Goal: Task Accomplishment & Management: Complete application form

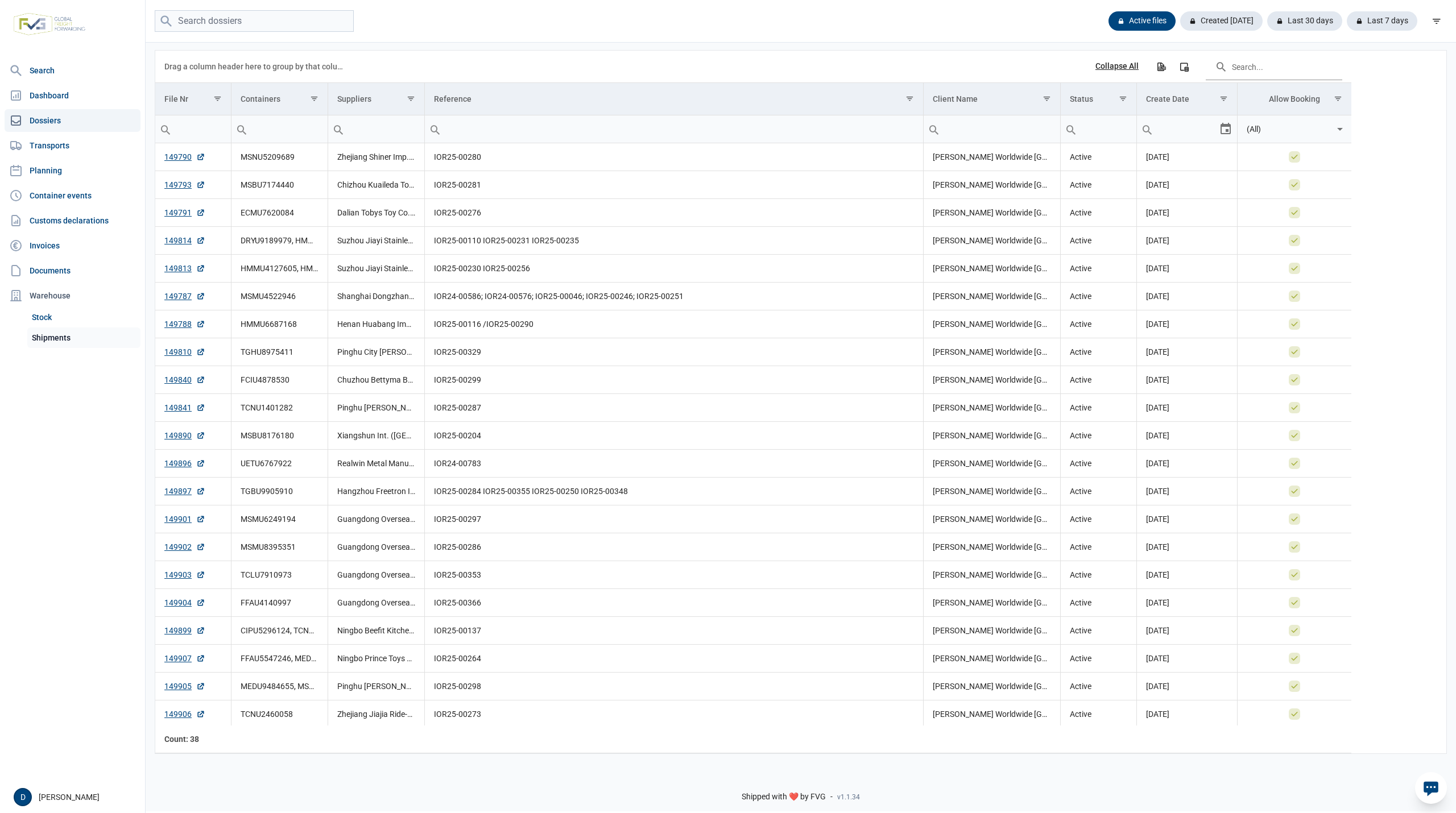
click at [42, 338] on link "Shipments" at bounding box center [84, 337] width 113 height 20
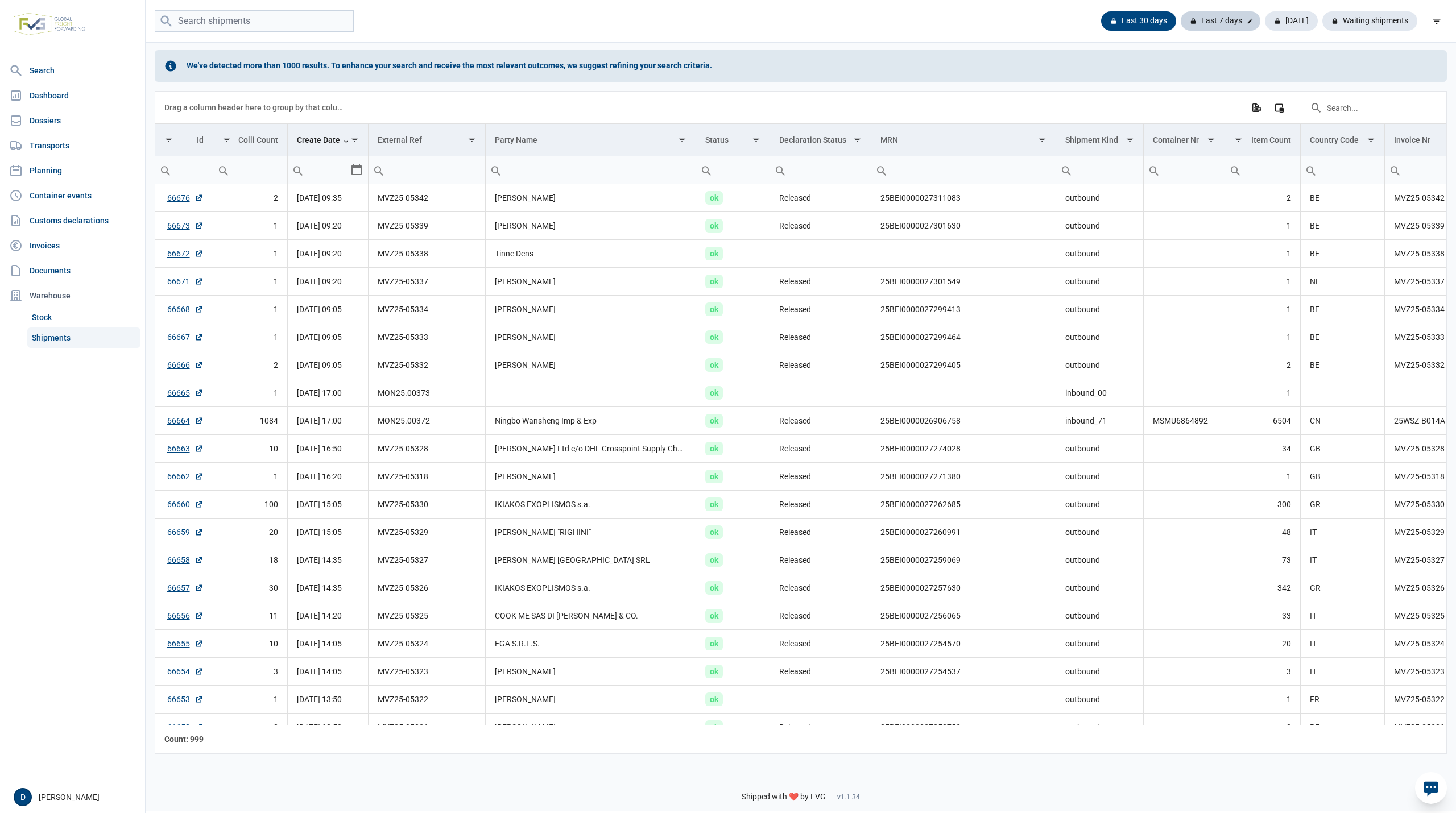
click at [1215, 14] on div "Last 7 days" at bounding box center [1220, 20] width 80 height 19
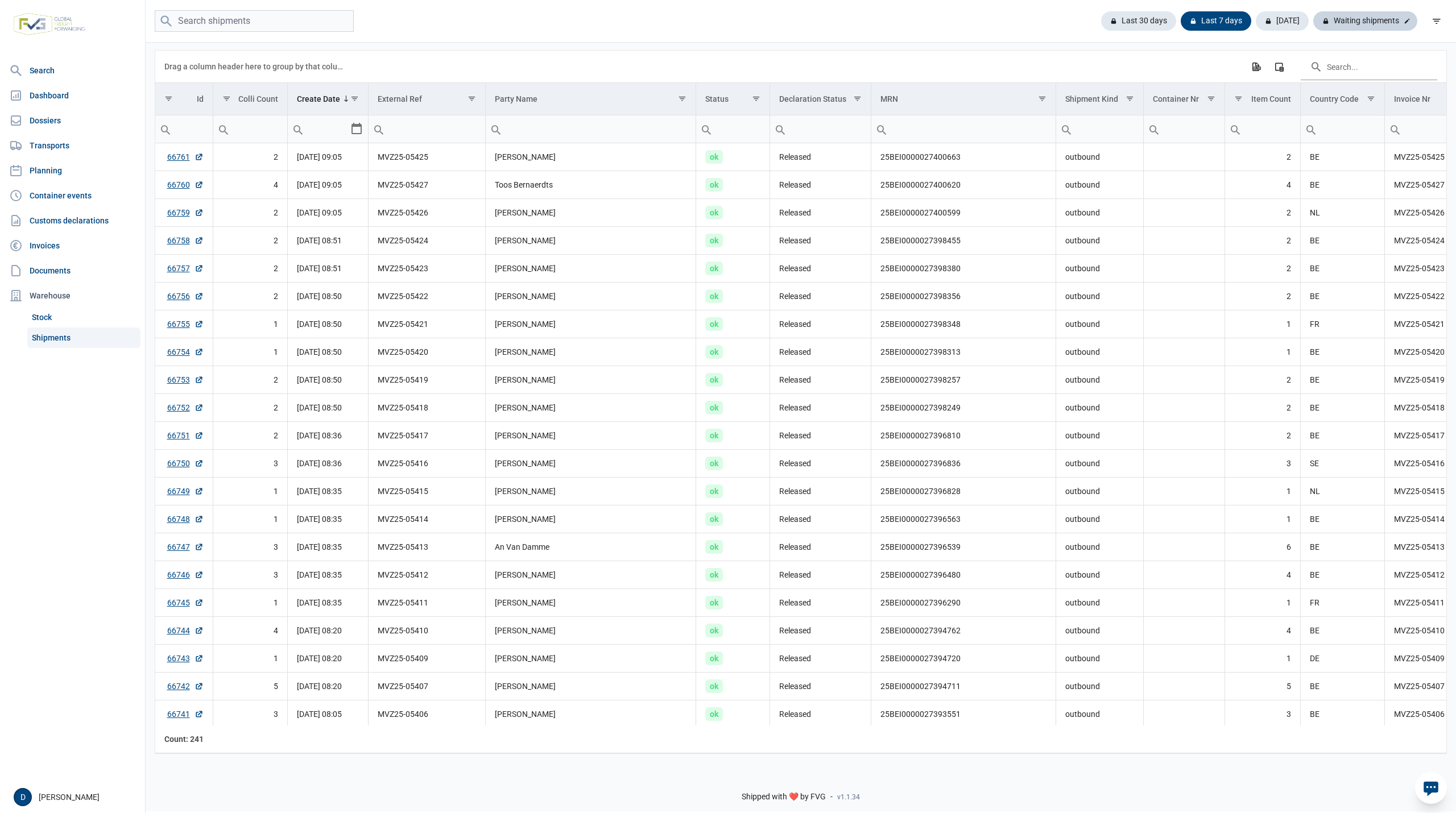
click at [1382, 17] on div "Waiting shipments" at bounding box center [1365, 20] width 104 height 19
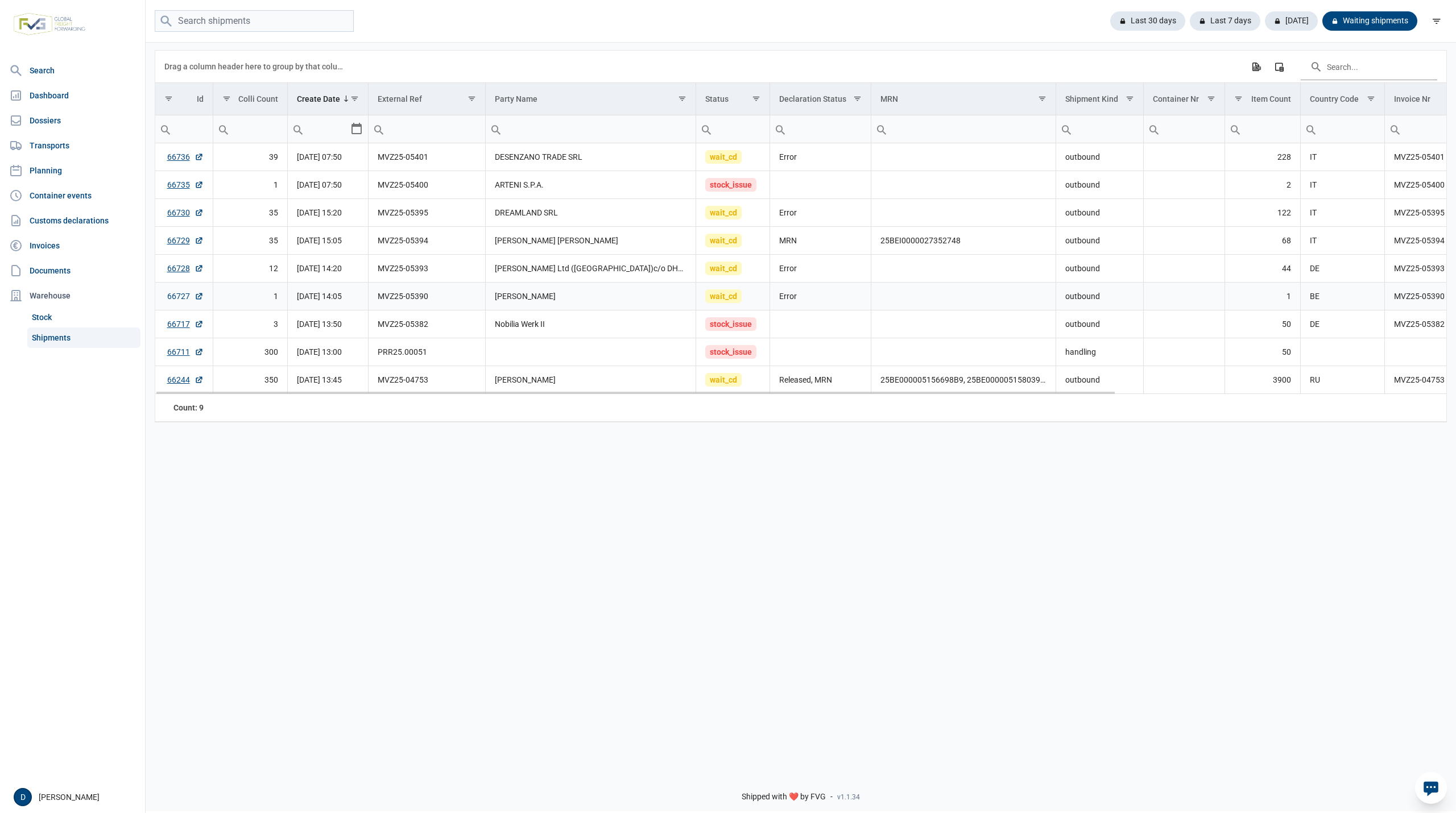
click at [172, 299] on link "66727" at bounding box center [185, 296] width 36 height 11
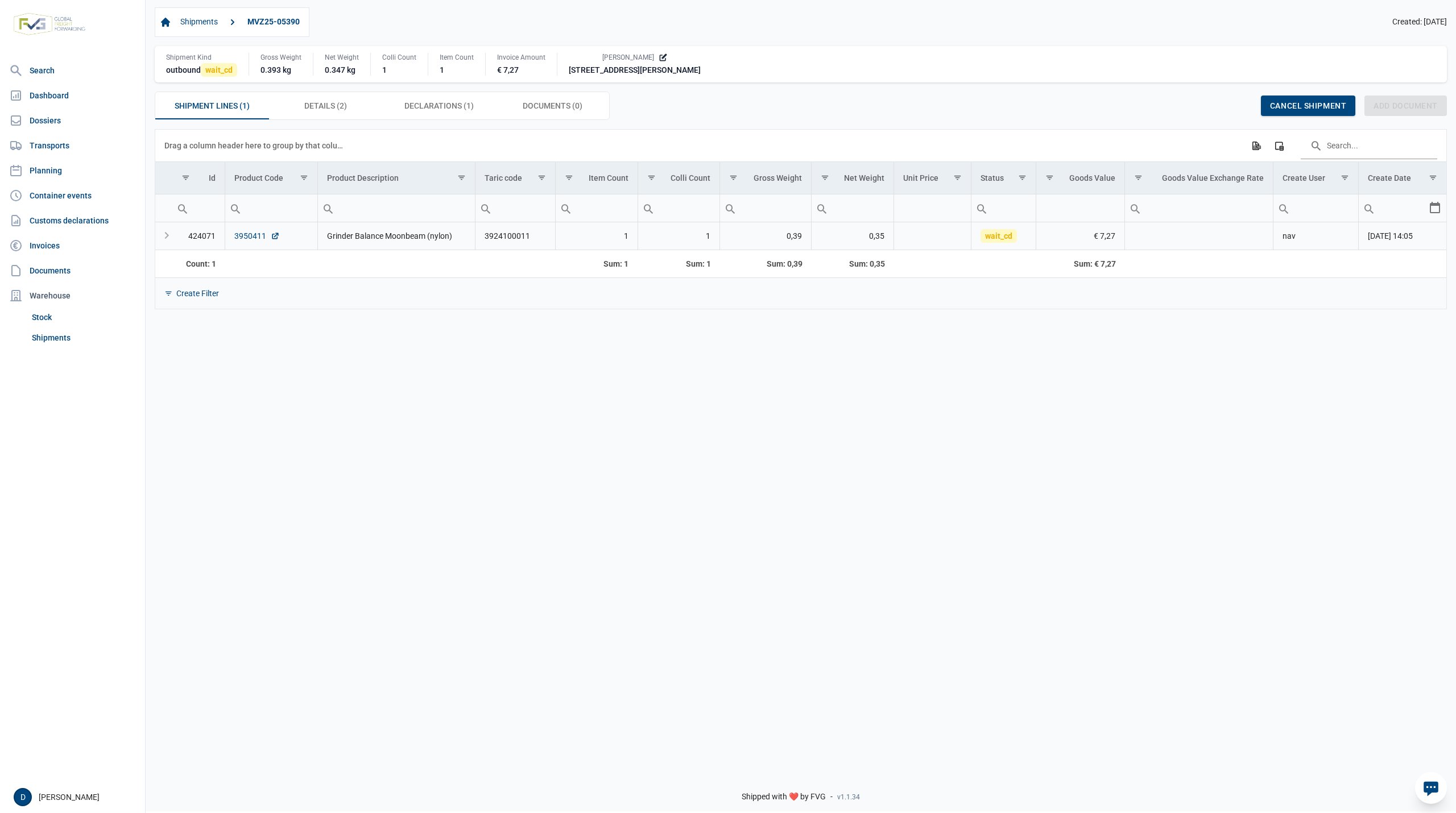
click at [255, 237] on link "3950411" at bounding box center [256, 235] width 45 height 11
click at [418, 103] on span "Declarations (1) Declarations (1)" at bounding box center [439, 105] width 69 height 14
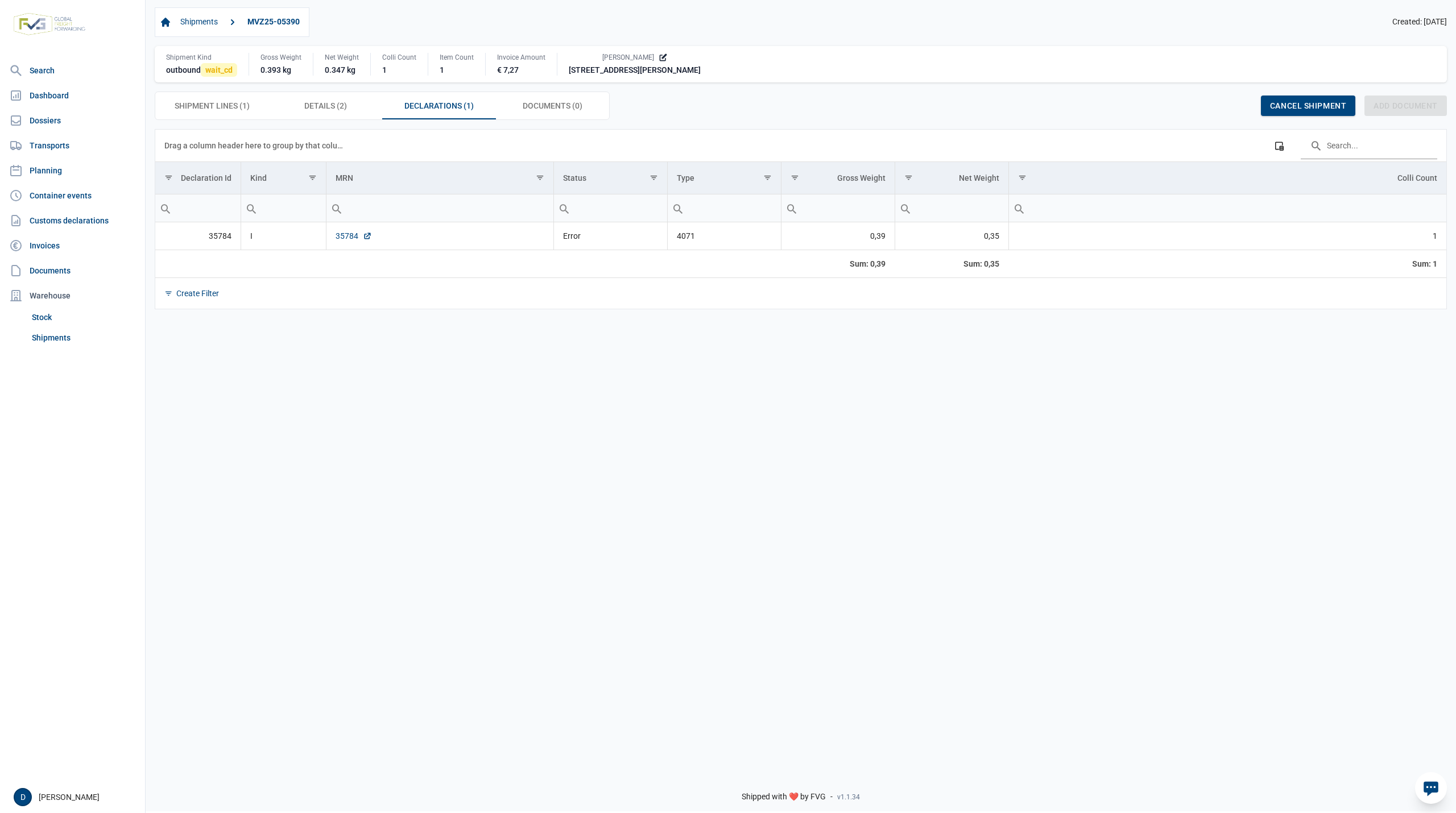
click at [335, 233] on link "35784" at bounding box center [353, 235] width 36 height 11
click at [355, 234] on link "35784" at bounding box center [353, 235] width 36 height 11
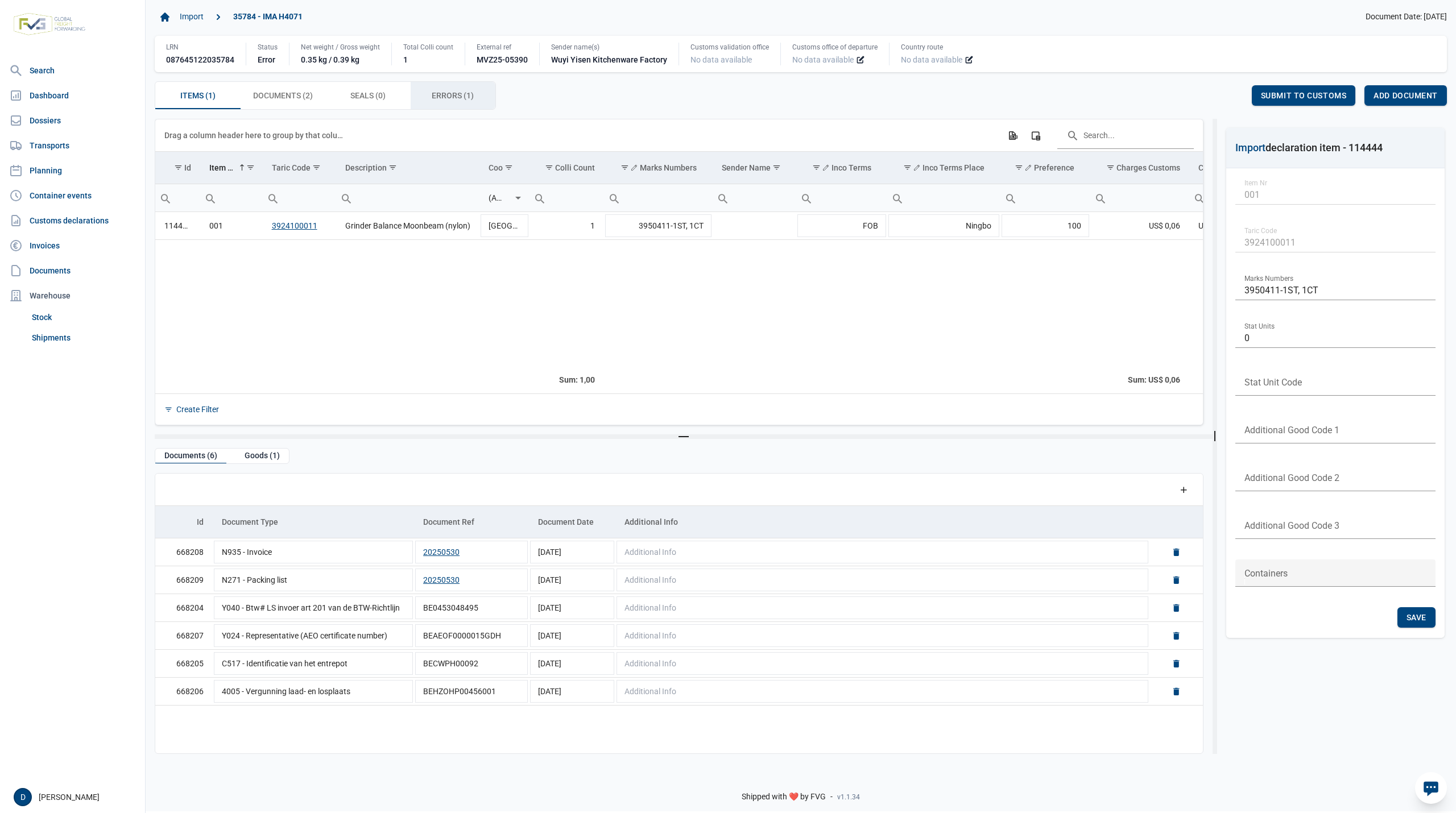
click at [460, 89] on div "Errors (1) Errors (1)" at bounding box center [453, 96] width 85 height 28
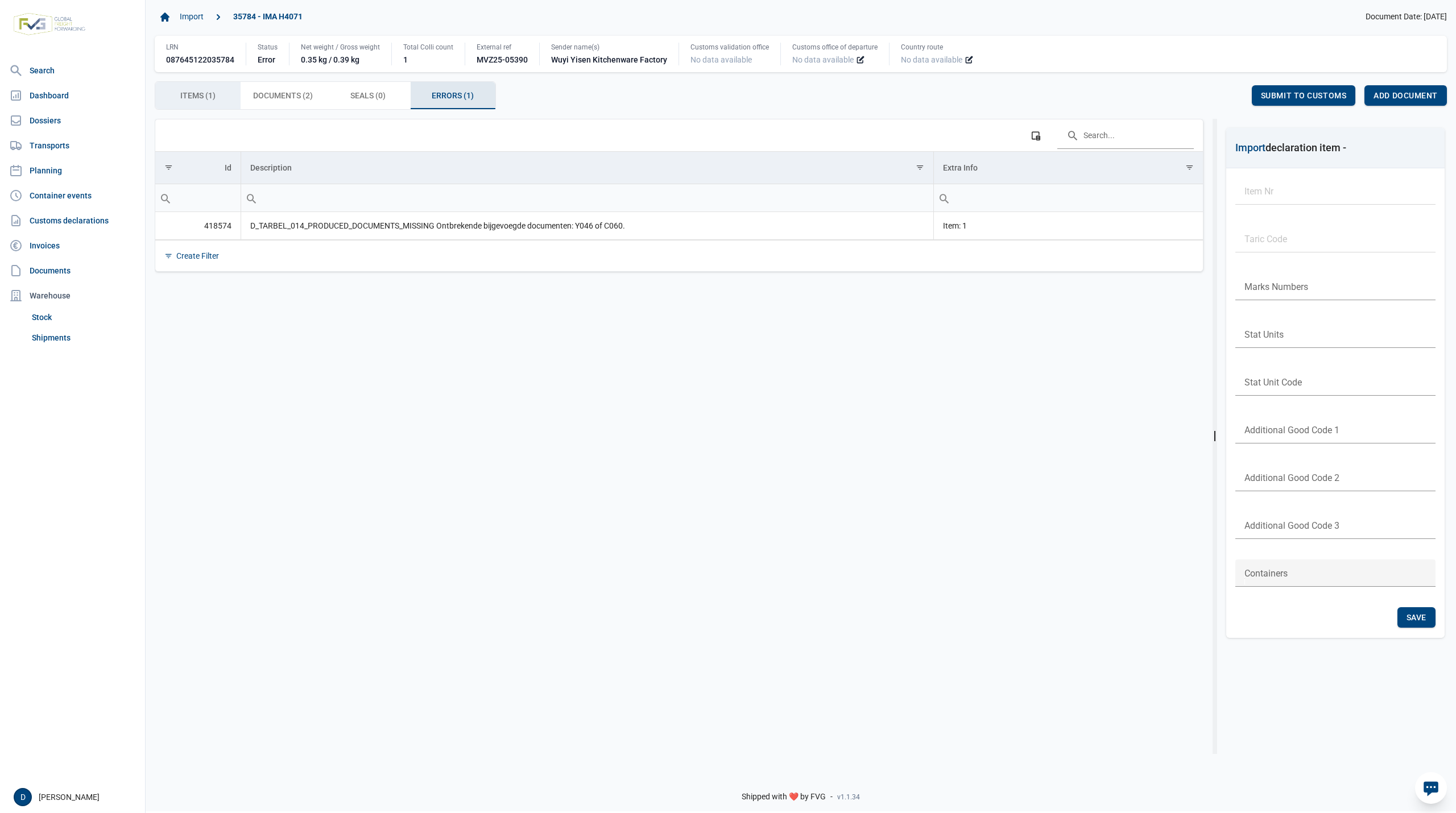
click at [217, 99] on div "Items (1) Items (1)" at bounding box center [198, 96] width 85 height 28
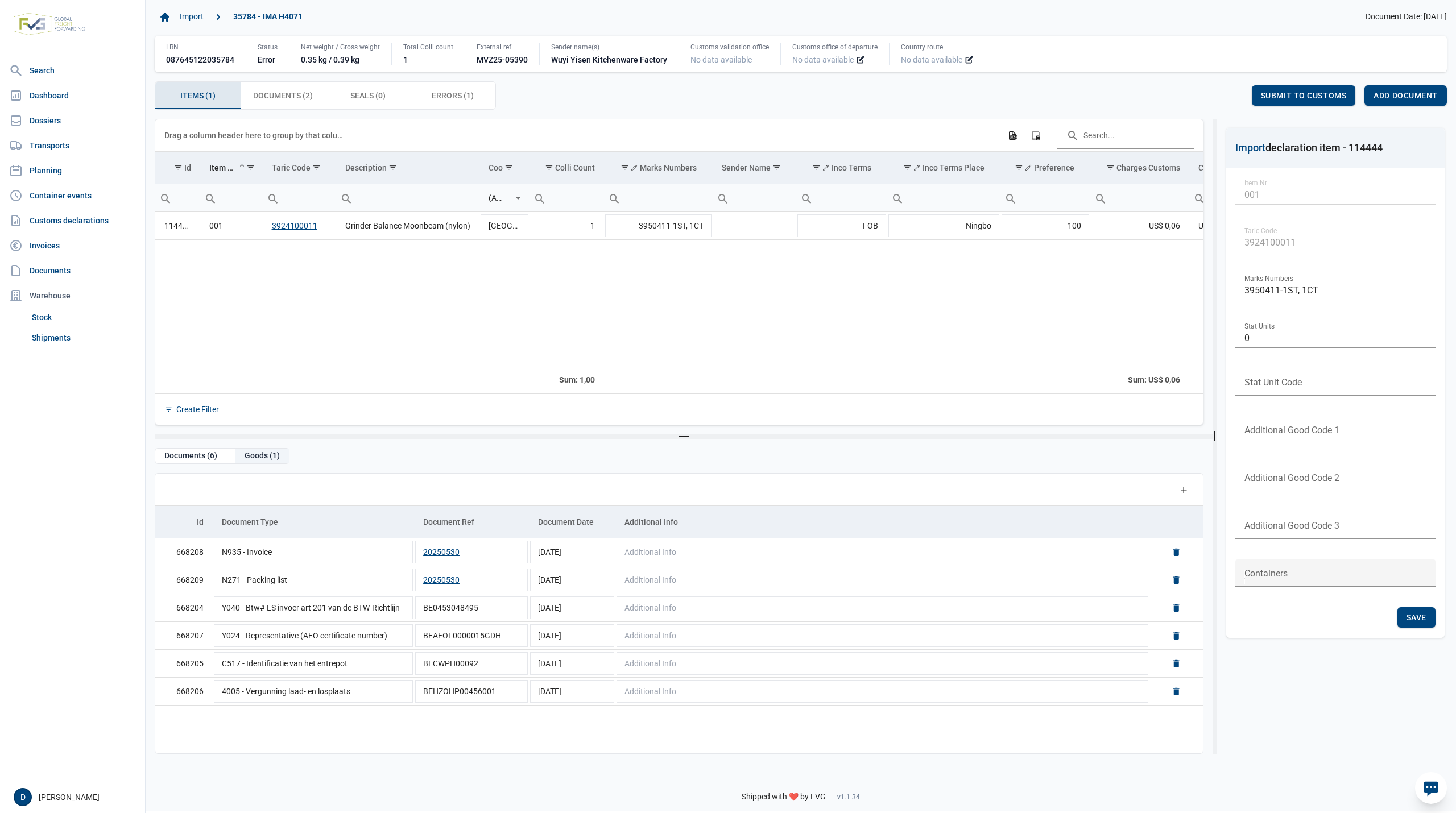
click at [262, 455] on div "Goods (1)" at bounding box center [262, 455] width 53 height 15
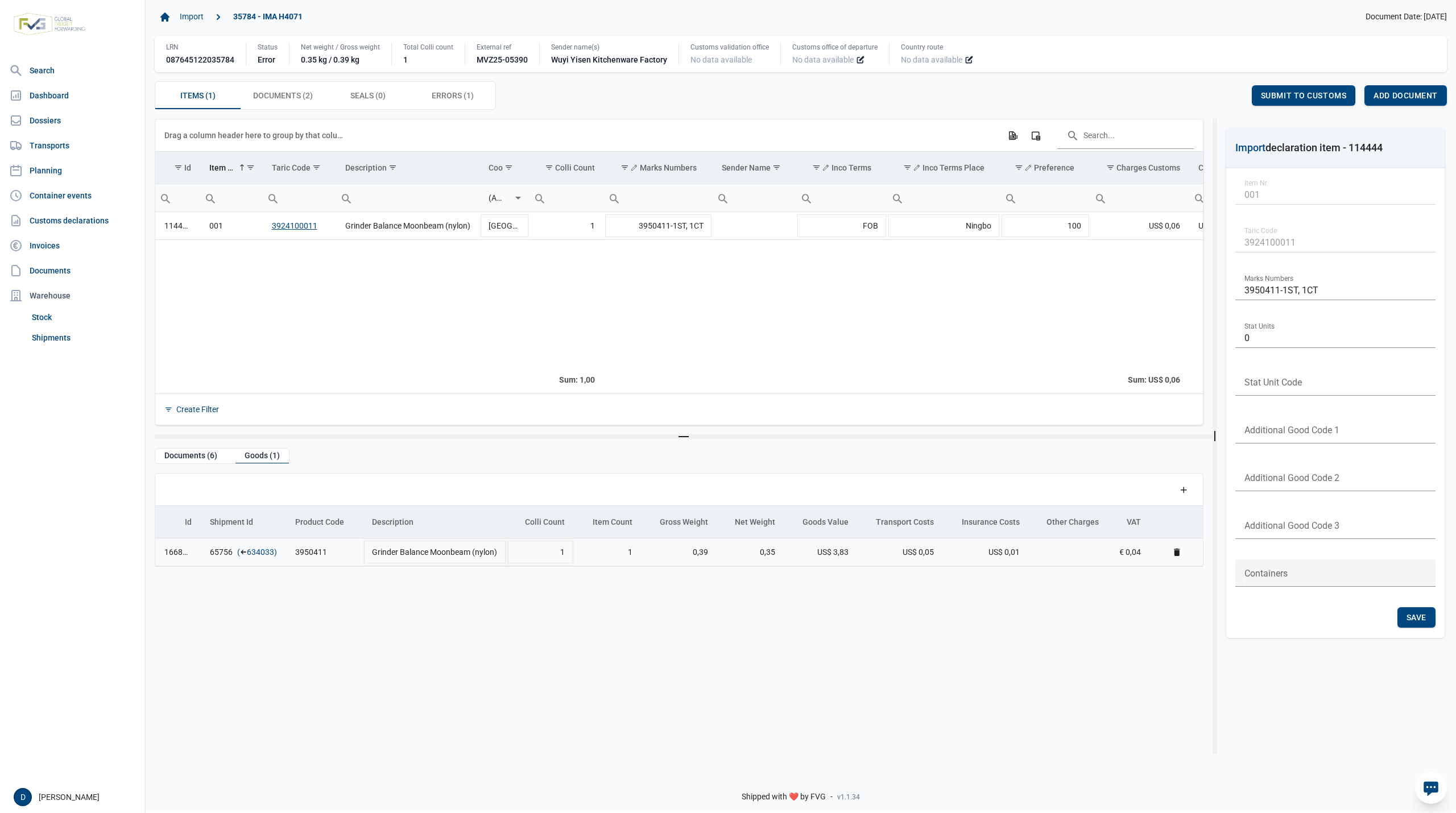
click at [264, 557] on link "634033" at bounding box center [260, 551] width 28 height 11
click at [1399, 99] on span "Add document" at bounding box center [1405, 95] width 64 height 9
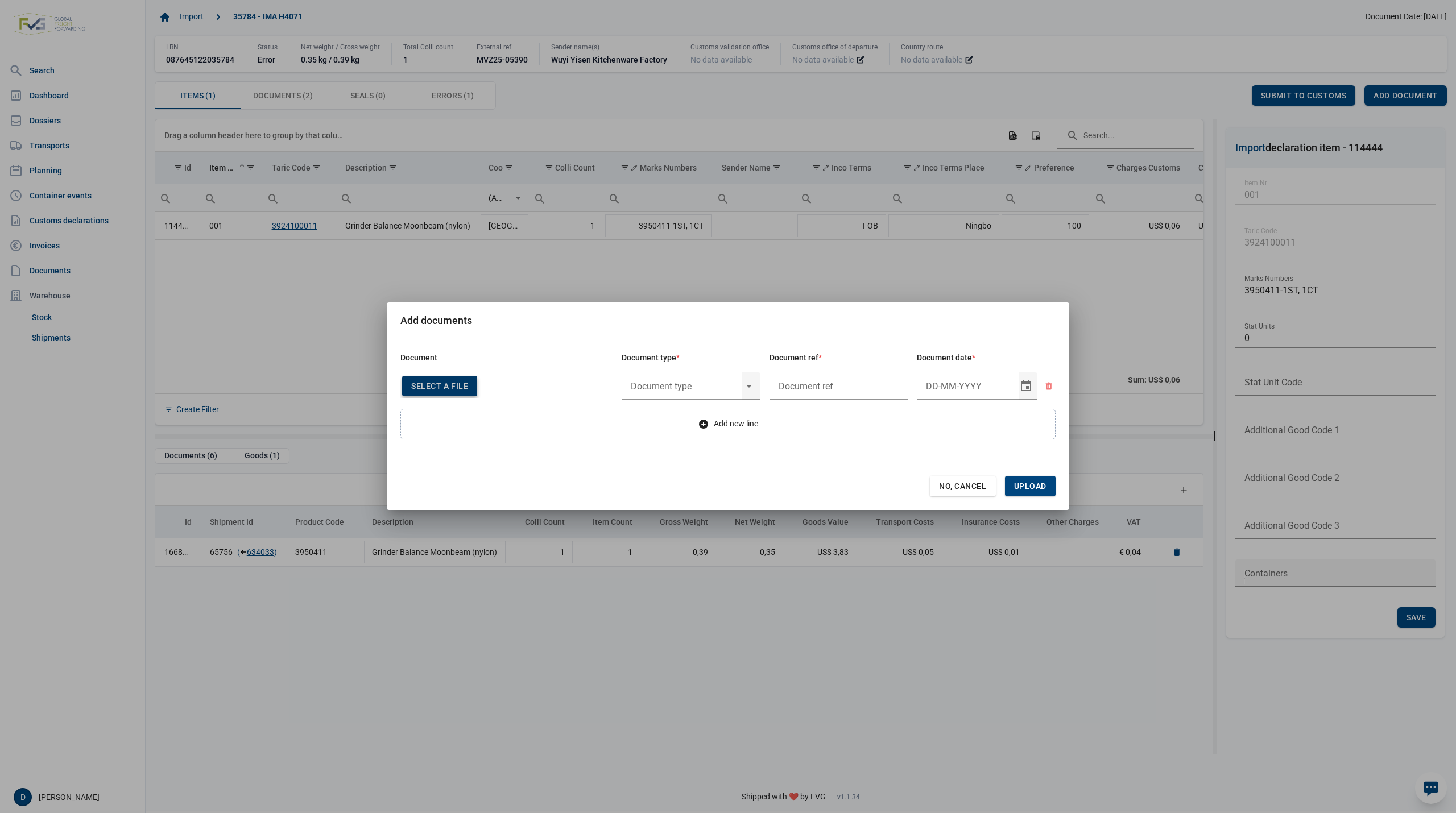
click at [445, 384] on span "Select a file" at bounding box center [439, 386] width 57 height 9
type input "CHEDD.BE.2025.0003708"
click at [700, 384] on input "text" at bounding box center [681, 386] width 120 height 30
click at [675, 410] on div "C060 - Declaration kitchenware ex CN of HK 284/2011" at bounding box center [691, 419] width 139 height 27
type input "C060 - Declaration kitchenware ex CN of HK 284/2011"
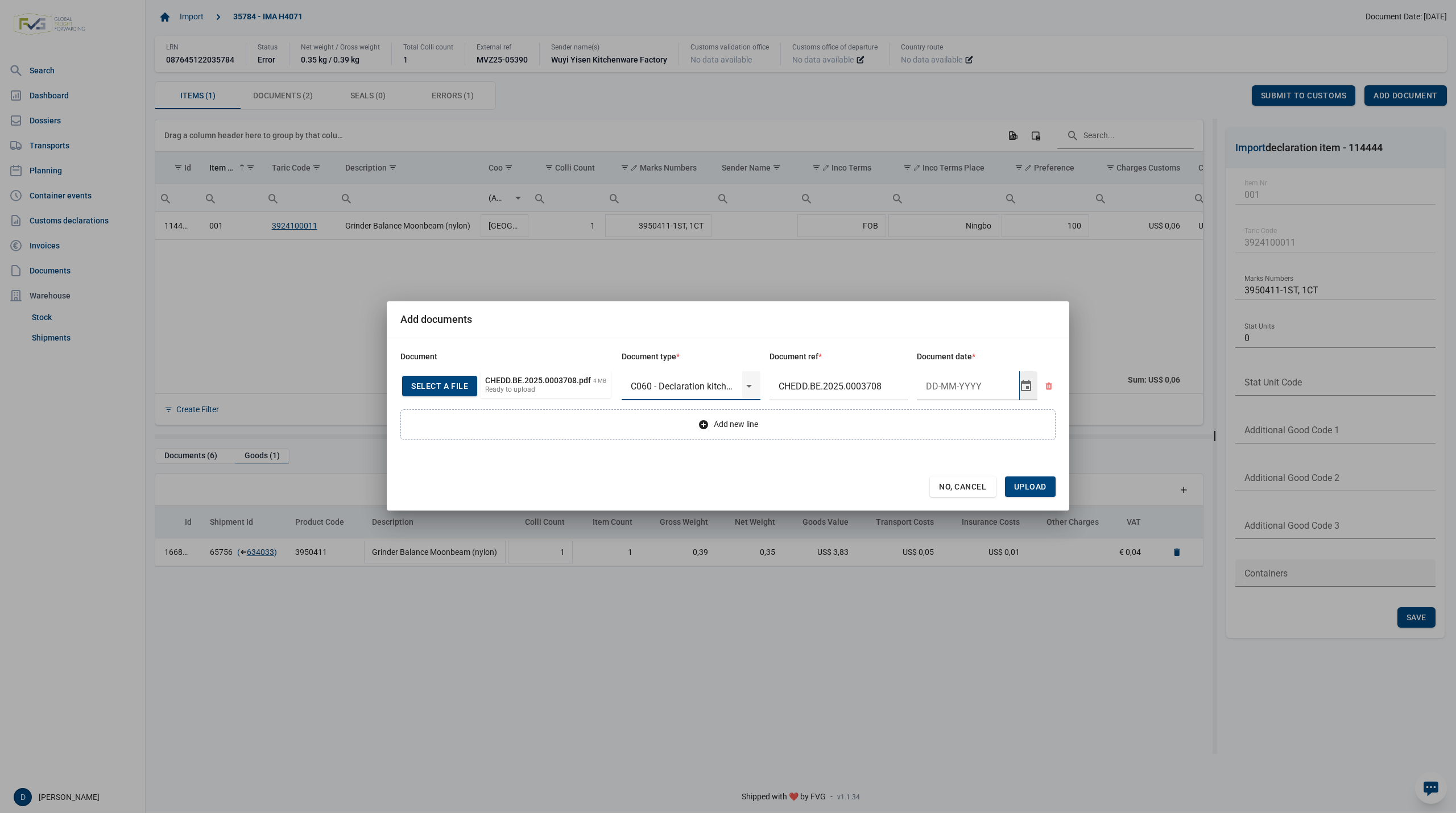
click at [943, 383] on input "Document date" at bounding box center [968, 386] width 103 height 30
type input "21-8-2025"
click at [1031, 487] on span "Upload" at bounding box center [1030, 486] width 32 height 9
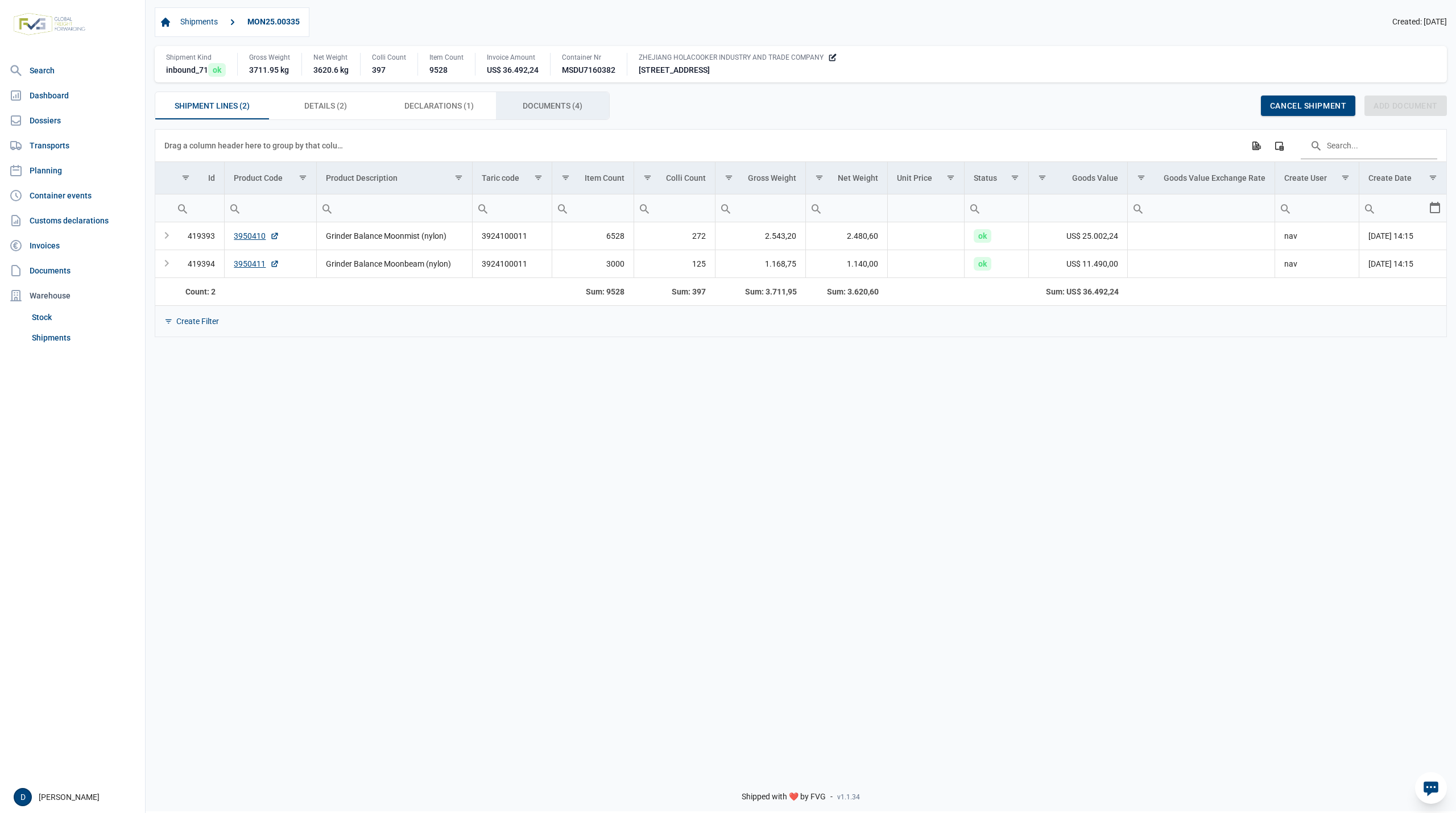
click at [546, 107] on span "Documents (4) Documents (4)" at bounding box center [552, 105] width 60 height 14
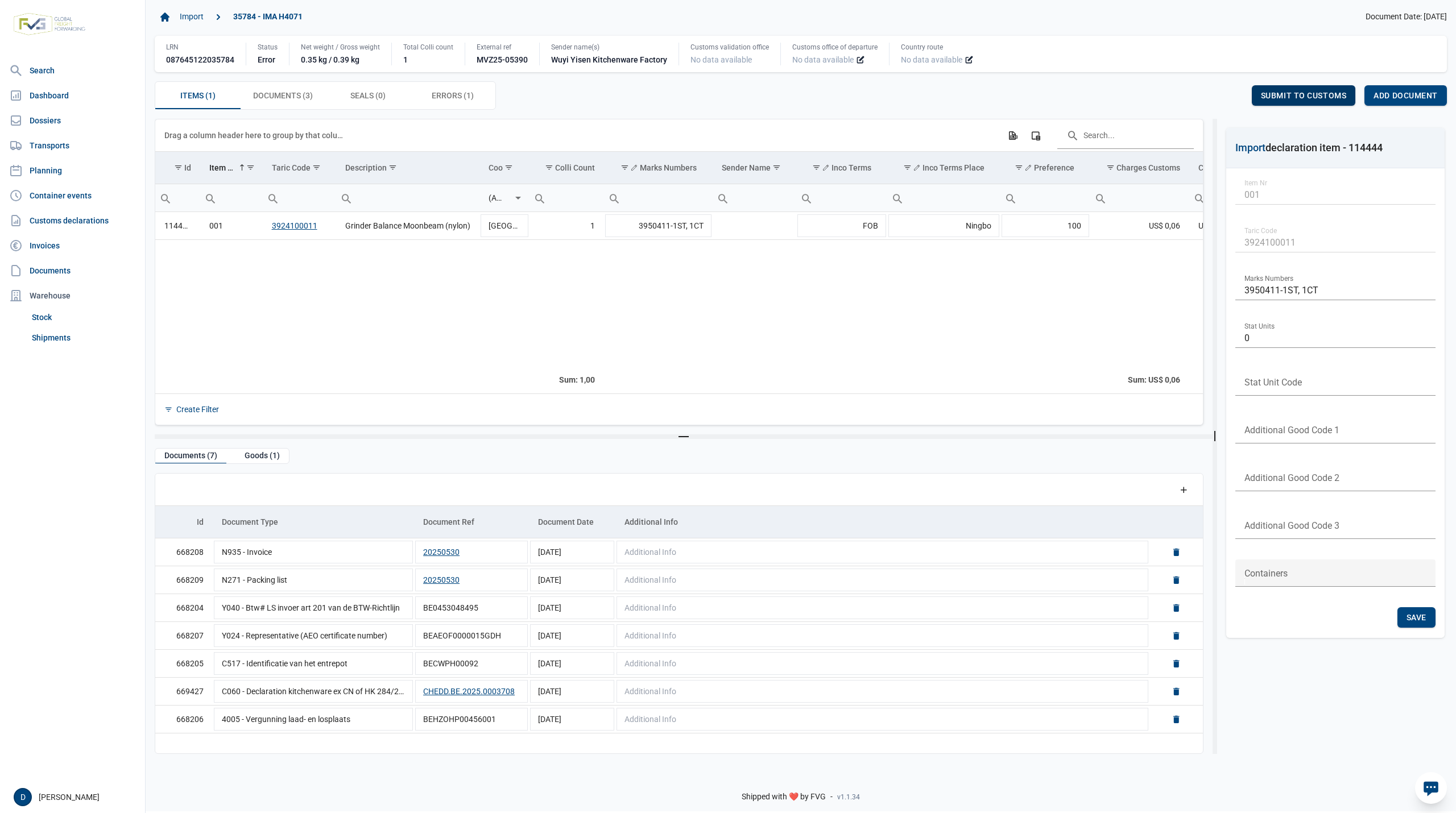
click at [1299, 95] on span "Submit to customs" at bounding box center [1303, 95] width 86 height 9
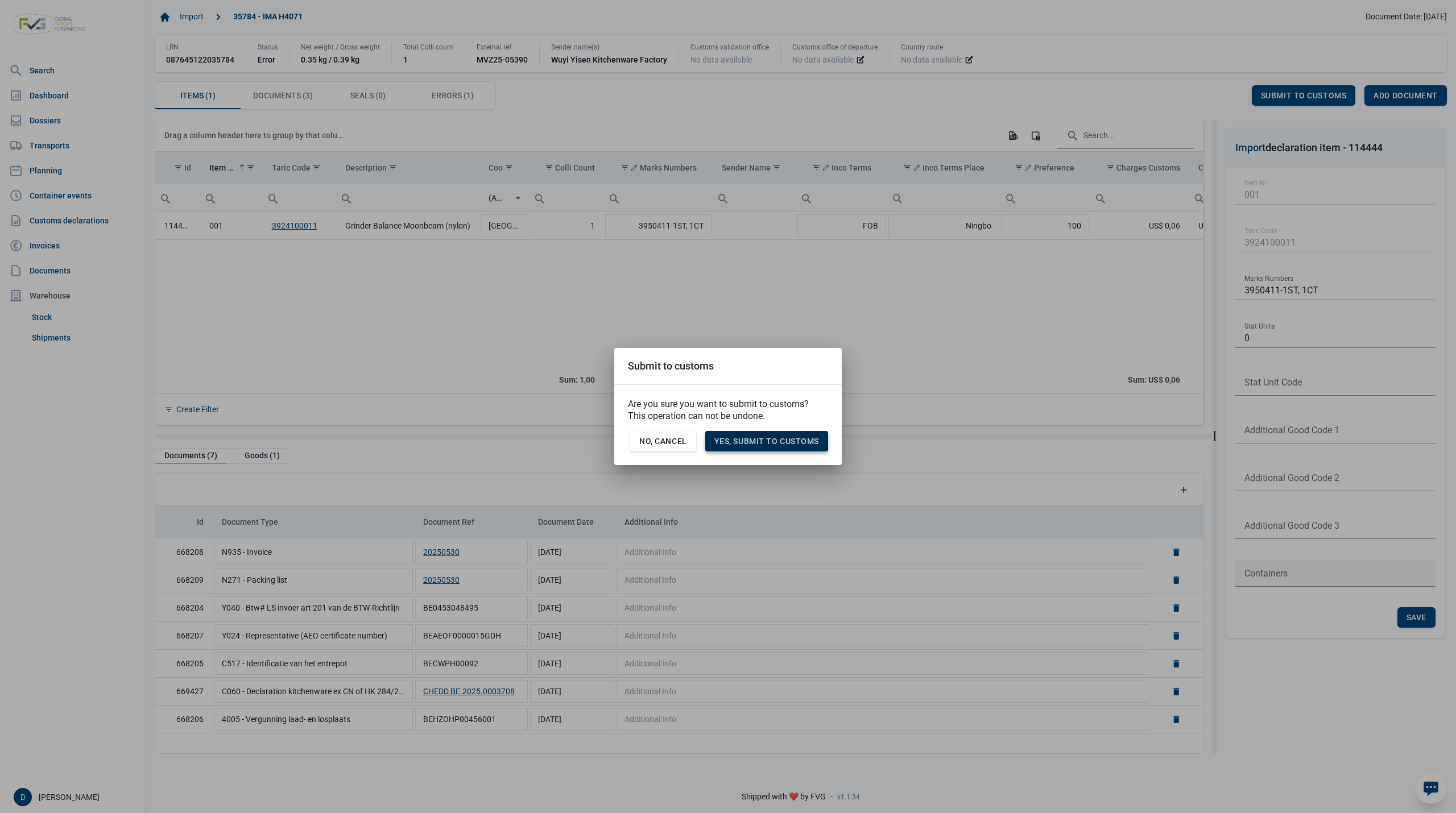
click at [746, 438] on span "Yes, Submit to customs" at bounding box center [766, 441] width 105 height 9
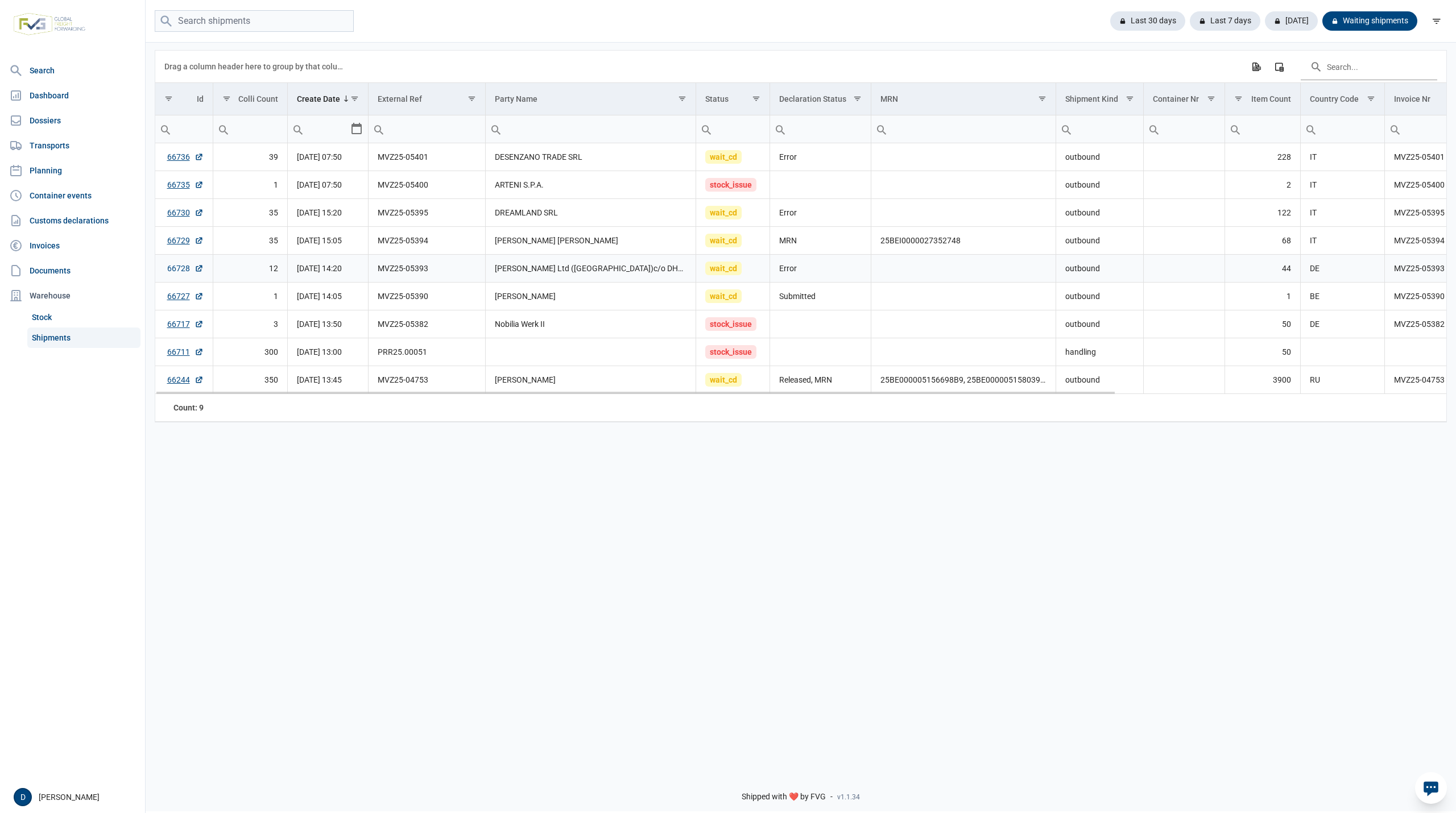
click at [176, 268] on link "66728" at bounding box center [185, 268] width 36 height 11
click at [184, 210] on link "66730" at bounding box center [185, 212] width 36 height 11
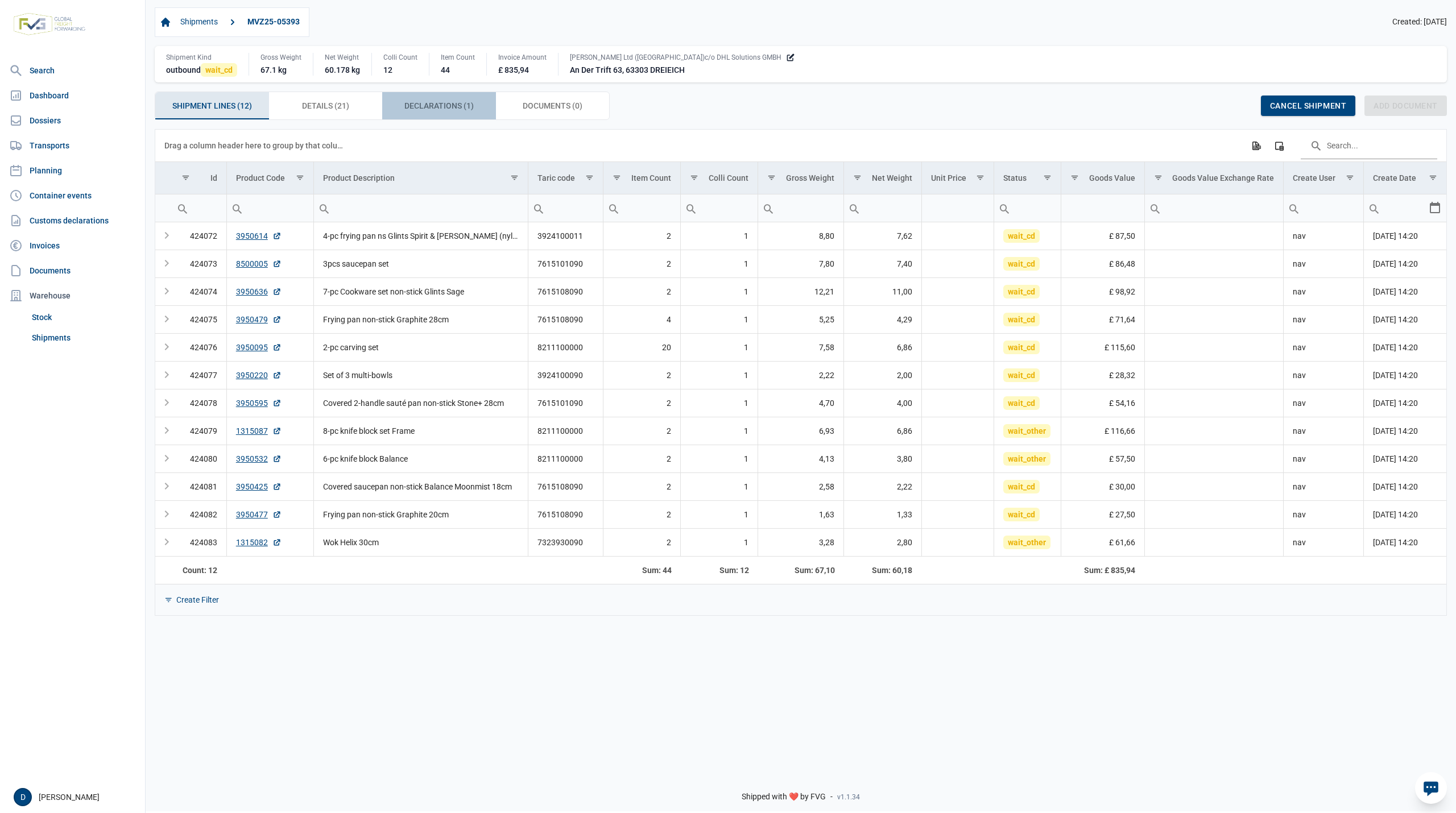
click at [431, 107] on span "Declarations (1) Declarations (1)" at bounding box center [439, 105] width 69 height 14
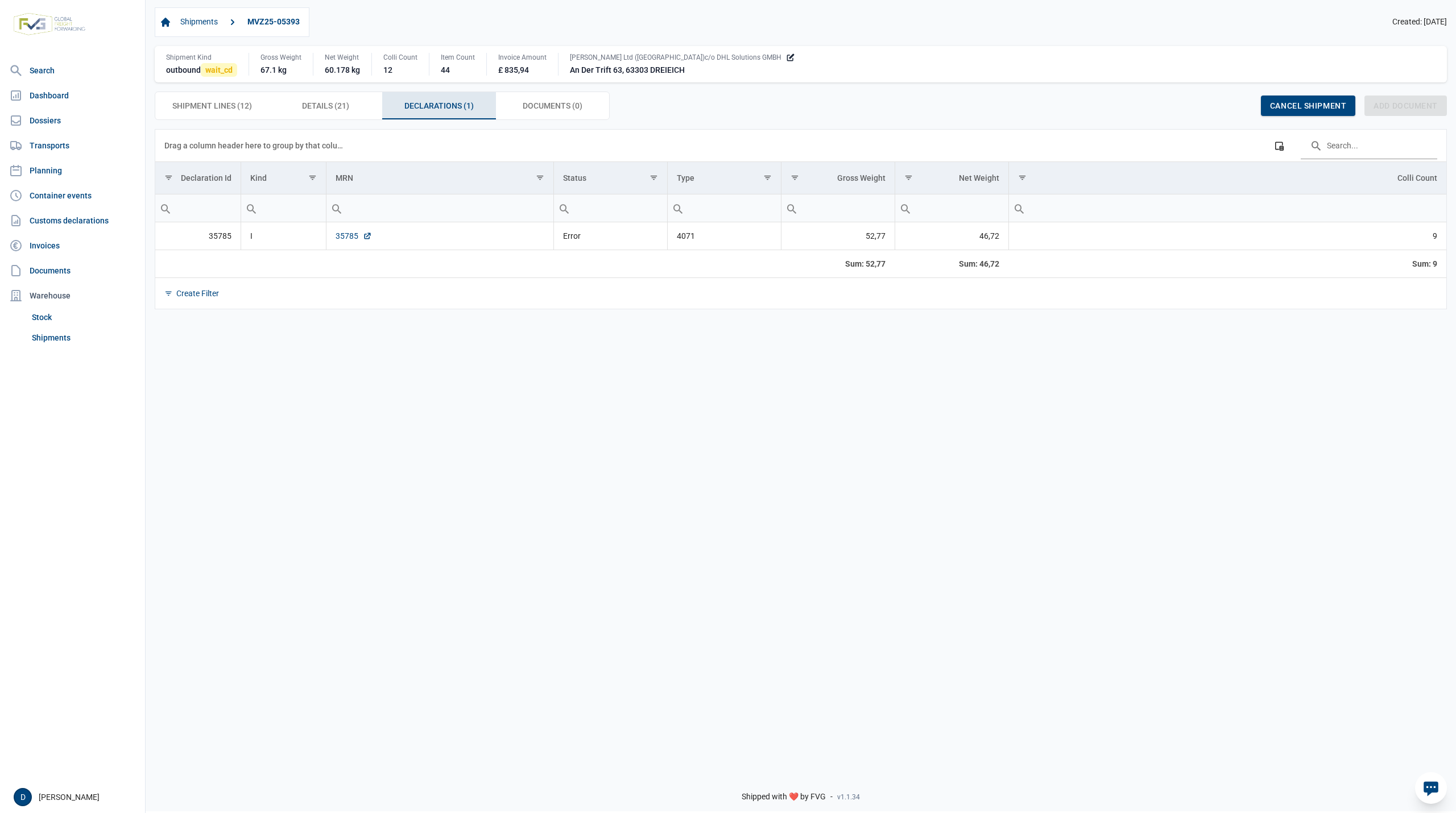
click at [345, 237] on link "35785" at bounding box center [353, 235] width 36 height 11
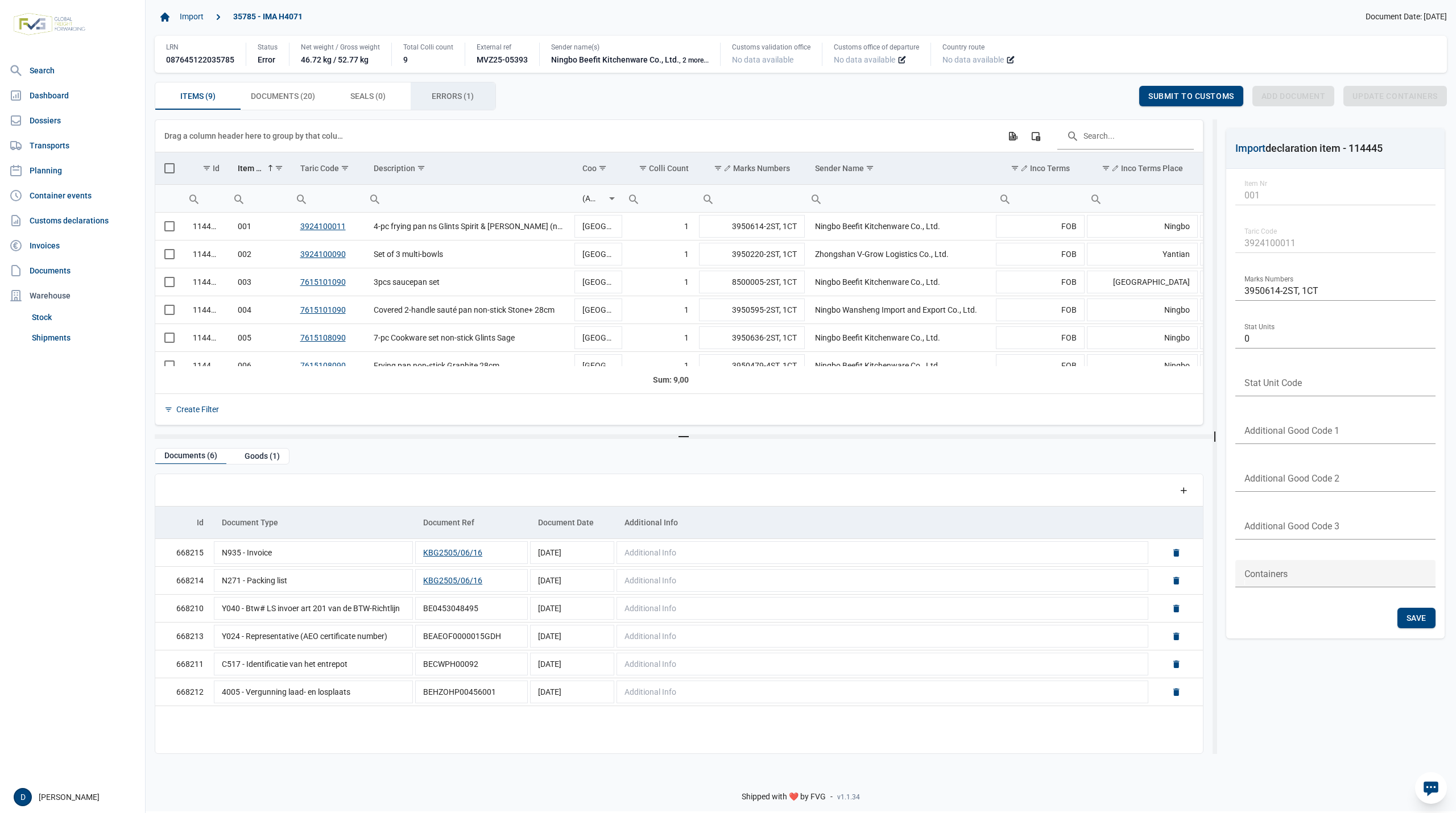
click at [449, 95] on span "Errors (1) Errors (1)" at bounding box center [452, 96] width 42 height 14
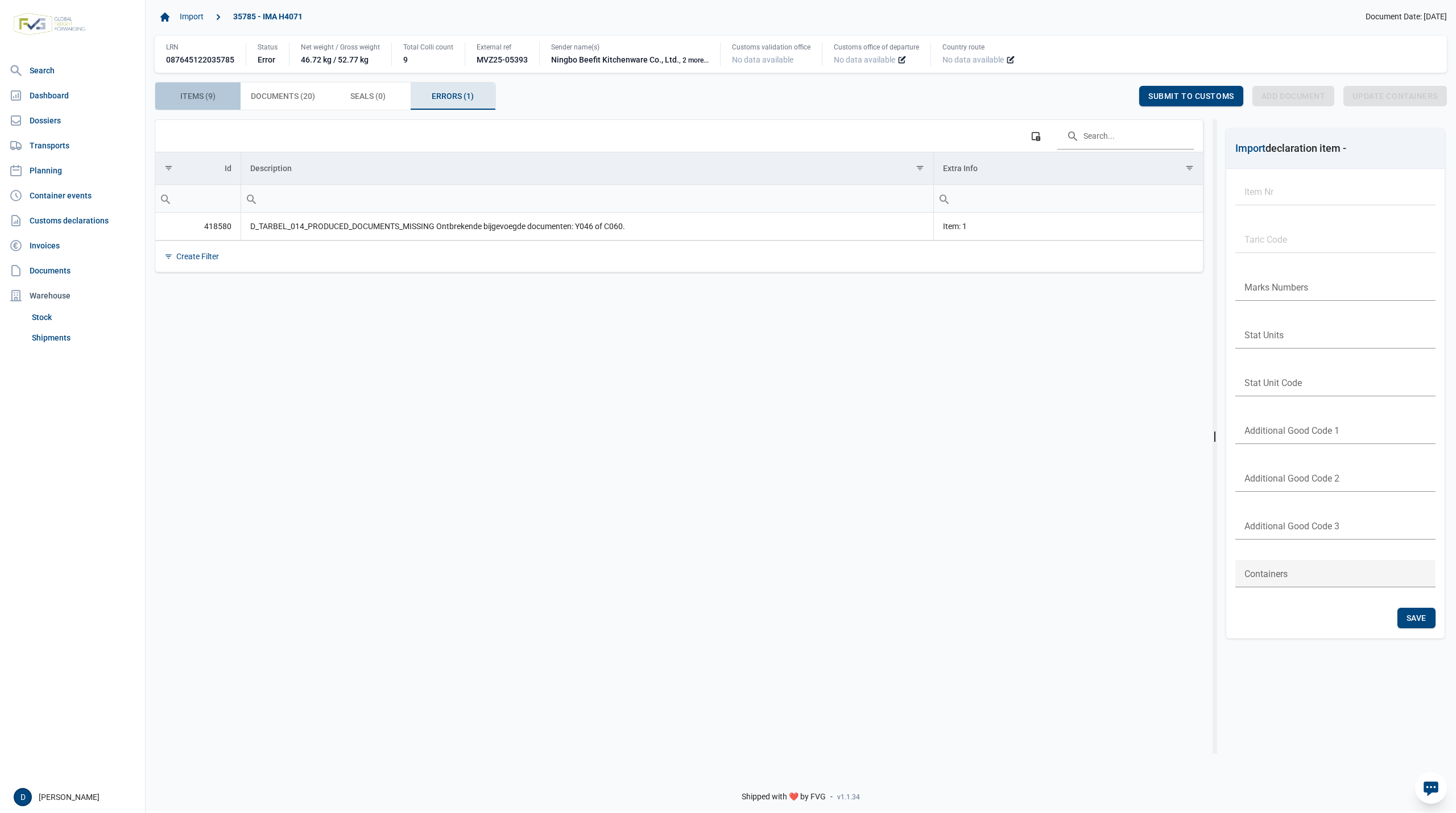
click at [205, 103] on span "Items (9) Items (9)" at bounding box center [198, 96] width 36 height 14
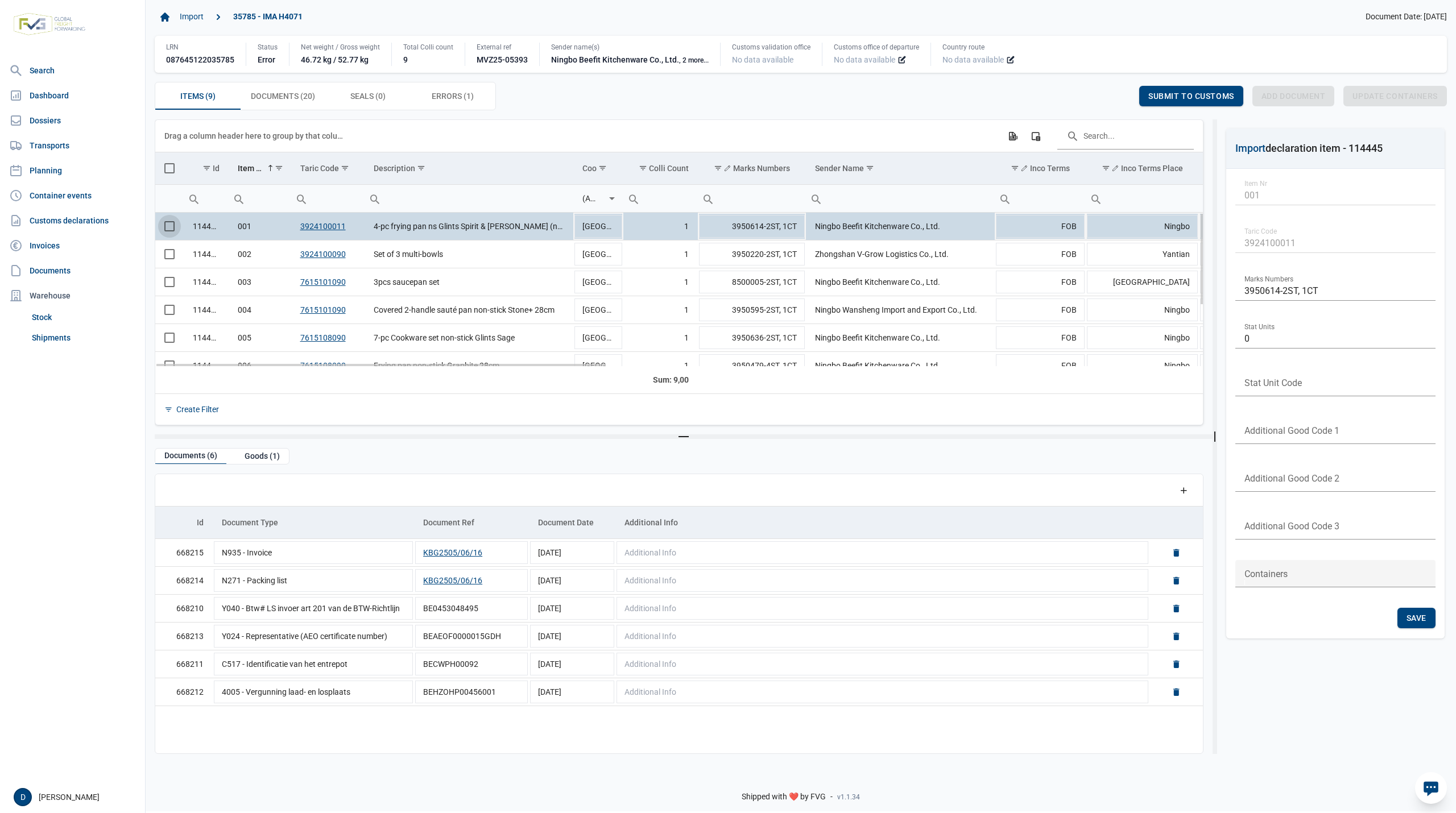
click at [168, 228] on span "Select row" at bounding box center [170, 226] width 11 height 11
click at [268, 460] on div "Goods (1)" at bounding box center [262, 455] width 53 height 15
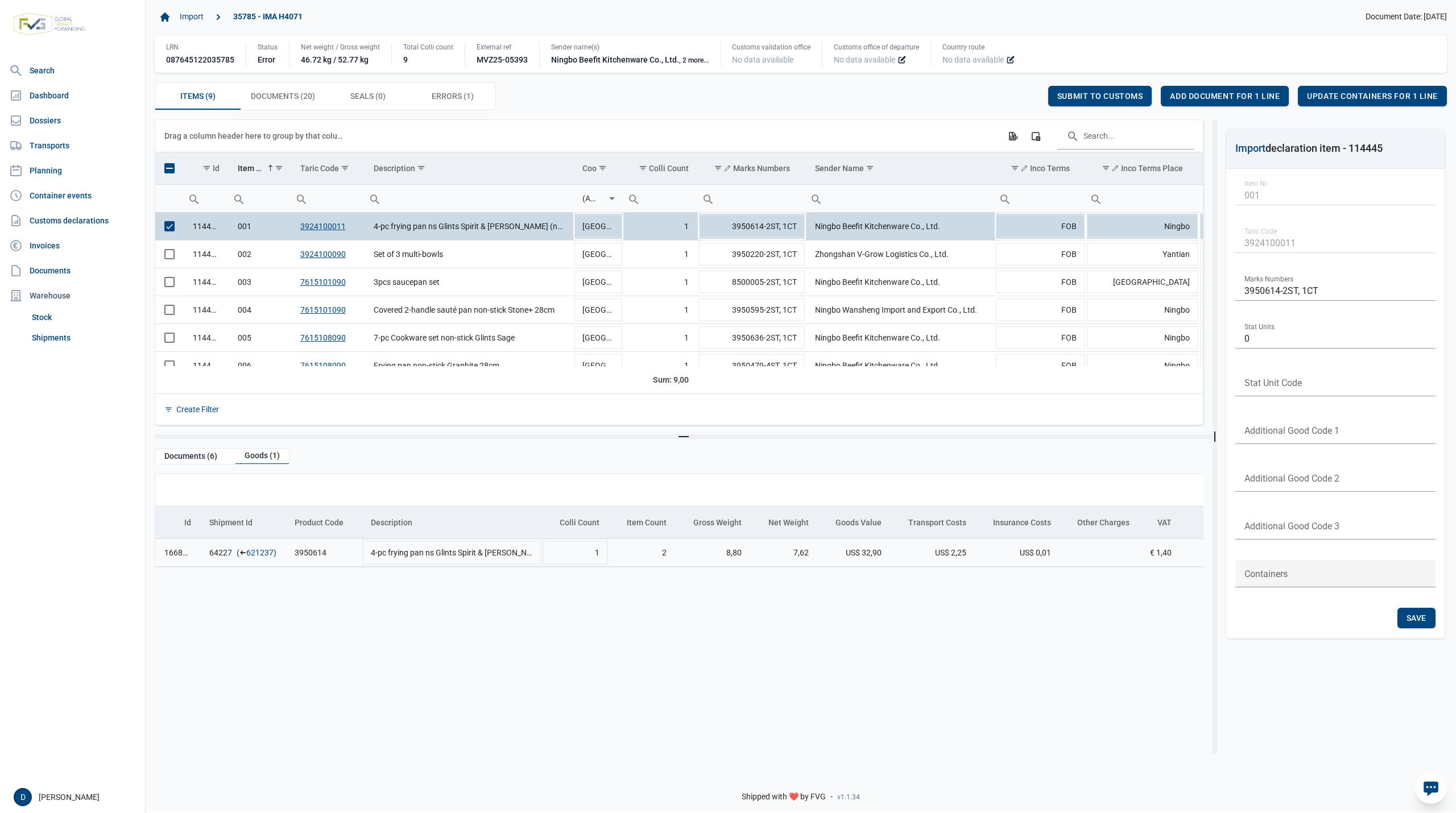
click at [264, 553] on link "621237" at bounding box center [260, 552] width 28 height 11
click at [1245, 92] on span "Add document for 1 line" at bounding box center [1225, 96] width 110 height 9
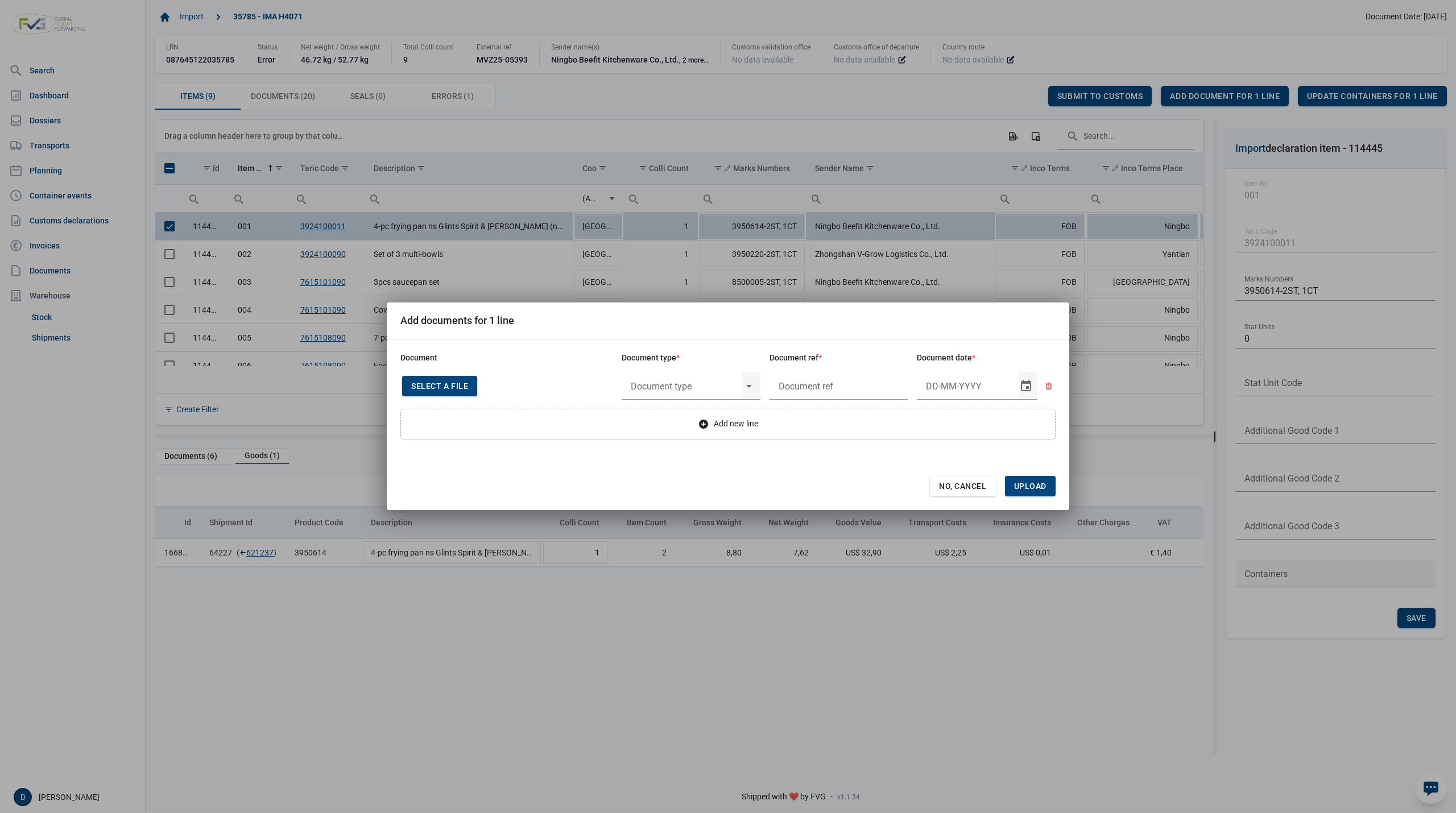
click at [421, 390] on span "Select a file" at bounding box center [439, 386] width 57 height 9
type input "CHEDD.BE.2025.0002214"
click at [713, 385] on input "text" at bounding box center [681, 386] width 120 height 30
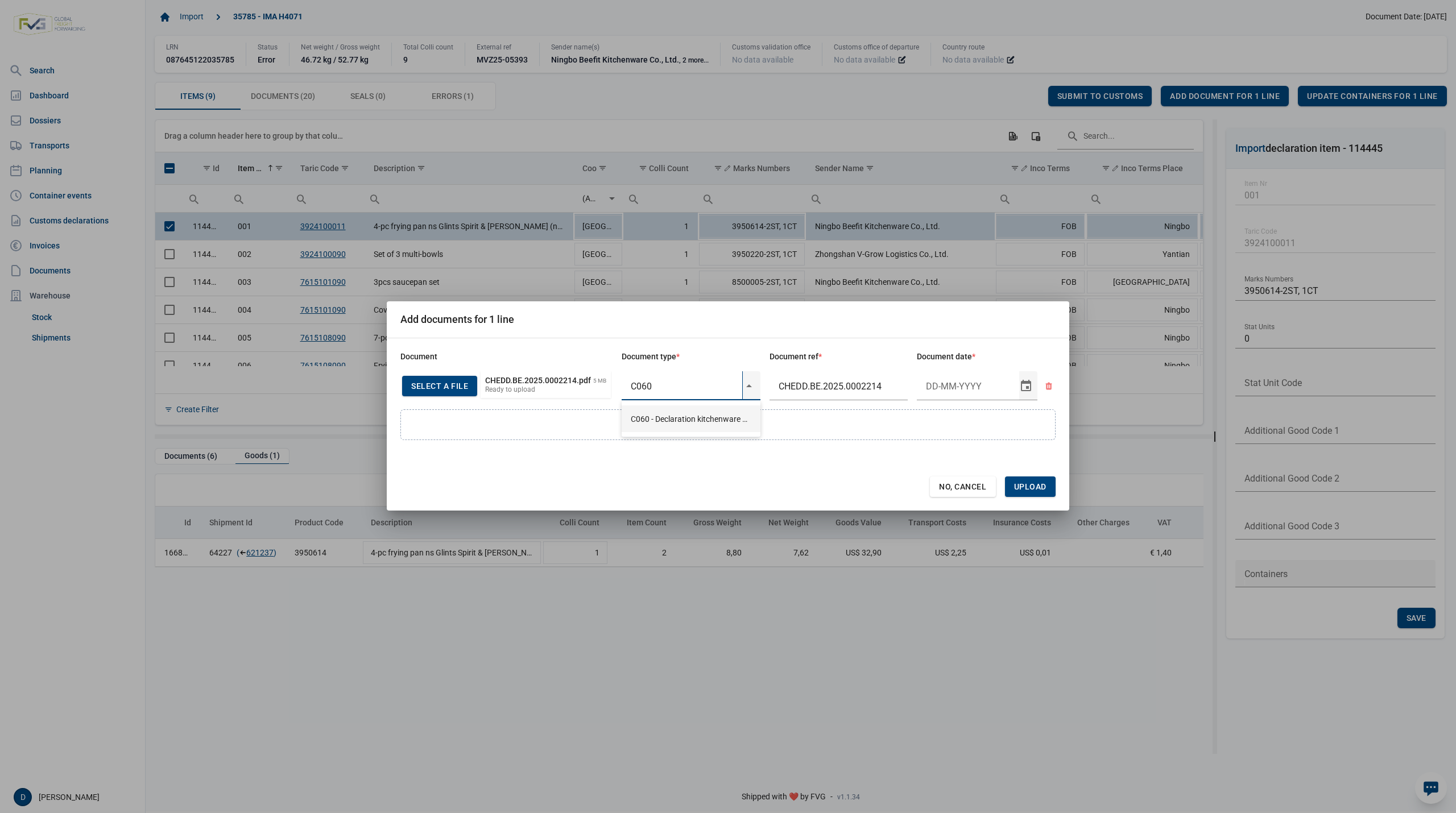
click at [708, 419] on div "C060 - Declaration kitchenware ex CN of HK 284/2011" at bounding box center [691, 419] width 139 height 27
type input "C060 - Declaration kitchenware ex CN of HK 284/2011"
click at [948, 383] on input "Document date" at bounding box center [968, 386] width 103 height 30
type input "27-5-2025"
click at [1024, 485] on span "Upload" at bounding box center [1030, 486] width 32 height 9
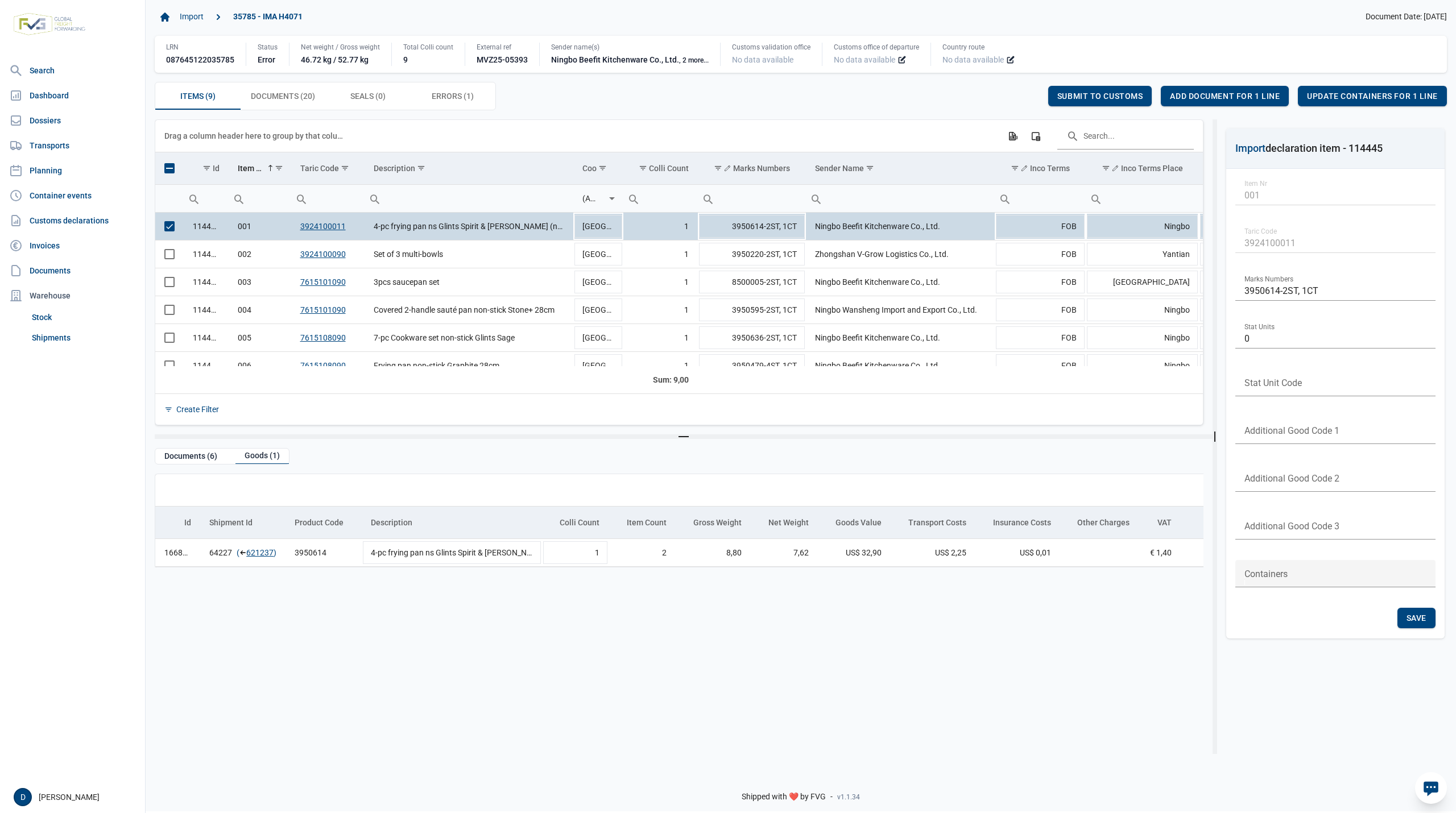
click at [1095, 84] on div "Items (9) Items (9) Documents (20) Documents (20) Seals (0) Seals (0) Errors (1…" at bounding box center [800, 96] width 1292 height 28
click at [1100, 98] on span "Submit to customs" at bounding box center [1100, 96] width 86 height 9
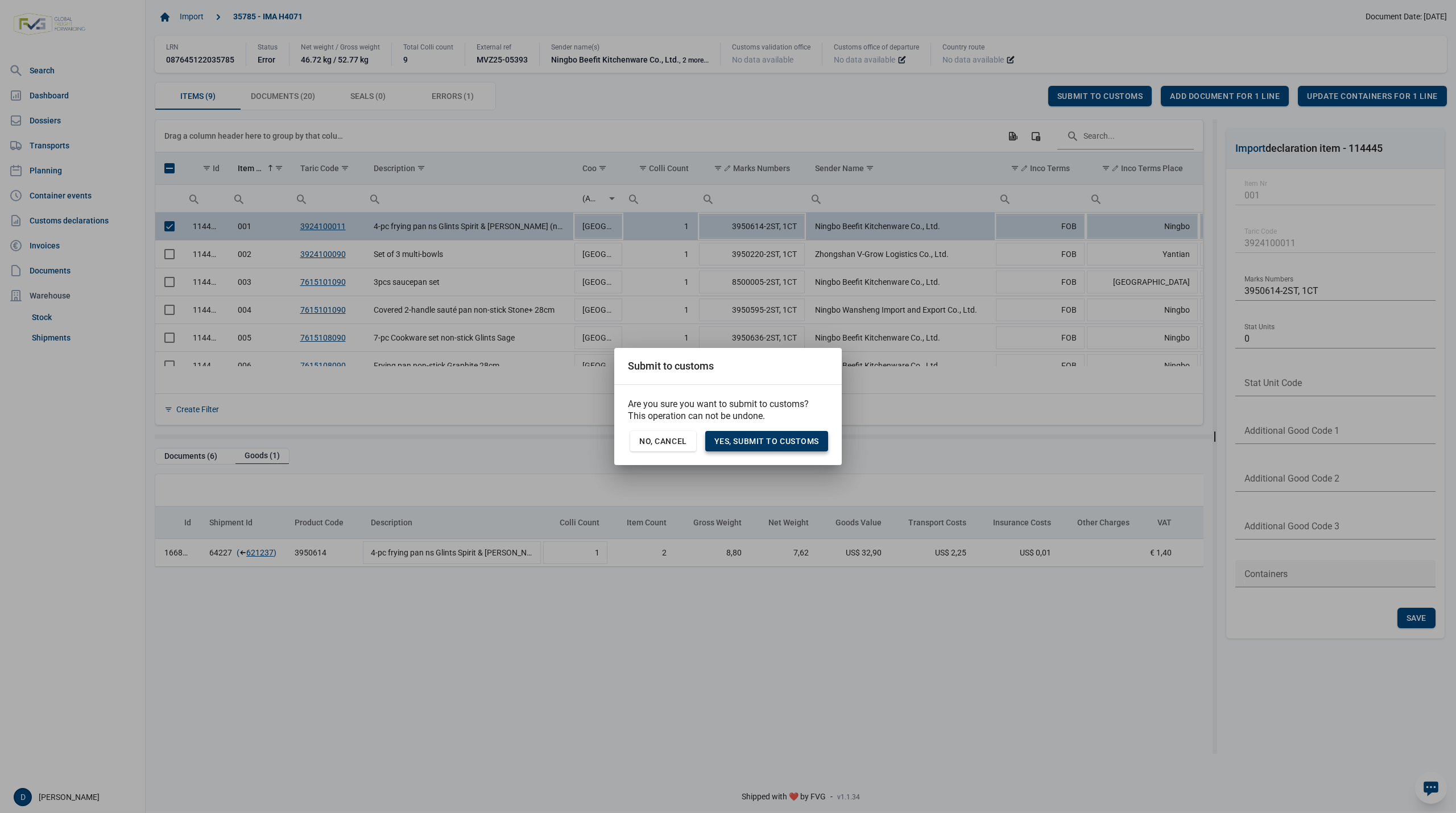
click at [792, 441] on span "Yes, Submit to customs" at bounding box center [766, 441] width 105 height 9
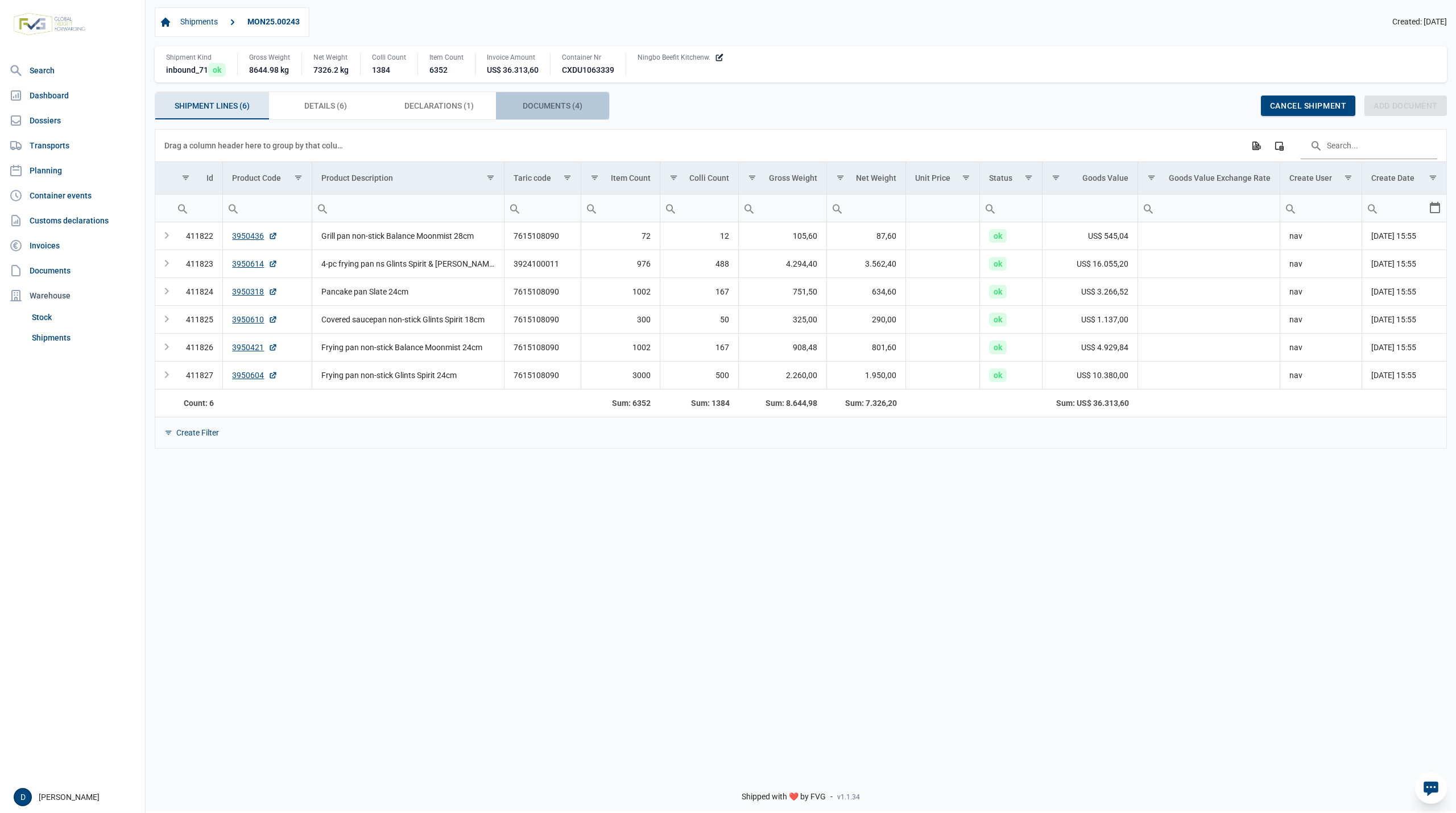
click at [557, 105] on span "Documents (4) Documents (4)" at bounding box center [552, 105] width 60 height 14
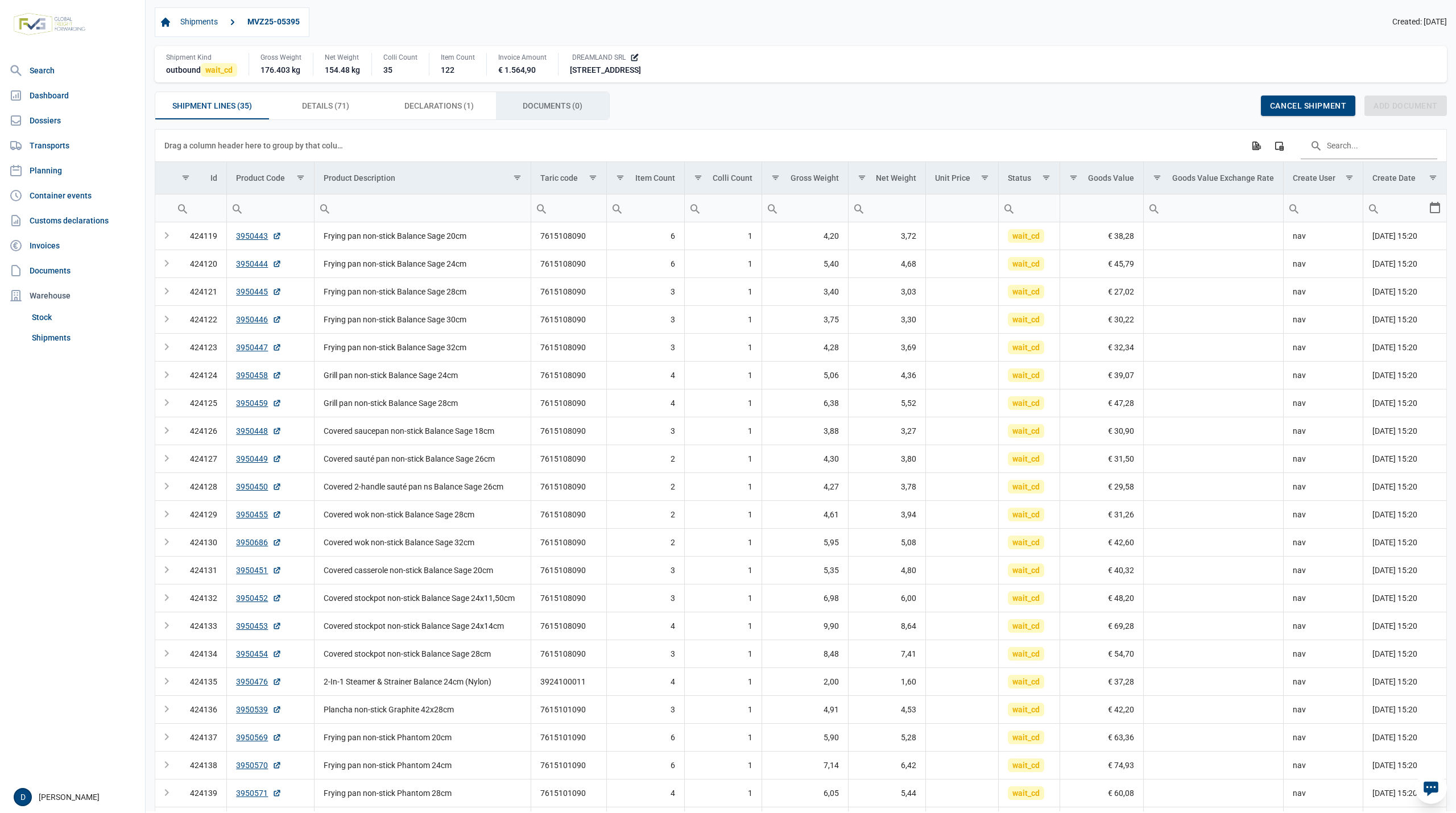
click at [539, 98] on div "Documents (0) Documents (0)" at bounding box center [552, 106] width 114 height 28
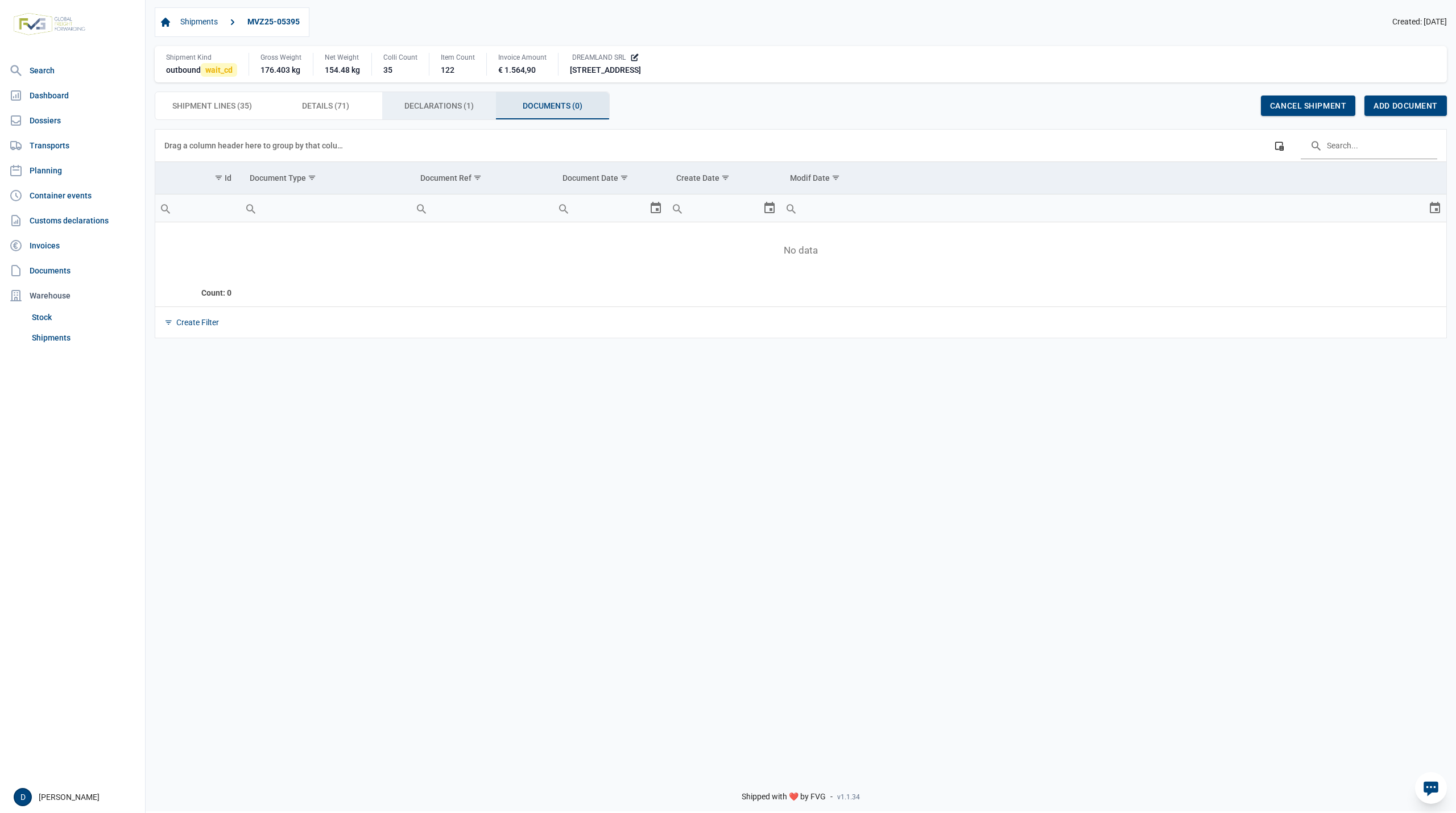
click at [440, 107] on span "Declarations (1) Declarations (1)" at bounding box center [439, 105] width 69 height 14
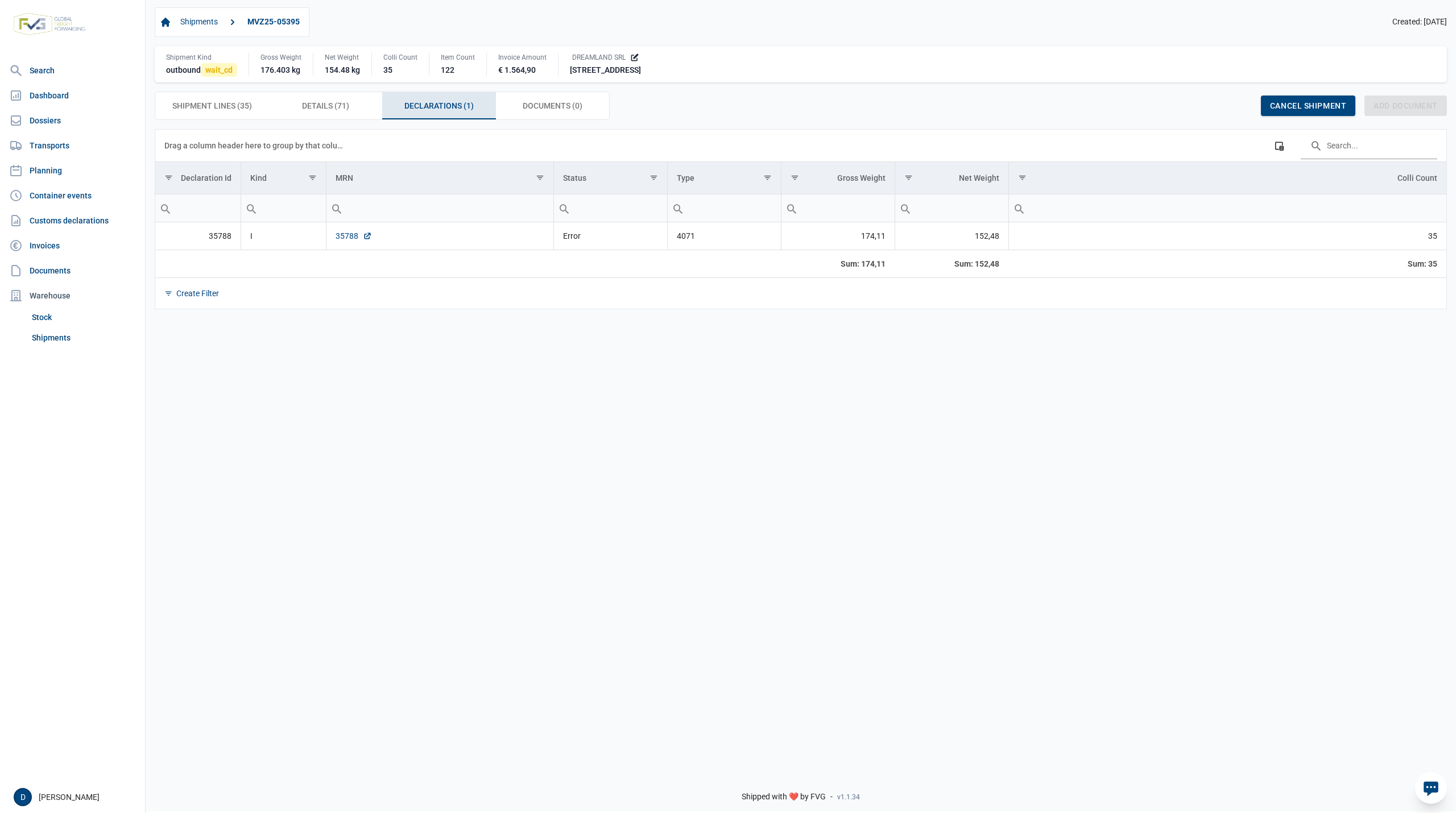
click at [349, 234] on link "35788" at bounding box center [353, 235] width 36 height 11
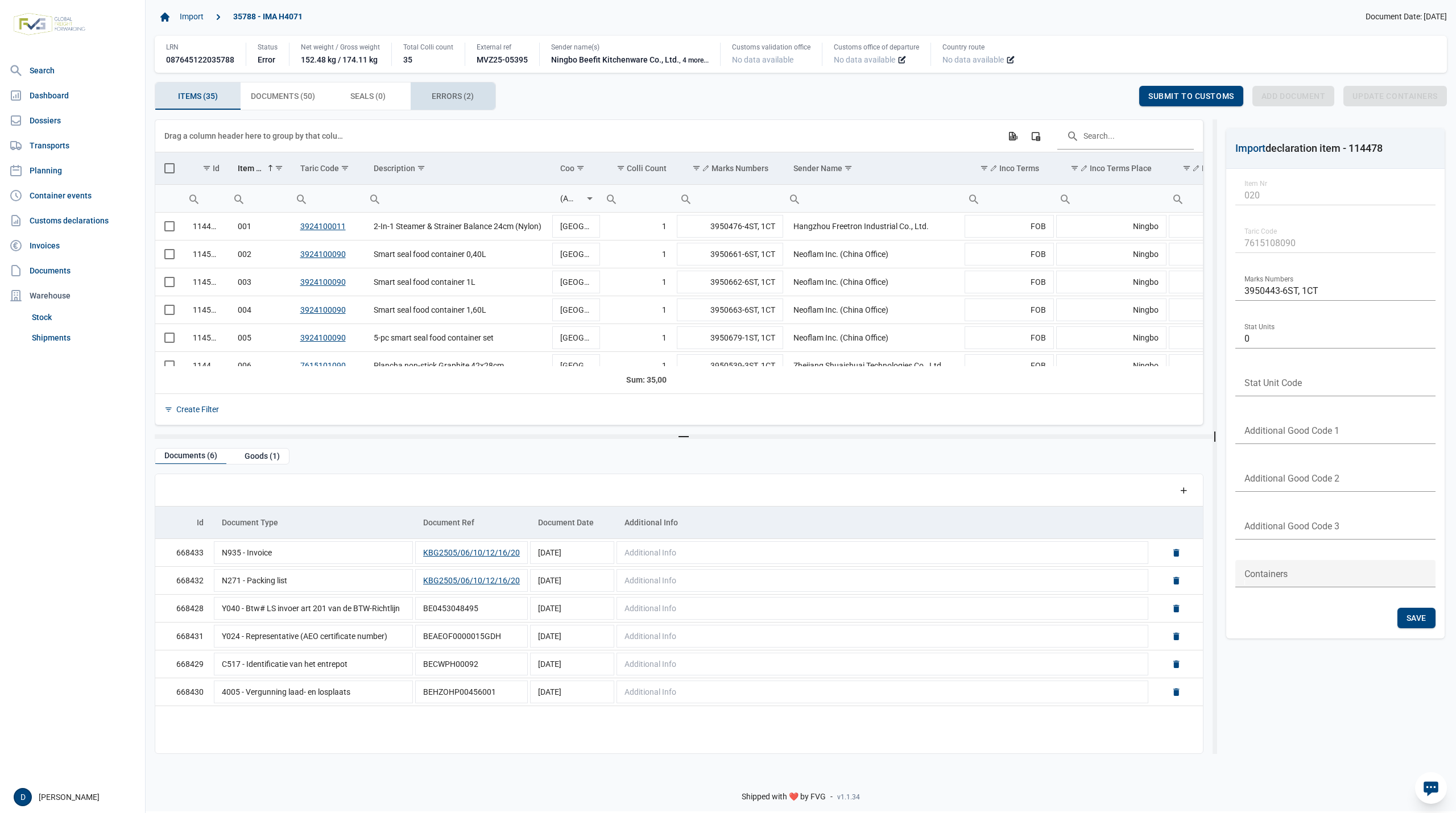
click at [433, 90] on span "Errors (2) Errors (2)" at bounding box center [452, 96] width 42 height 14
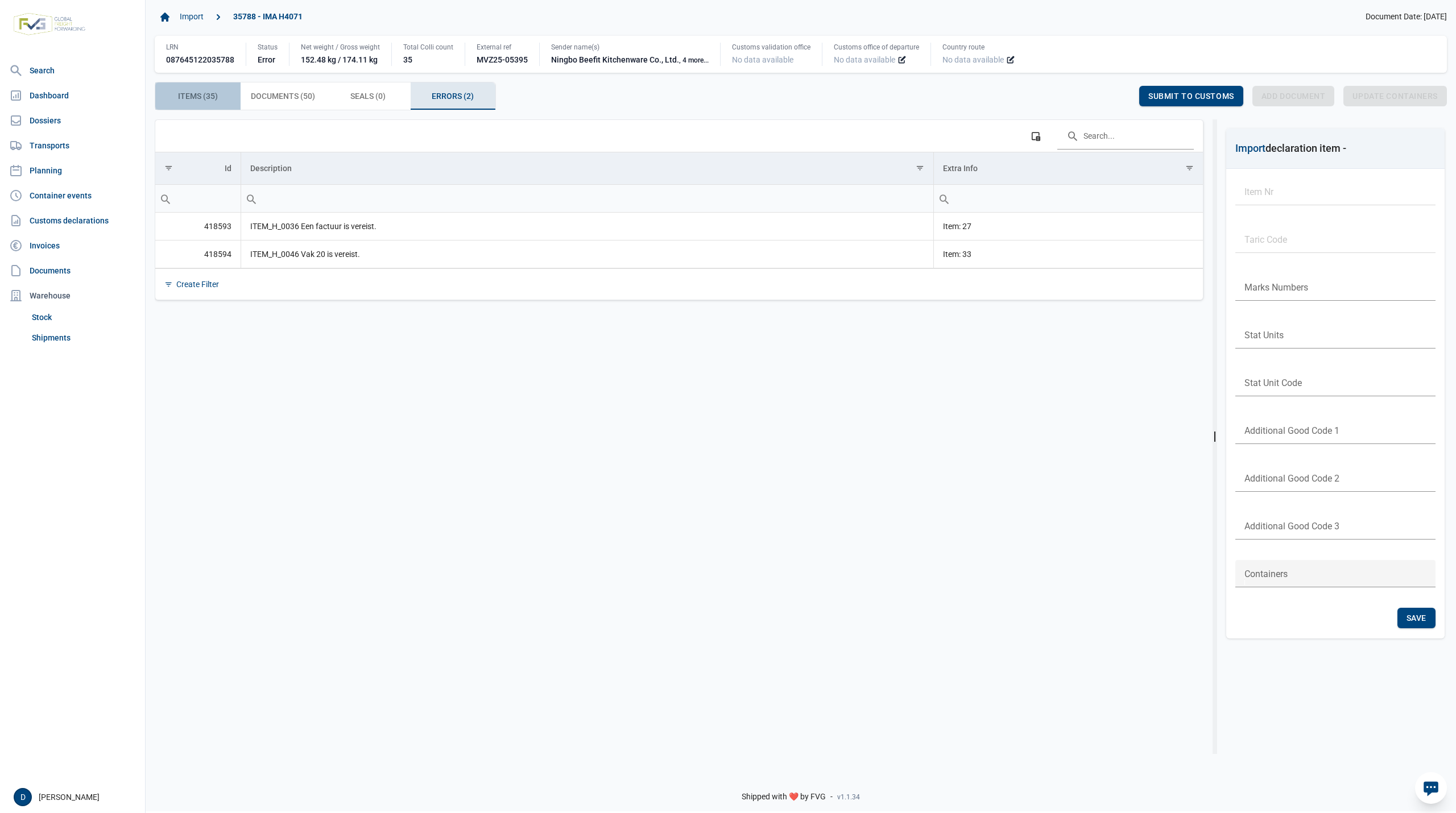
click at [212, 99] on span "Items (35) Items (35)" at bounding box center [198, 96] width 40 height 14
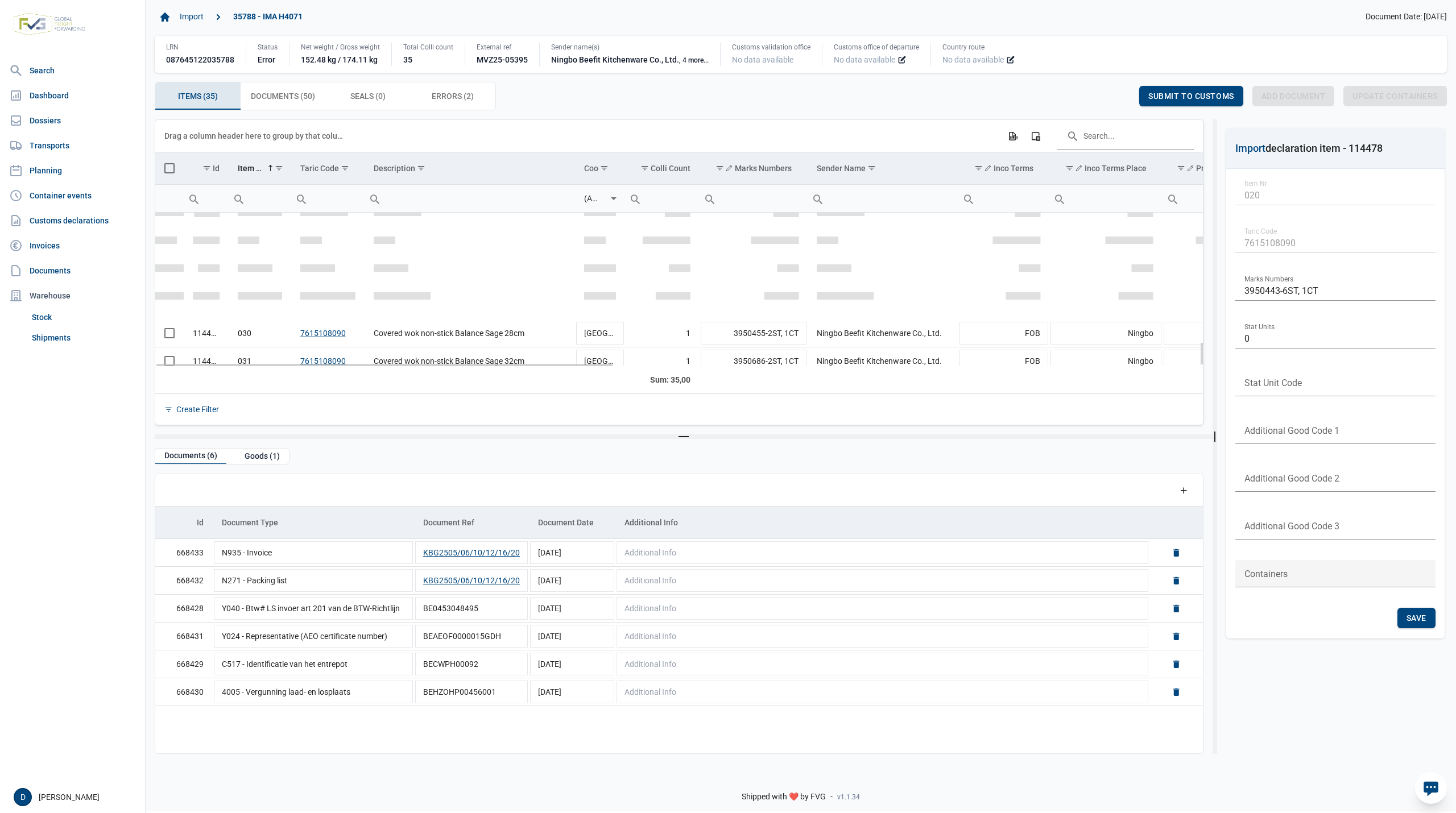
scroll to position [828, 0]
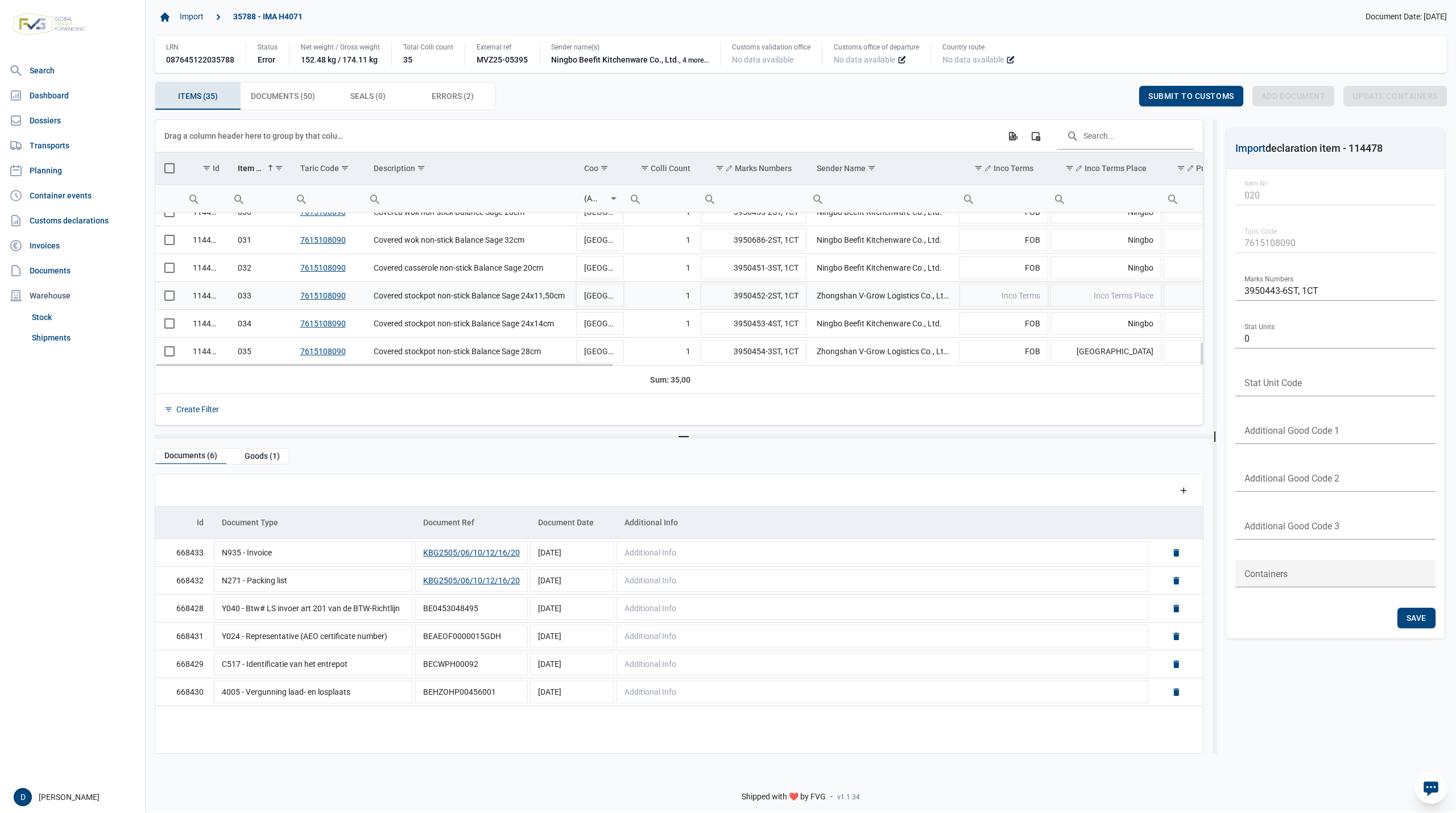
click at [164, 298] on span "Select row" at bounding box center [170, 296] width 11 height 11
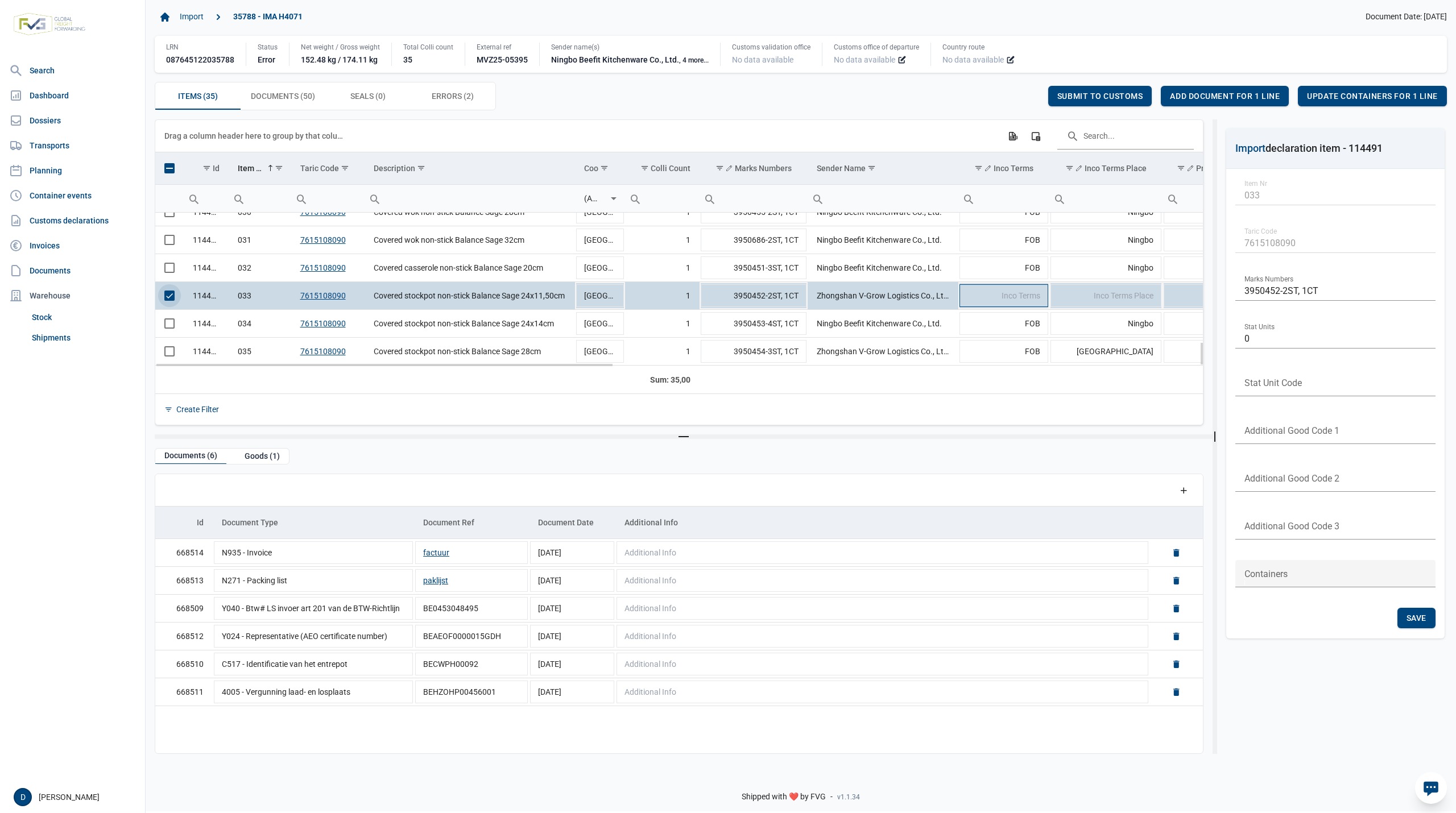
click at [1011, 299] on span "Inco Terms" at bounding box center [1021, 296] width 39 height 9
type input "FOB"
type input "Yantian"
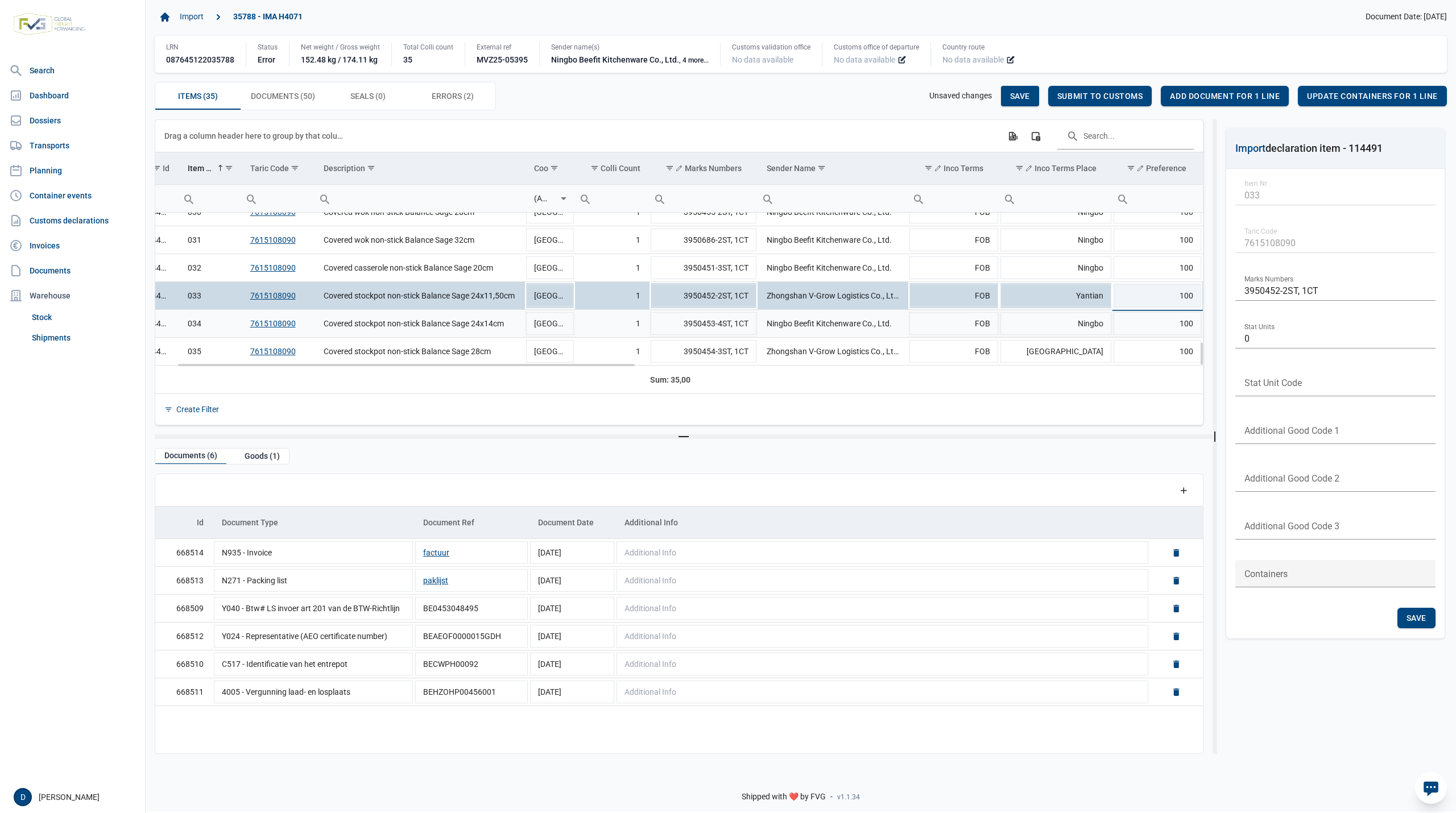
scroll to position [0, 50]
click at [1022, 97] on span "Save" at bounding box center [1020, 96] width 20 height 9
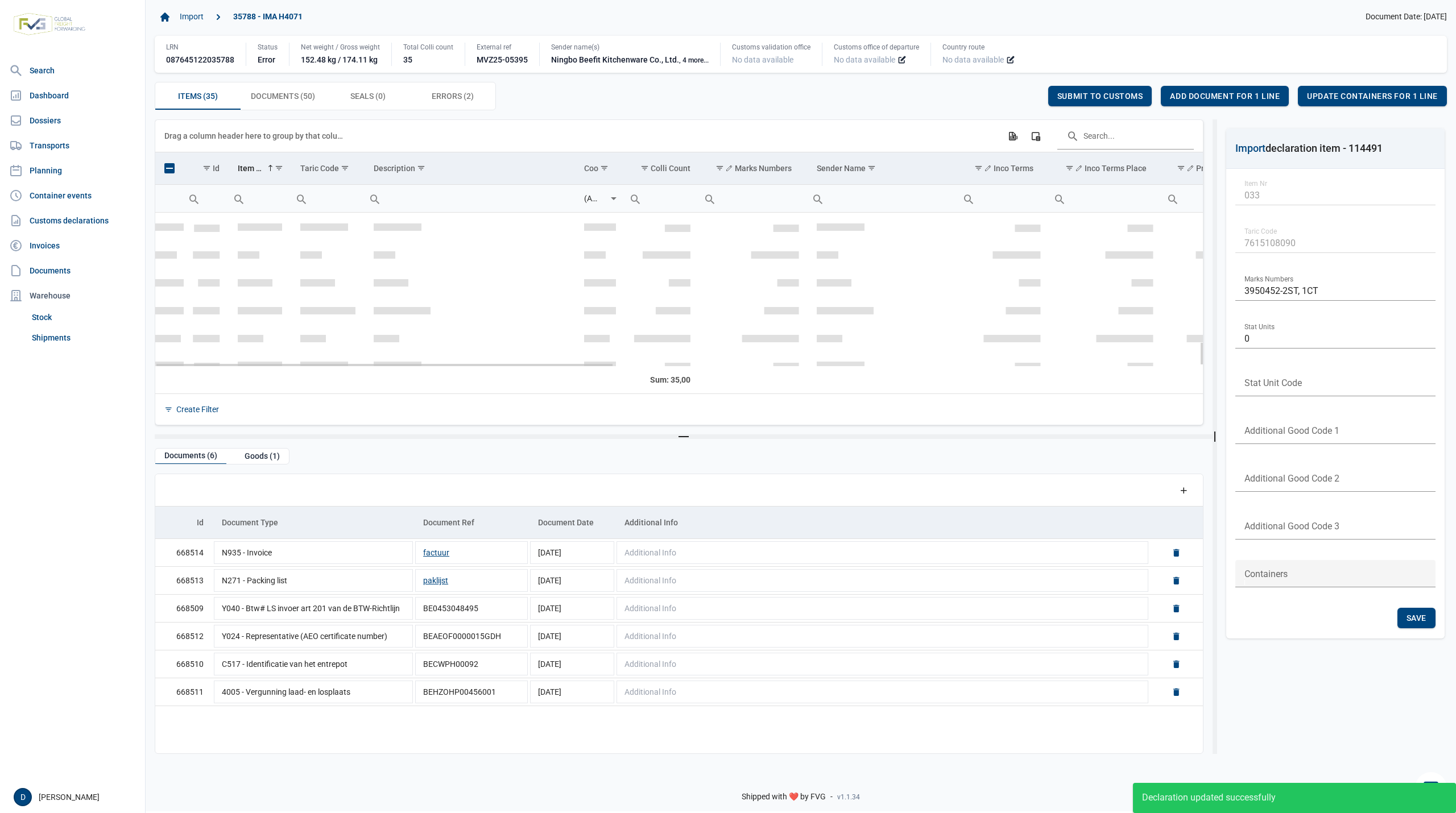
scroll to position [827, 0]
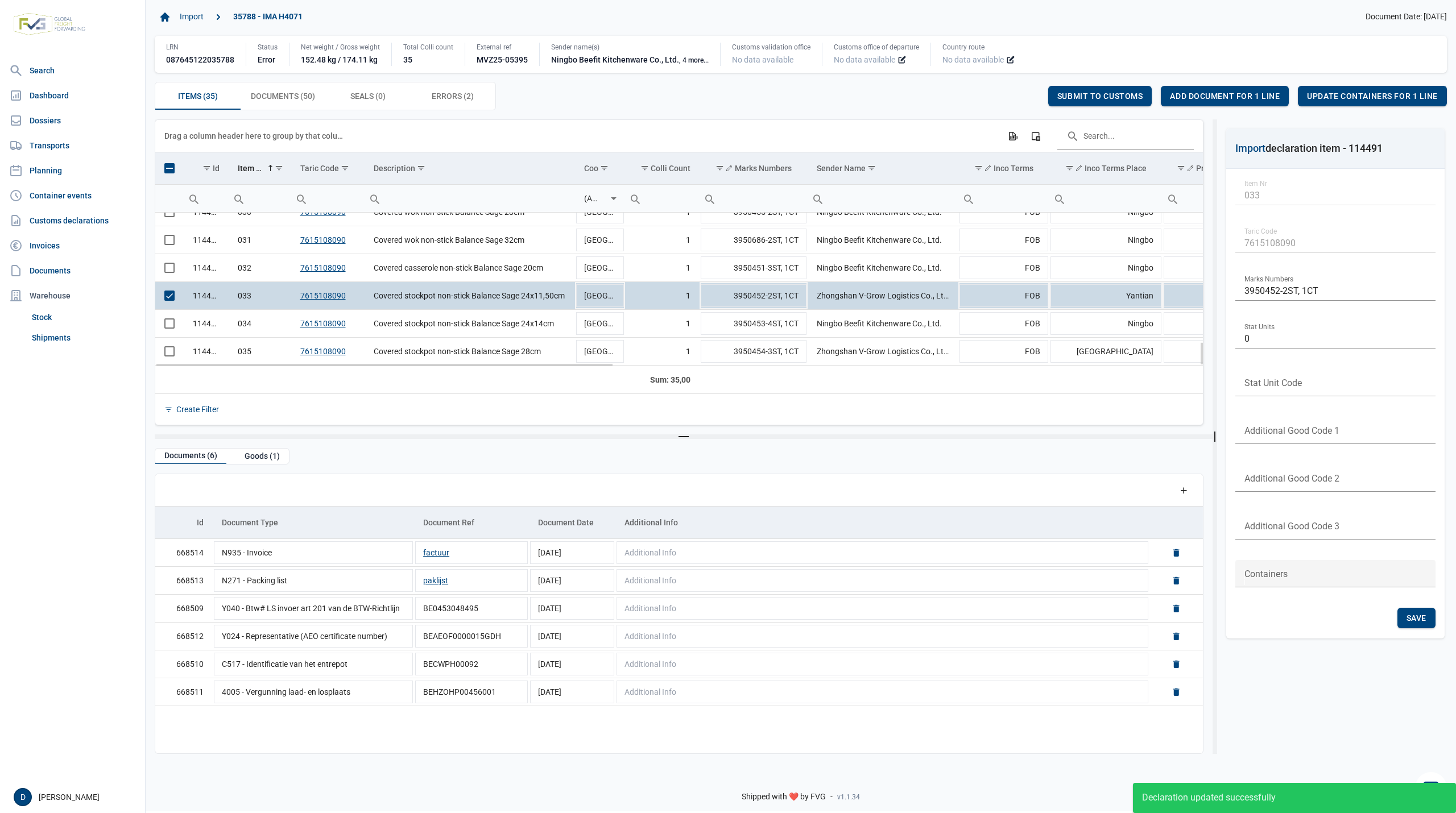
click at [168, 294] on span "Select row" at bounding box center [170, 296] width 11 height 11
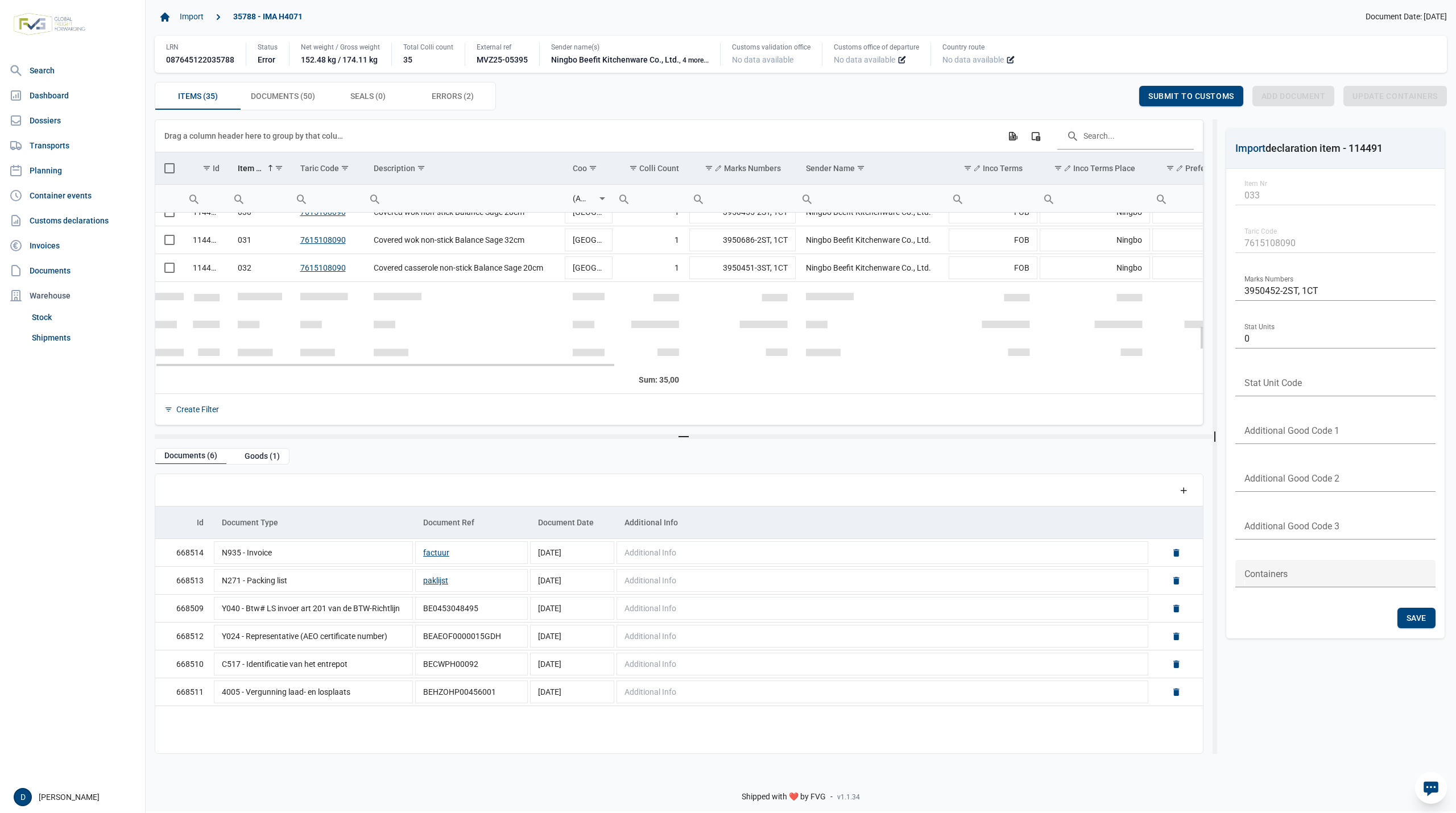
scroll to position [626, 0]
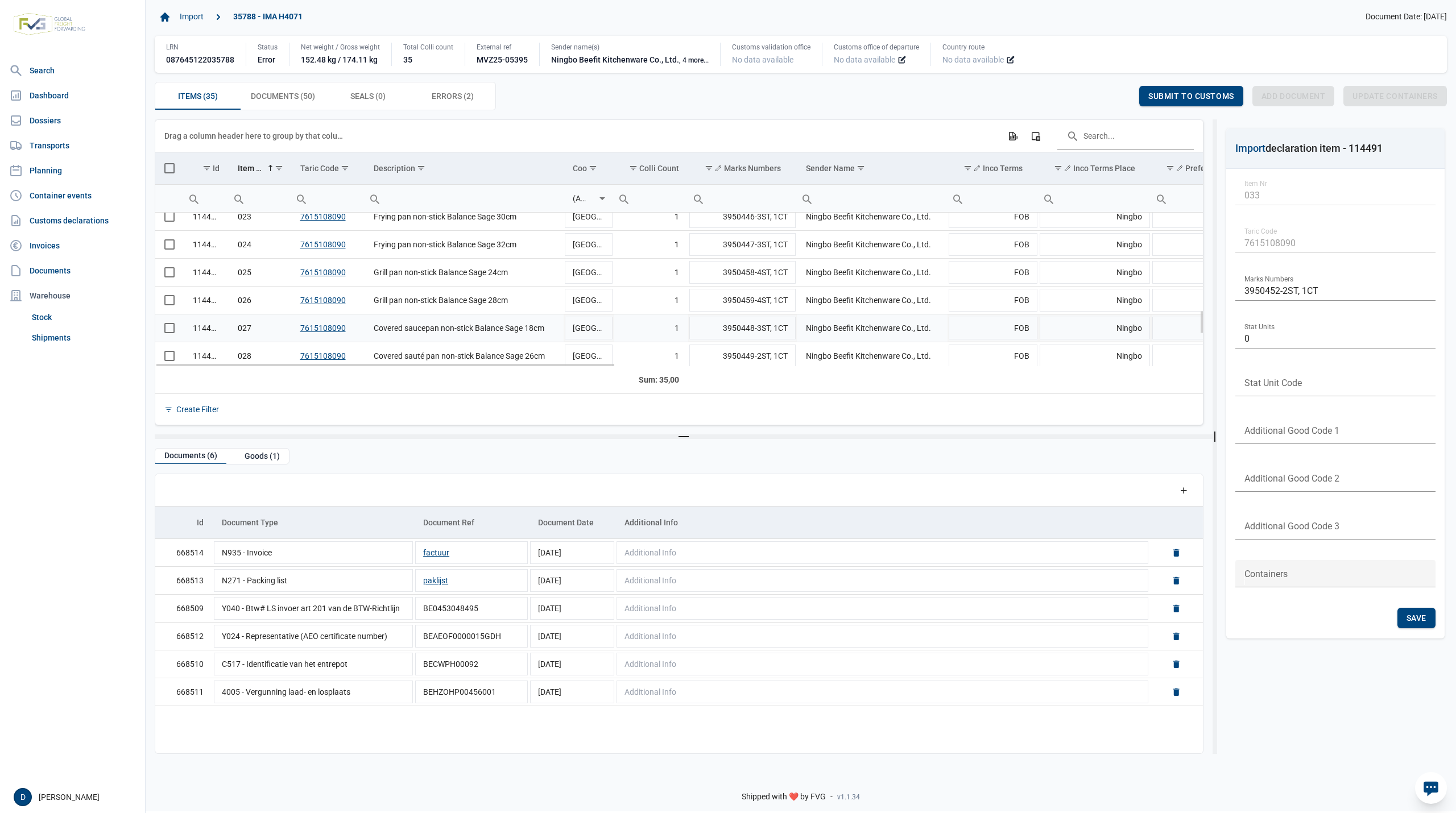
click at [164, 332] on span "Select row" at bounding box center [170, 328] width 11 height 11
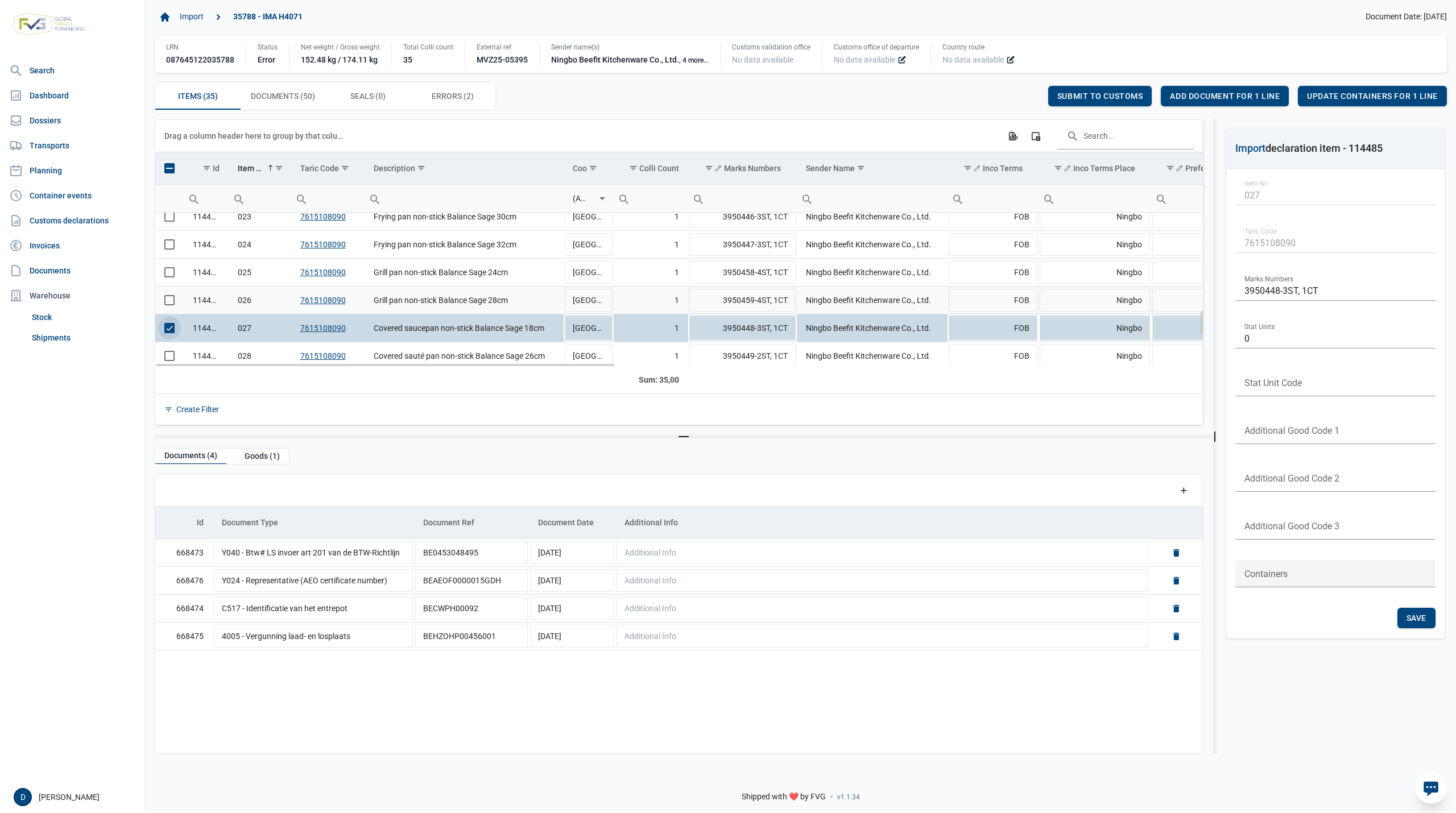
click at [214, 301] on td "114484" at bounding box center [206, 300] width 45 height 28
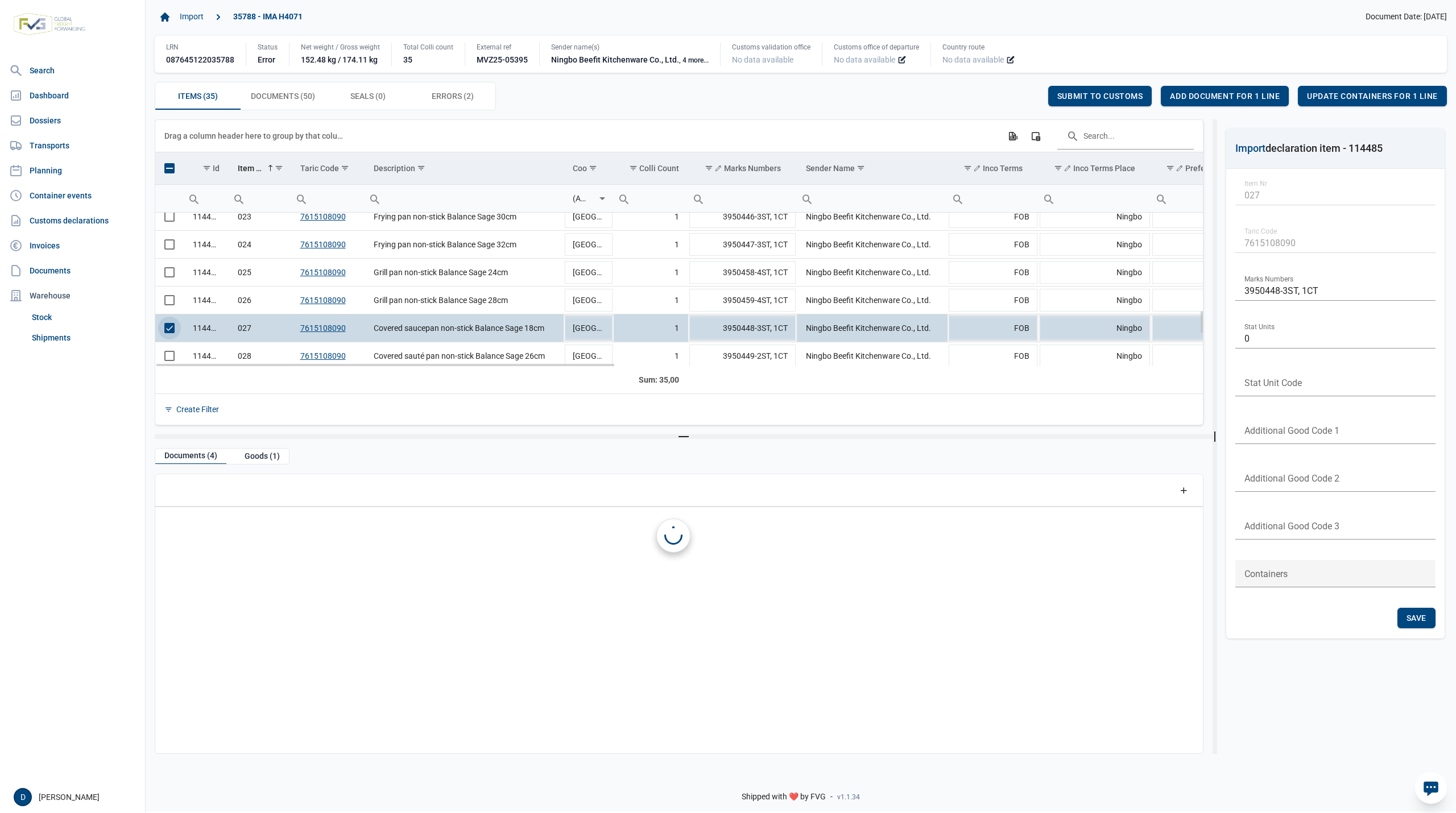
click at [172, 333] on span "Select row" at bounding box center [170, 328] width 11 height 11
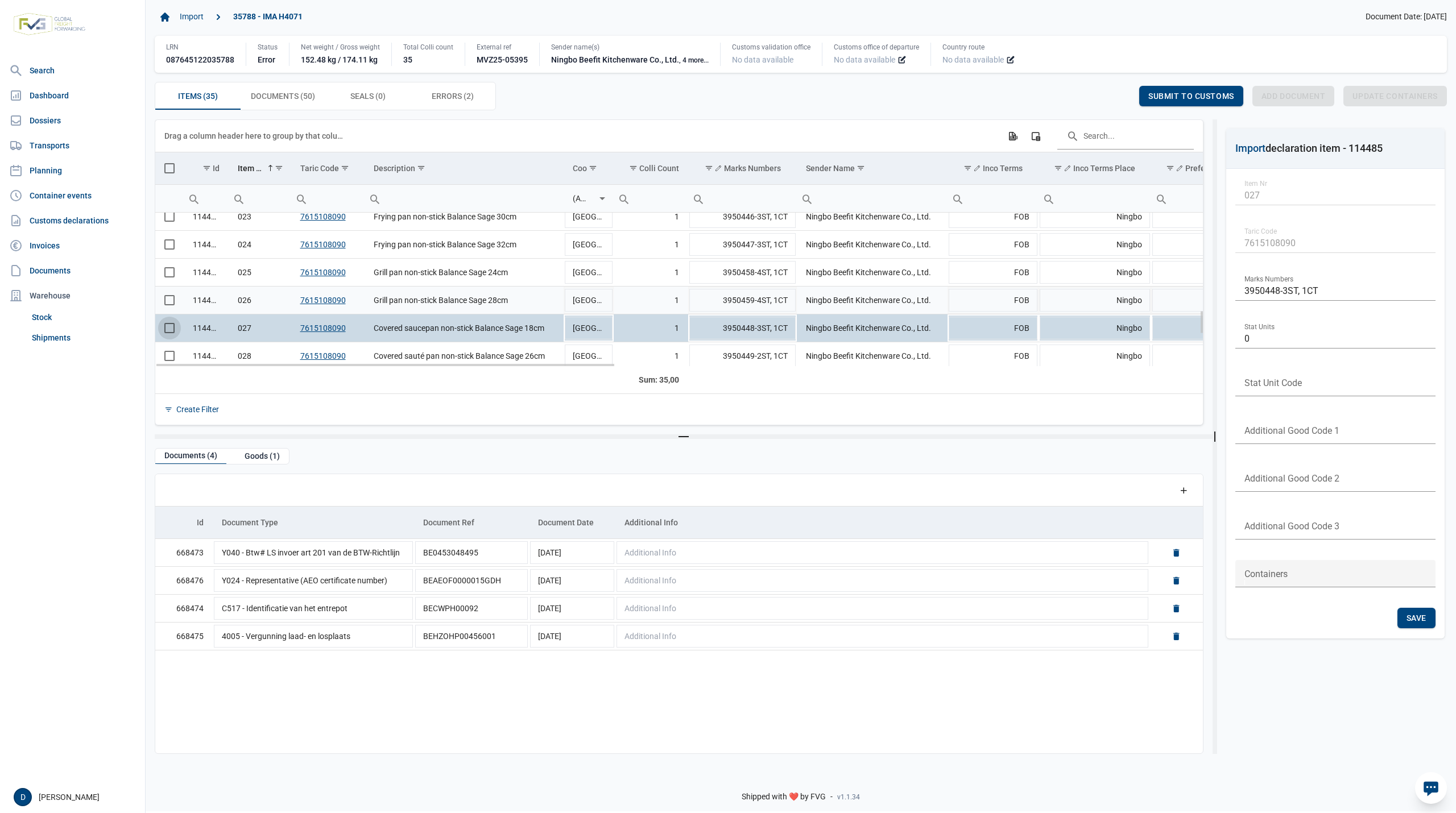
click at [174, 304] on span "Select row" at bounding box center [170, 300] width 11 height 11
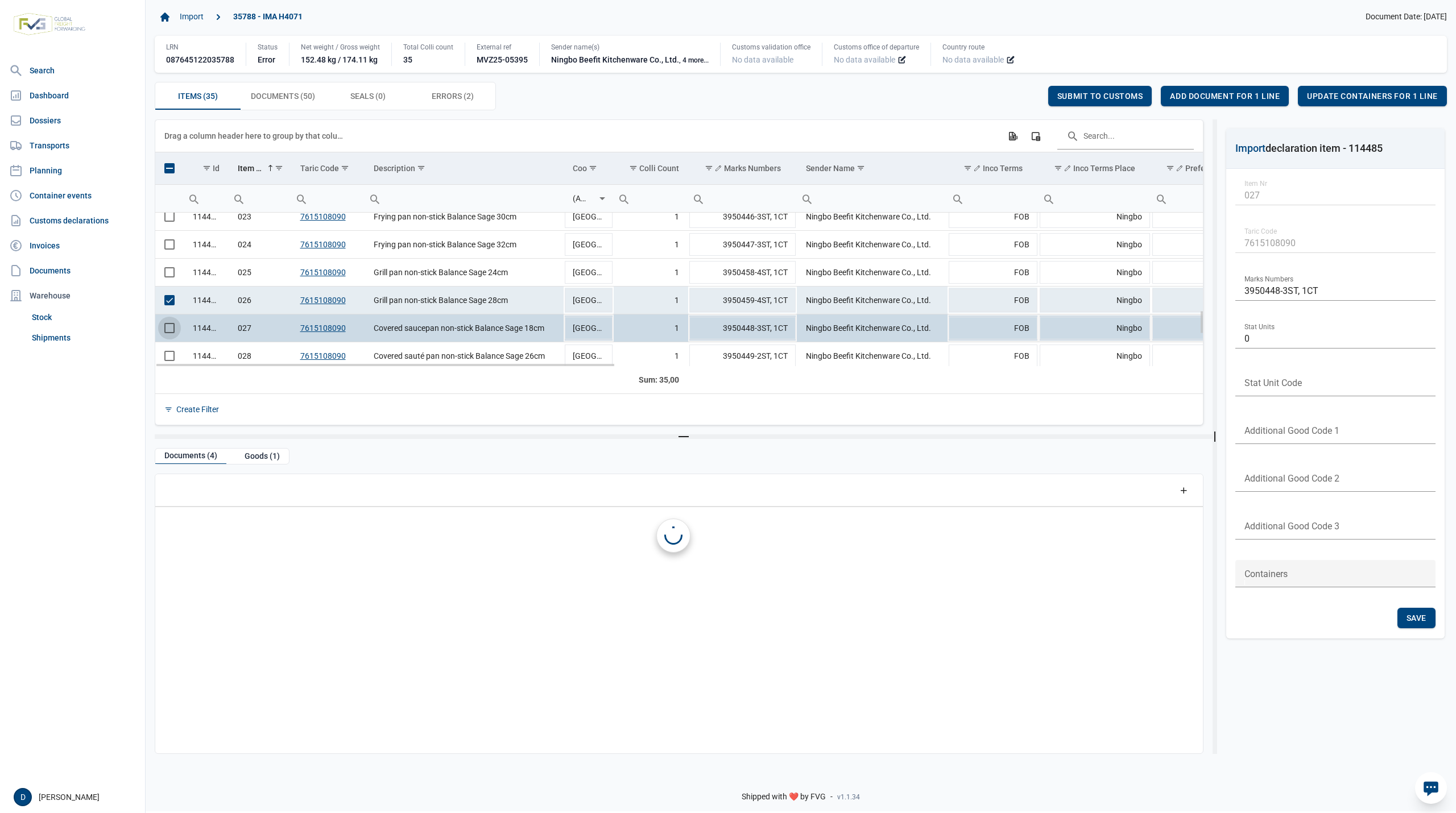
click at [170, 328] on span "Select row" at bounding box center [170, 328] width 11 height 11
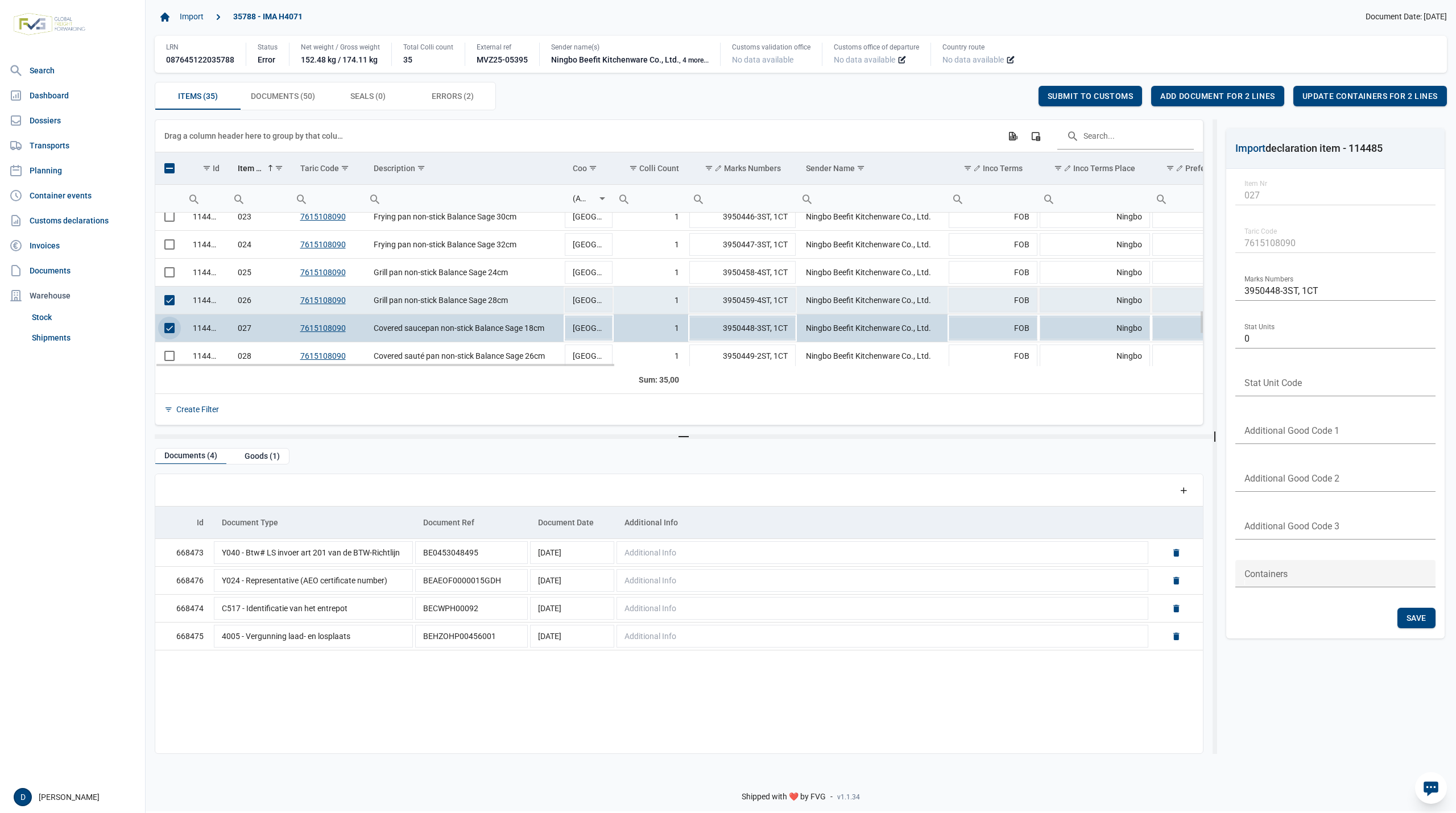
click at [170, 296] on span "Select row" at bounding box center [170, 300] width 11 height 11
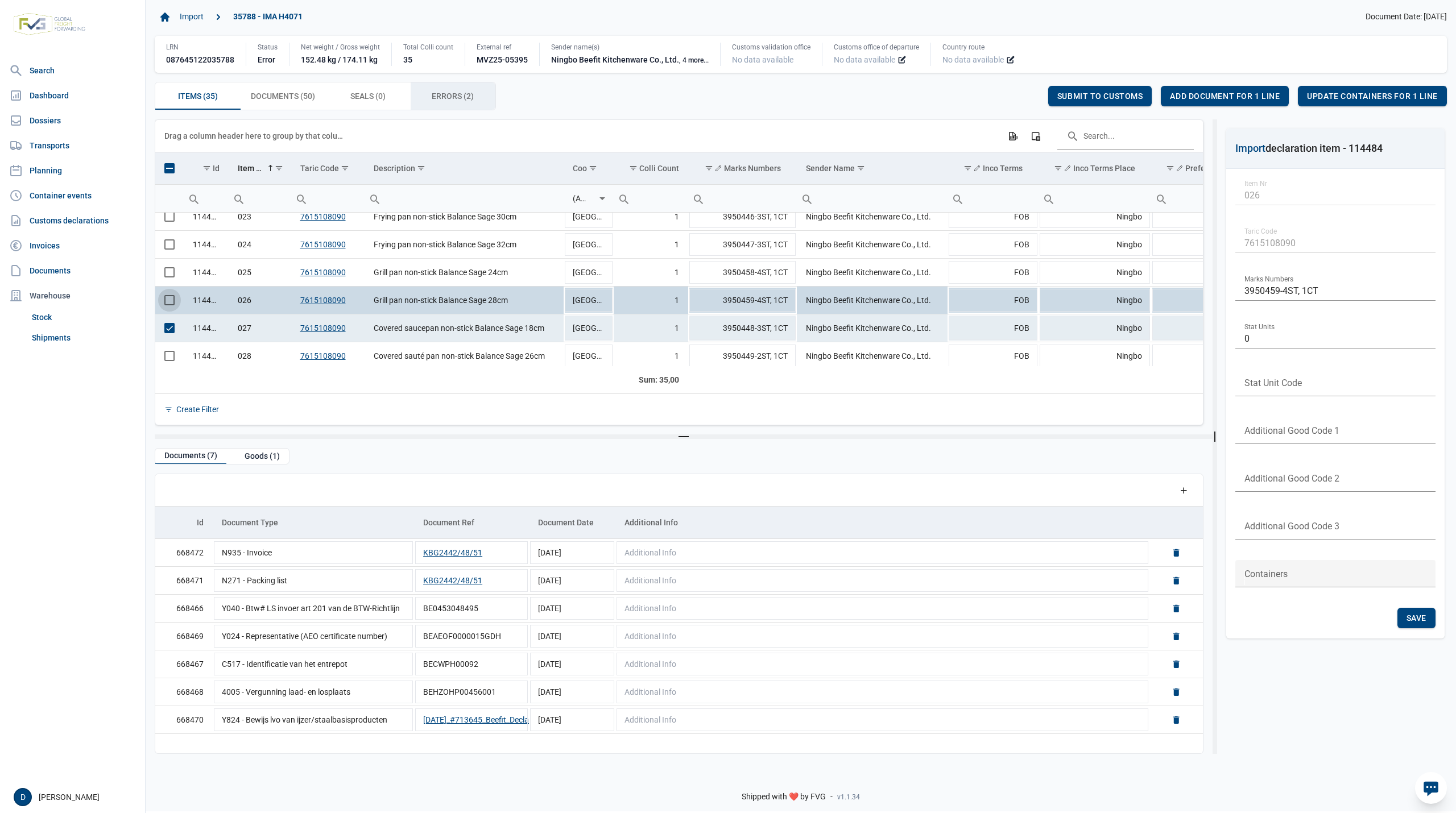
click at [449, 90] on span "Errors (2) Errors (2)" at bounding box center [452, 96] width 42 height 14
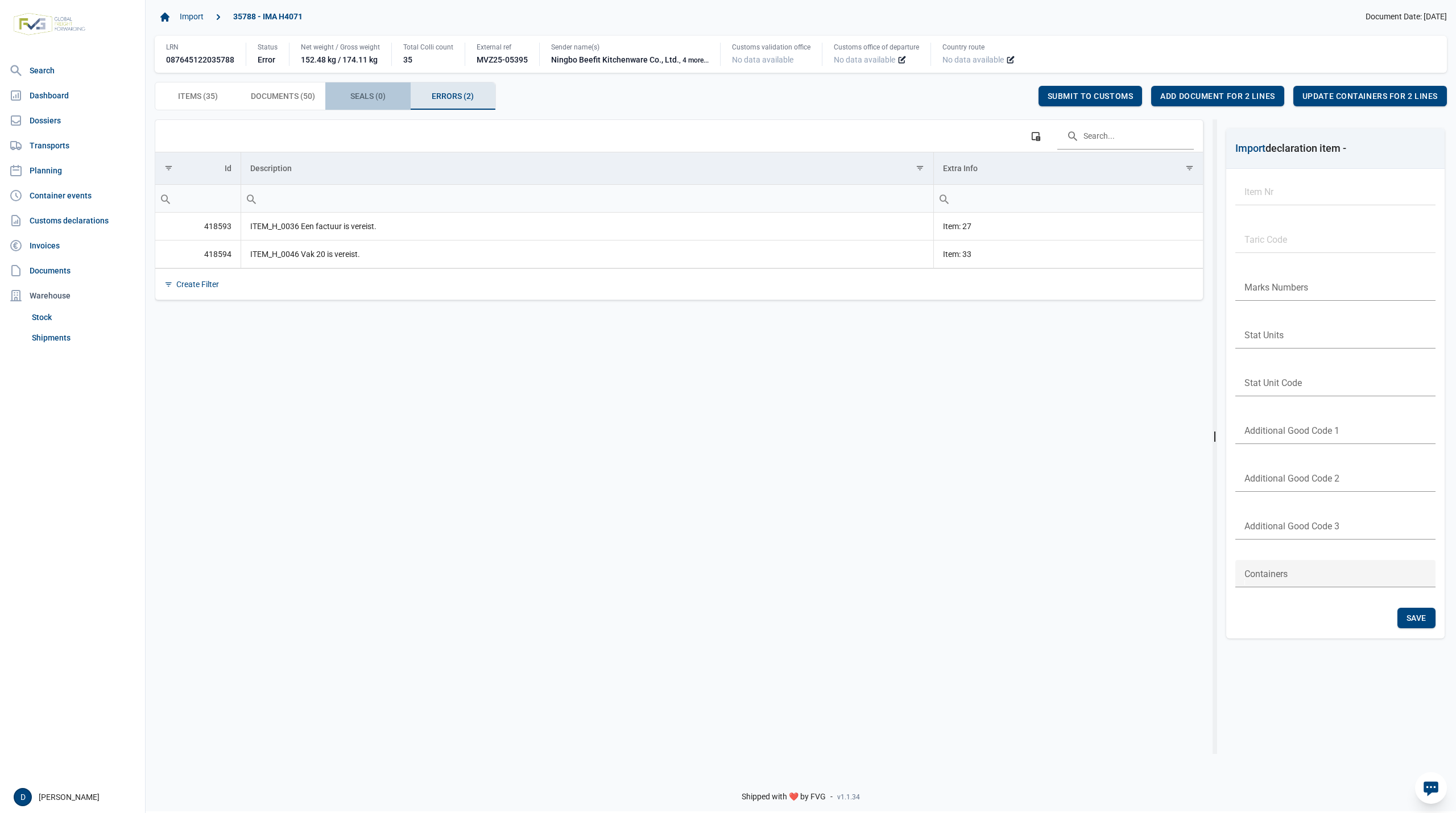
click at [377, 92] on span "Seals (0) Seals (0)" at bounding box center [368, 96] width 36 height 14
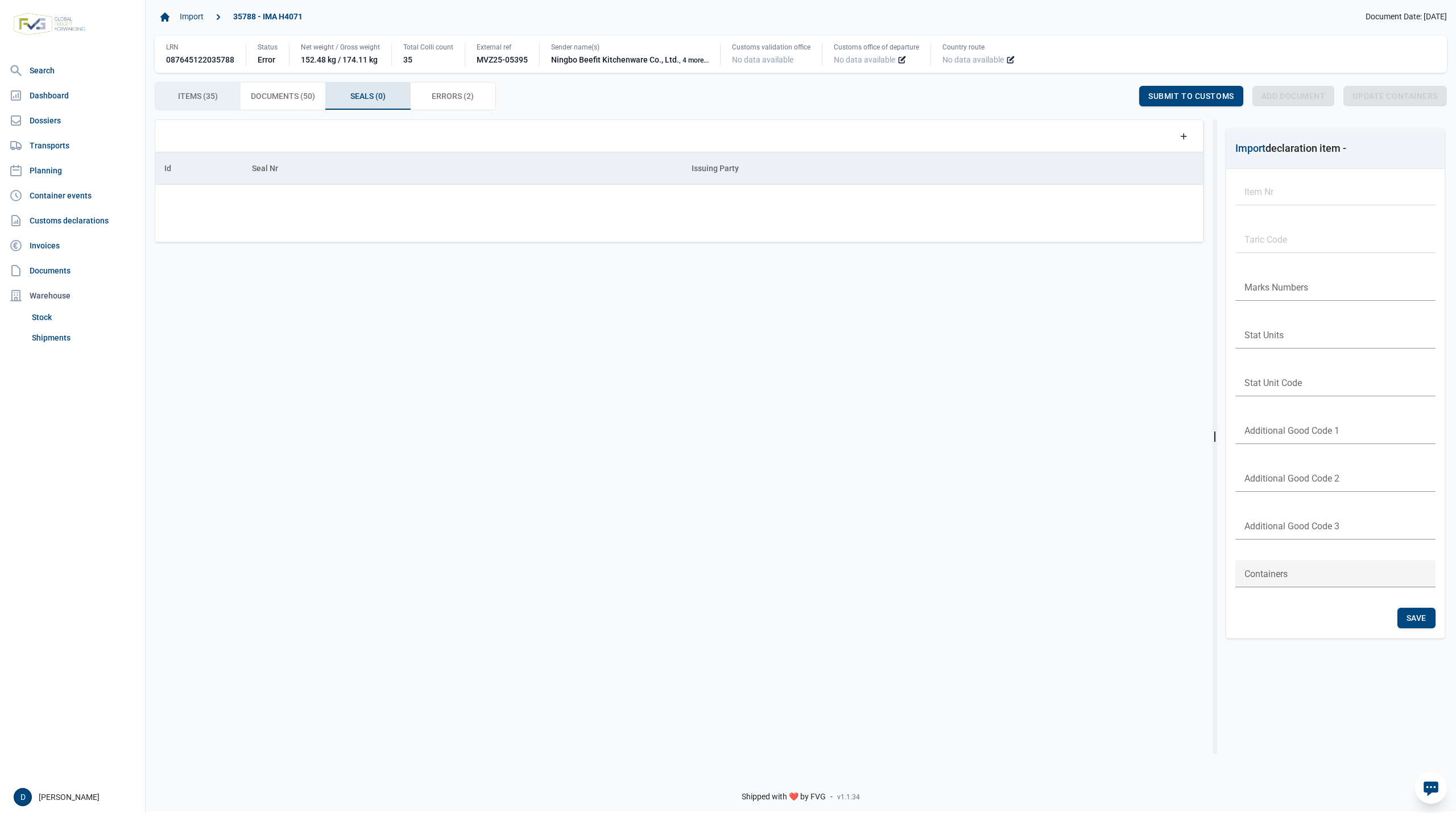
click at [209, 98] on span "Items (35) Items (35)" at bounding box center [198, 96] width 40 height 14
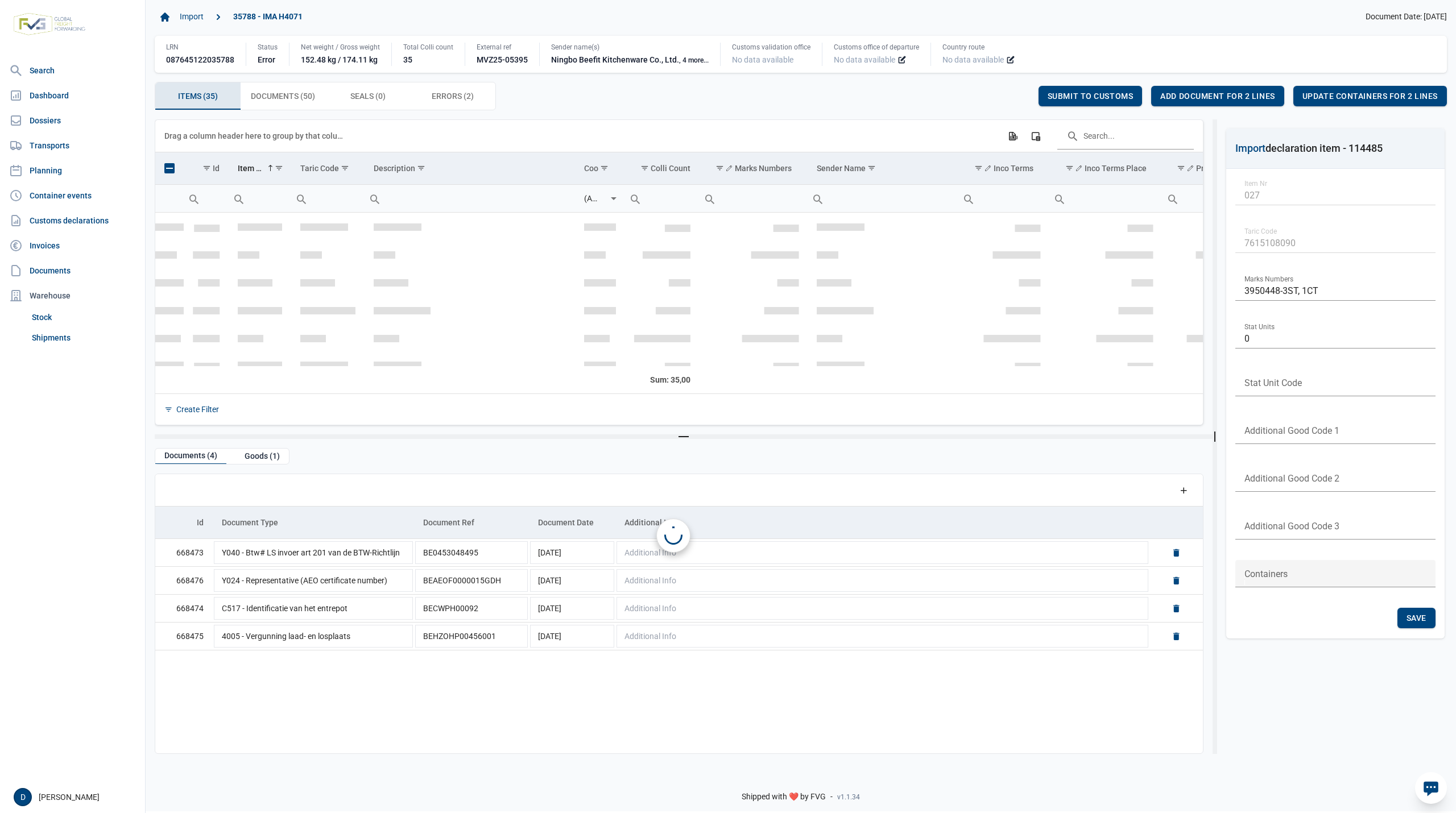
scroll to position [728, 0]
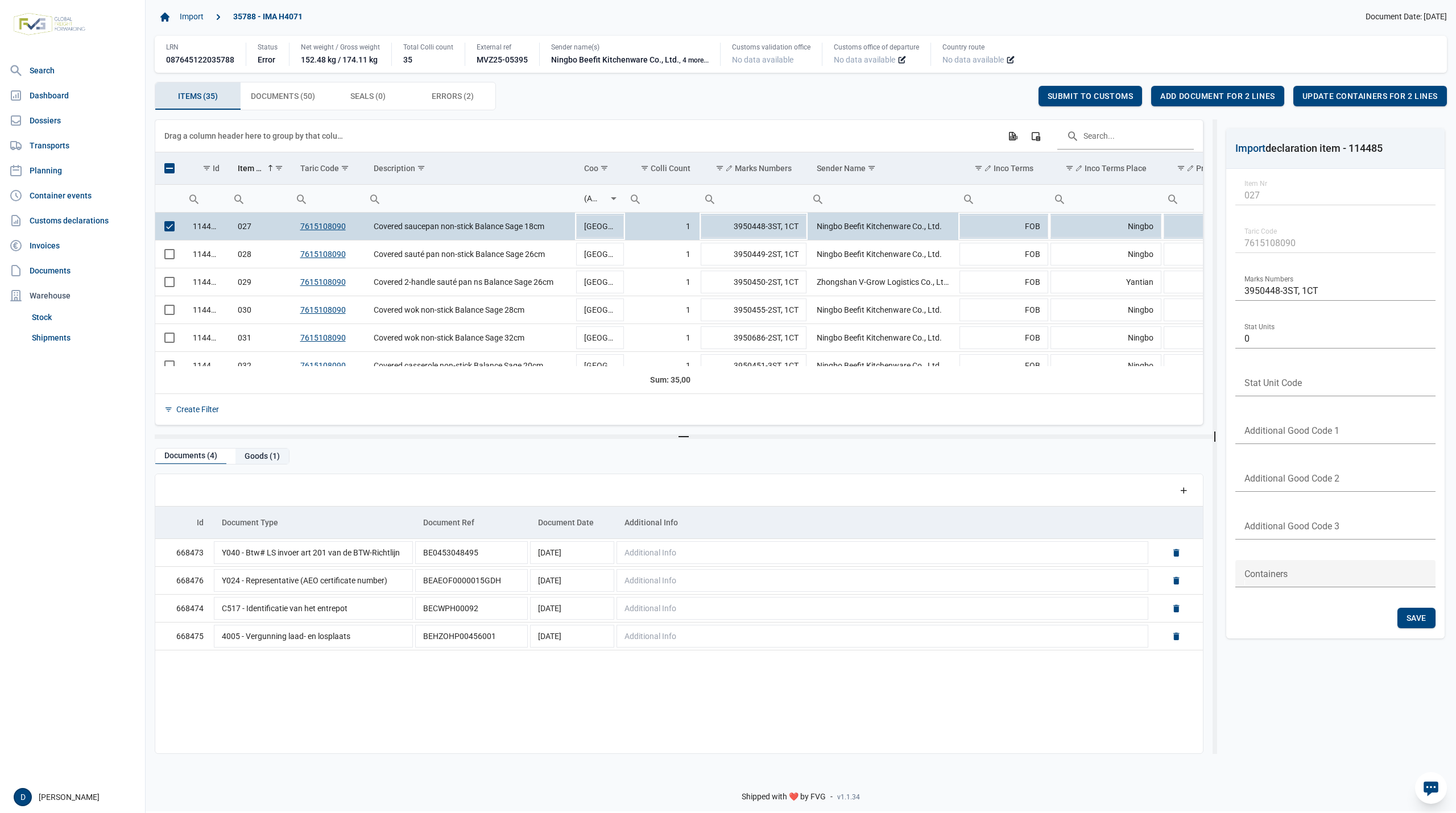
click at [262, 457] on div "Goods (1)" at bounding box center [262, 455] width 53 height 15
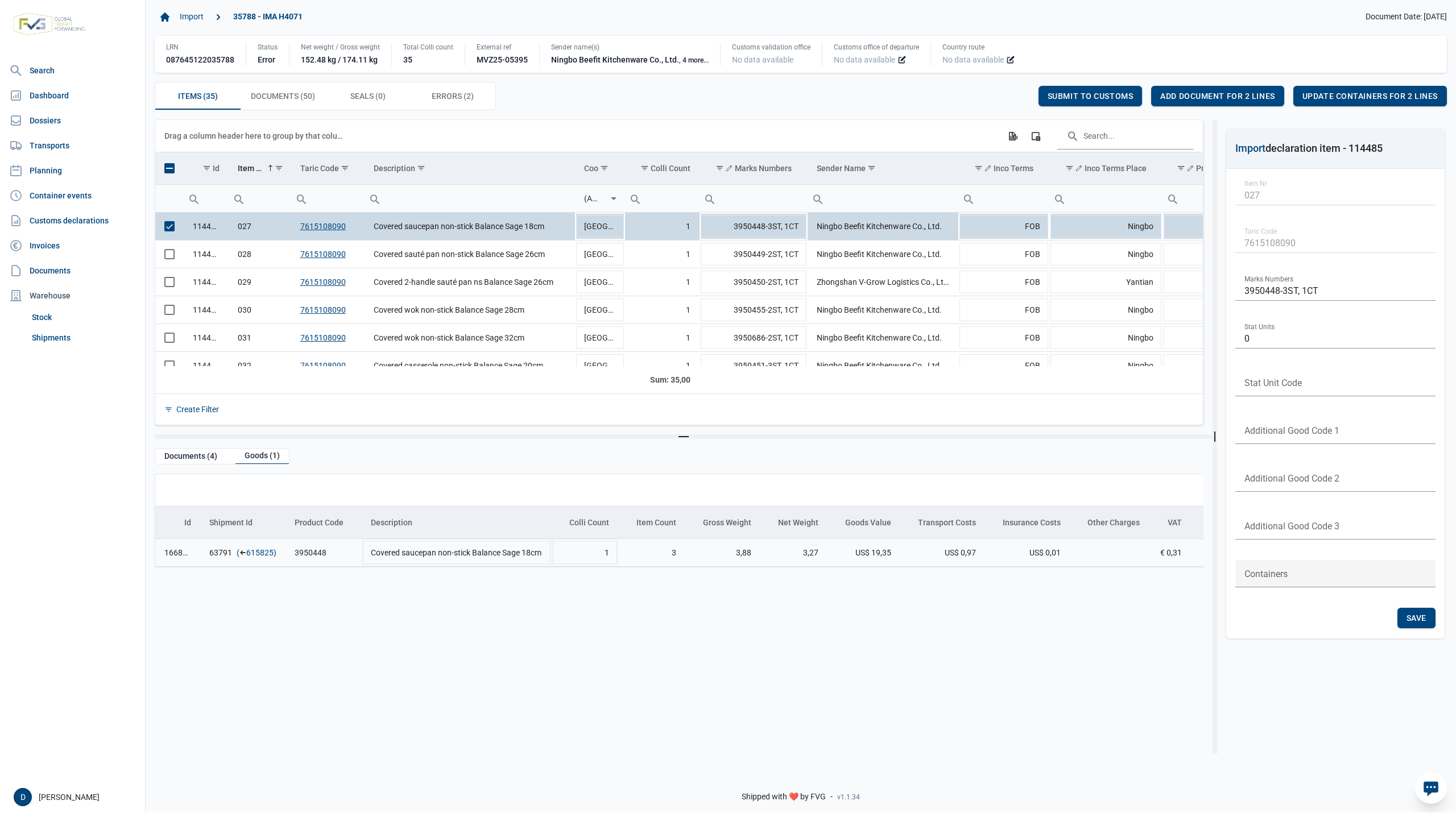
click at [260, 558] on link "615825" at bounding box center [260, 552] width 28 height 11
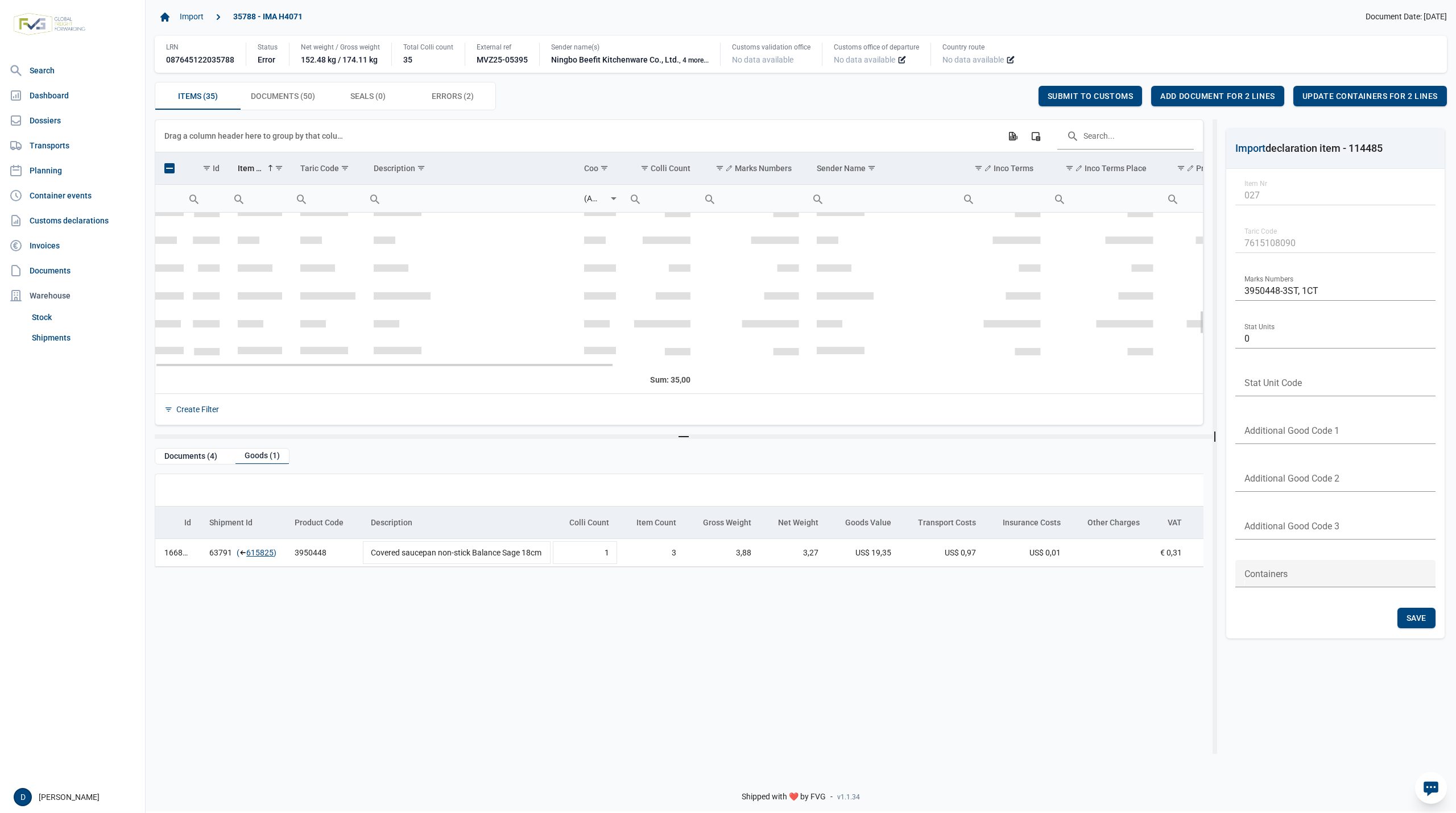
scroll to position [626, 0]
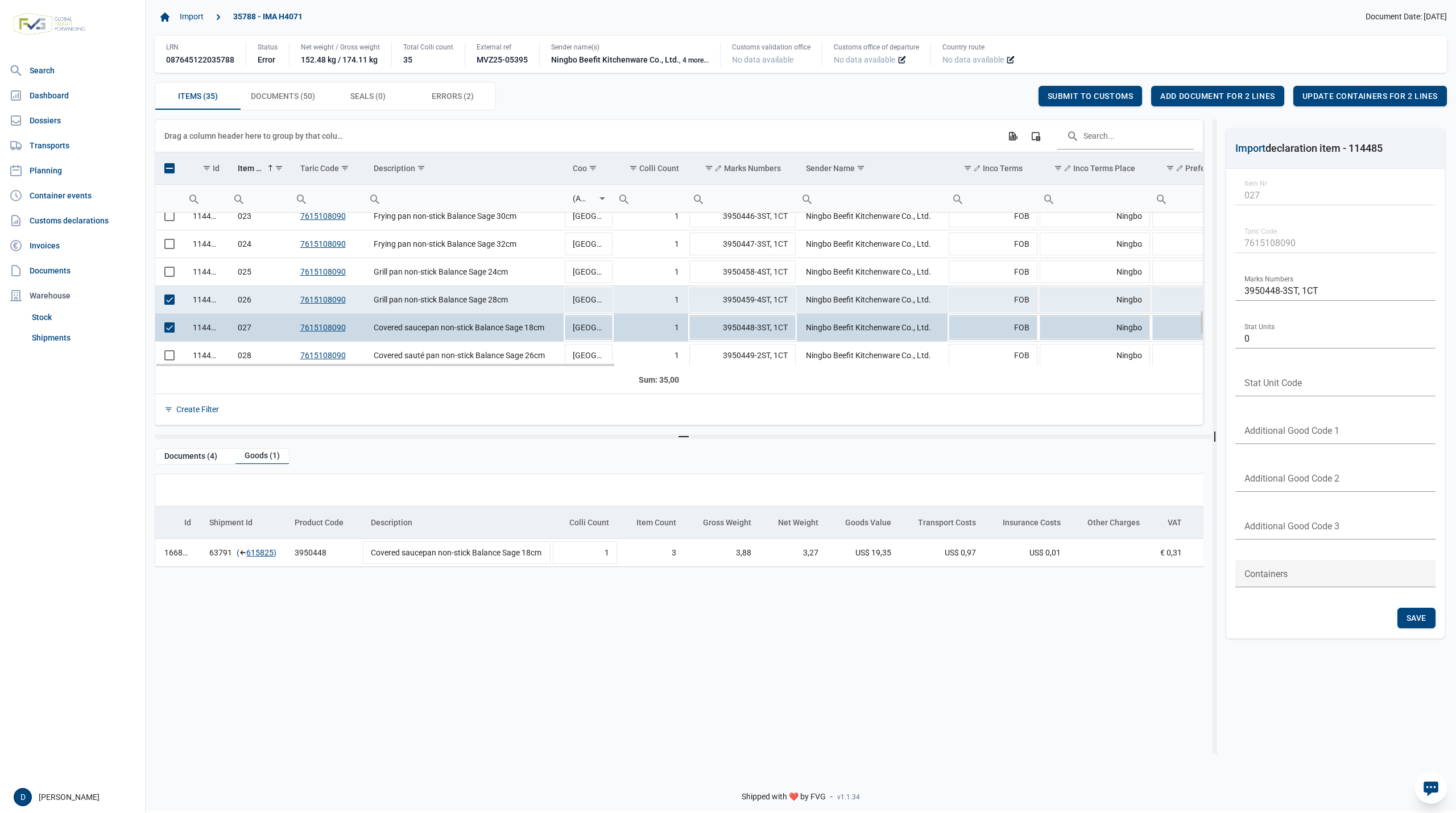
click at [169, 303] on span "Select row" at bounding box center [170, 300] width 11 height 11
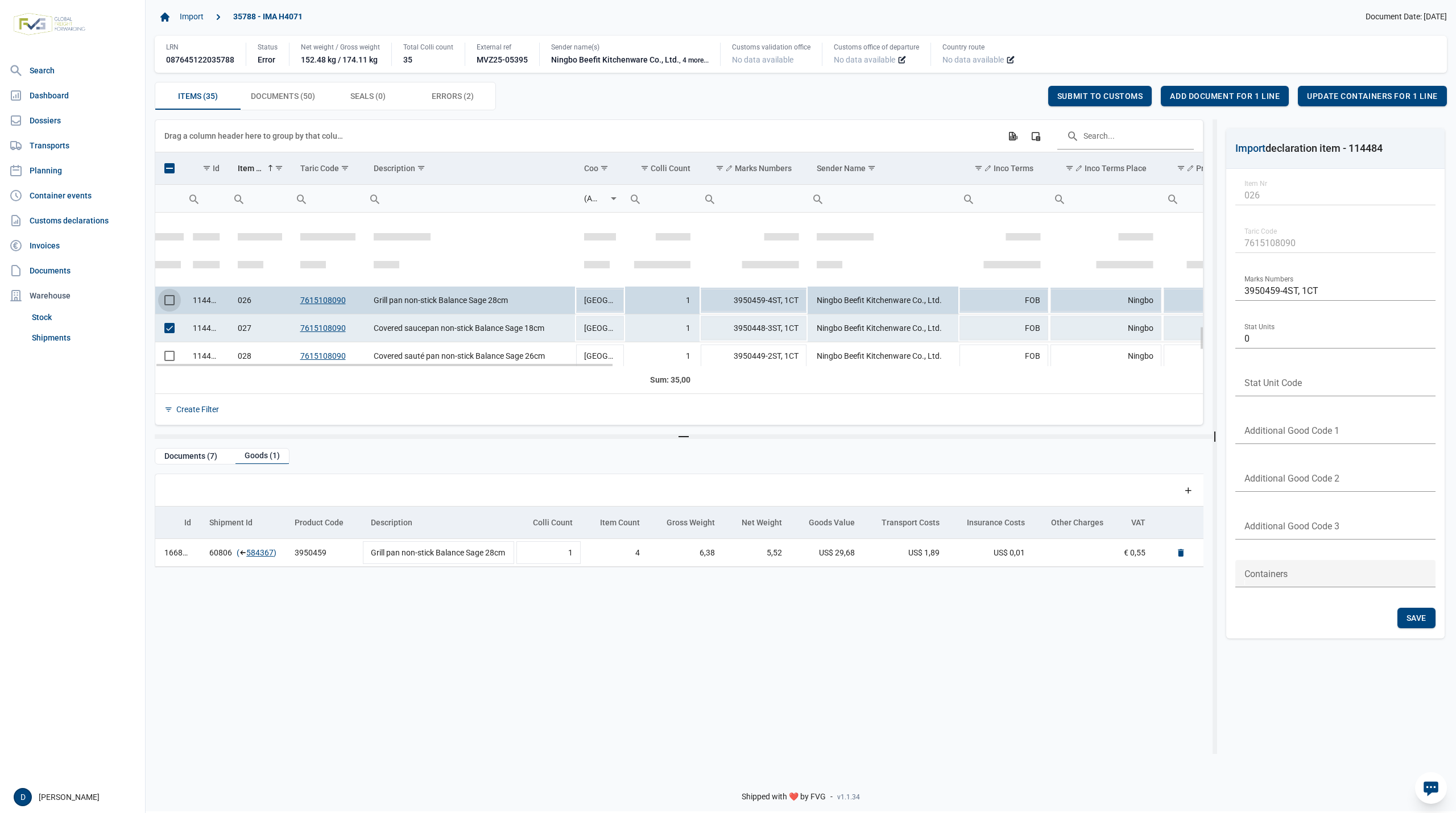
scroll to position [728, 0]
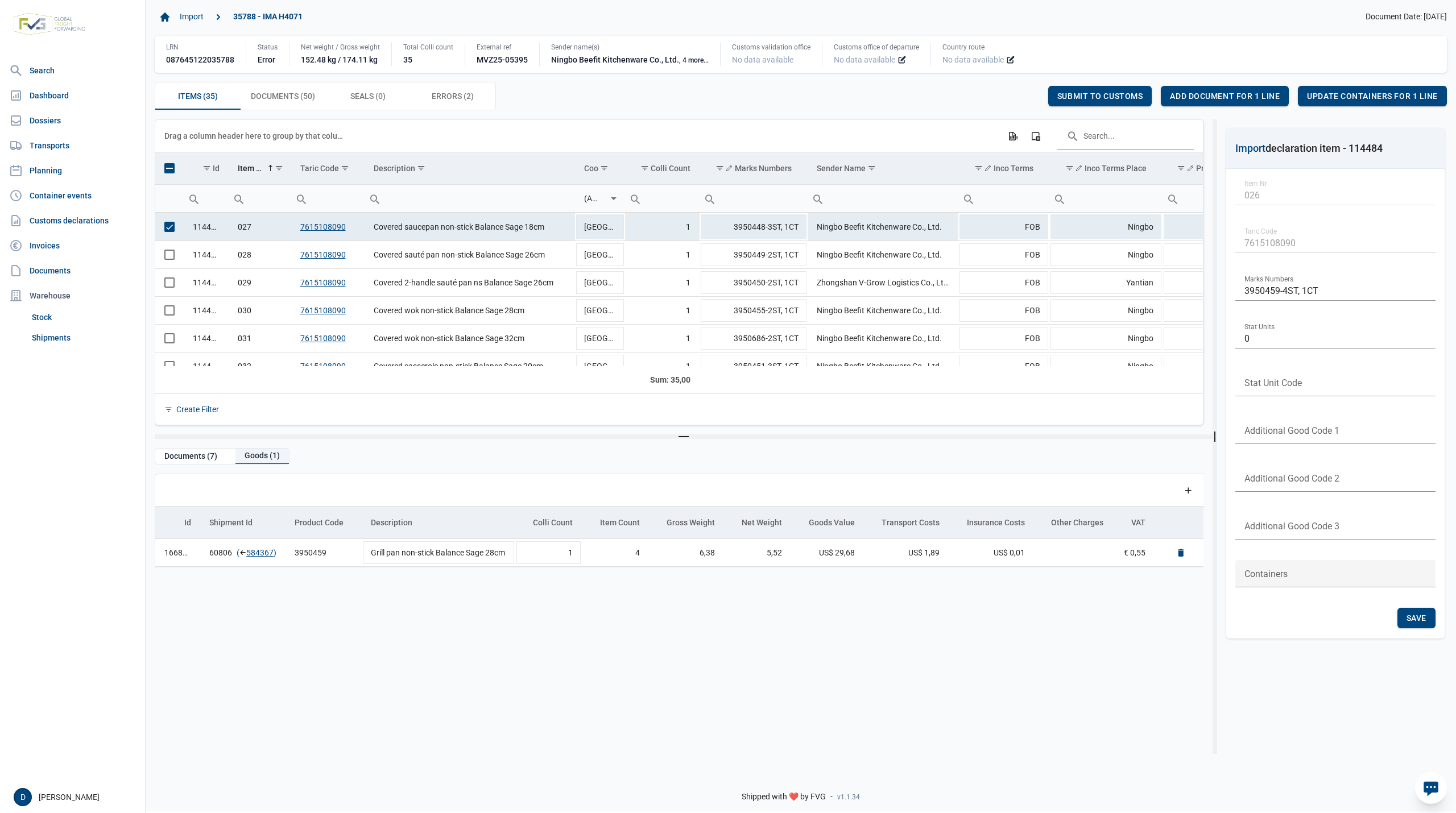
click at [268, 455] on div "Goods (1)" at bounding box center [262, 455] width 53 height 15
click at [267, 553] on link "584367" at bounding box center [260, 552] width 28 height 11
click at [1220, 95] on span "Add document for 1 line" at bounding box center [1225, 96] width 110 height 9
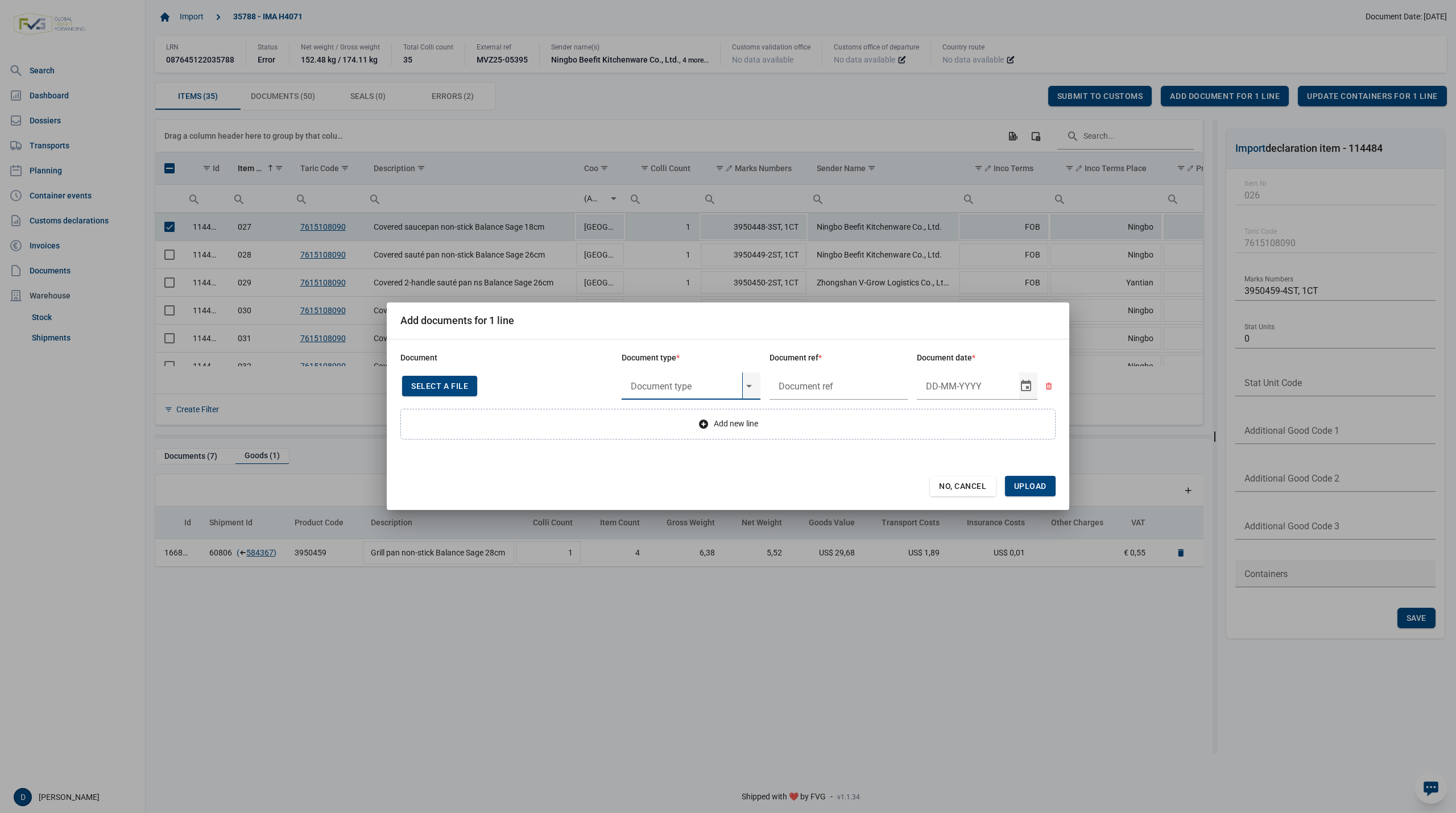
click at [644, 386] on input "text" at bounding box center [681, 386] width 120 height 28
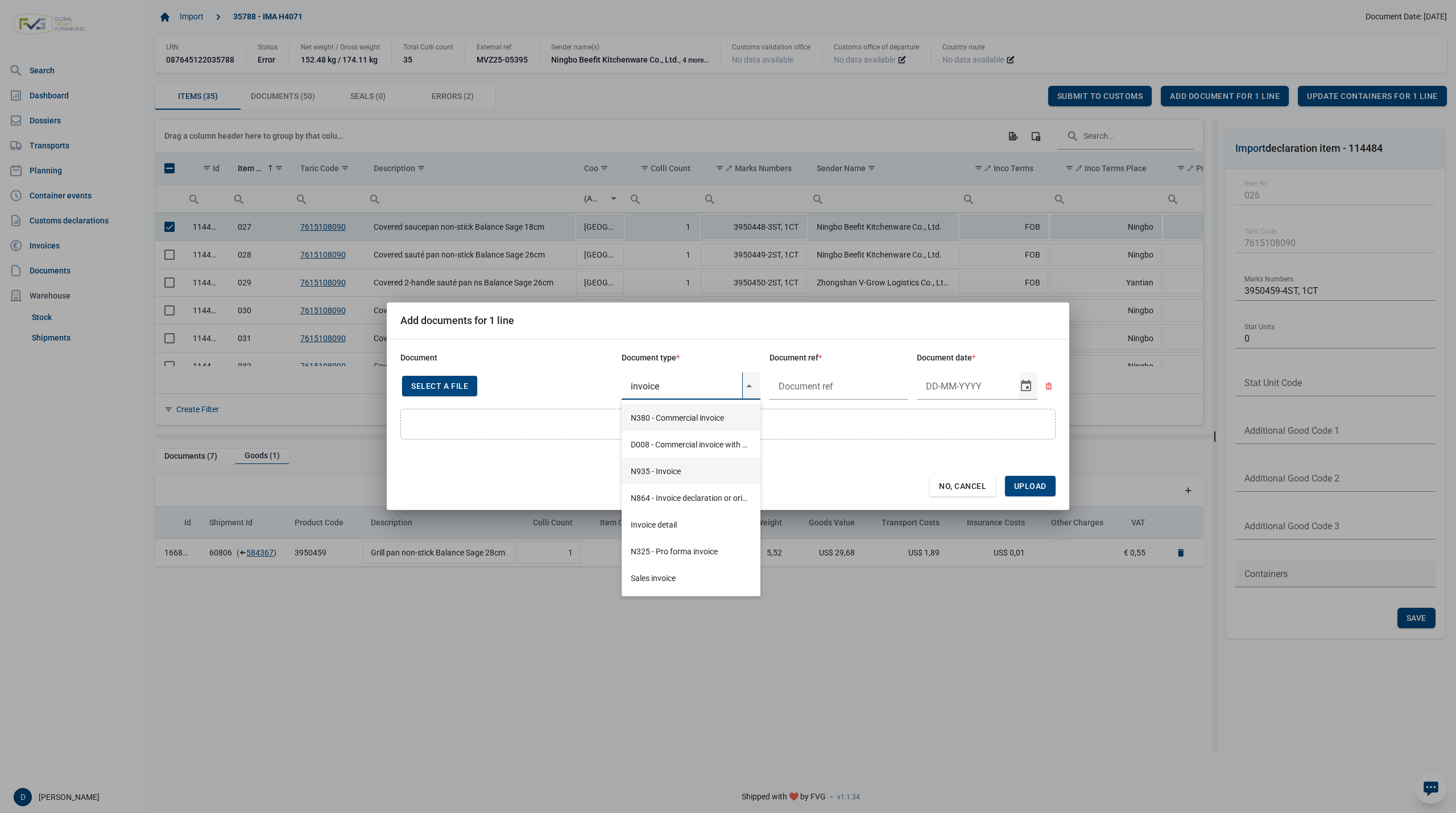
click at [662, 467] on div "N935 - Invoice" at bounding box center [691, 471] width 139 height 27
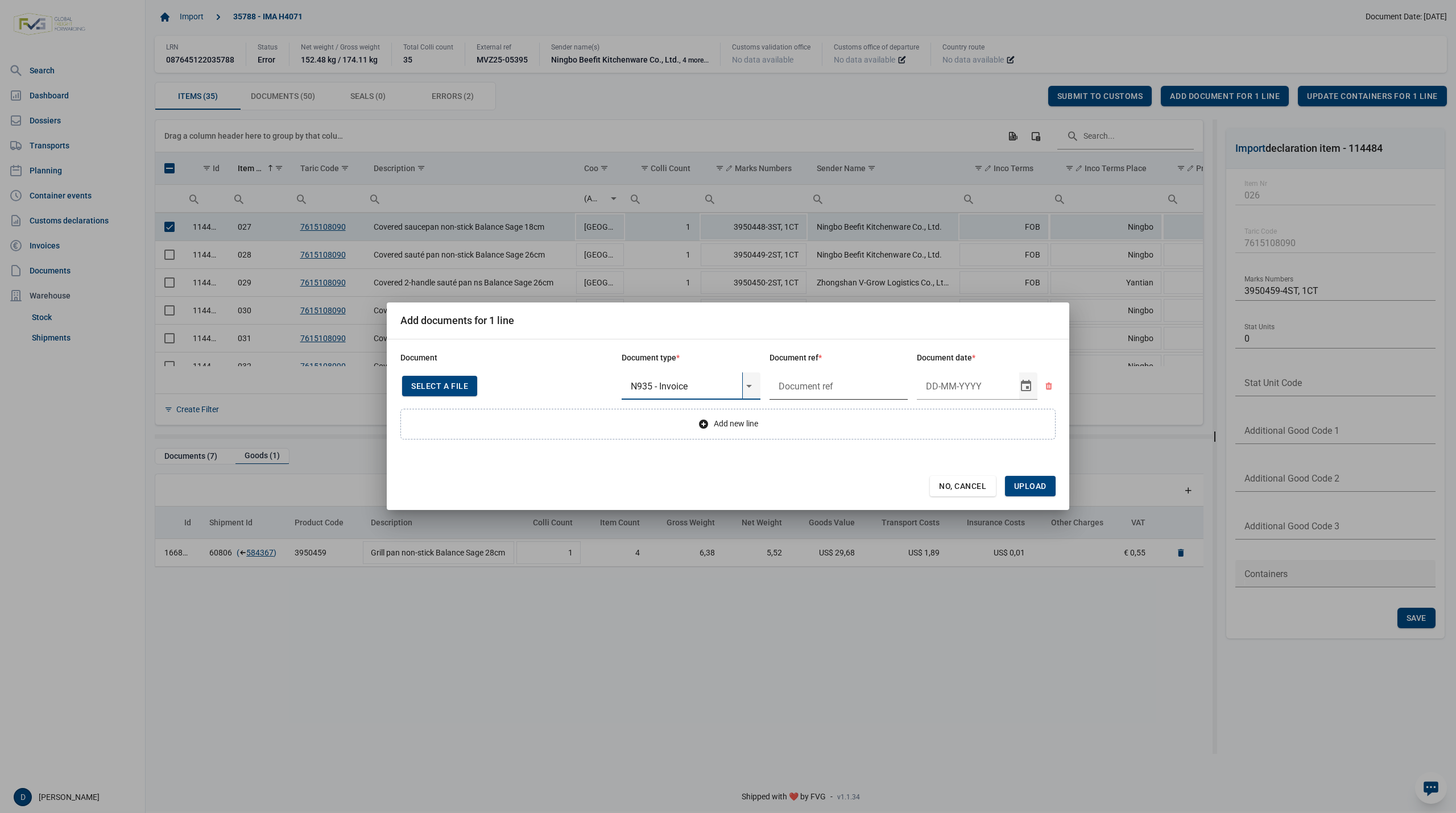
type input "N935 - Invoice"
click at [819, 384] on input "text" at bounding box center [838, 386] width 139 height 28
type input "."
type input "18-11-2024"
click at [1034, 482] on span "Upload" at bounding box center [1030, 486] width 32 height 9
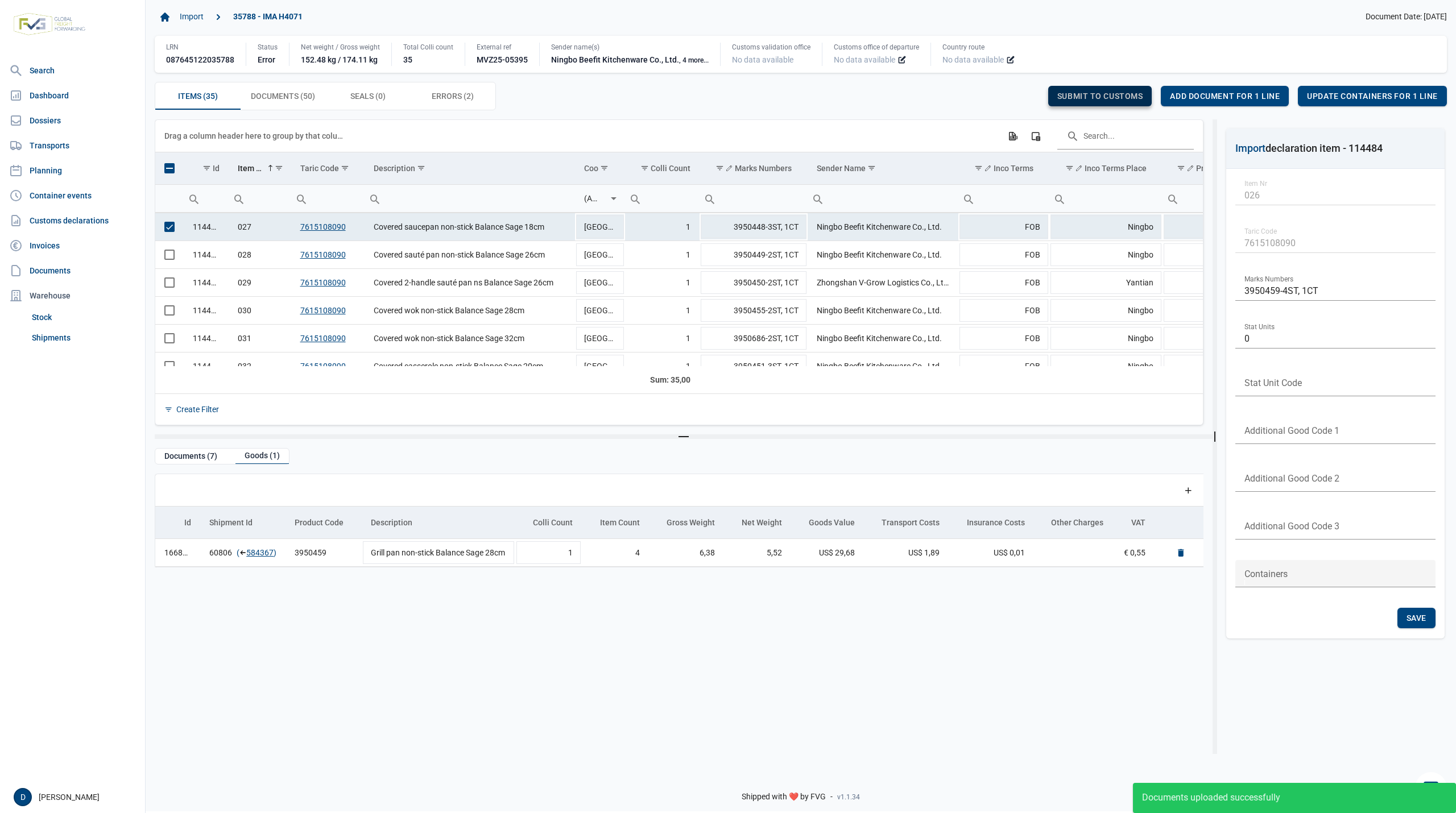
click at [1104, 95] on span "Submit to customs" at bounding box center [1100, 96] width 86 height 9
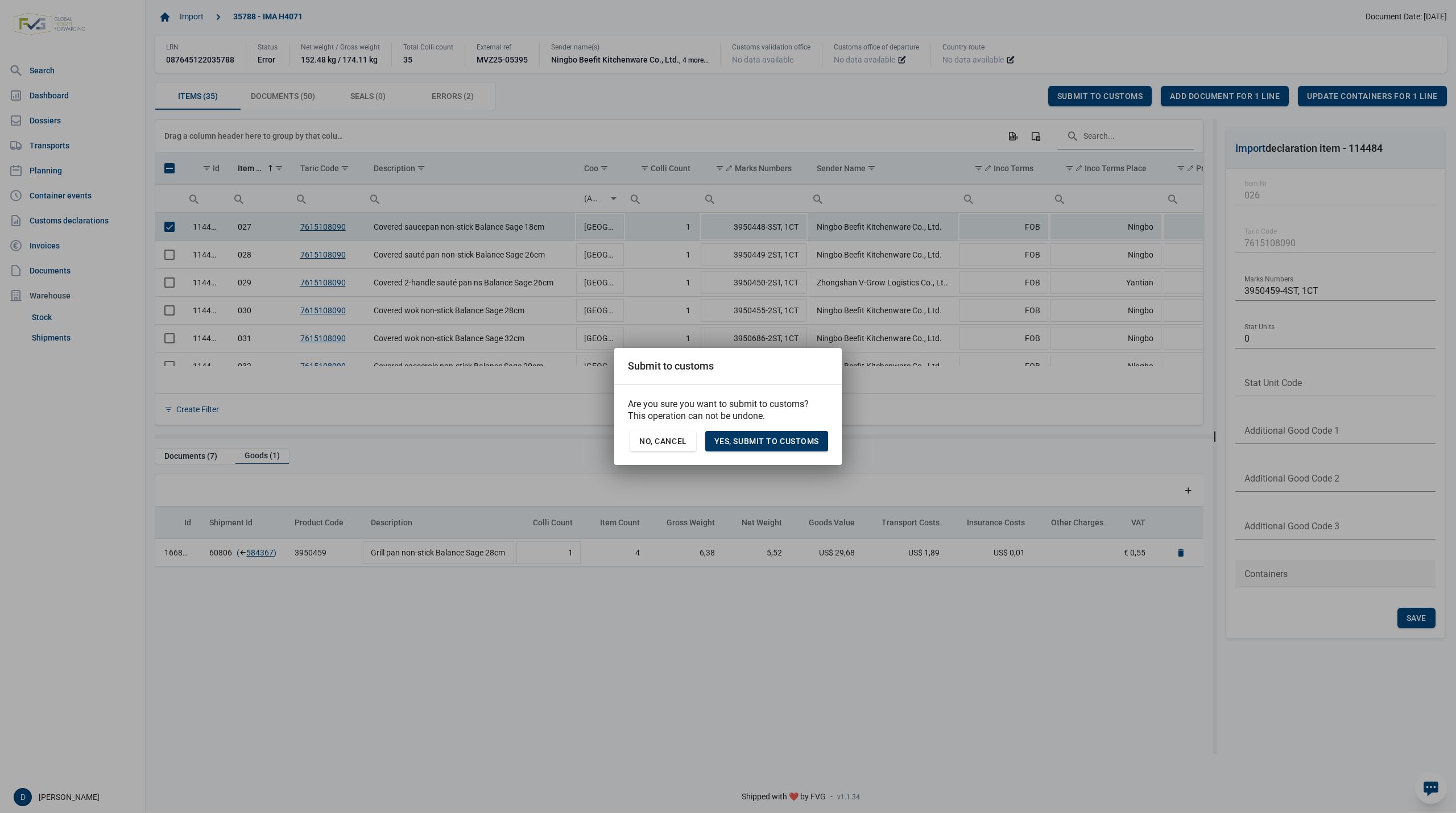
click at [758, 441] on span "Yes, Submit to customs" at bounding box center [766, 441] width 105 height 9
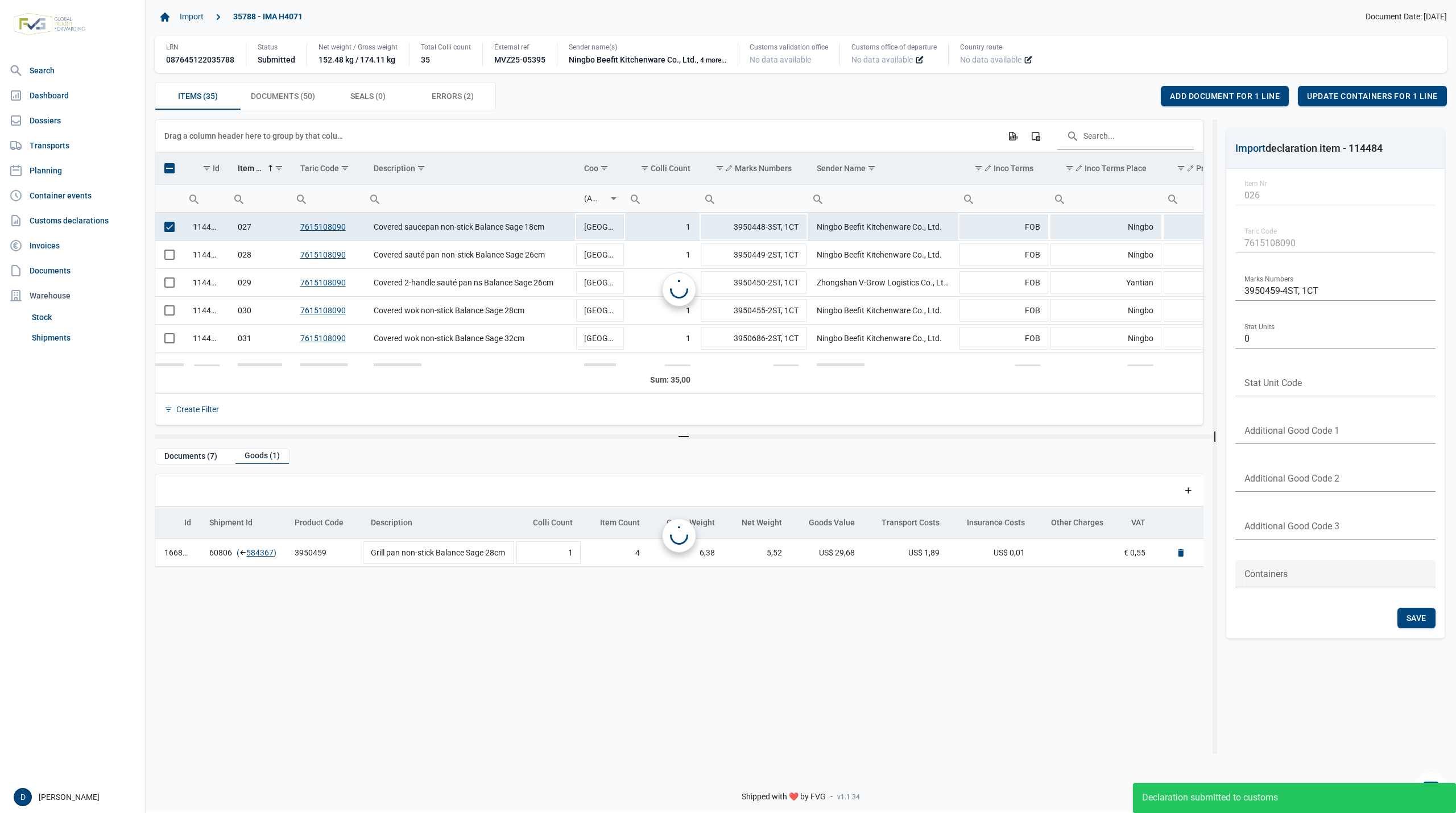
scroll to position [700, 0]
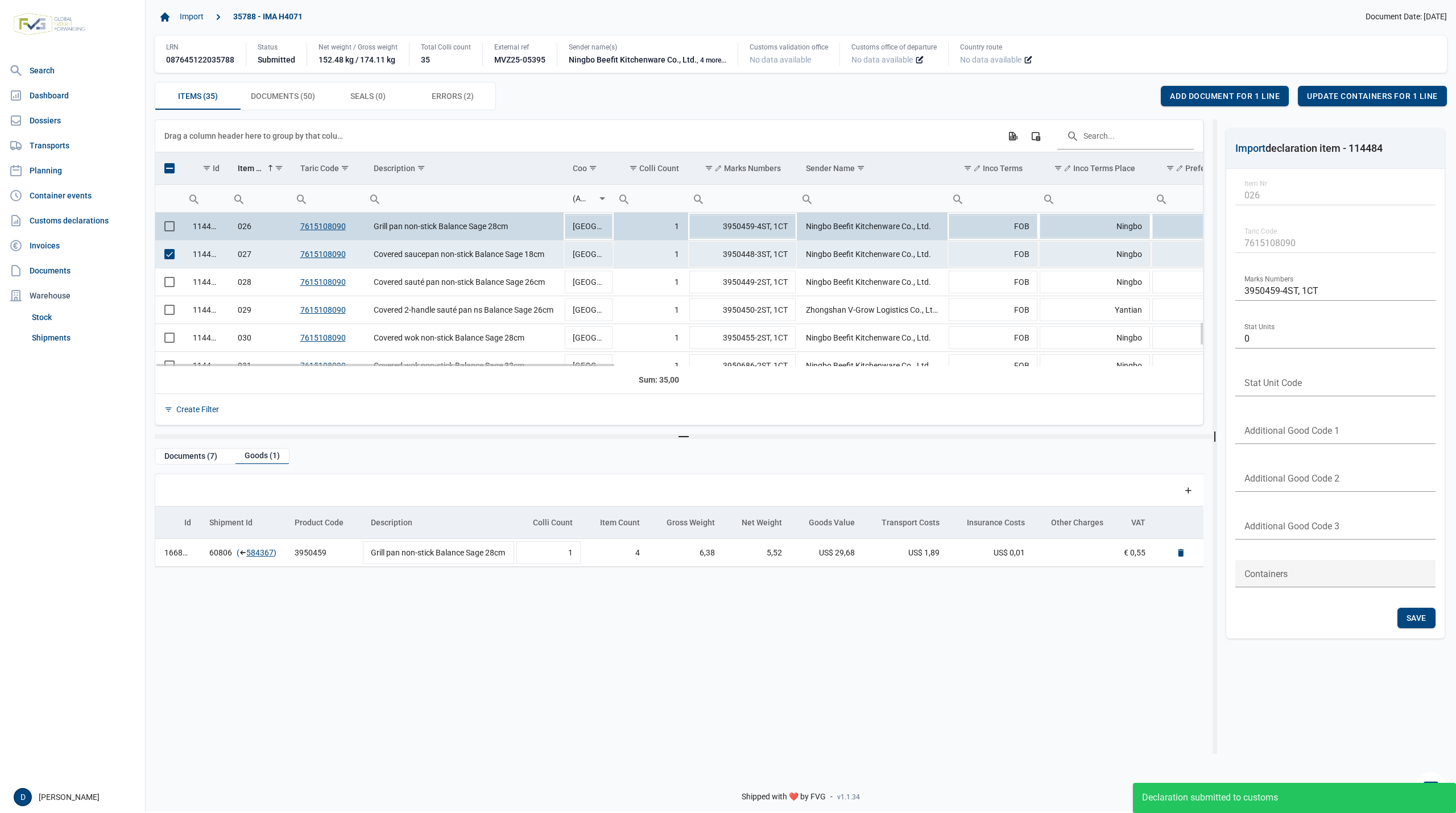
click at [164, 253] on span "Select row" at bounding box center [170, 254] width 11 height 11
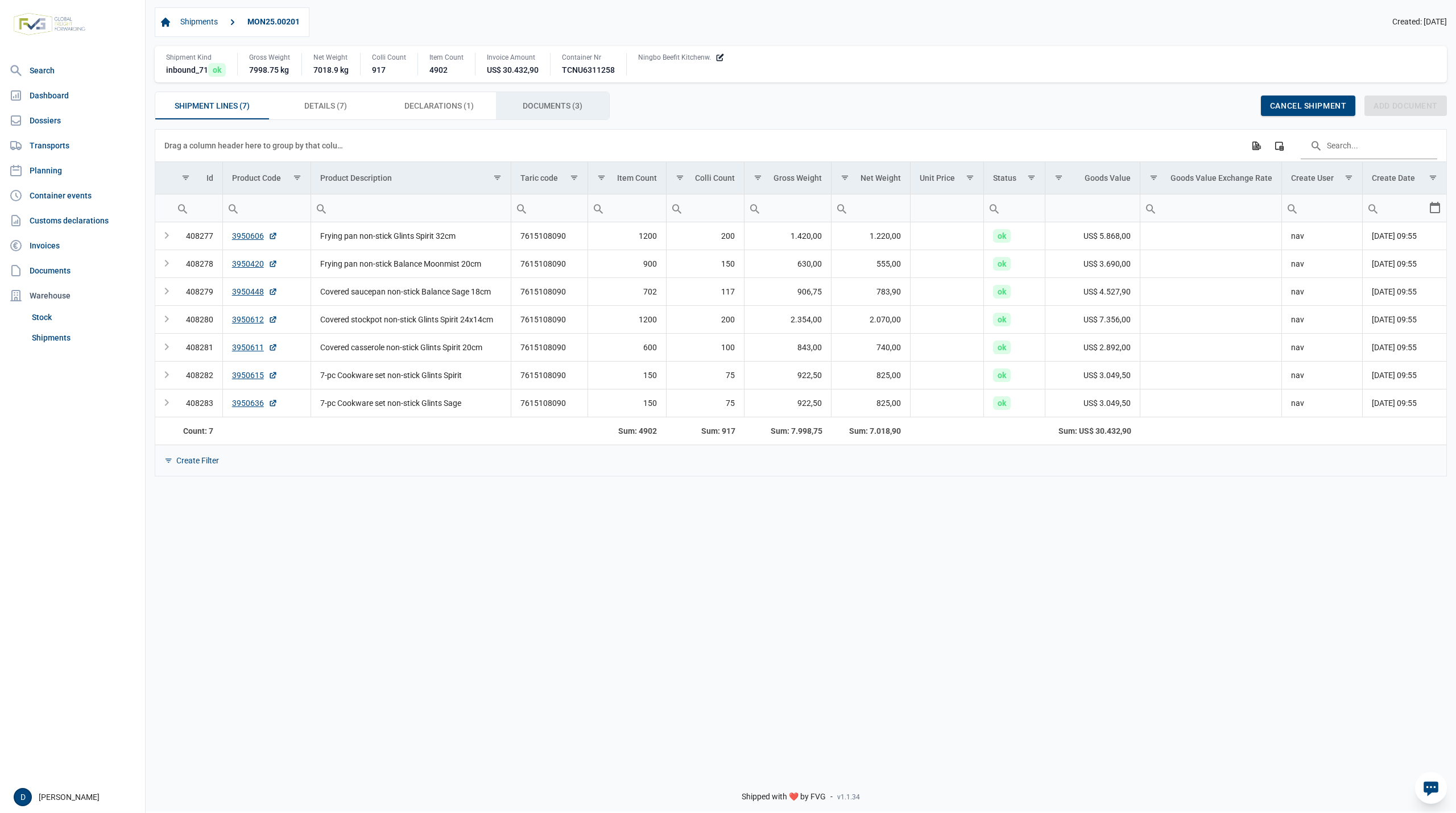
click at [562, 101] on span "Documents (3) Documents (3)" at bounding box center [552, 105] width 60 height 14
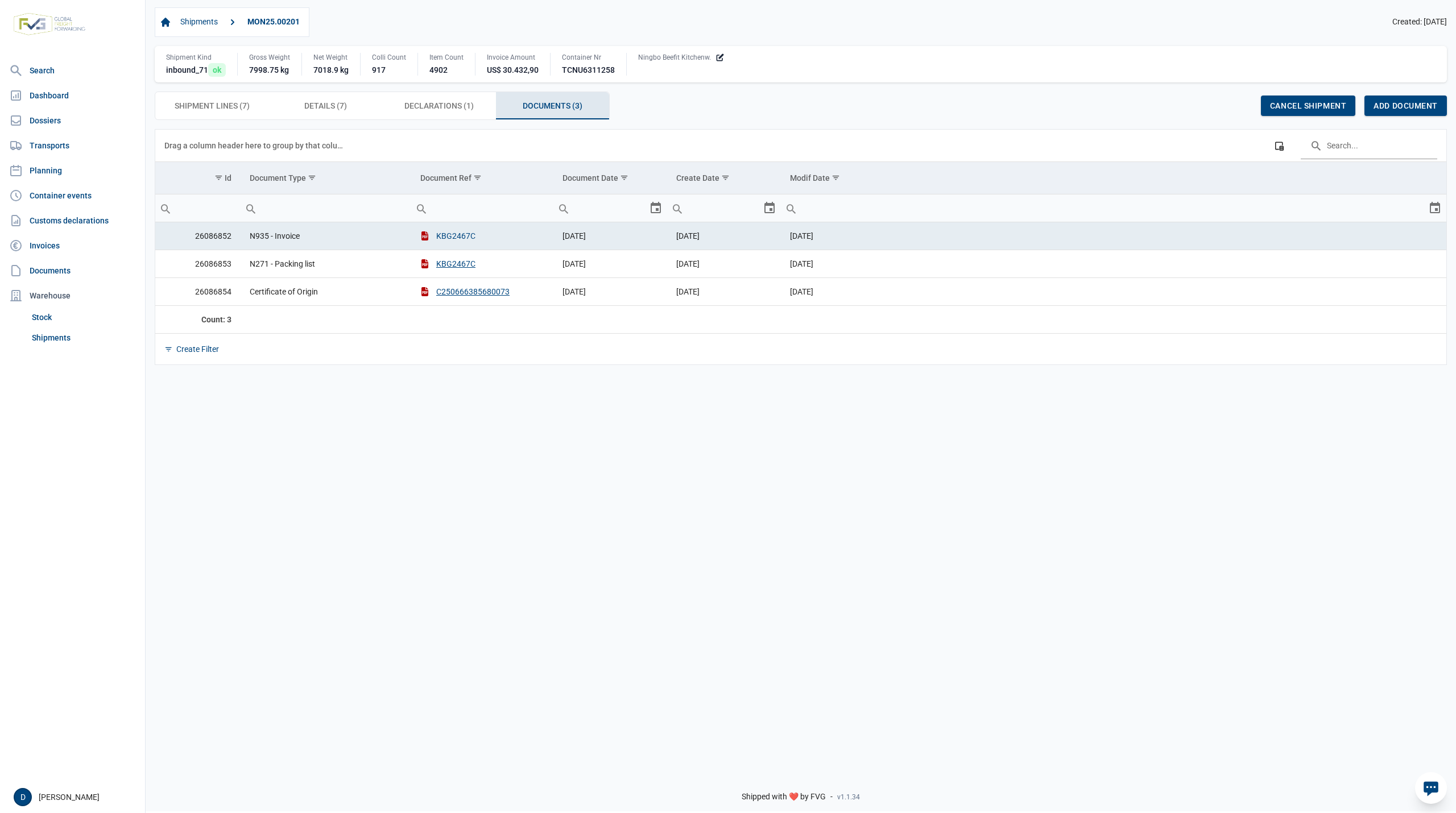
click at [458, 239] on button "KBG2467C" at bounding box center [448, 235] width 55 height 11
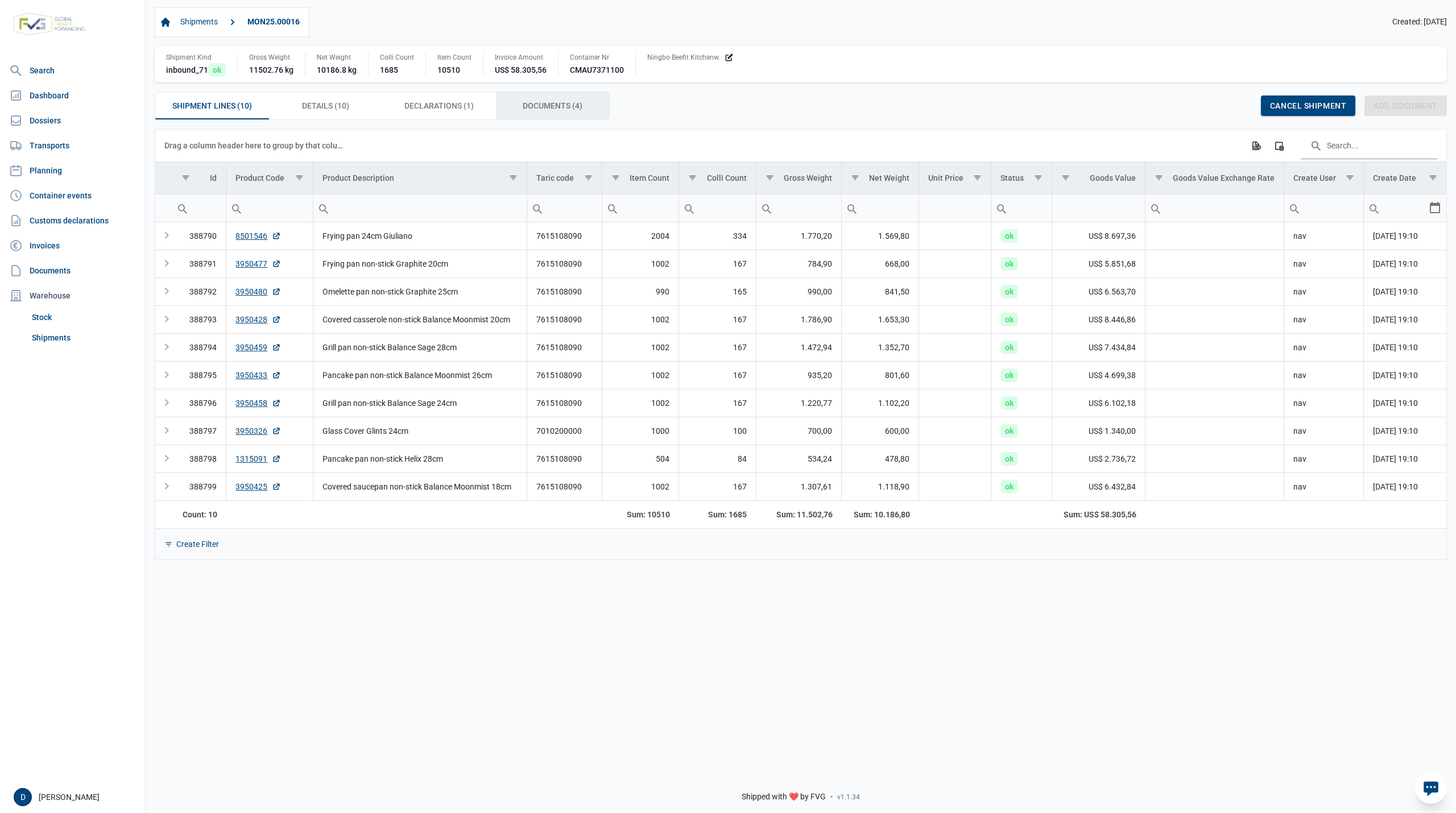
click at [533, 103] on span "Documents (4) Documents (4)" at bounding box center [552, 105] width 60 height 14
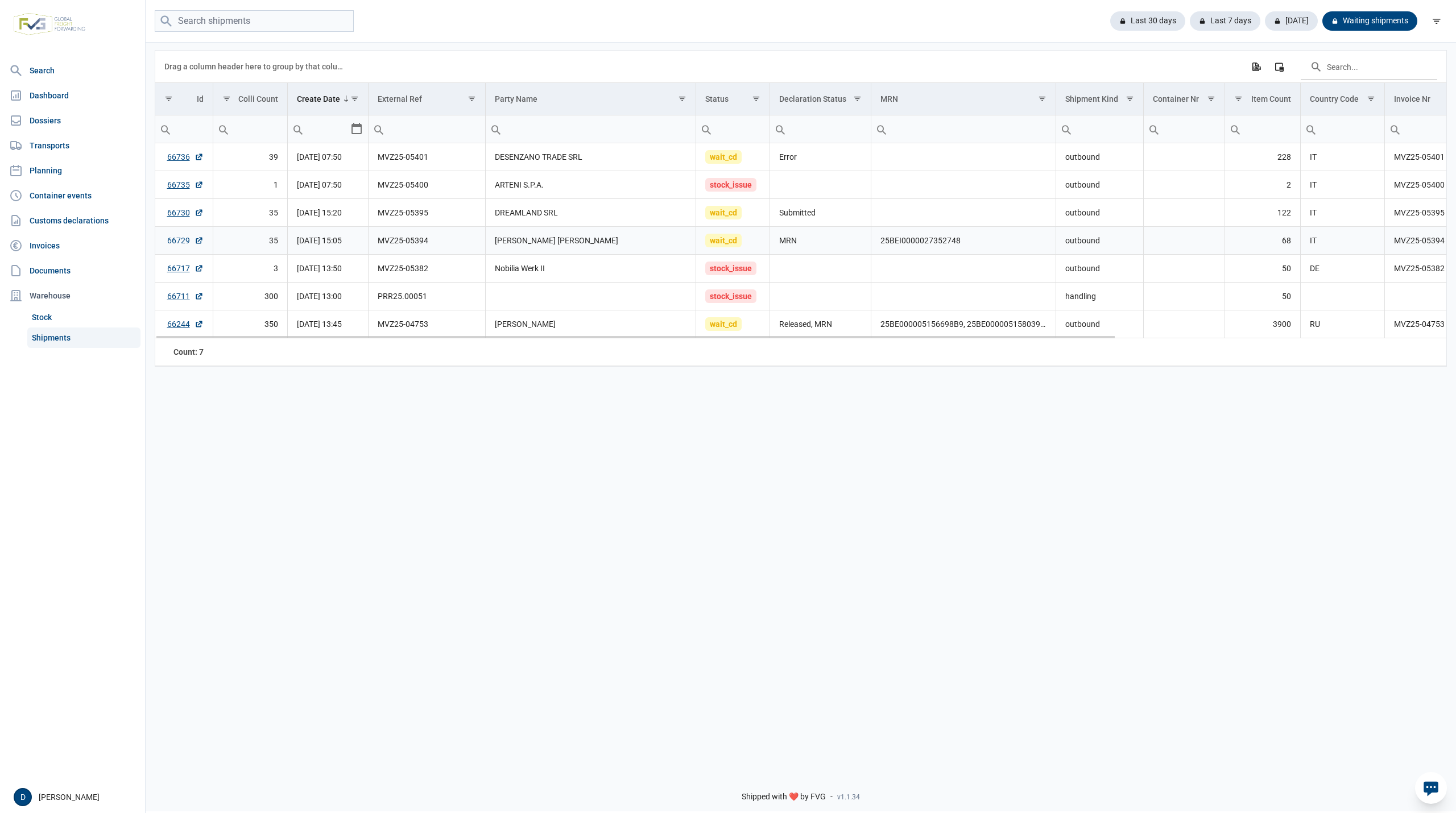
click at [180, 243] on link "66729" at bounding box center [185, 240] width 36 height 11
drag, startPoint x: 879, startPoint y: 244, endPoint x: 977, endPoint y: 246, distance: 98.0
click at [977, 246] on td "25BEI0000027352748" at bounding box center [963, 241] width 185 height 28
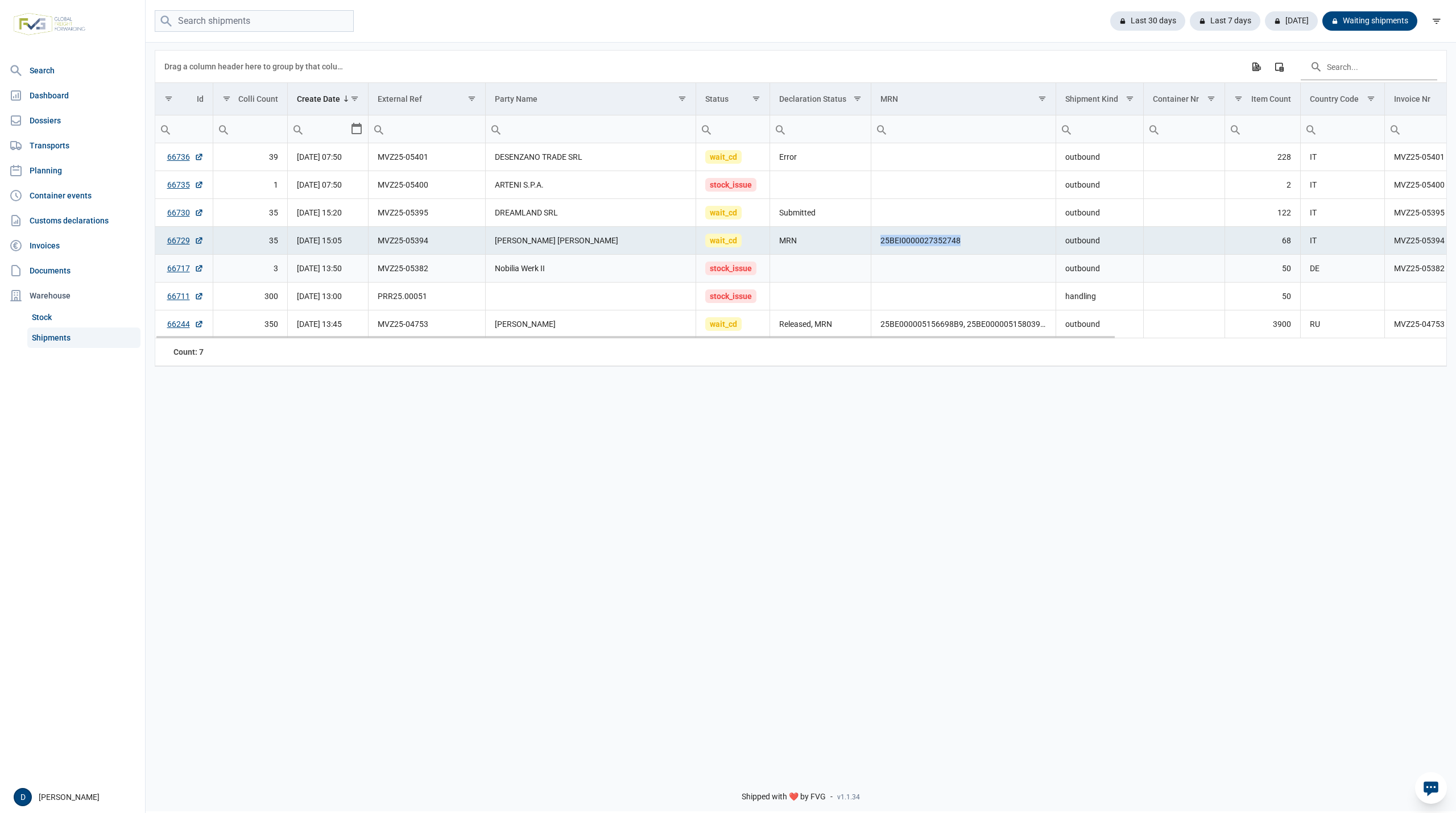
copy td "25BEI0000027352748"
click at [217, 19] on input "search" at bounding box center [254, 22] width 199 height 22
click at [1208, 16] on div "Last 7 days" at bounding box center [1220, 20] width 80 height 19
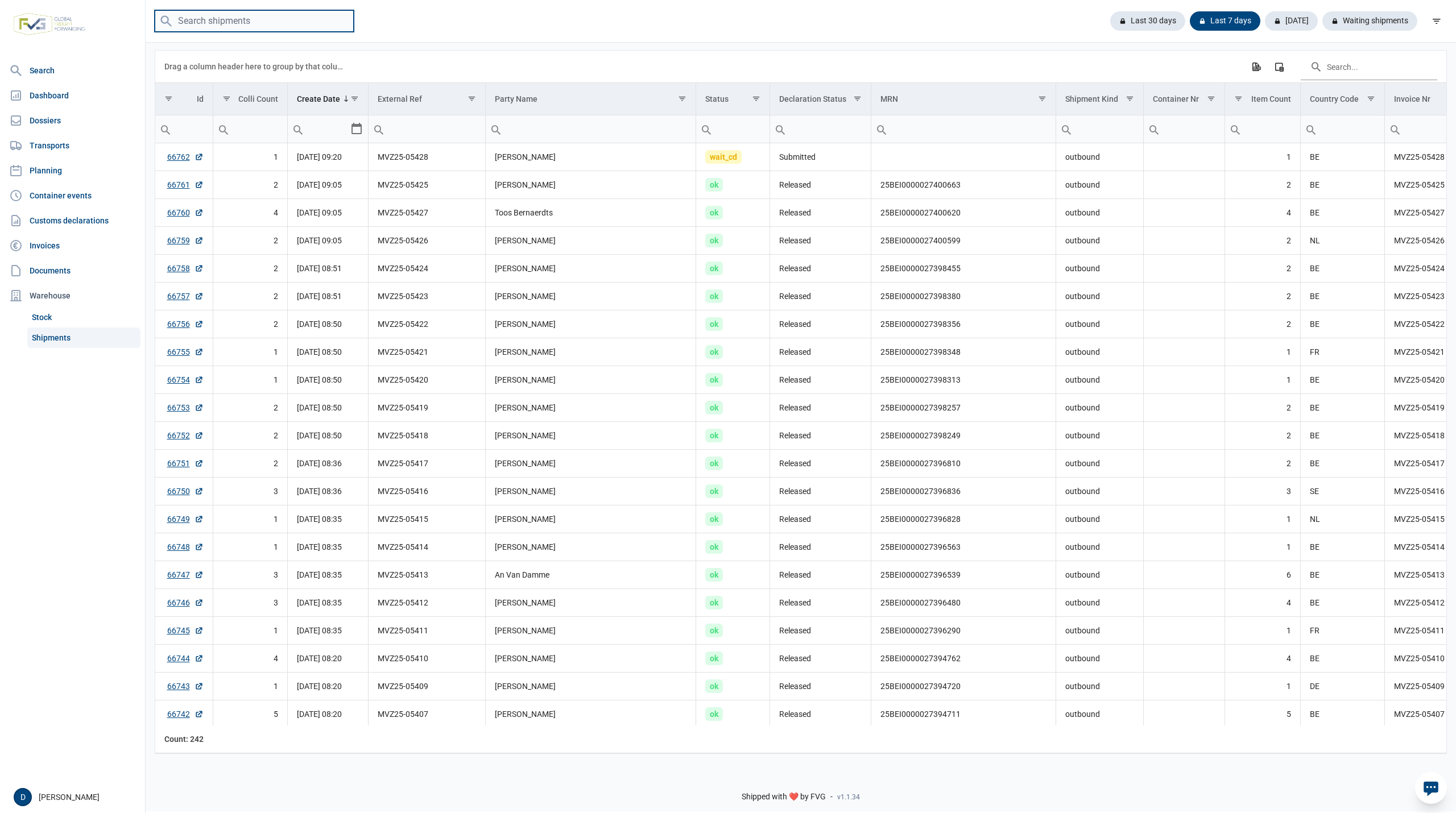
click at [223, 25] on input "search" at bounding box center [254, 22] width 199 height 22
paste input "mvz25-05384"
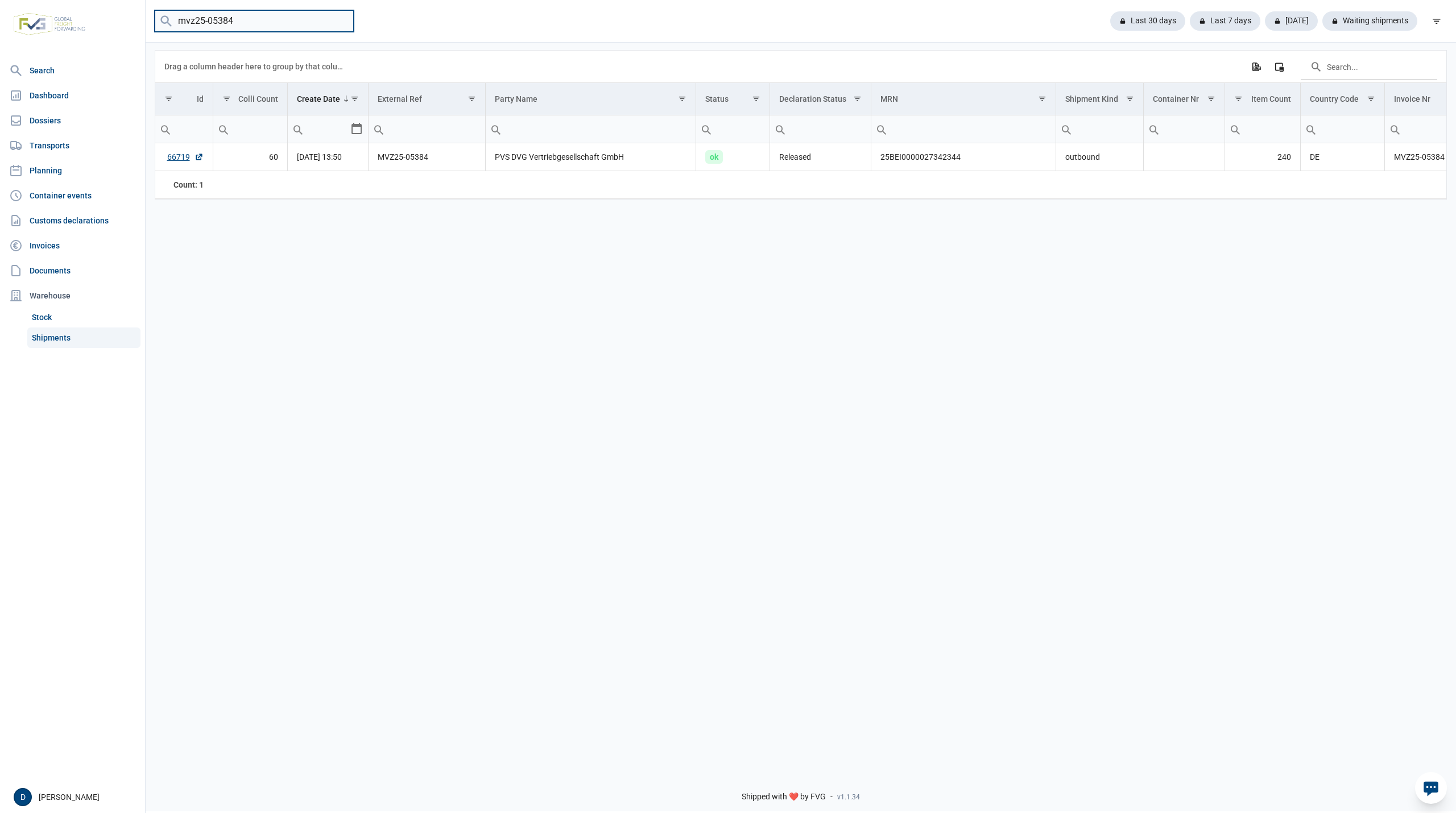
drag, startPoint x: 248, startPoint y: 16, endPoint x: 153, endPoint y: 22, distance: 95.2
click at [153, 22] on div "mvz25-05384 Last 30 days Last 7 days [DATE] Waiting shipments" at bounding box center [800, 22] width 1310 height 22
paste input "2"
type input "mvz25-05382"
click at [183, 160] on link "66717" at bounding box center [185, 156] width 36 height 11
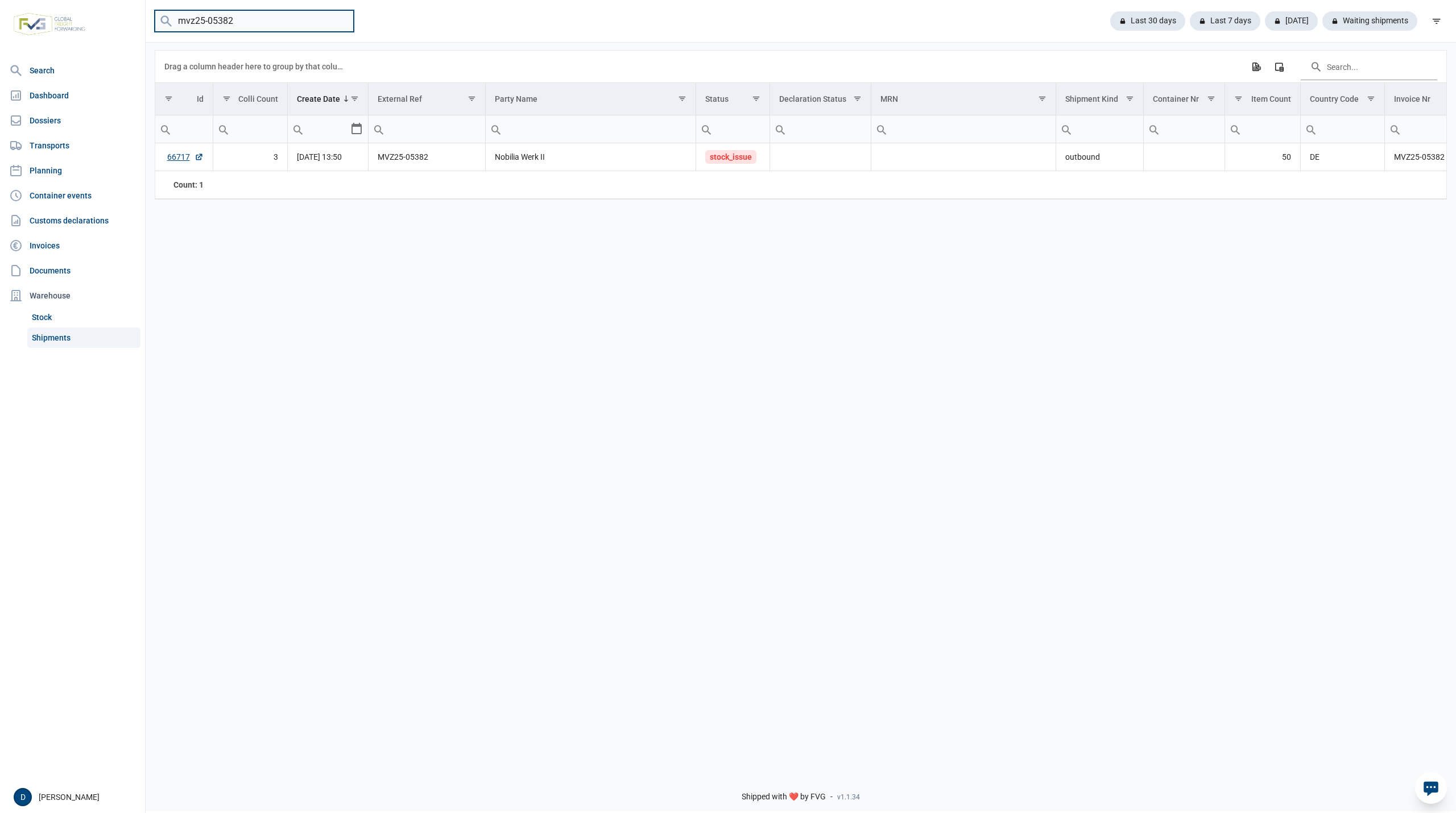
drag, startPoint x: 273, startPoint y: 14, endPoint x: 97, endPoint y: 31, distance: 176.8
click at [103, 28] on div "Search Dashboard Dossiers Transports Planning Container events Customs declarat…" at bounding box center [728, 404] width 1456 height 813
click at [341, 21] on input "mvz25-05382" at bounding box center [254, 22] width 199 height 22
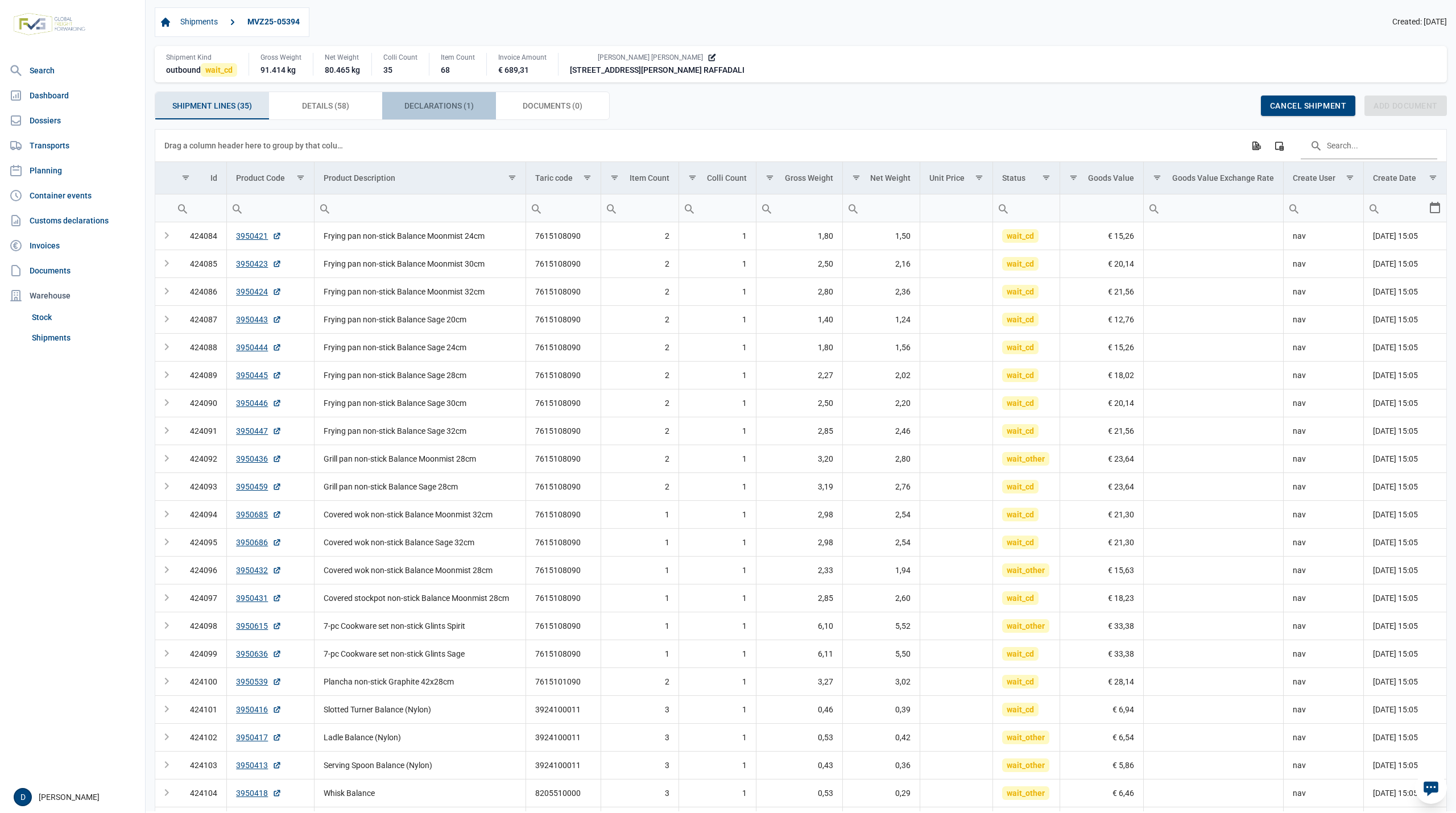
click at [426, 100] on div "Declarations (1) Declarations (1)" at bounding box center [439, 106] width 114 height 28
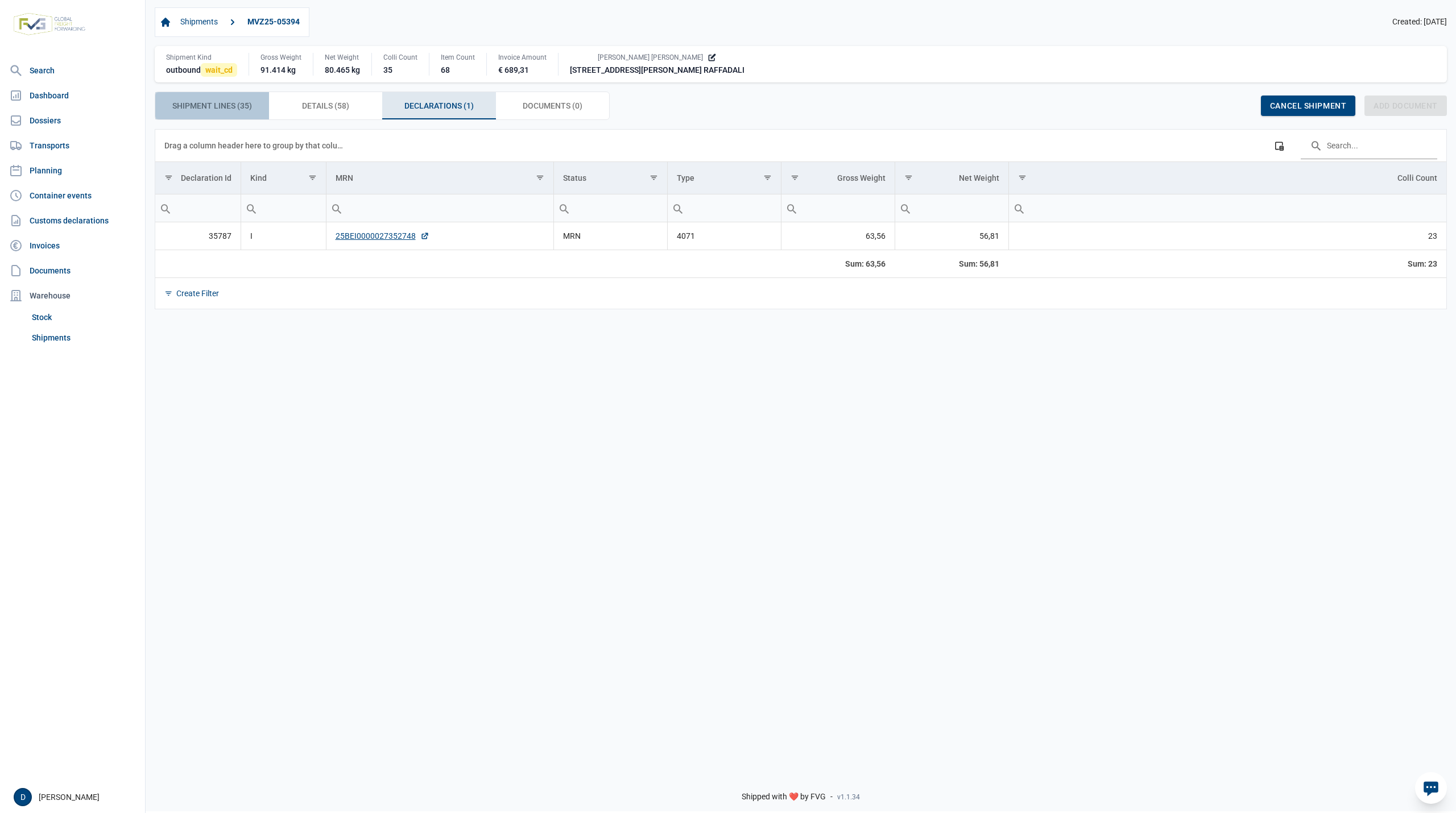
click at [220, 105] on span "Shipment Lines (35) Shipment Lines (35)" at bounding box center [212, 105] width 80 height 14
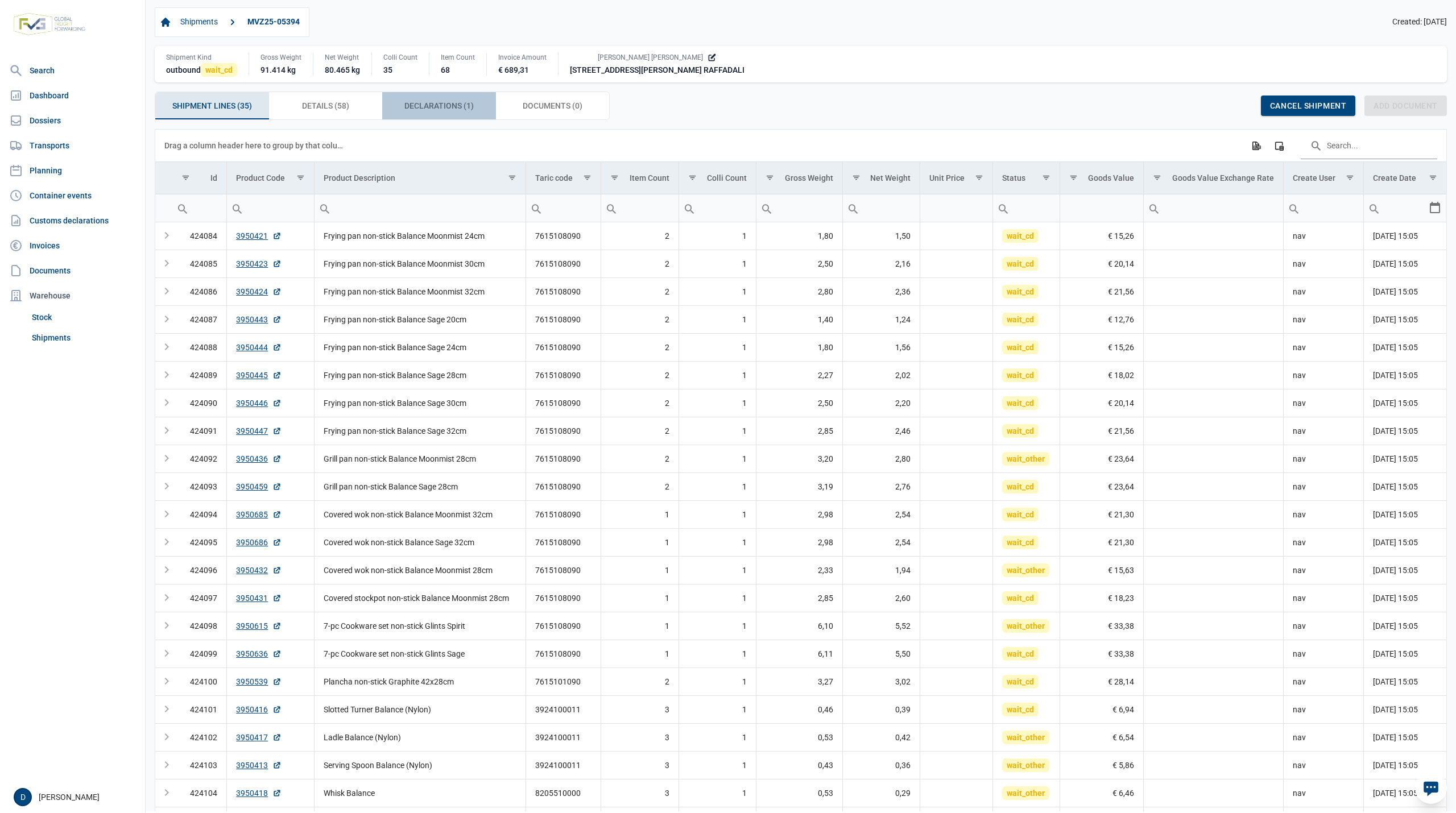
click at [437, 110] on span "Declarations (1) Declarations (1)" at bounding box center [439, 105] width 69 height 14
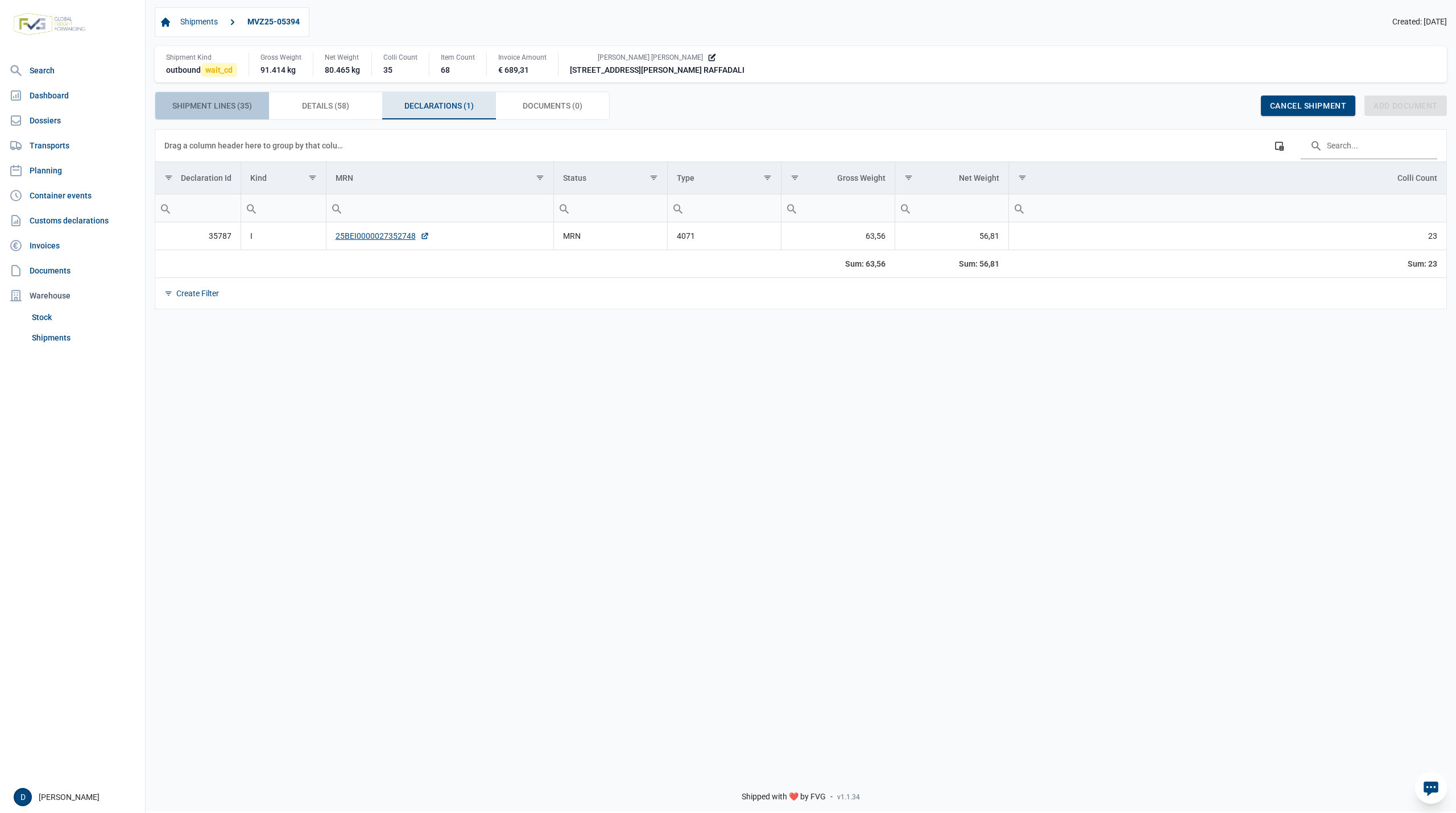
click at [219, 103] on span "Shipment Lines (35) Shipment Lines (35)" at bounding box center [212, 105] width 80 height 14
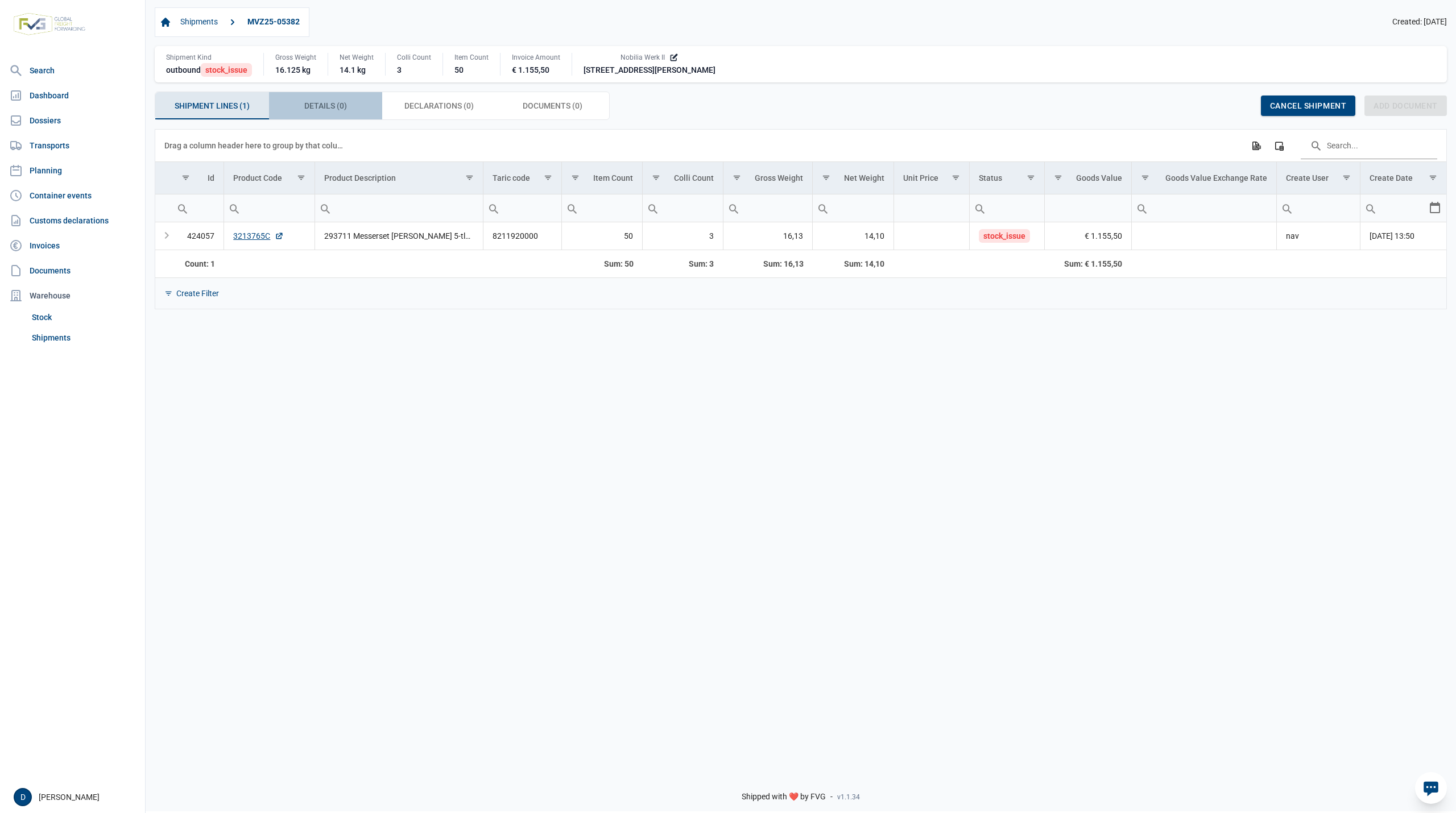
click at [328, 107] on span "Details (0) Details (0)" at bounding box center [326, 105] width 43 height 14
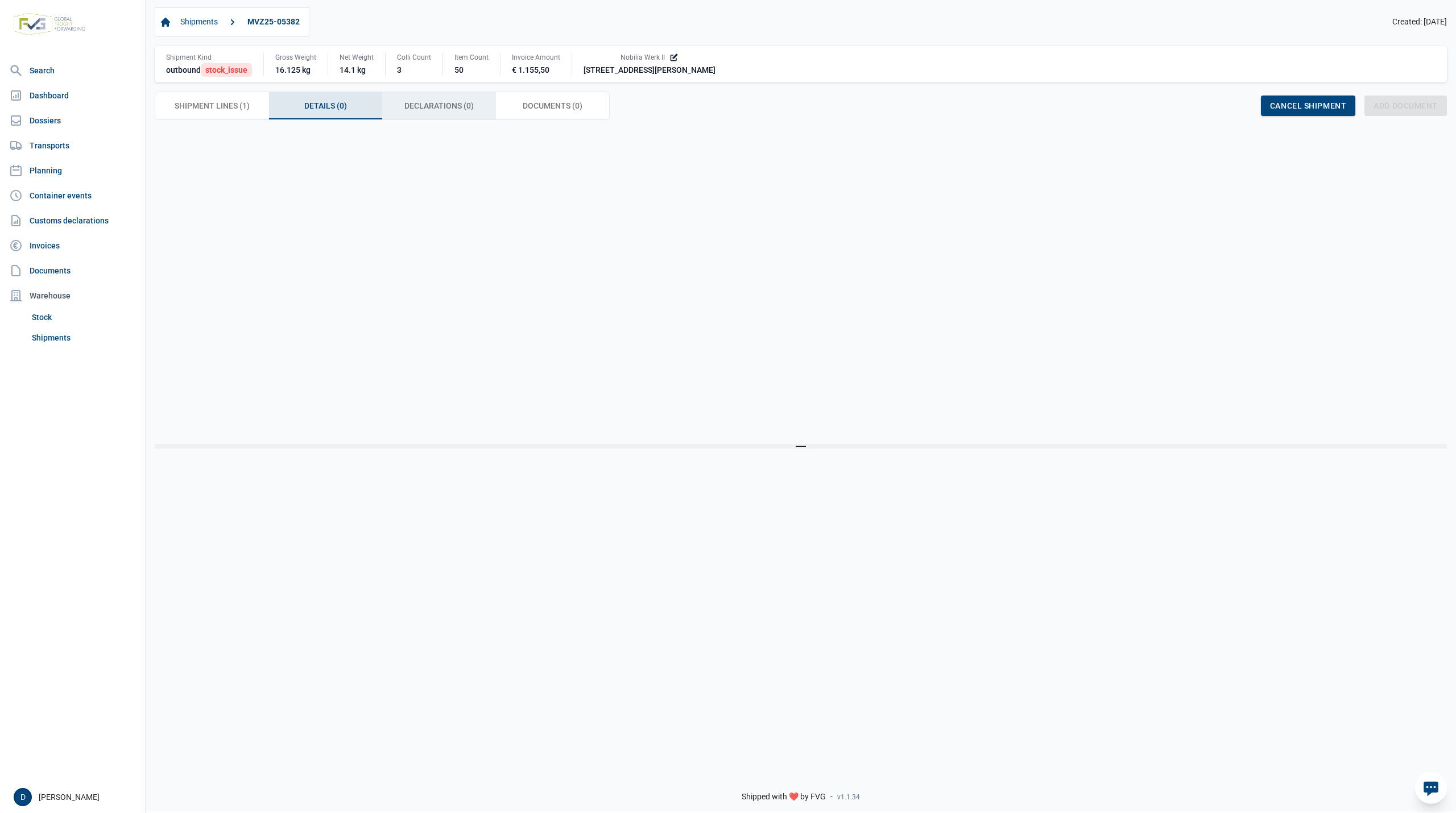
click at [439, 101] on div "Declarations (0) Declarations (0)" at bounding box center [439, 106] width 114 height 28
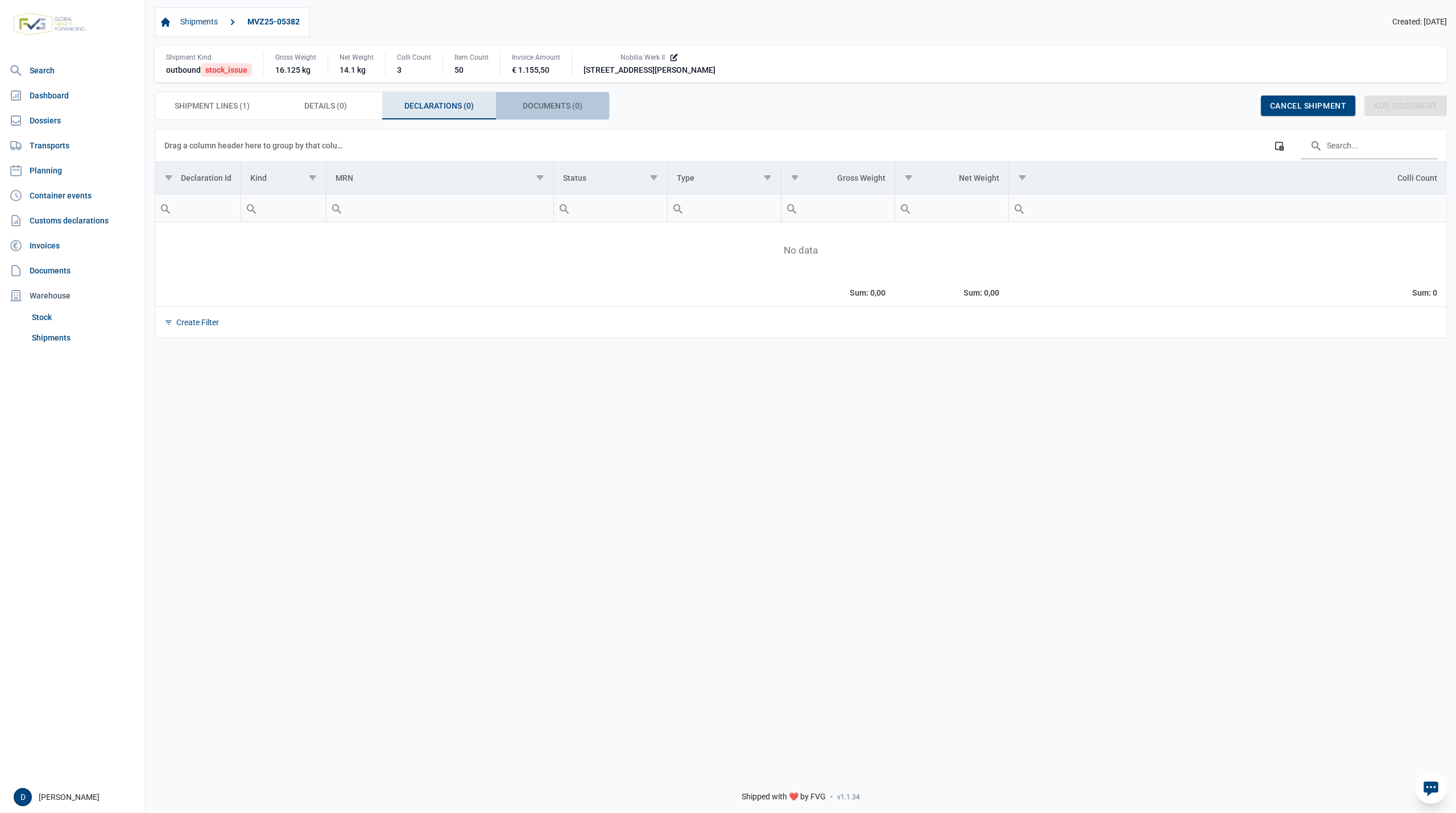
click at [554, 105] on span "Documents (0) Documents (0)" at bounding box center [552, 105] width 60 height 14
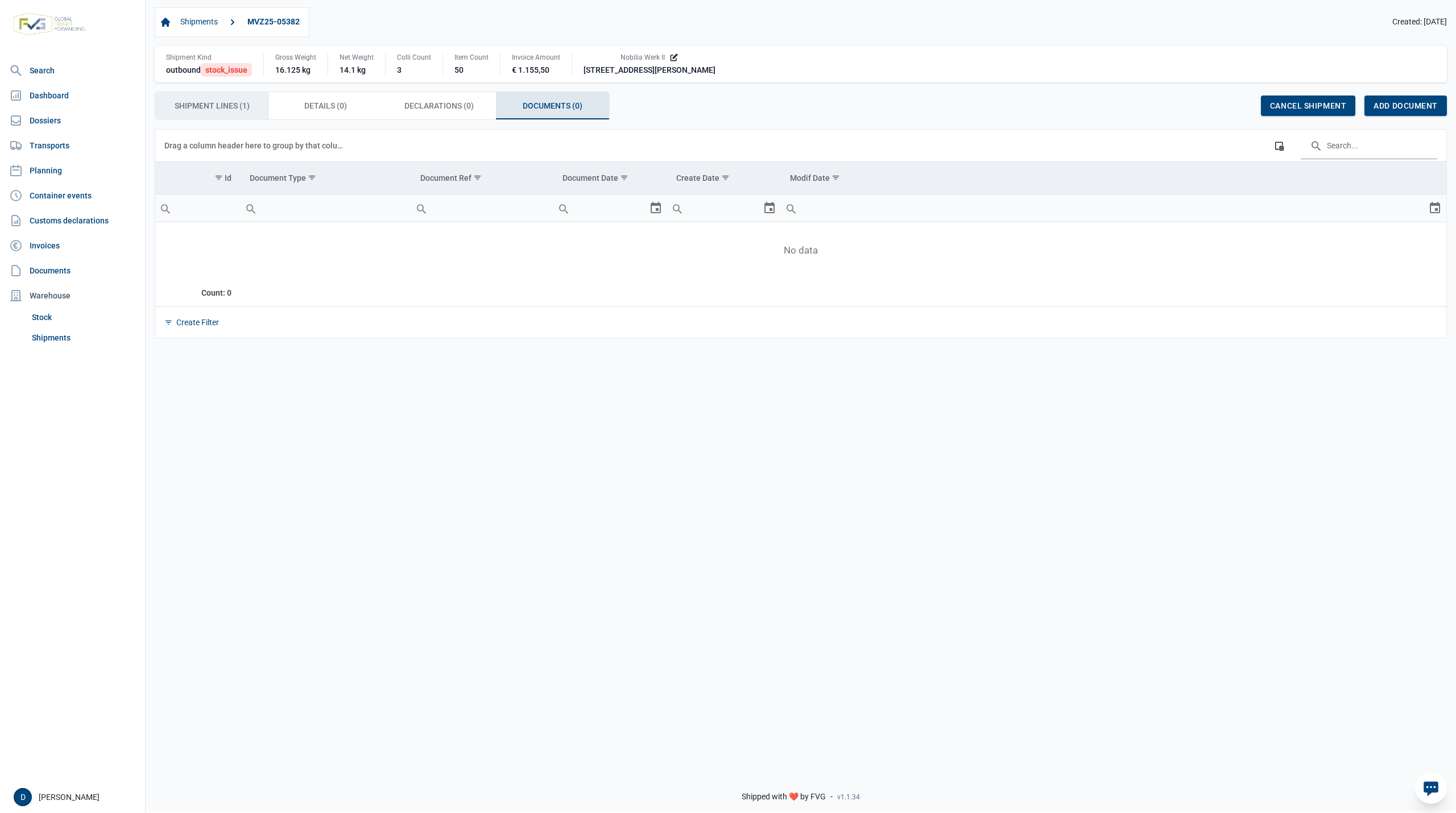
click at [195, 108] on span "Shipment Lines (1) Shipment Lines (1)" at bounding box center [212, 105] width 75 height 14
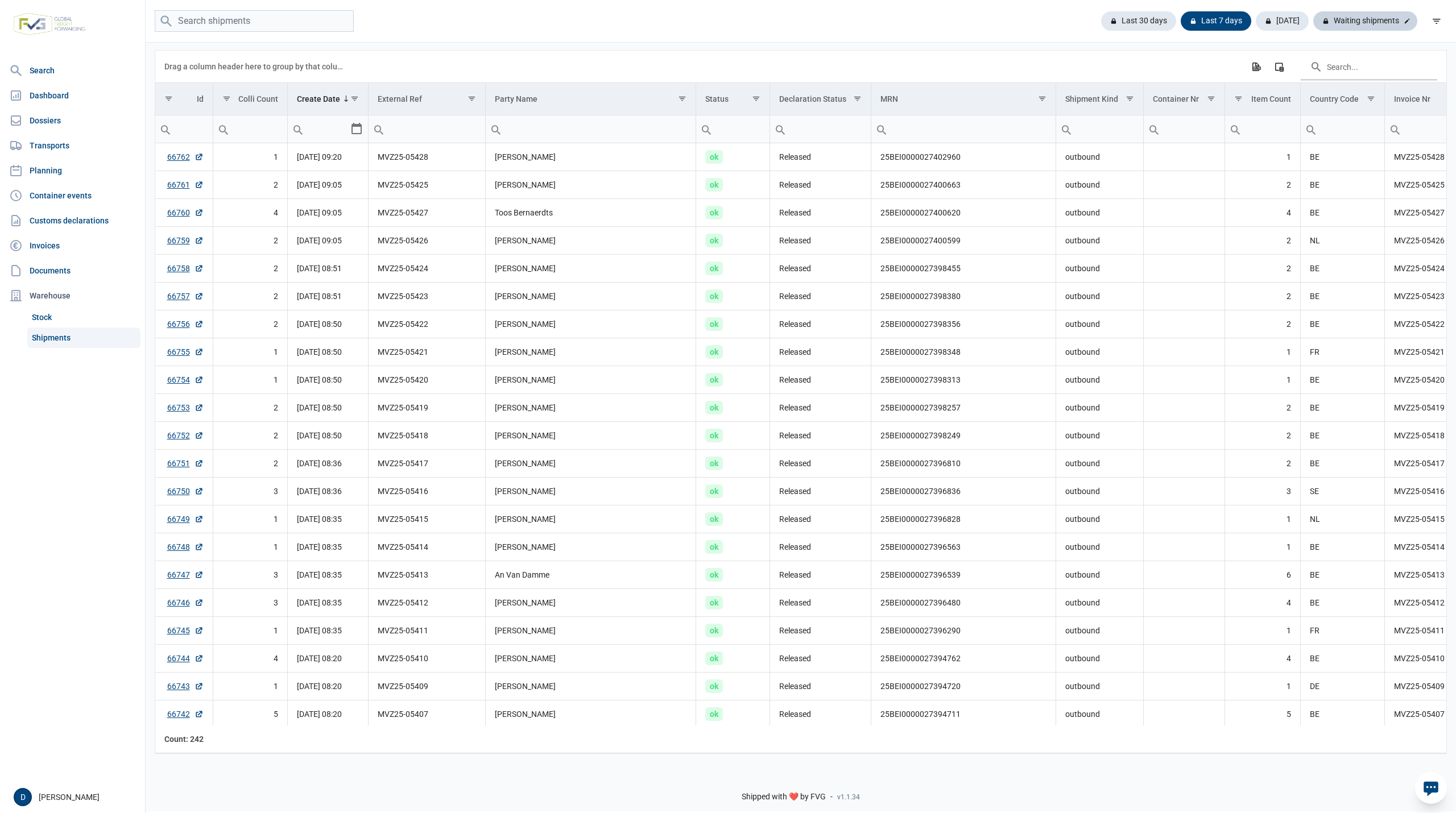
click at [1375, 14] on div "Waiting shipments" at bounding box center [1365, 20] width 104 height 19
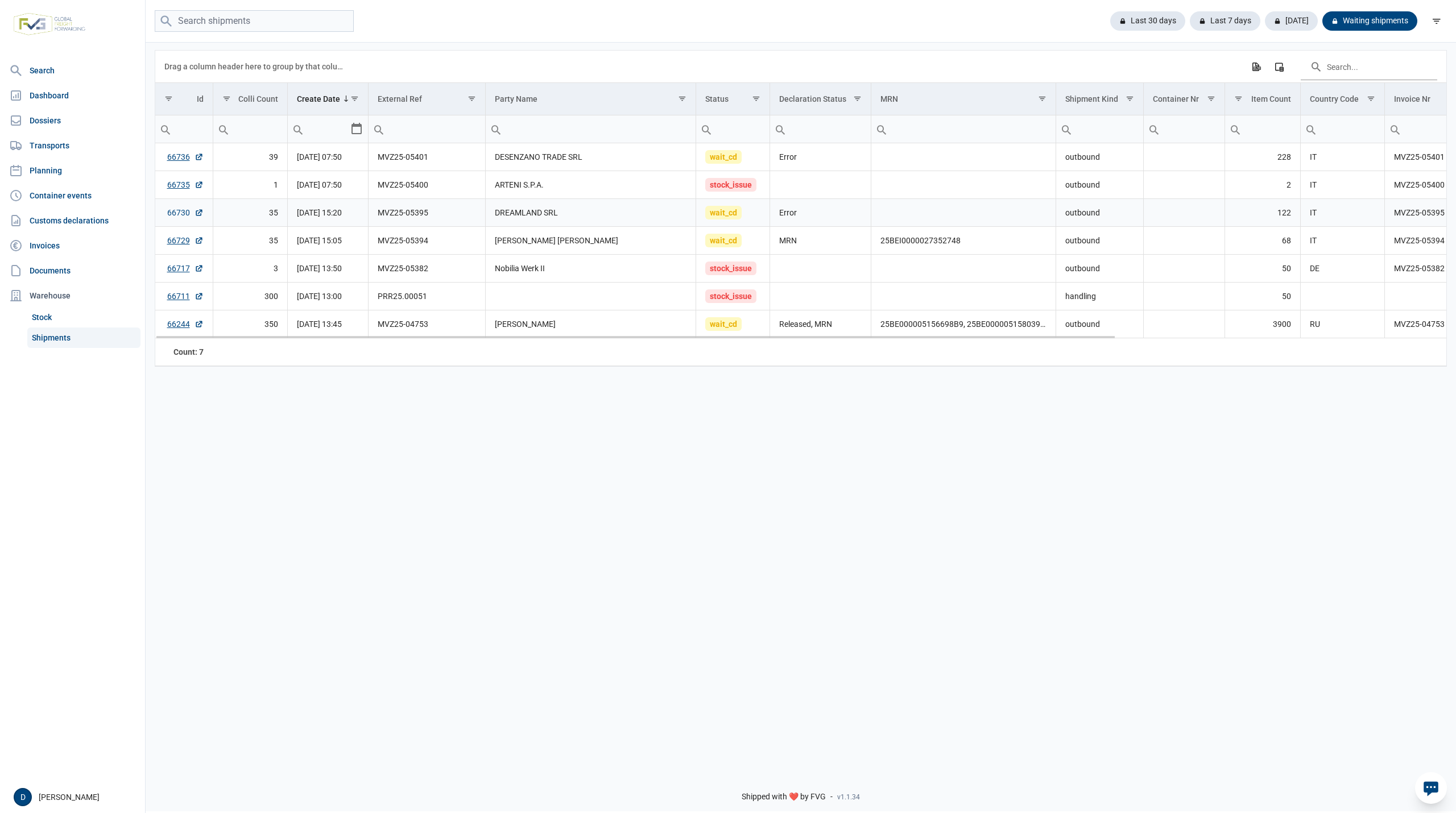
click at [170, 215] on link "66730" at bounding box center [185, 212] width 36 height 11
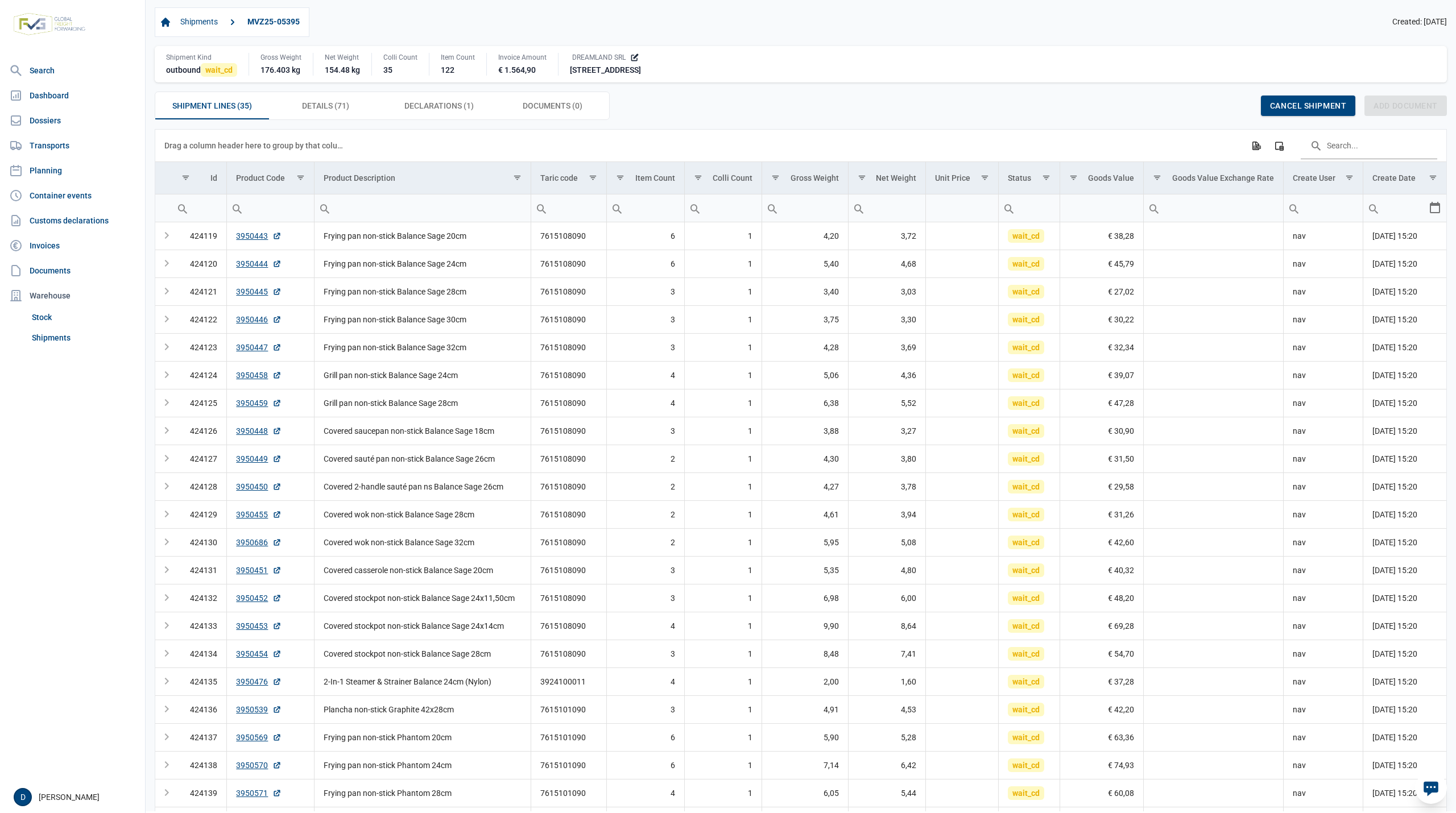
click at [958, 55] on div "Shipment Kind outbound wait_cd Gross Weight 176.403 kg Net Weight 154.48 kg Col…" at bounding box center [800, 64] width 1292 height 36
click at [406, 105] on span "Declarations (1) Declarations (1)" at bounding box center [439, 105] width 69 height 14
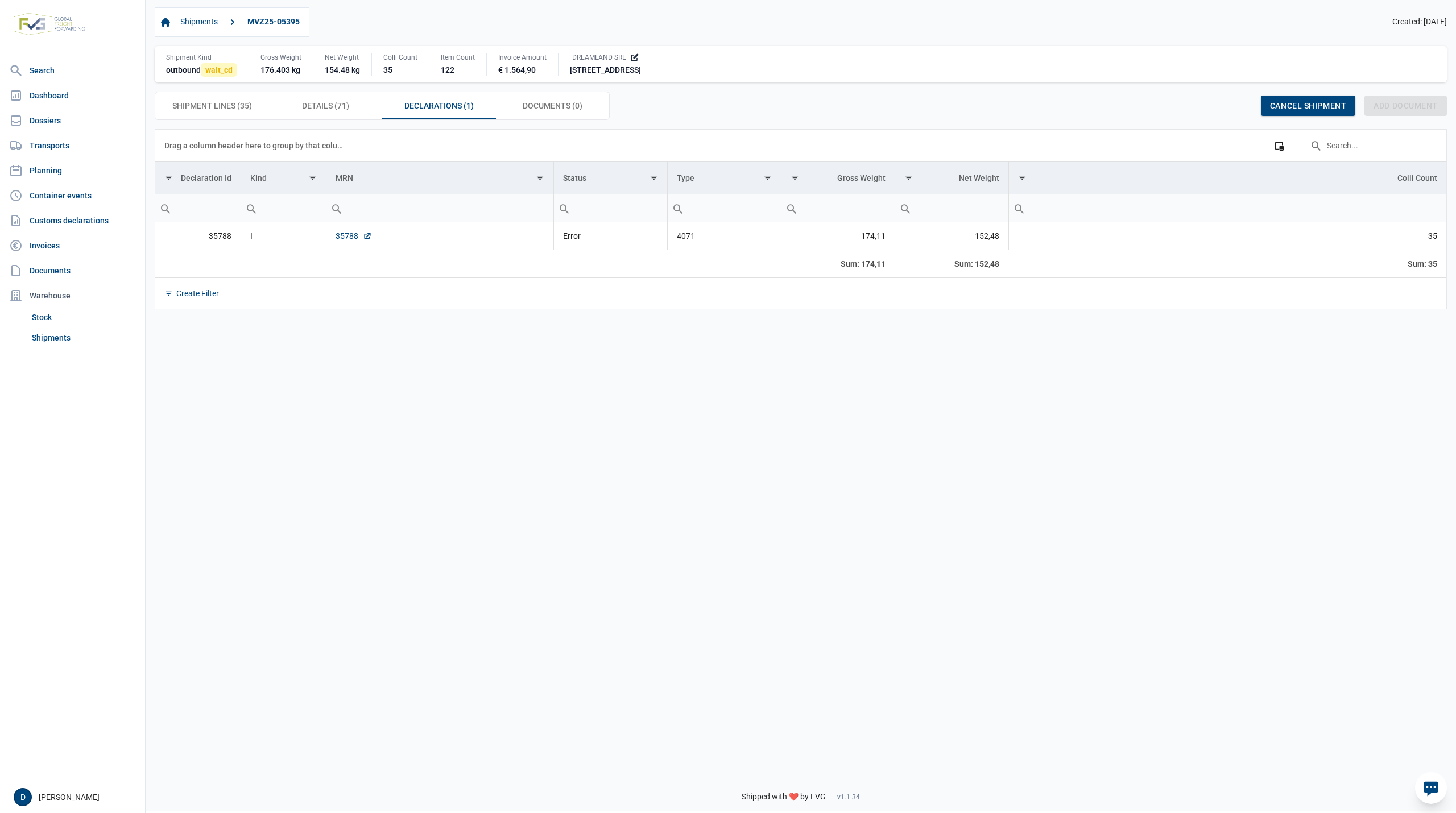
click at [341, 239] on link "35788" at bounding box center [353, 235] width 36 height 11
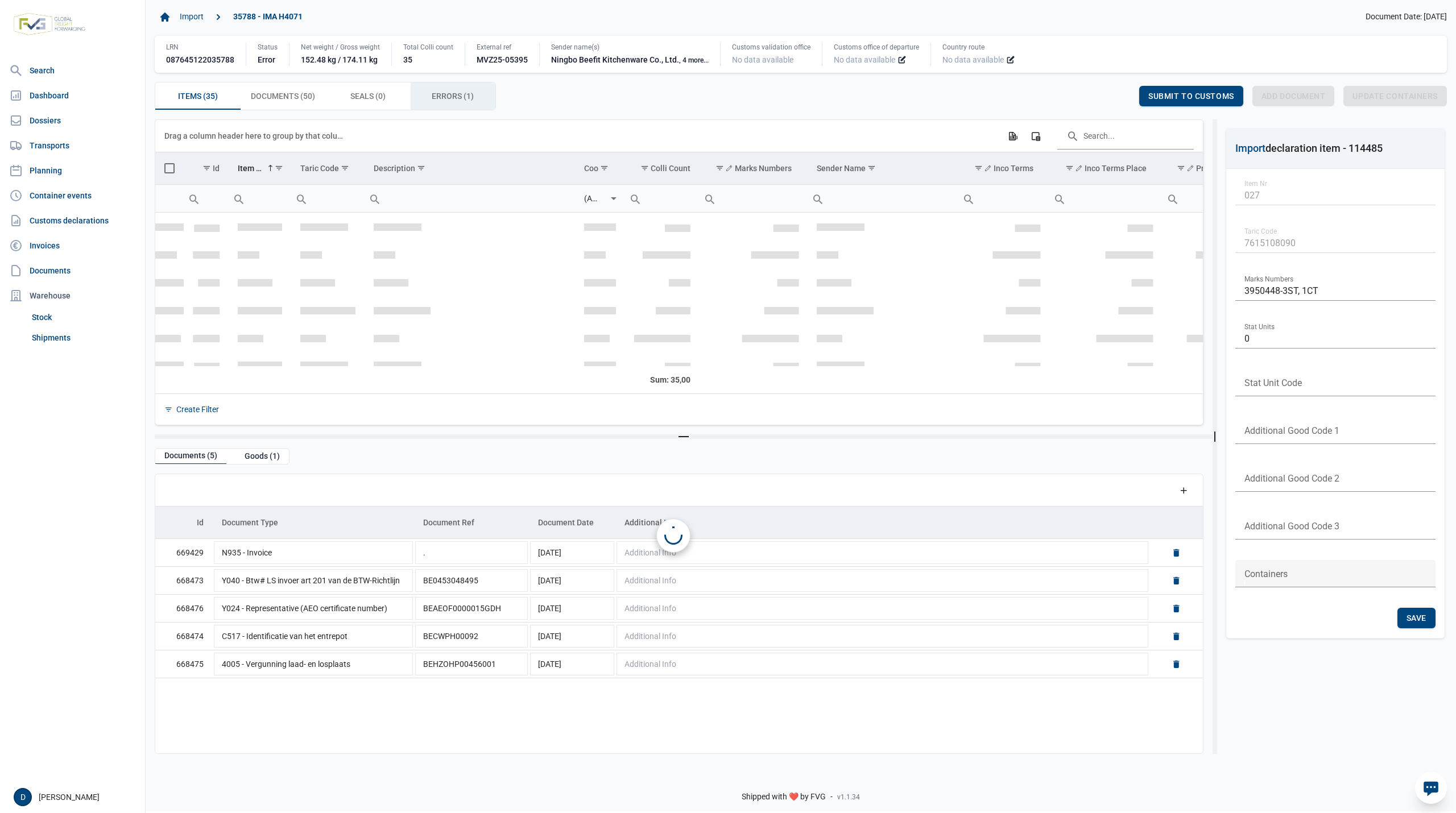
scroll to position [728, 0]
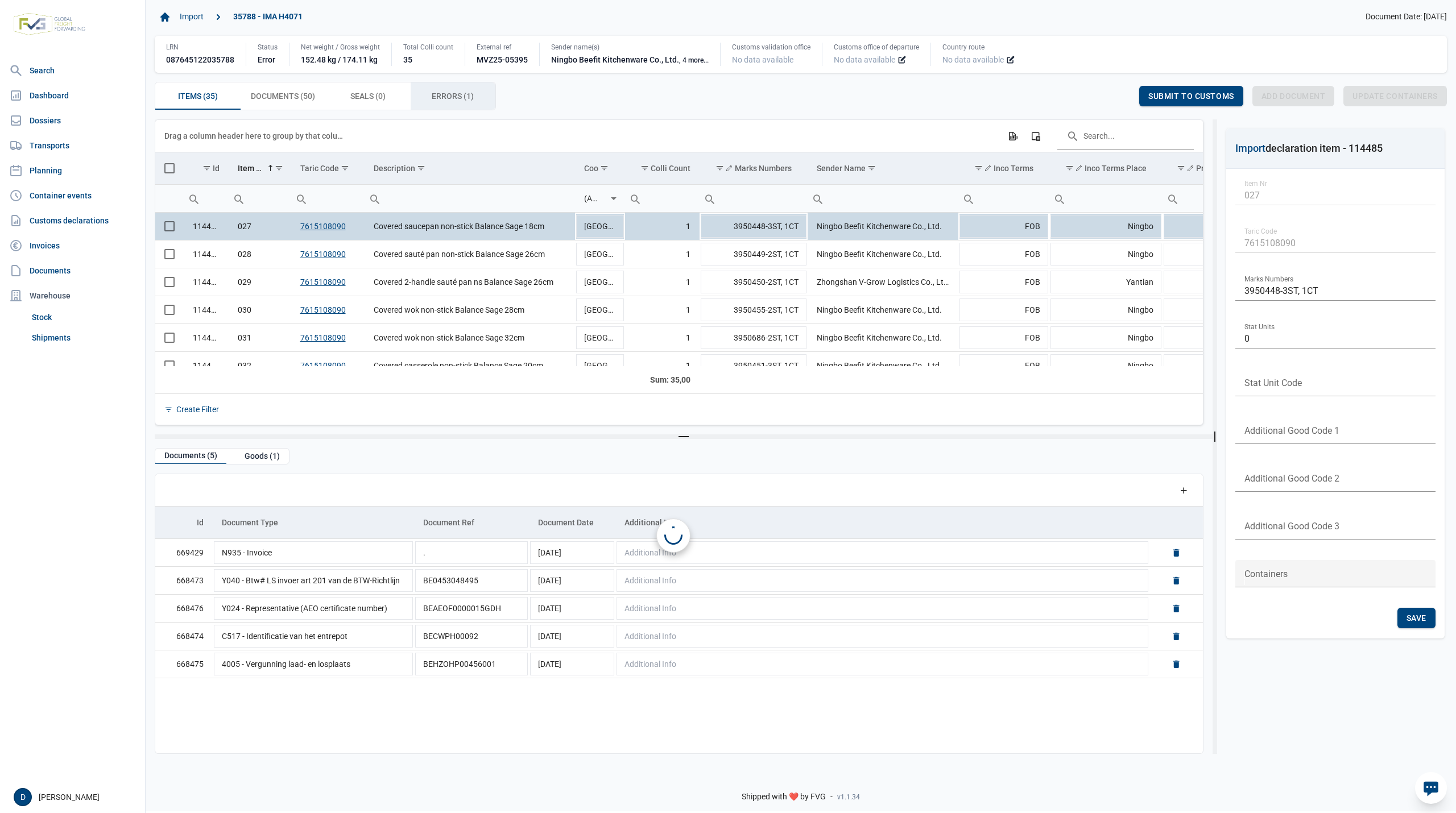
click at [449, 96] on span "Errors (1) Errors (1)" at bounding box center [452, 96] width 42 height 14
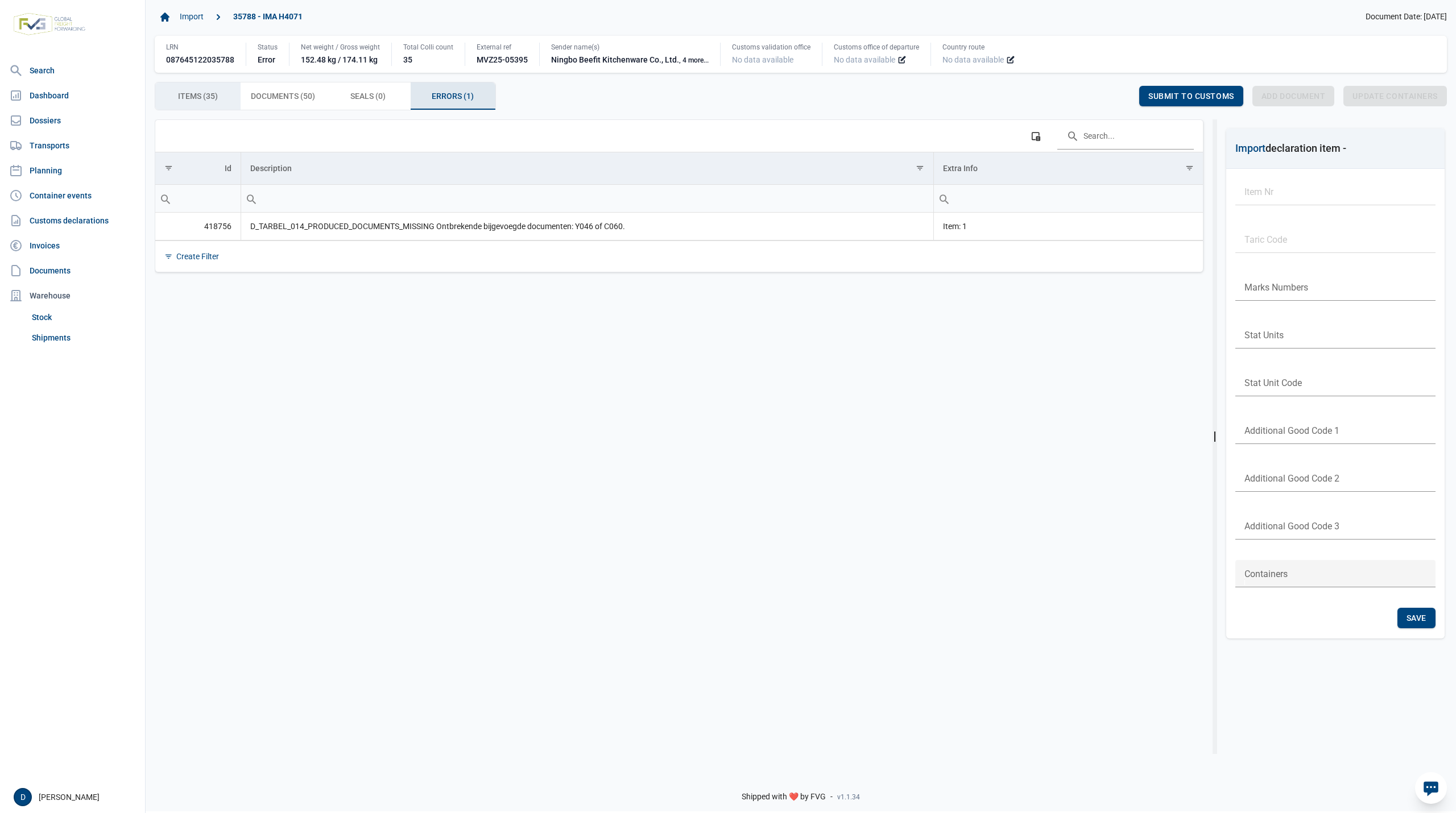
click at [197, 101] on span "Items (35) Items (35)" at bounding box center [198, 96] width 40 height 14
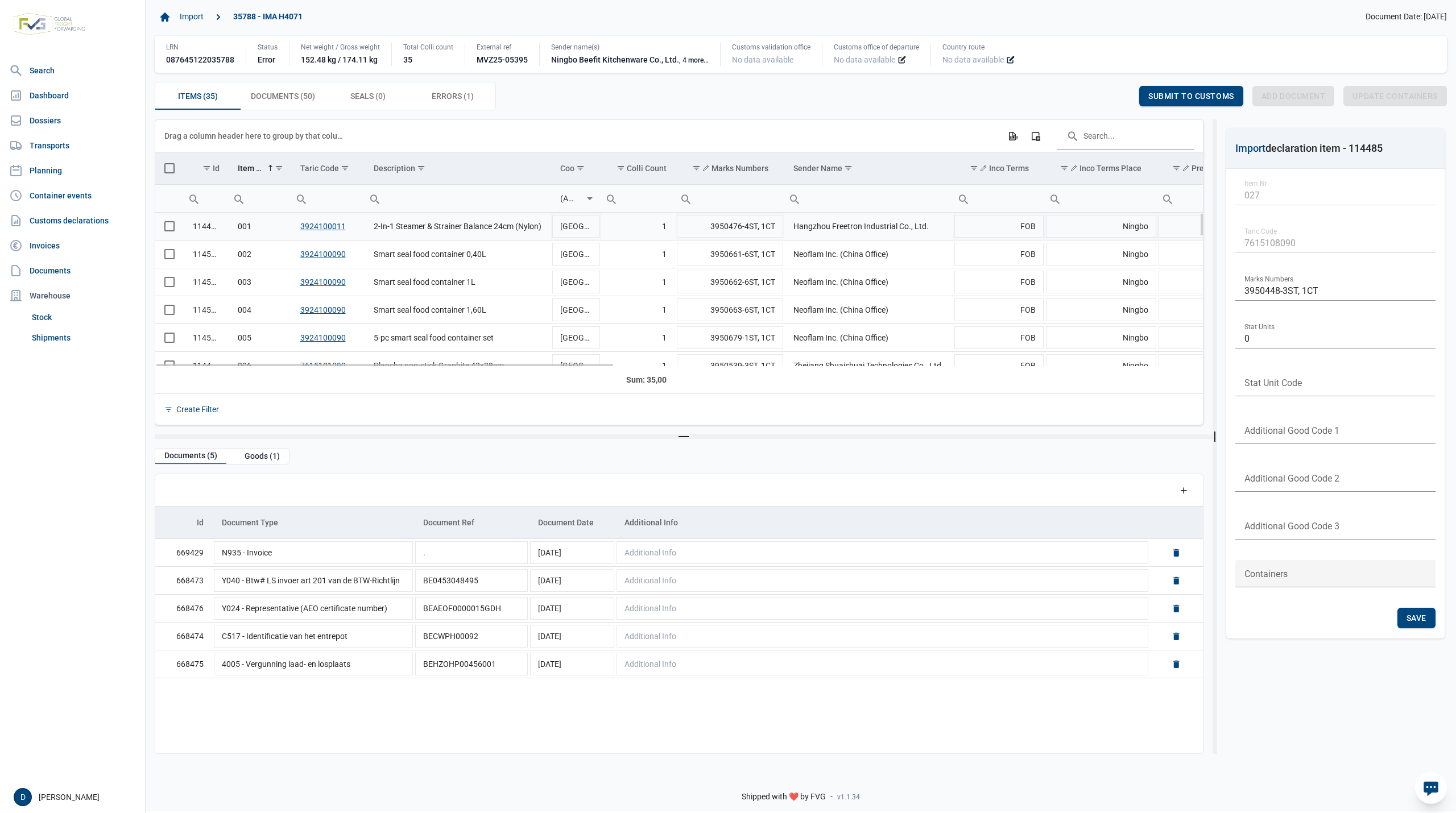
click at [169, 229] on span "Select row" at bounding box center [170, 226] width 11 height 11
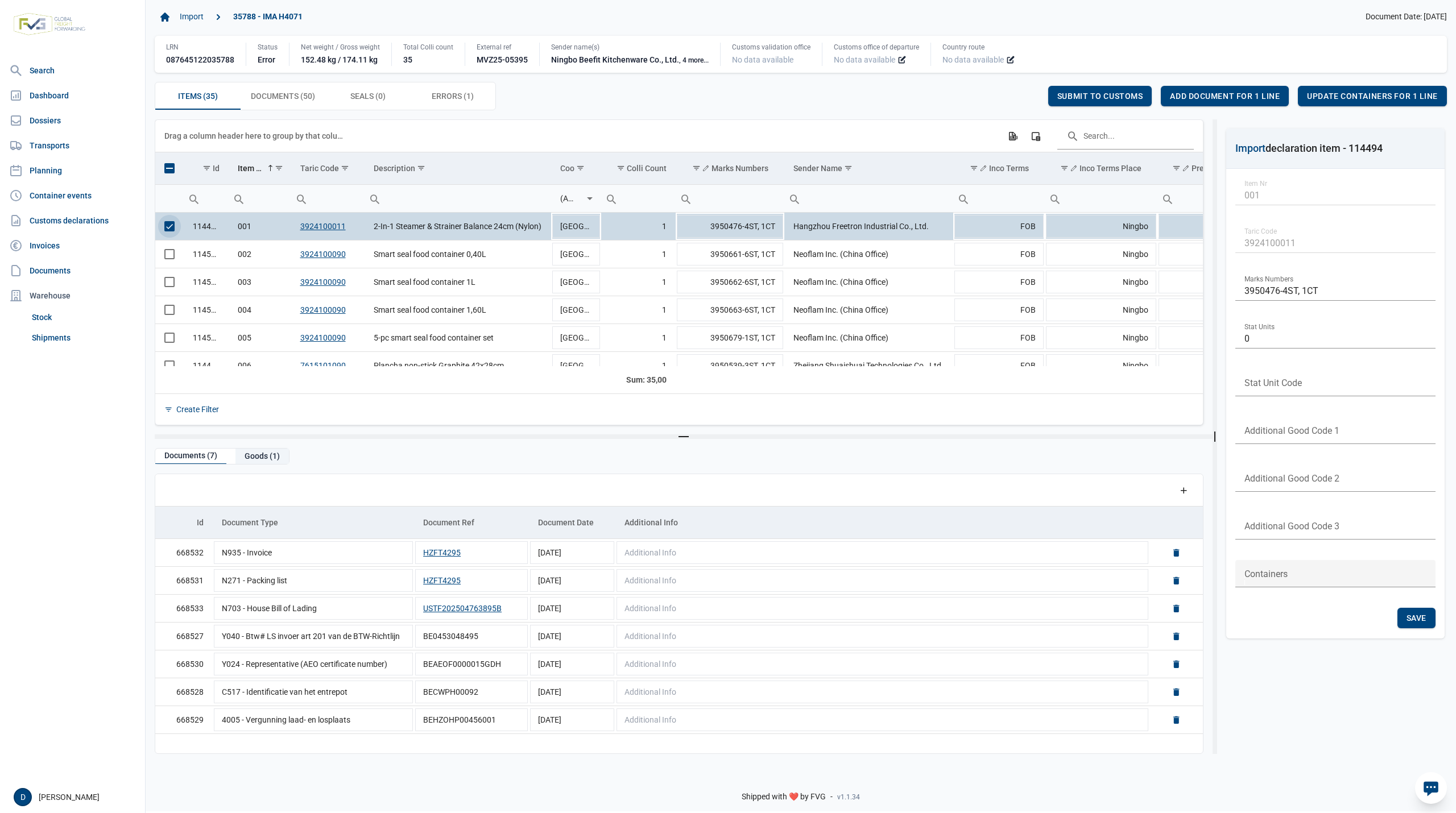
click at [266, 459] on div "Goods (1)" at bounding box center [262, 455] width 53 height 15
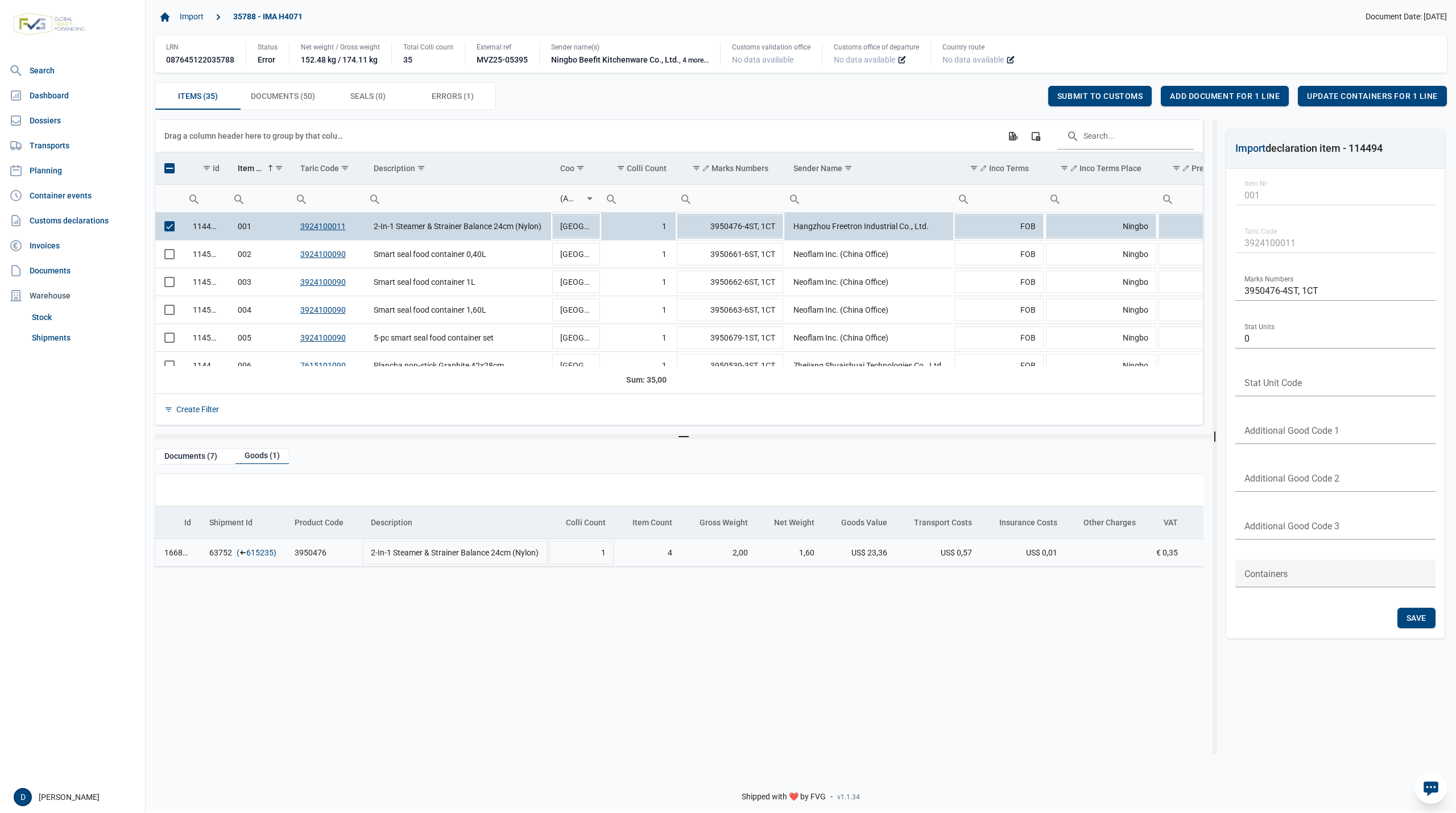
click at [257, 551] on link "615235" at bounding box center [260, 552] width 28 height 11
click at [1234, 99] on span "Add document for 1 line" at bounding box center [1225, 96] width 110 height 9
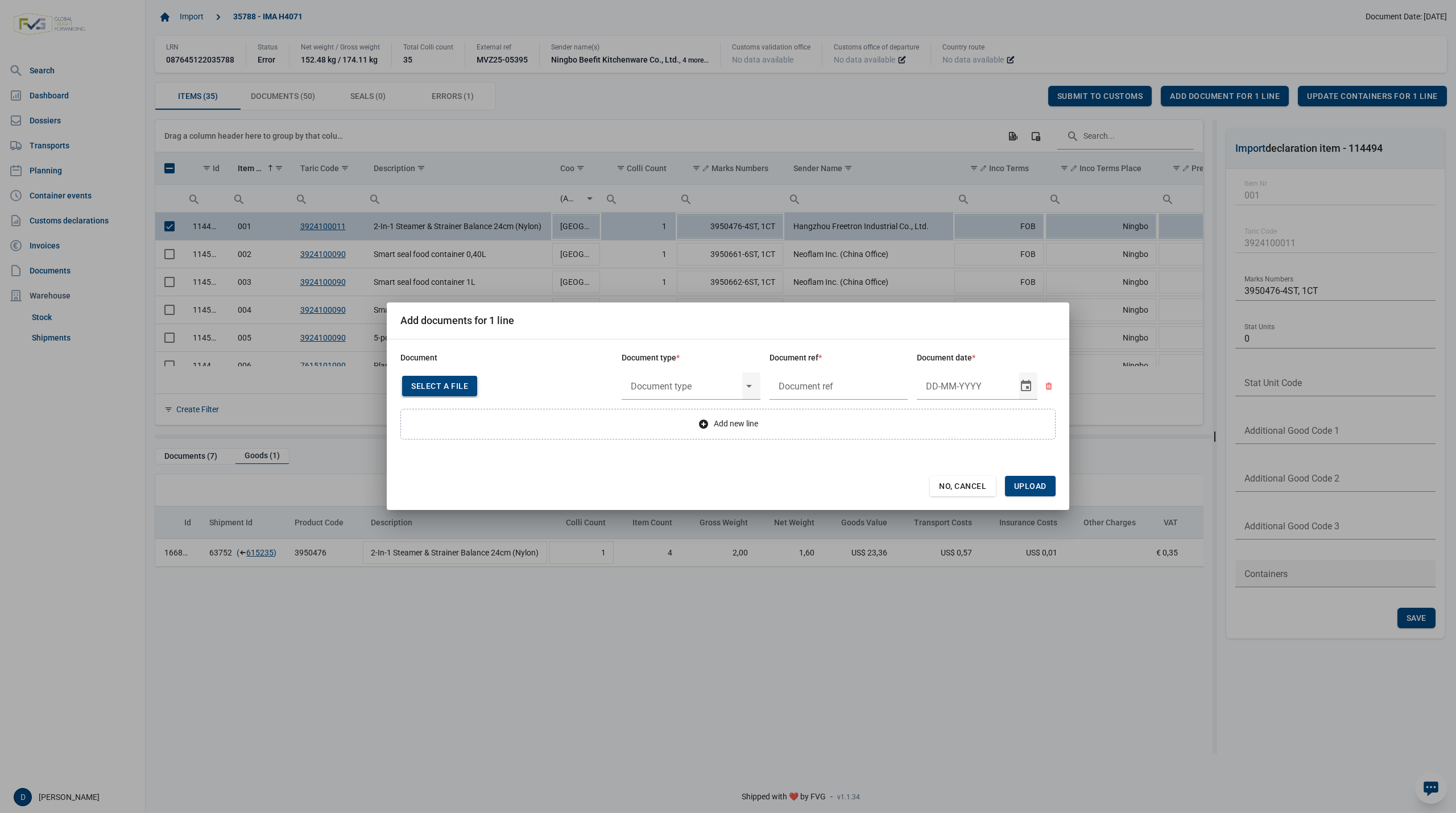
click at [439, 384] on span "Select a file" at bounding box center [439, 386] width 57 height 9
type input "CHEDD.BE.2025.0002166"
click at [677, 384] on input "text" at bounding box center [681, 386] width 120 height 30
click at [681, 419] on div "C060 - Declaration kitchenware ex CN of HK 284/2011" at bounding box center [691, 419] width 139 height 27
type input "C060 - Declaration kitchenware ex CN of HK 284/2011"
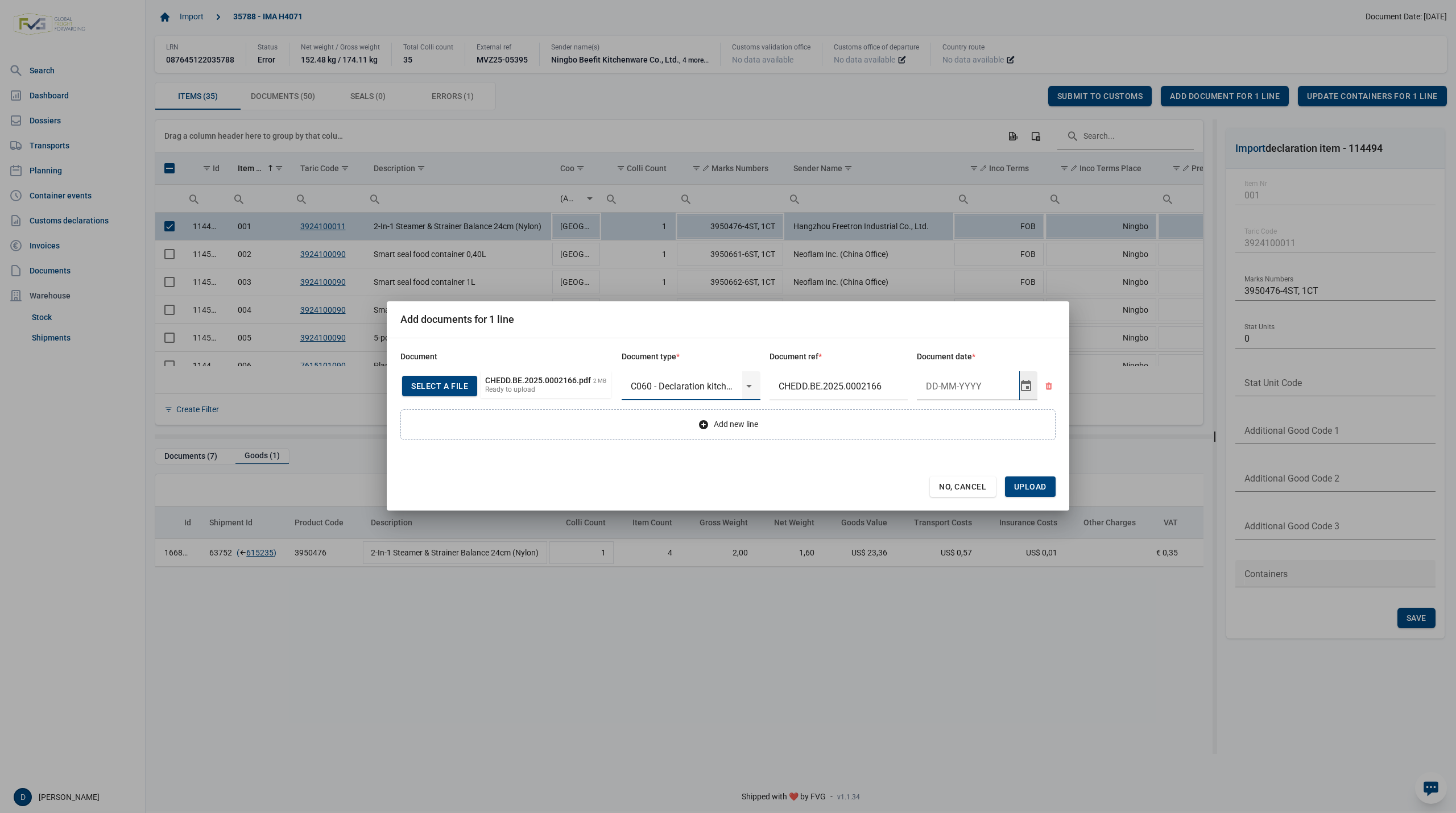
click at [938, 384] on input "Document date" at bounding box center [968, 386] width 103 height 30
type input "15-5-2025"
click at [1038, 484] on span "Upload" at bounding box center [1030, 486] width 32 height 9
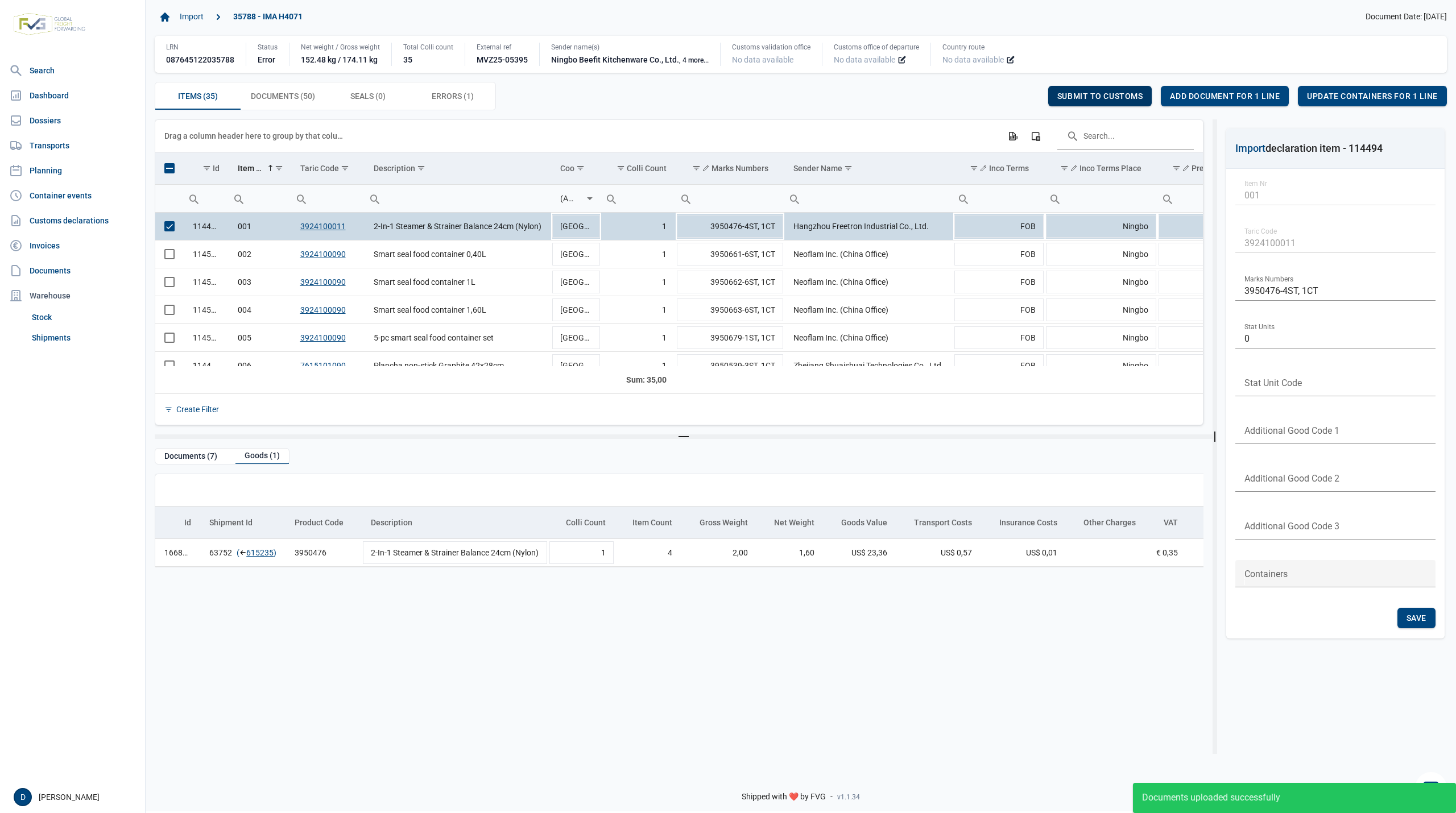
click at [1084, 89] on div "Submit to customs" at bounding box center [1100, 96] width 104 height 20
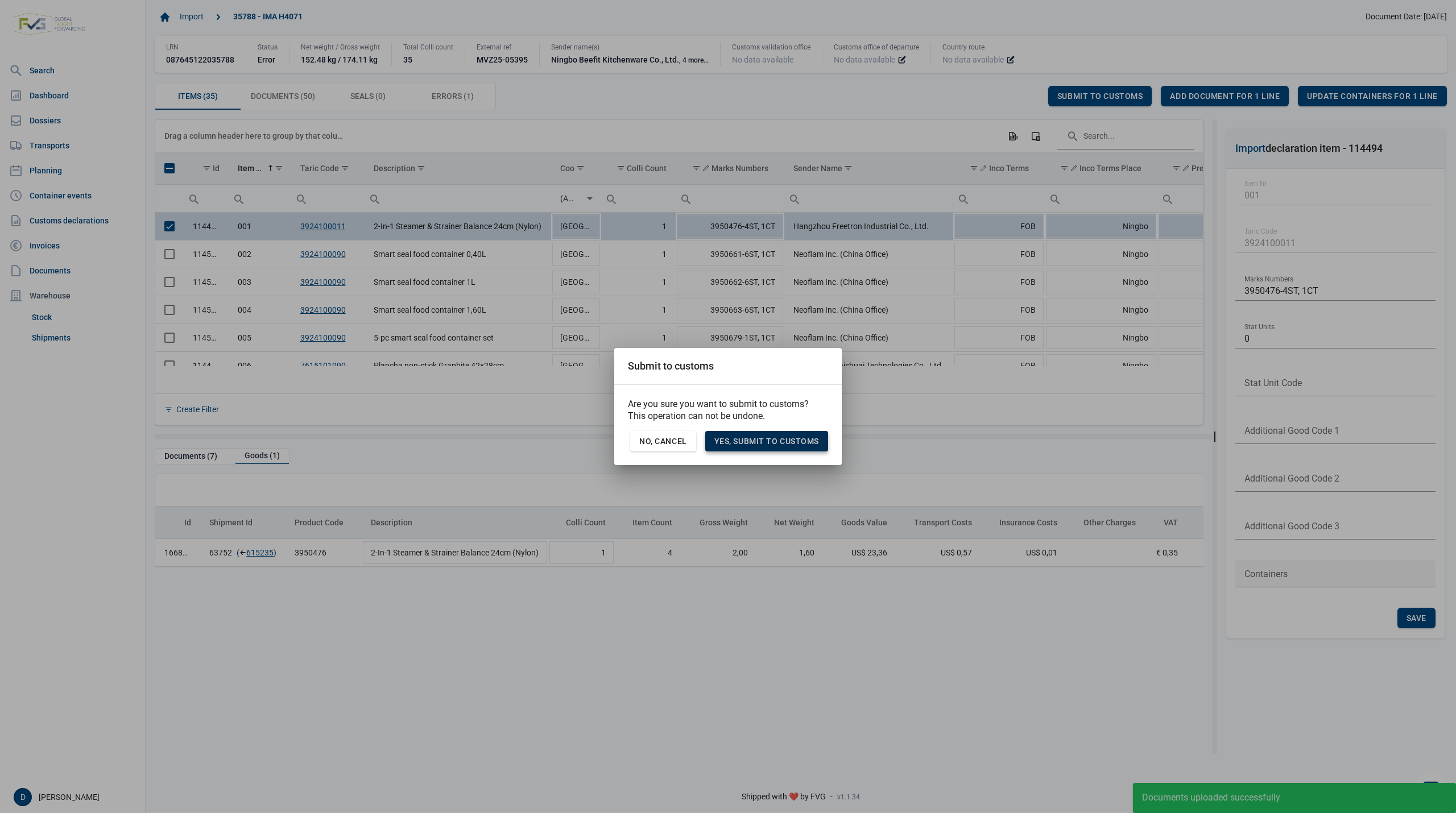
click at [750, 442] on span "Yes, Submit to customs" at bounding box center [766, 441] width 105 height 9
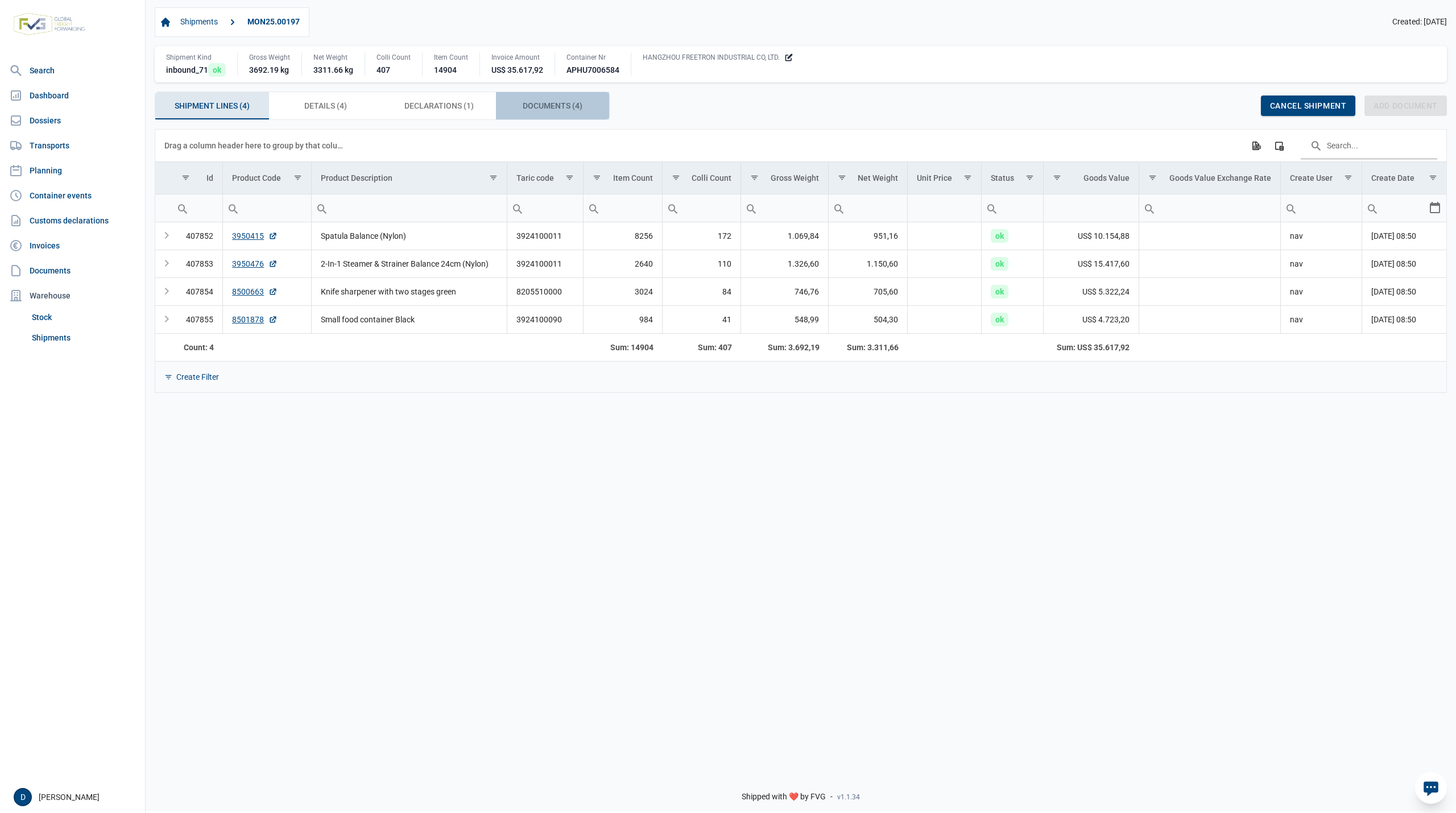
click at [549, 110] on span "Documents (4) Documents (4)" at bounding box center [552, 105] width 60 height 14
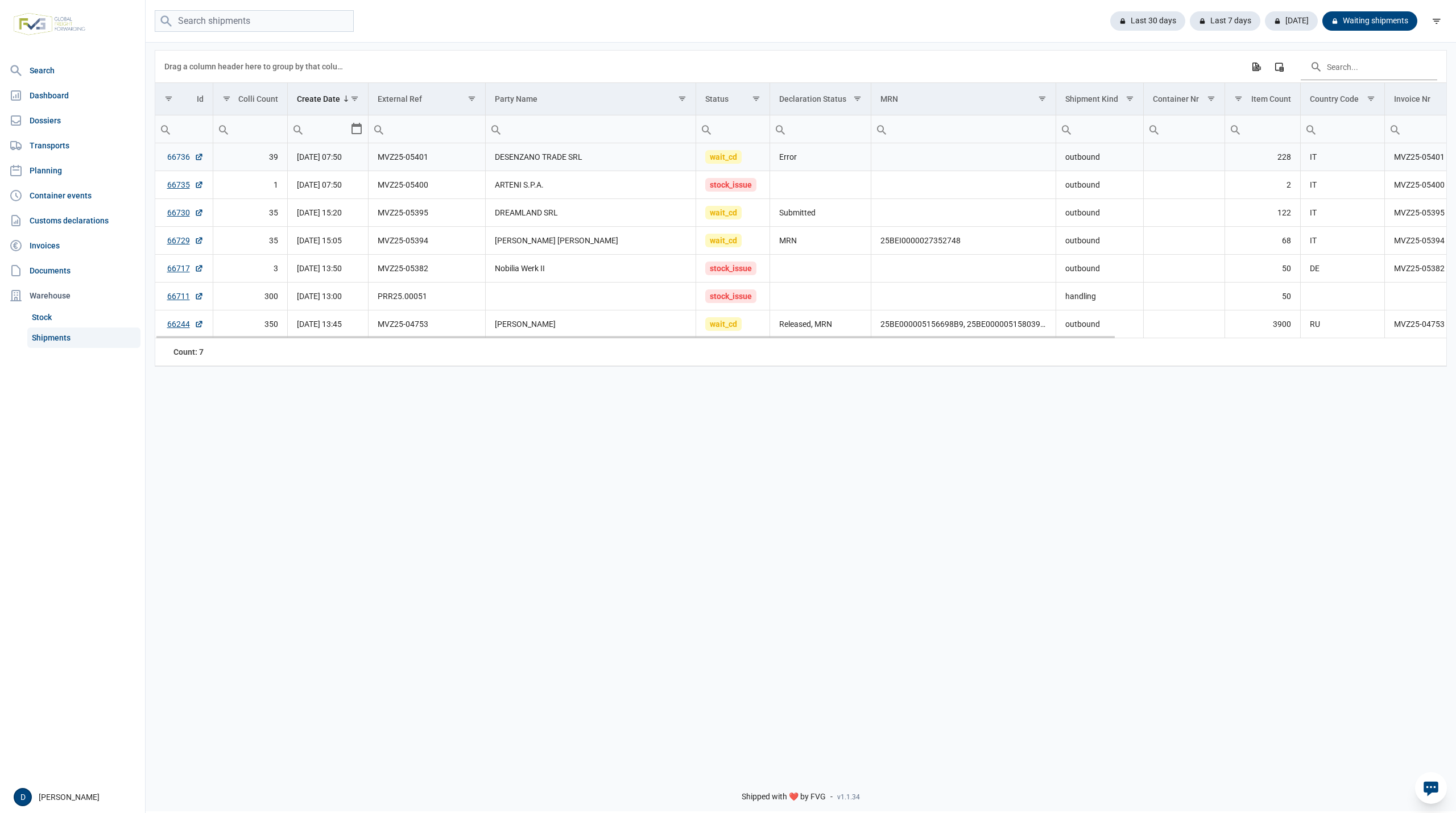
click at [171, 160] on link "66736" at bounding box center [185, 156] width 36 height 11
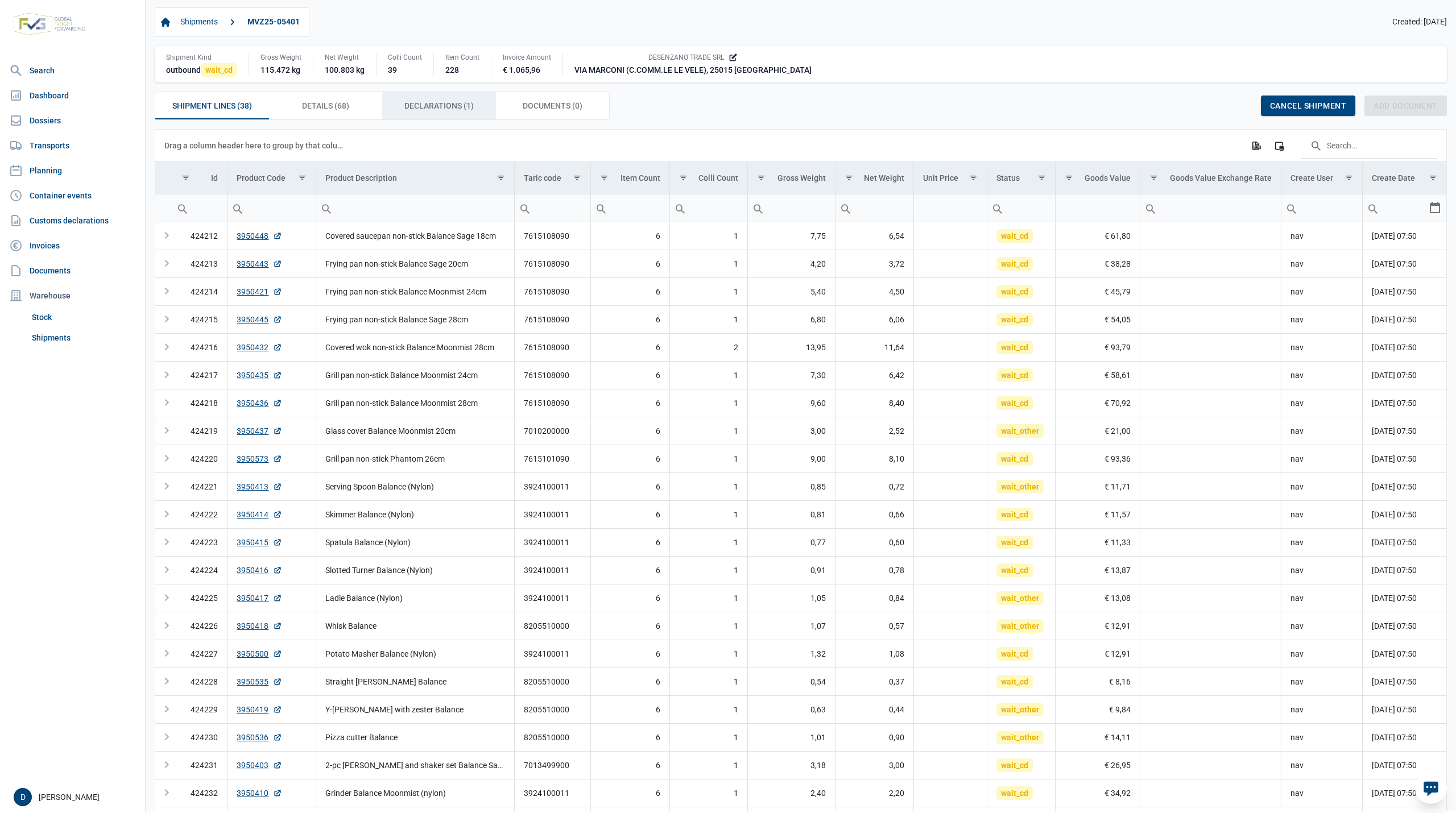
click at [453, 112] on span "Declarations (1) Declarations (1)" at bounding box center [439, 105] width 69 height 14
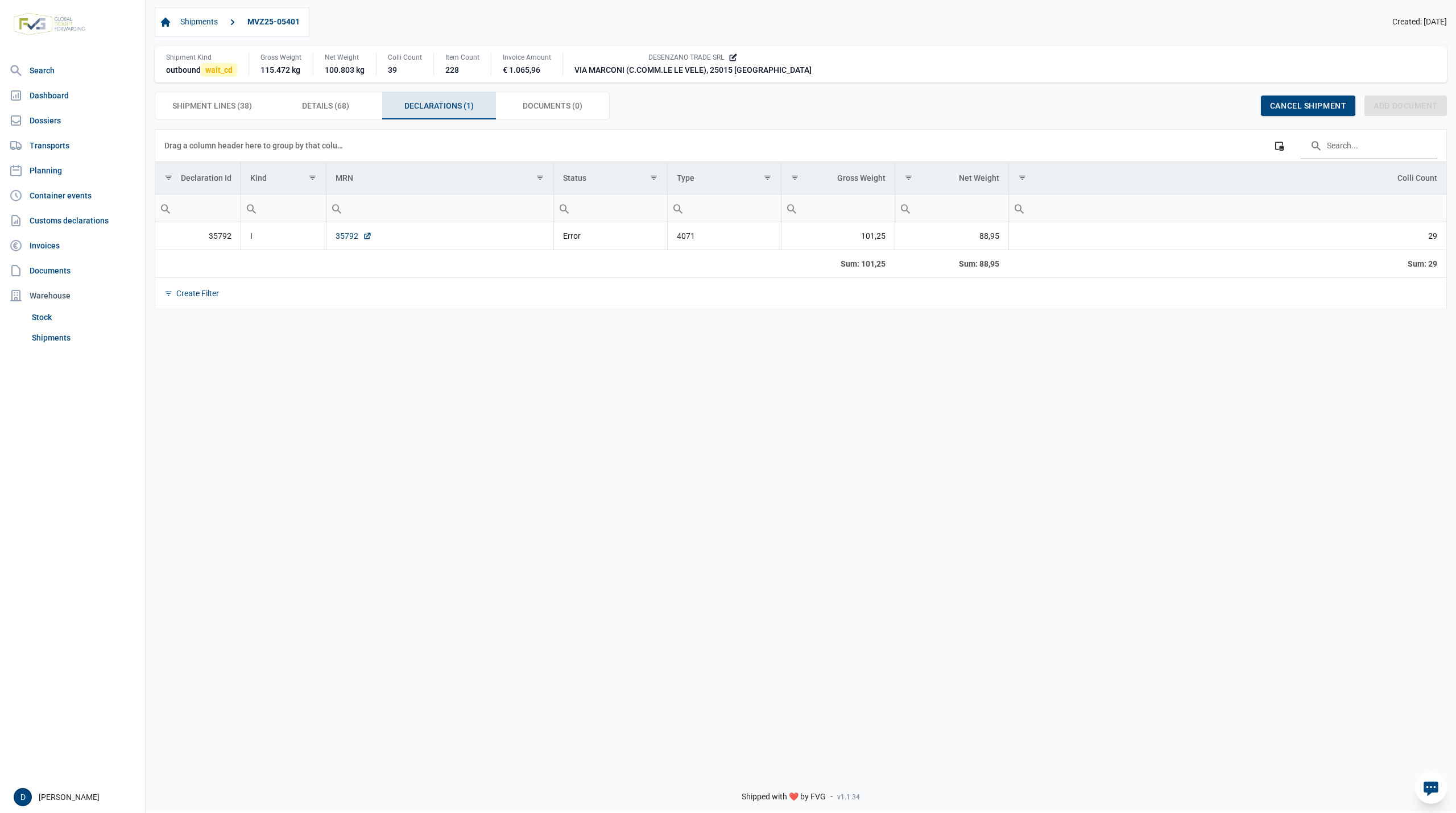
click at [341, 237] on link "35792" at bounding box center [353, 235] width 36 height 11
click at [346, 232] on td "35792" at bounding box center [439, 236] width 228 height 28
click at [351, 239] on link "35792" at bounding box center [353, 235] width 36 height 11
click at [345, 239] on link "35792" at bounding box center [353, 235] width 36 height 11
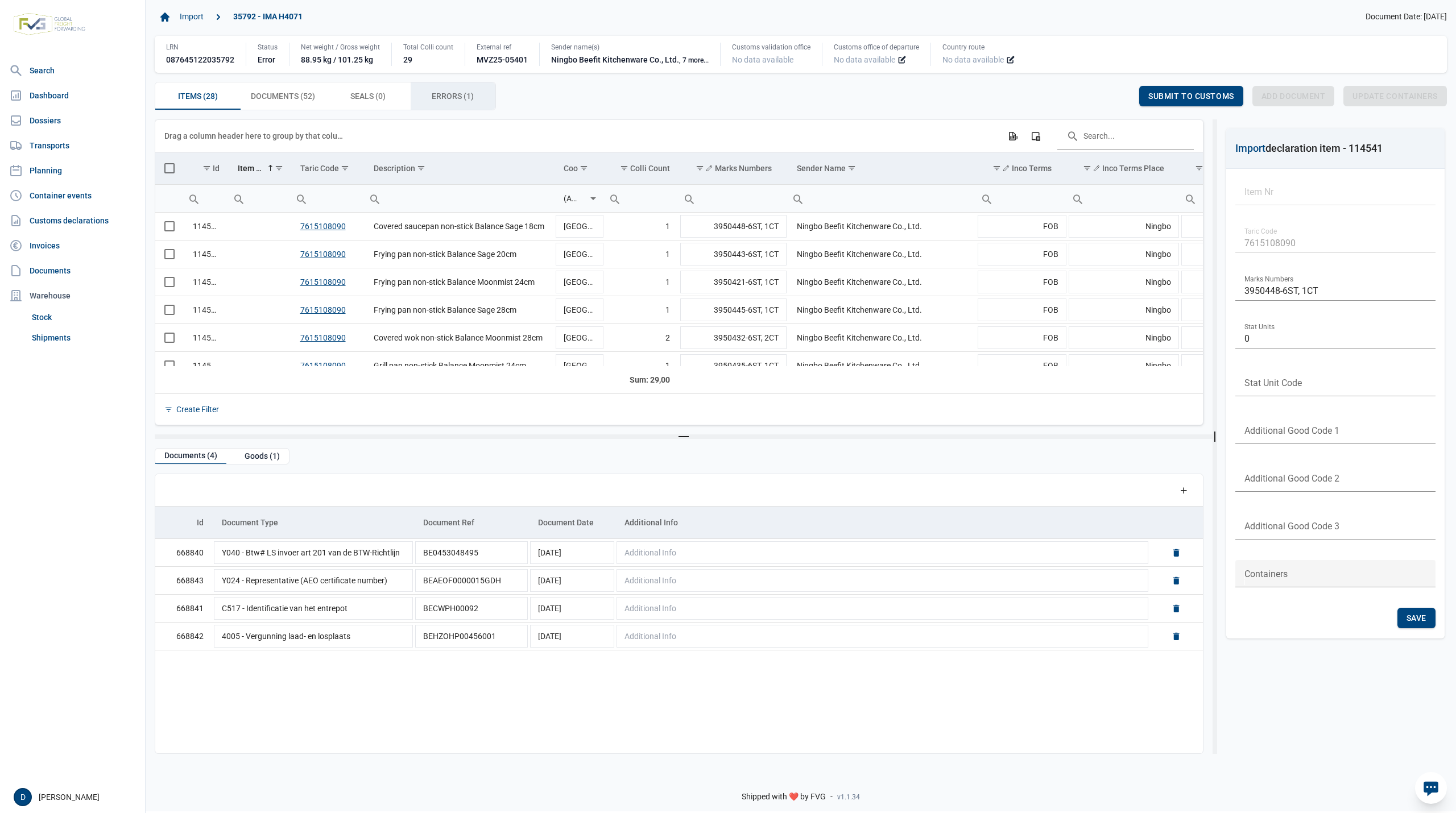
click at [450, 99] on span "Errors (1) Errors (1)" at bounding box center [452, 96] width 42 height 14
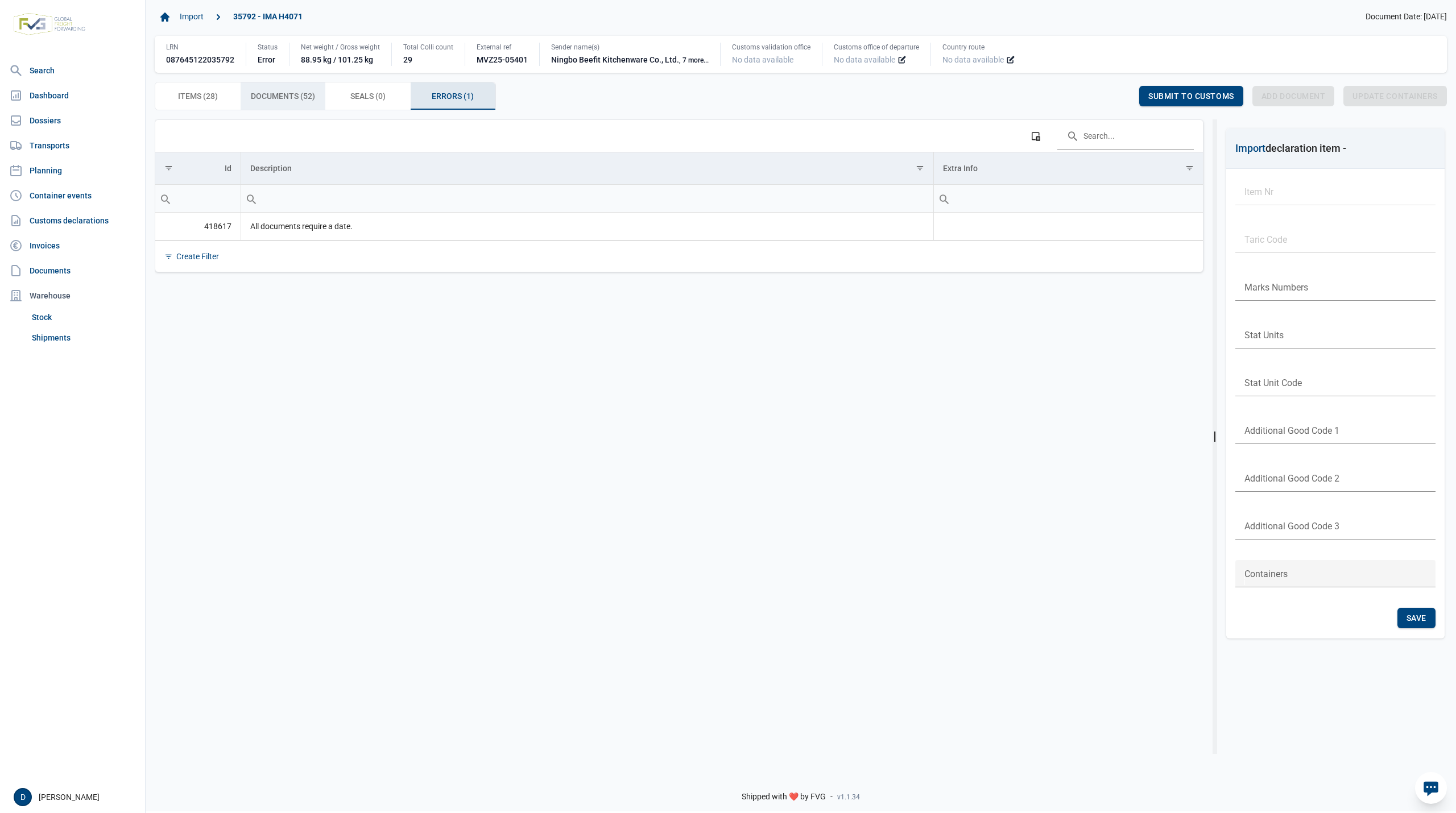
click at [291, 101] on span "Documents (52) Documents (52)" at bounding box center [283, 96] width 64 height 14
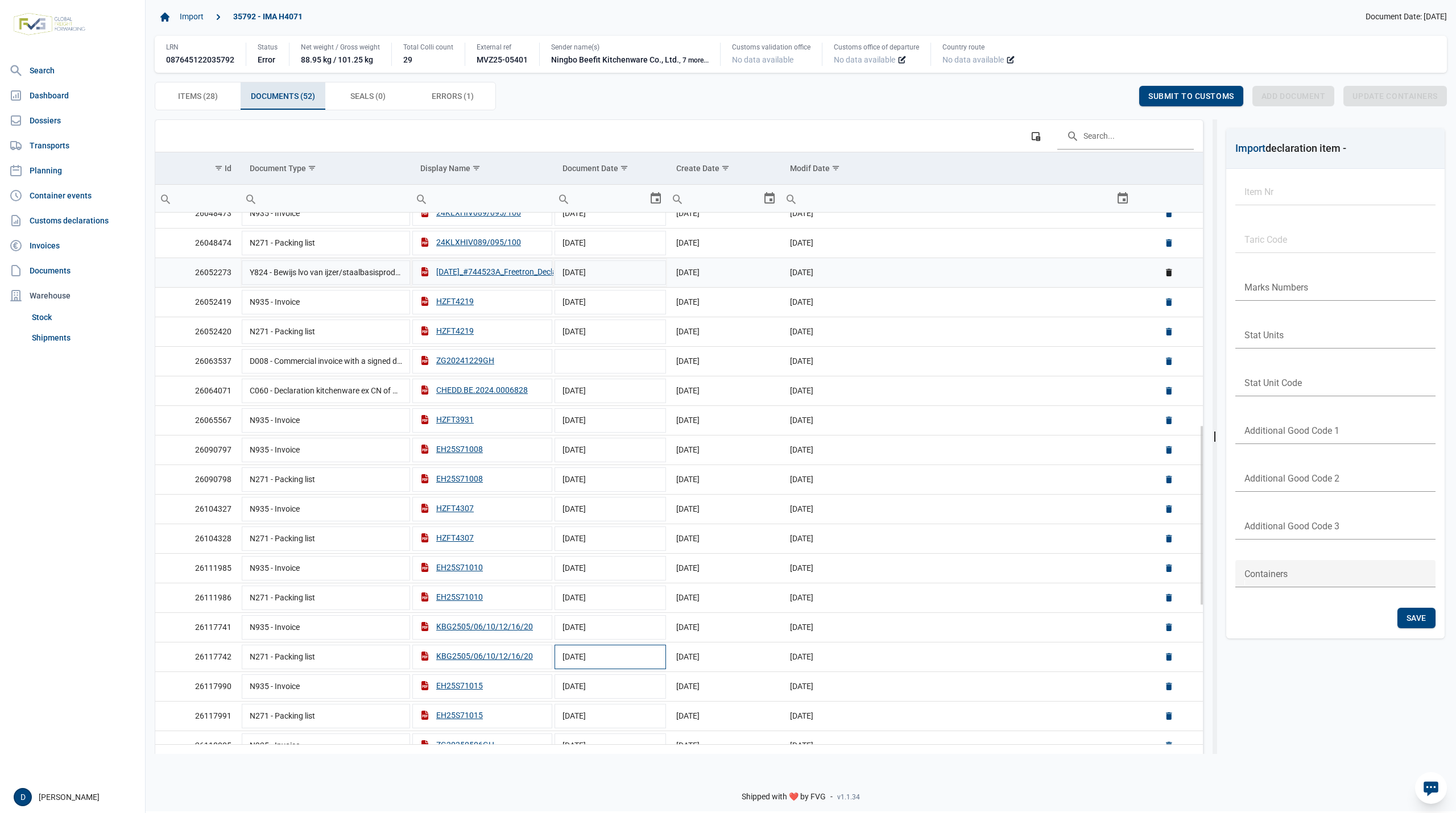
scroll to position [421, 0]
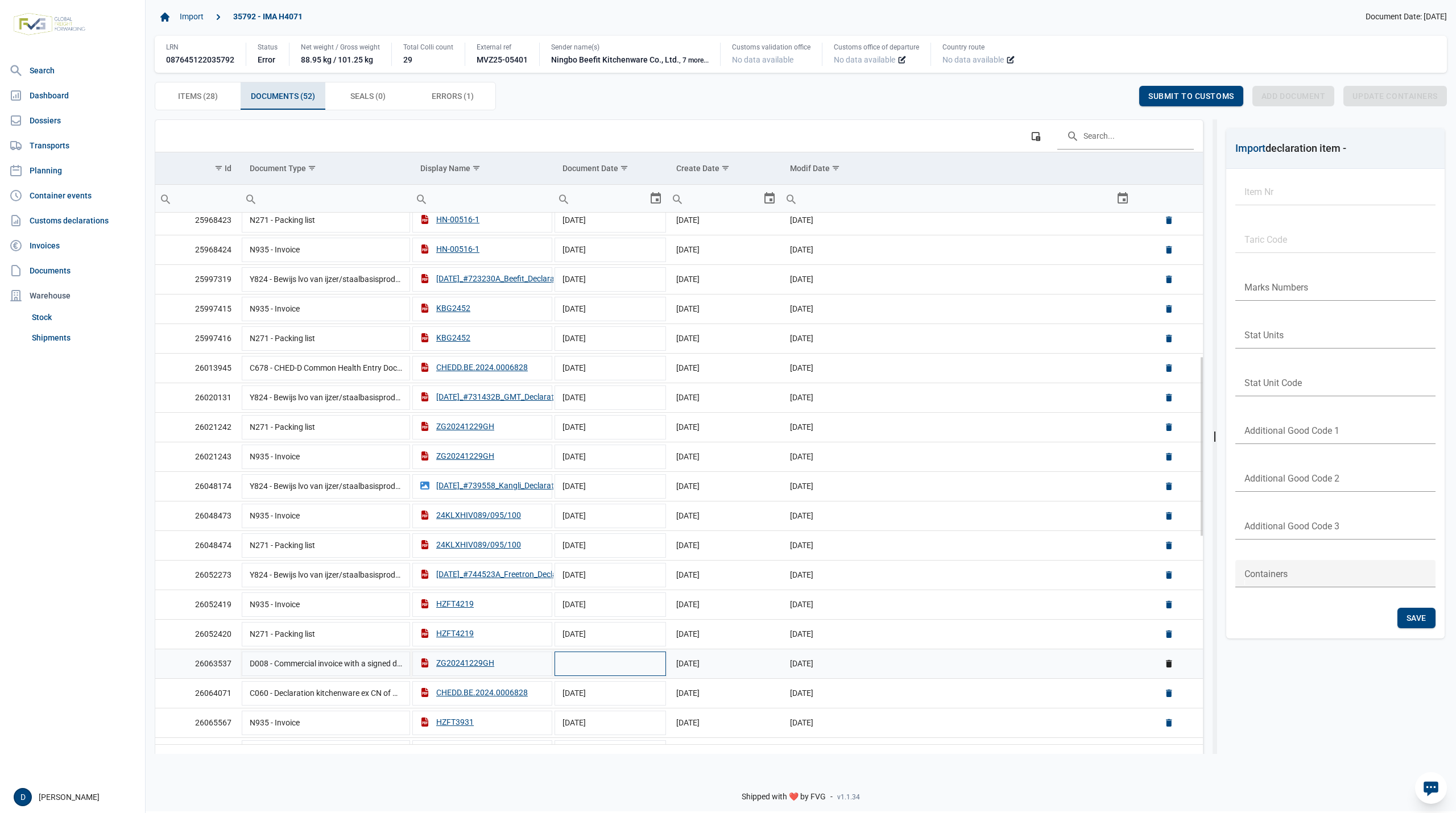
click at [571, 678] on td "Data grid with 52 rows and 6 columns" at bounding box center [610, 663] width 114 height 30
click at [460, 668] on div "ZG20241229GH" at bounding box center [457, 662] width 74 height 11
click at [429, 674] on input "ZG20241229GH" at bounding box center [482, 663] width 142 height 28
click at [721, 670] on td "[DATE]" at bounding box center [723, 662] width 114 height 28
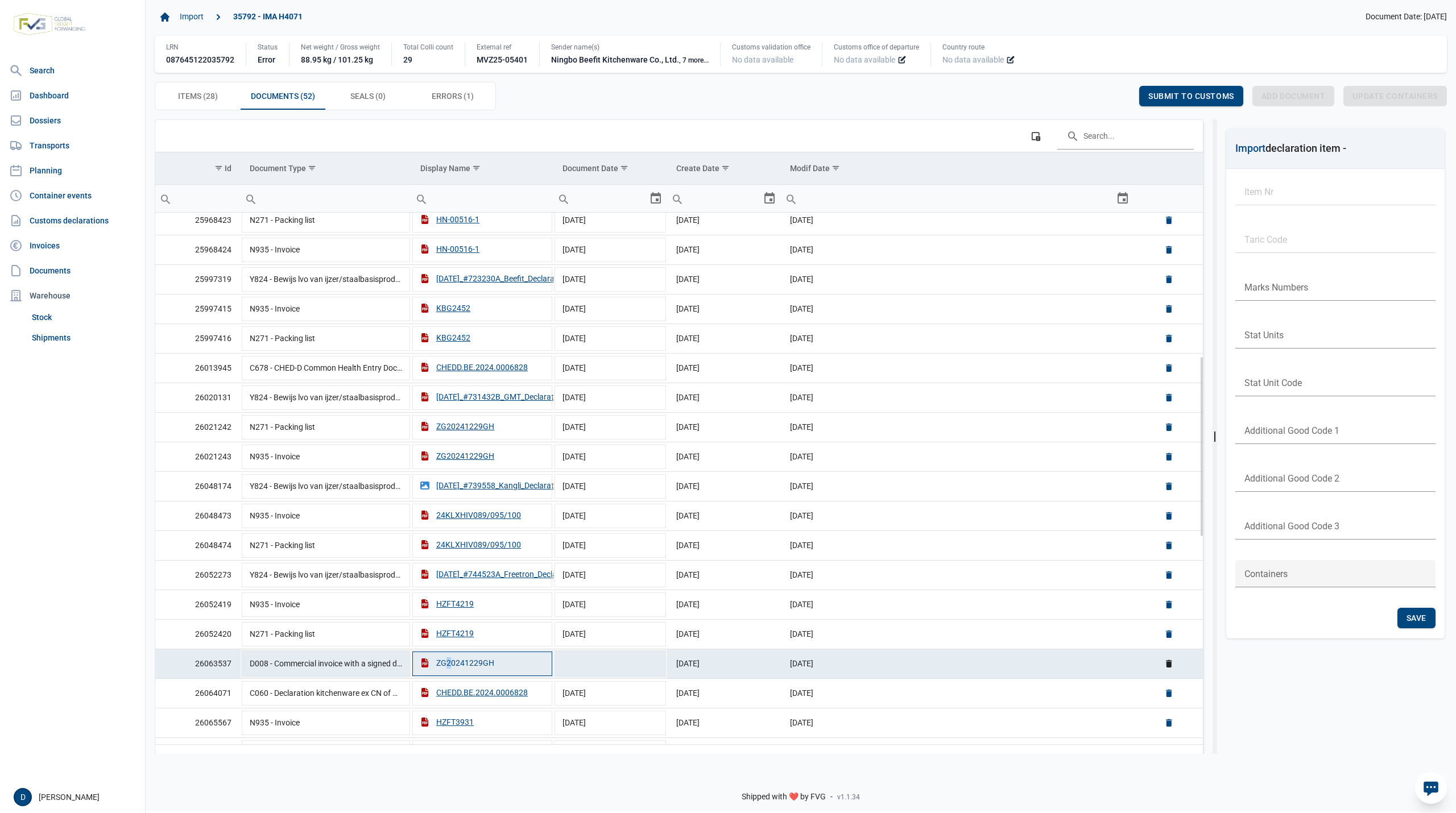
click at [443, 668] on div "ZG20241229GH" at bounding box center [457, 662] width 74 height 11
click at [620, 668] on td "Data grid with 52 rows and 6 columns" at bounding box center [610, 662] width 114 height 28
click at [210, 100] on span "Items (28) Items (28)" at bounding box center [198, 96] width 40 height 14
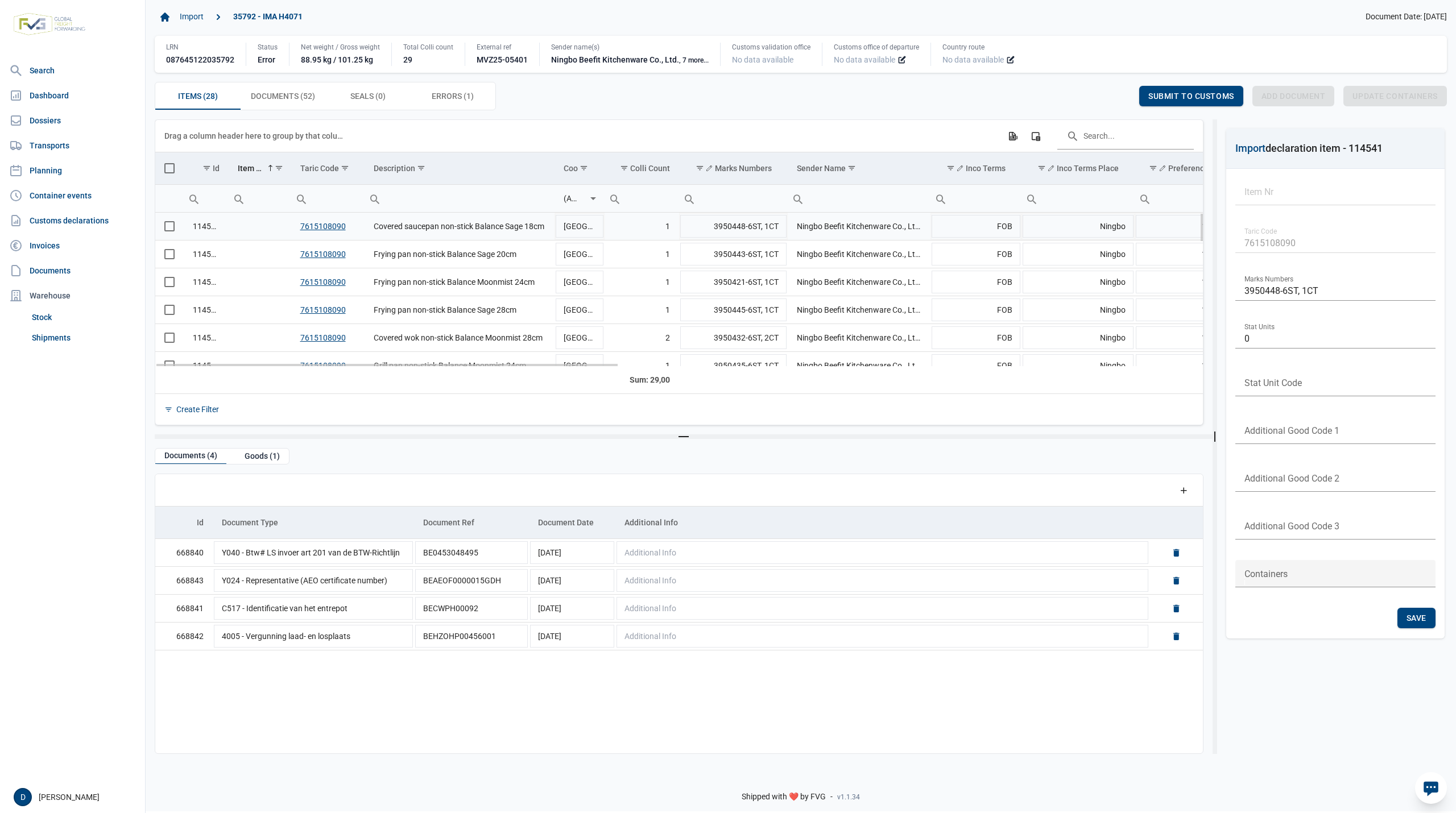
click at [170, 231] on span "Select row" at bounding box center [170, 226] width 11 height 11
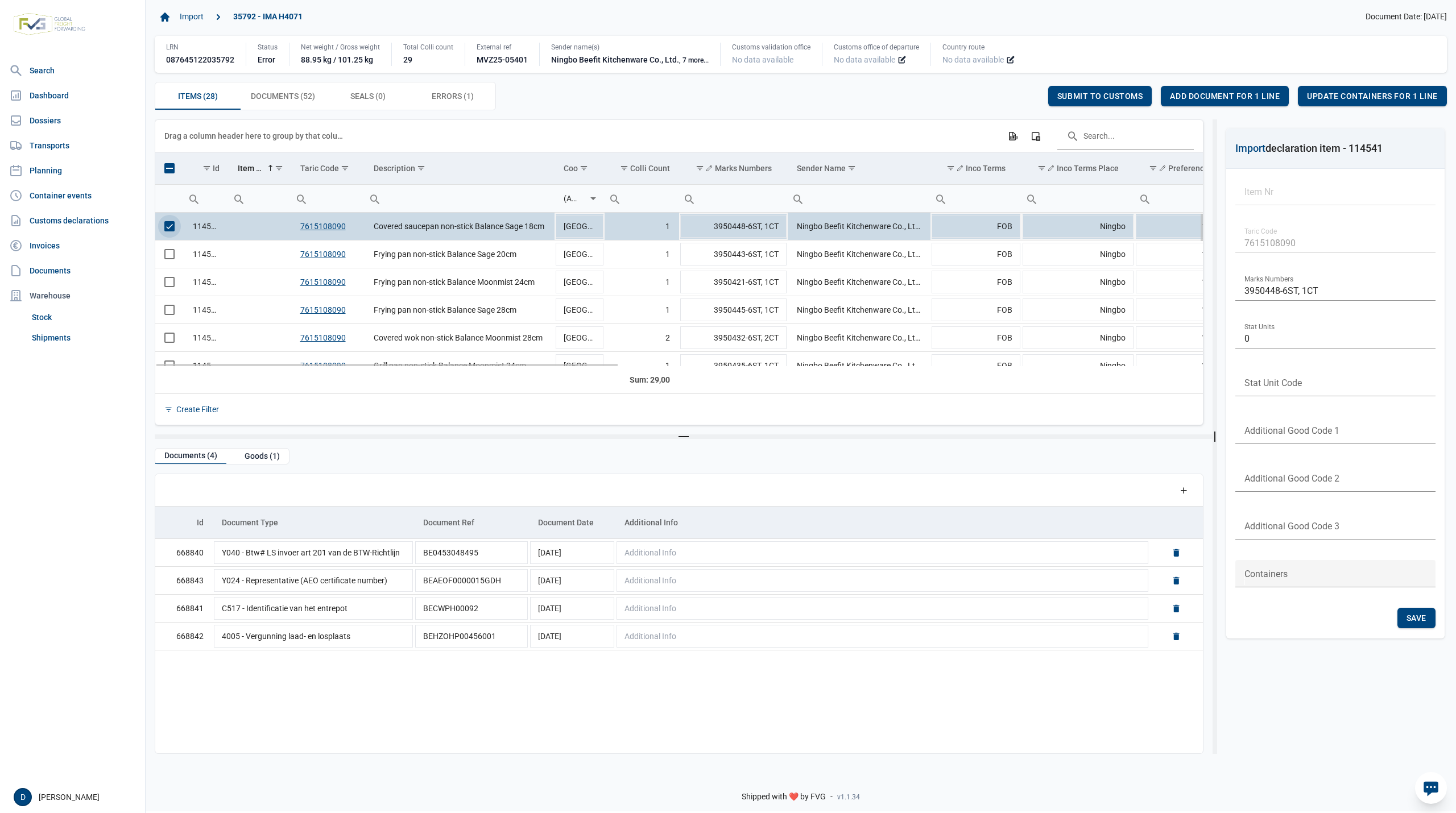
click at [170, 231] on span "Select row" at bounding box center [170, 226] width 11 height 11
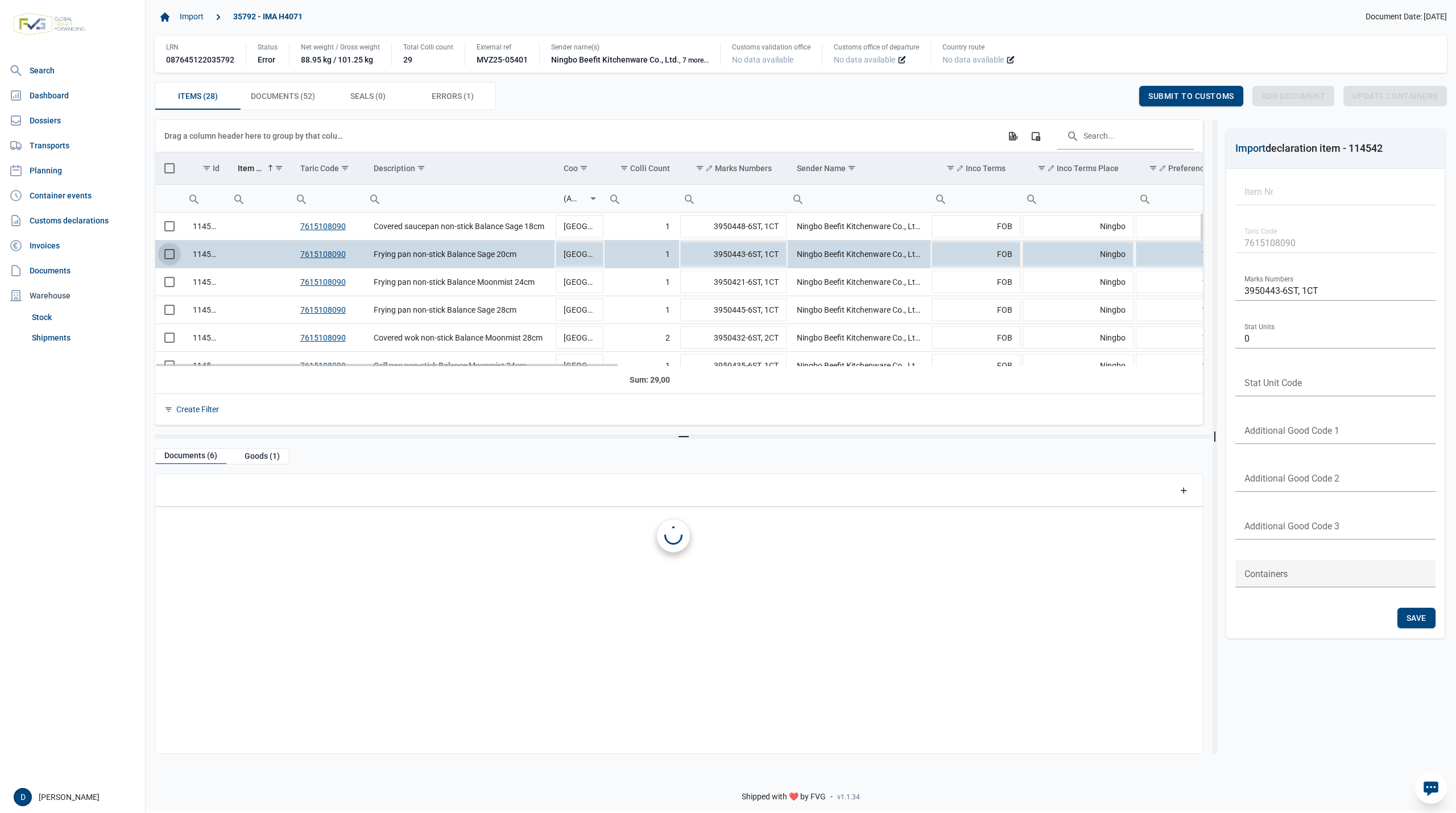
click at [165, 258] on span "Select row" at bounding box center [170, 254] width 11 height 11
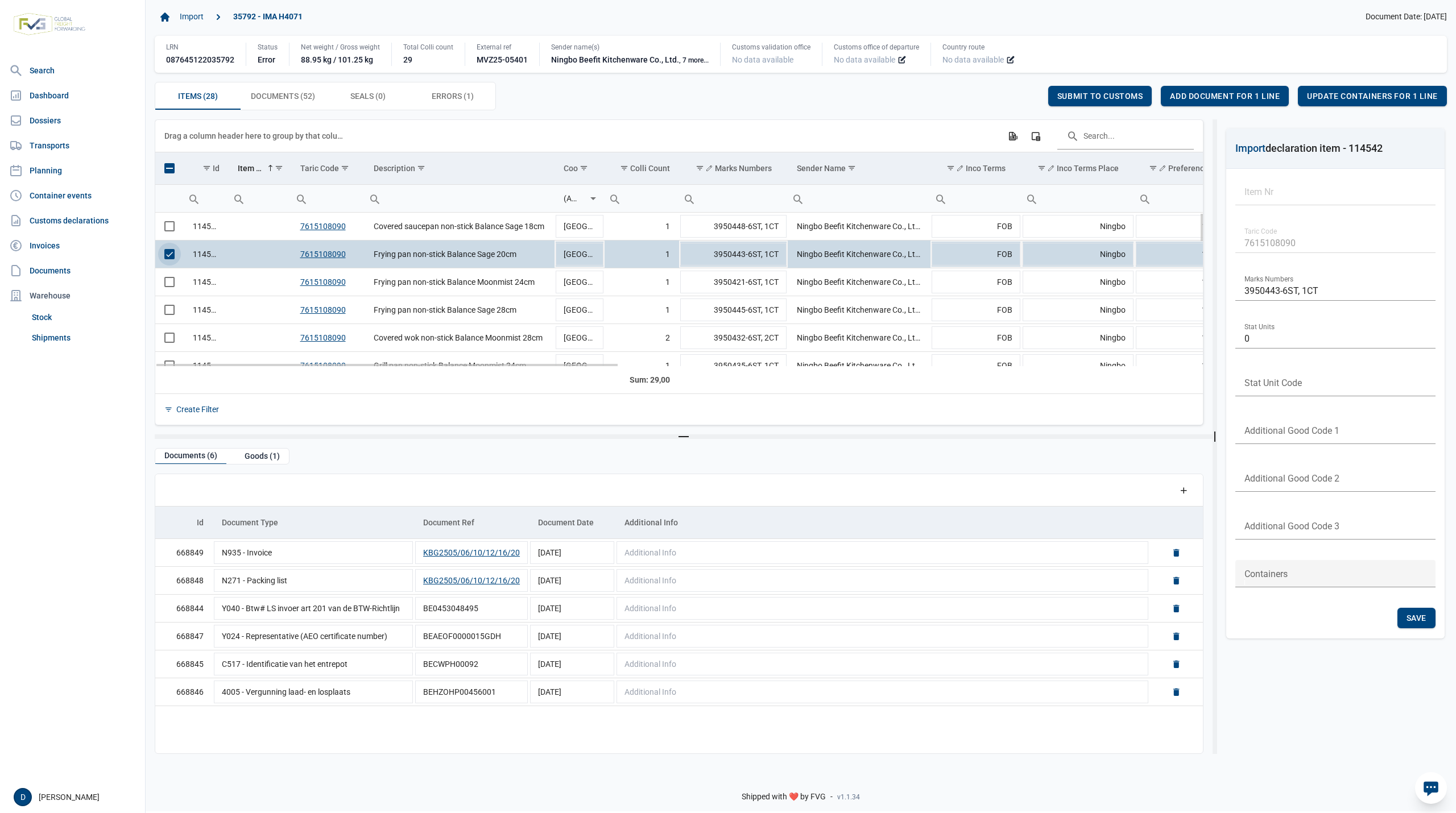
click at [169, 254] on span "Select row" at bounding box center [170, 254] width 11 height 11
click at [167, 226] on span "Select row" at bounding box center [170, 226] width 11 height 11
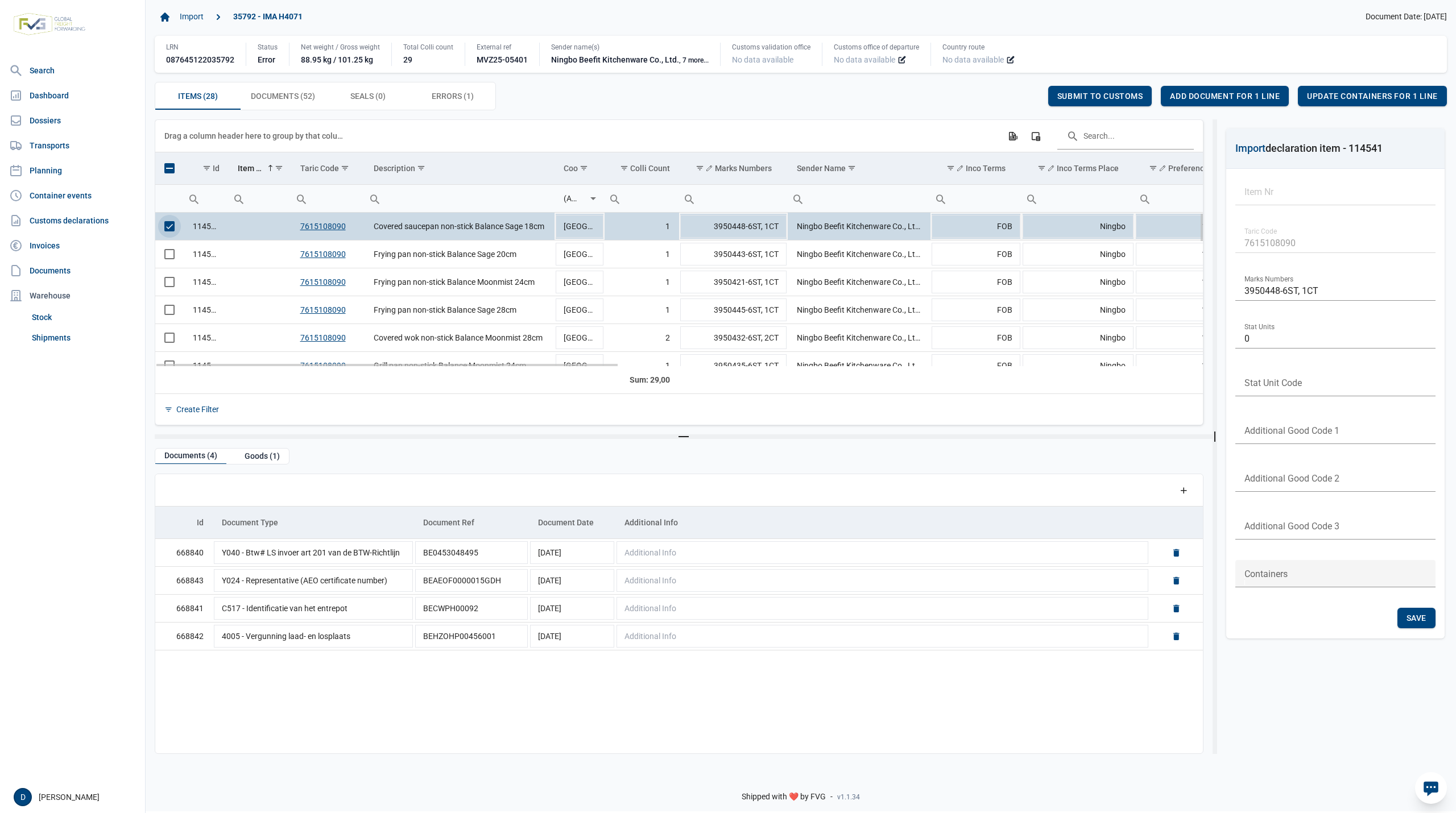
click at [164, 225] on span "Select row" at bounding box center [170, 226] width 11 height 11
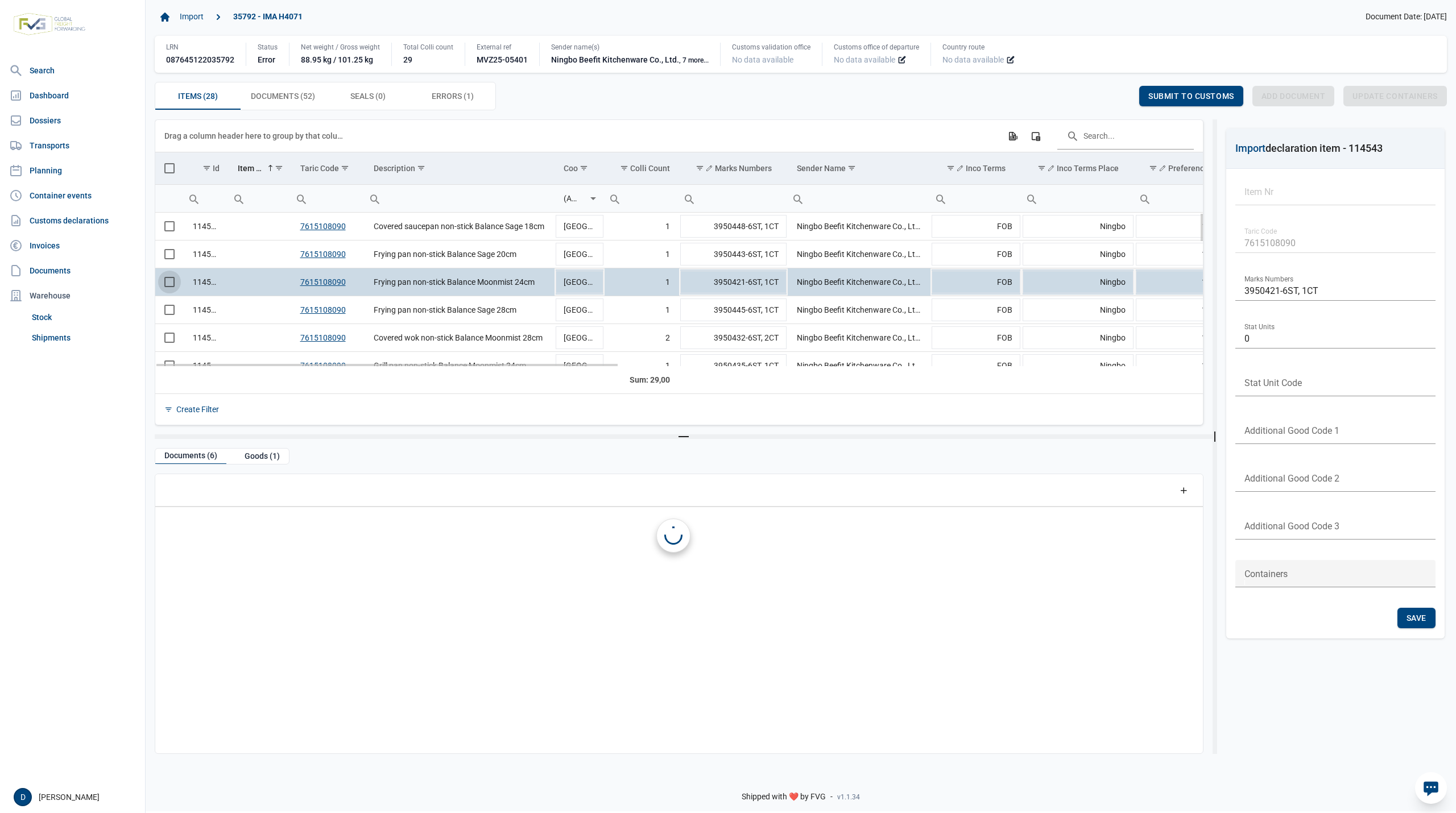
click at [169, 287] on span "Select row" at bounding box center [170, 282] width 11 height 11
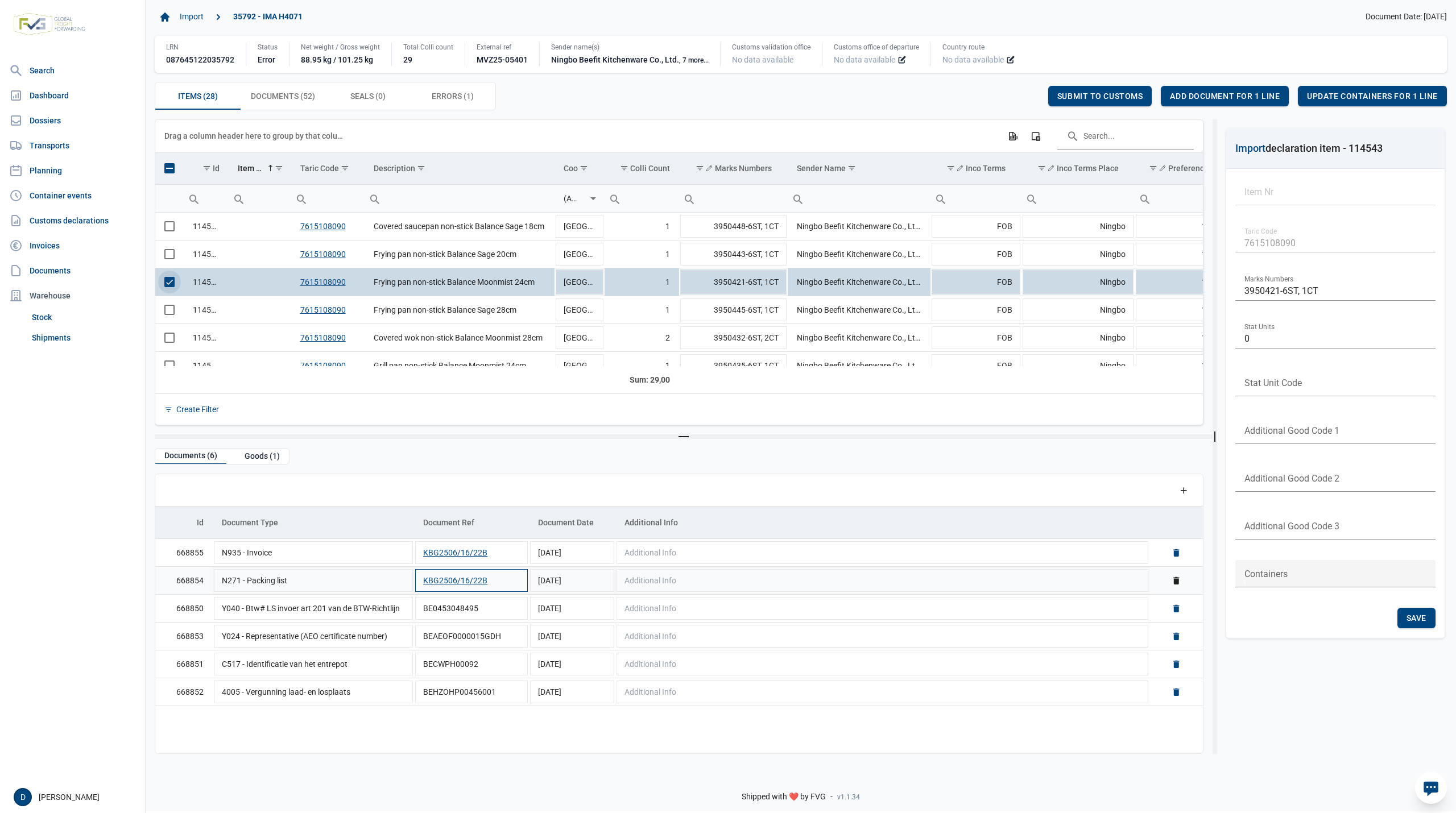
scroll to position [1, 0]
drag, startPoint x: 166, startPoint y: 284, endPoint x: 162, endPoint y: 293, distance: 9.8
click at [165, 285] on span "Select row" at bounding box center [170, 282] width 11 height 11
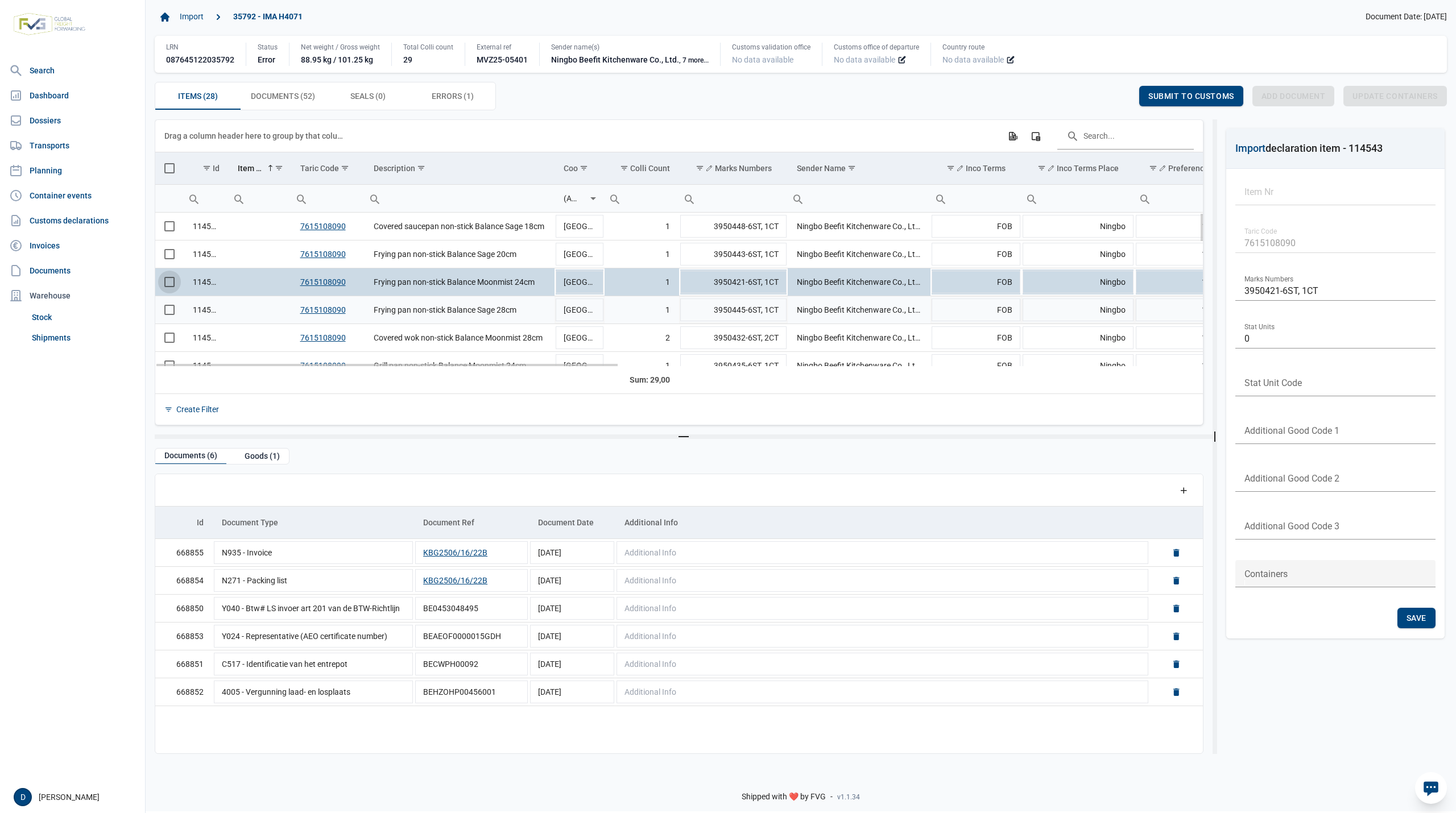
click at [170, 315] on span "Select row" at bounding box center [170, 310] width 11 height 11
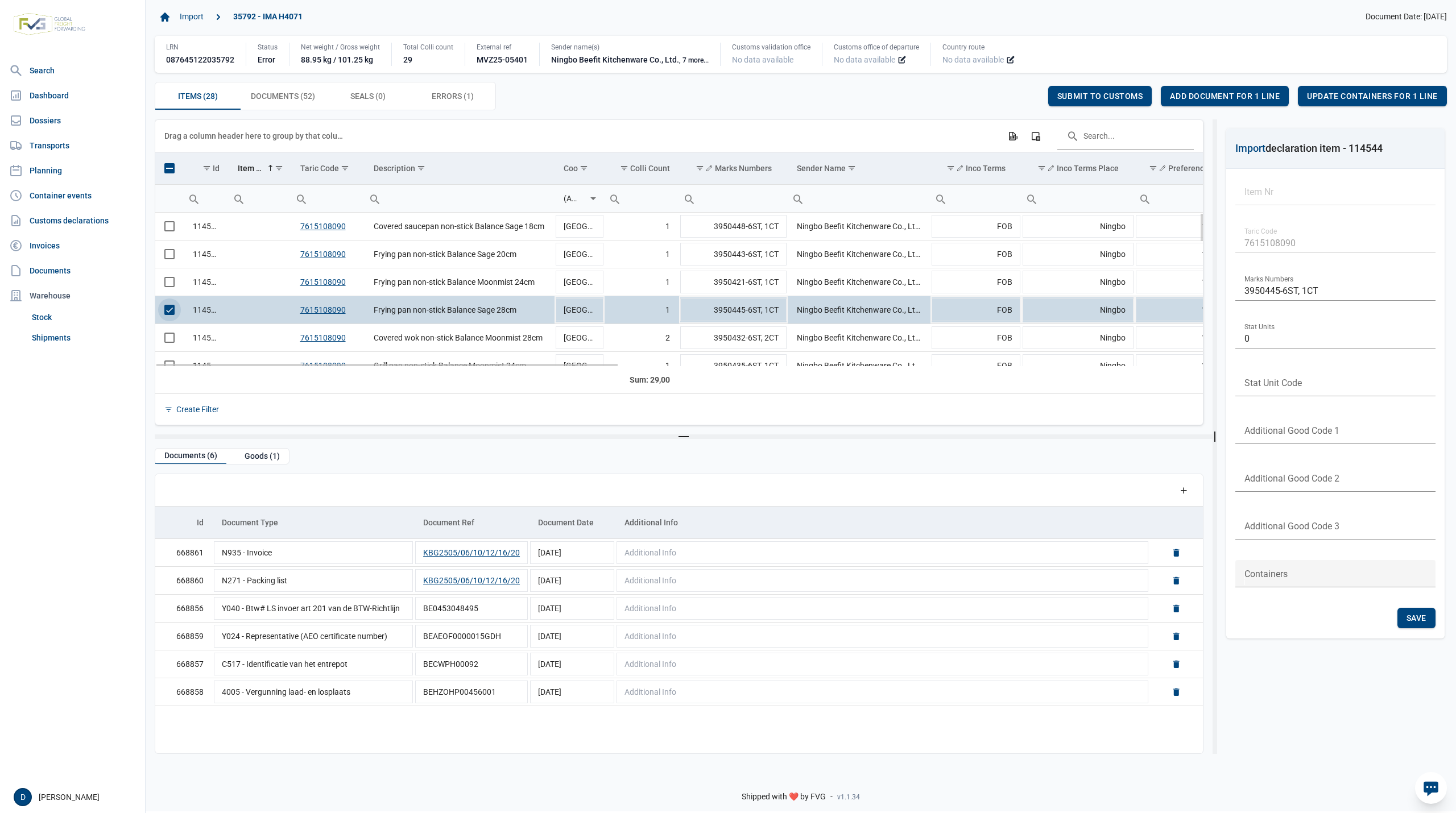
click at [170, 315] on span "Select row" at bounding box center [170, 310] width 11 height 11
click at [166, 341] on span "Select row" at bounding box center [170, 338] width 11 height 11
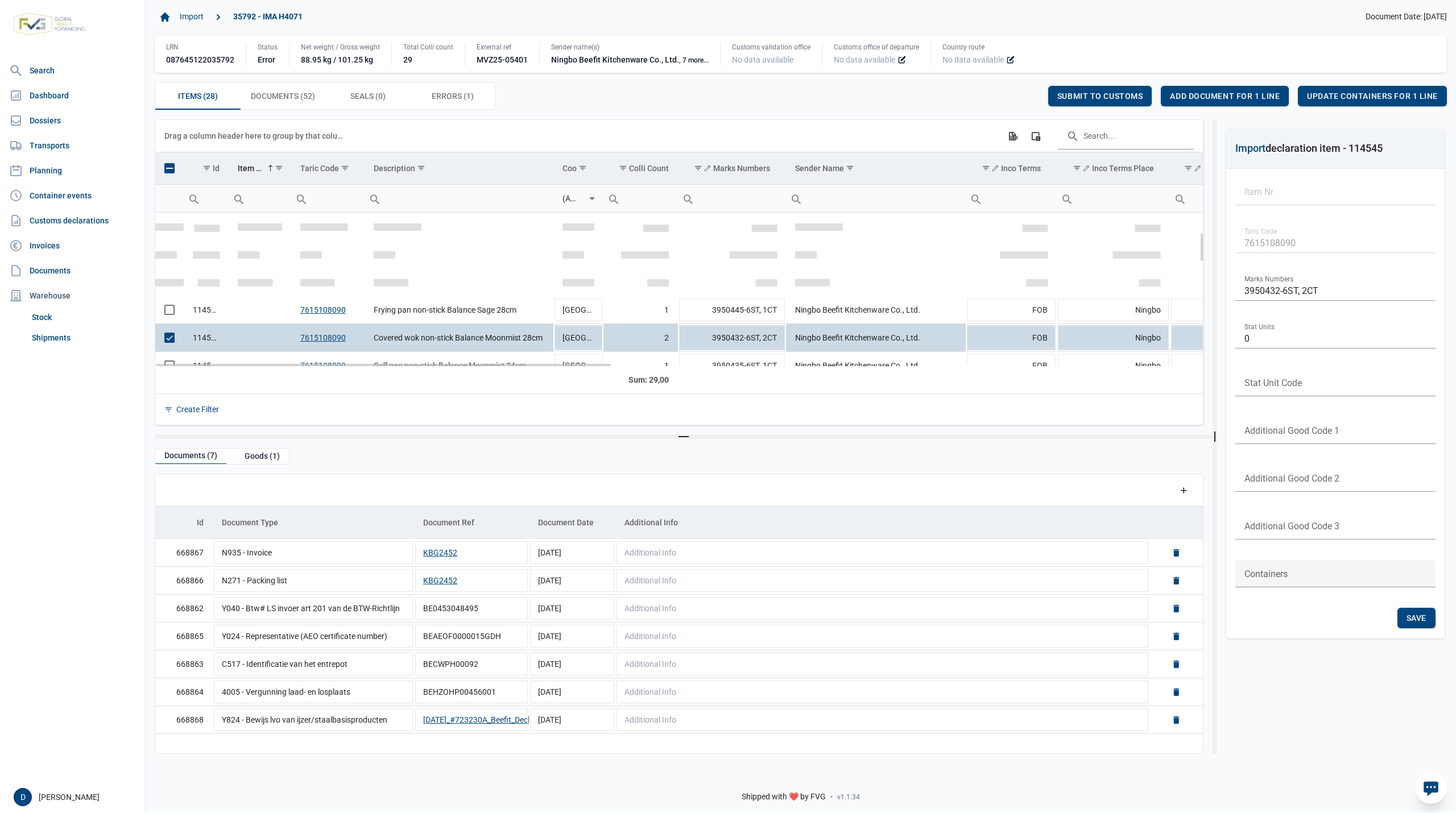
scroll to position [101, 0]
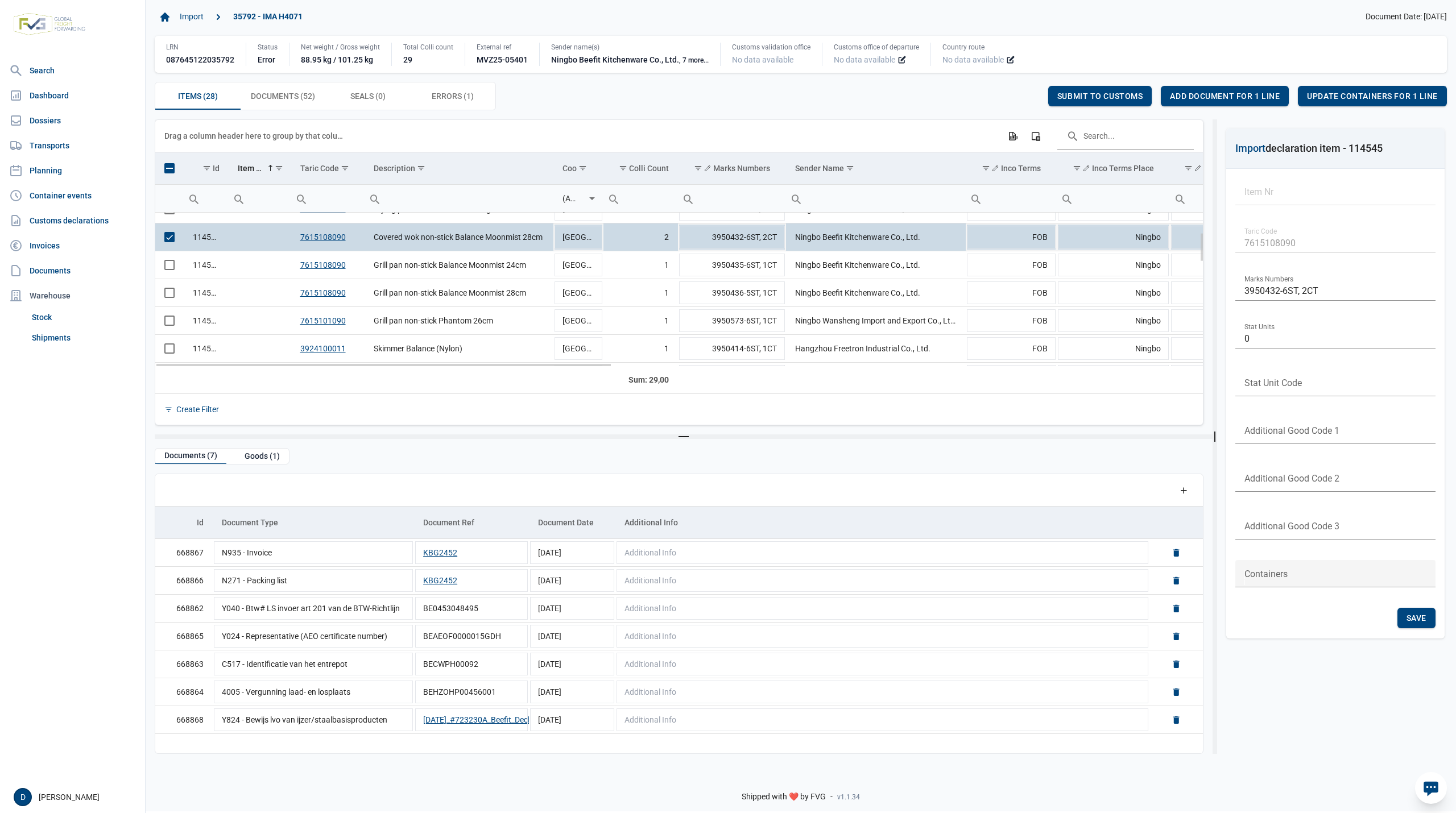
click at [165, 235] on span "Select row" at bounding box center [170, 237] width 11 height 11
click at [170, 270] on span "Select row" at bounding box center [170, 265] width 11 height 11
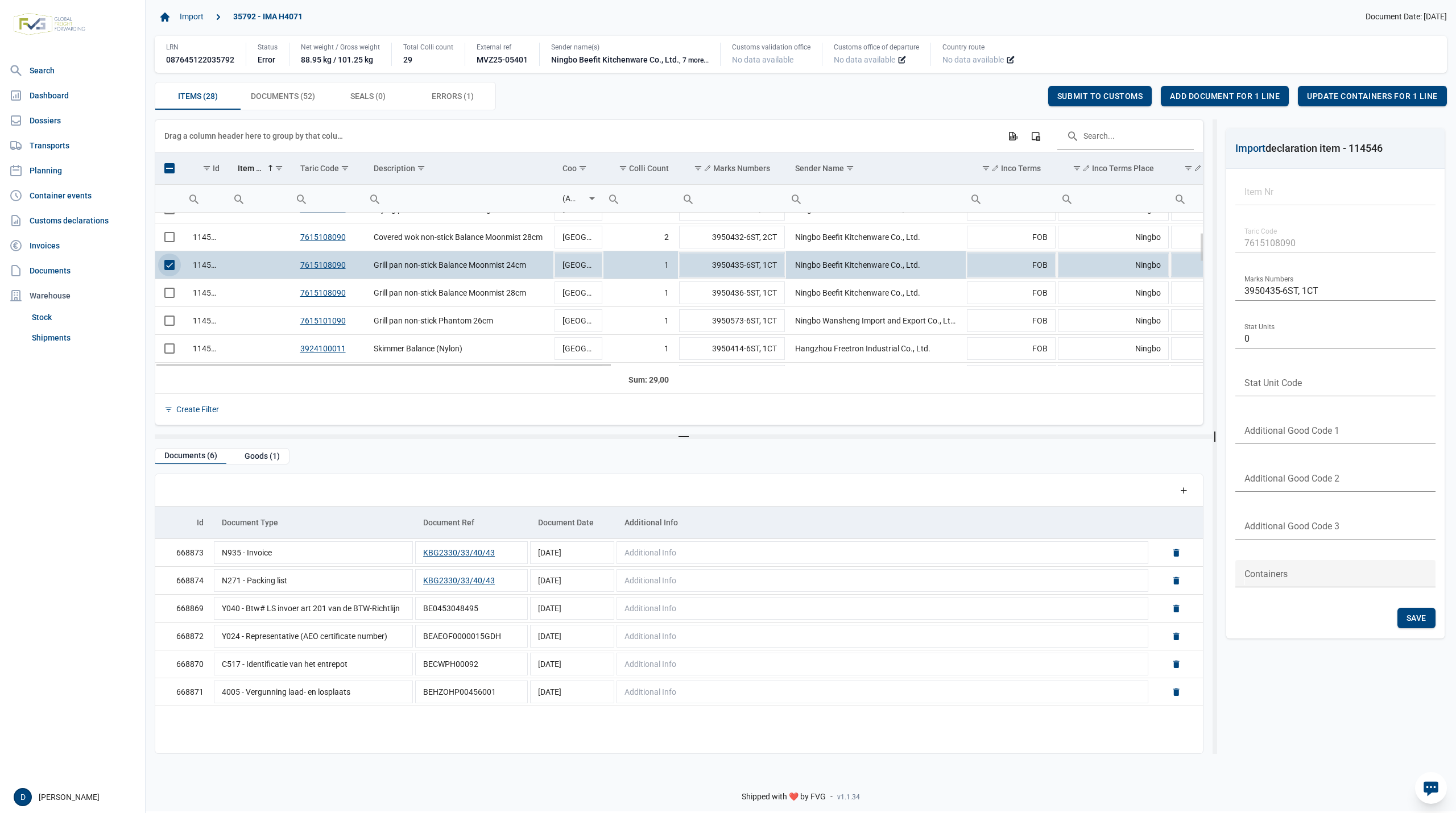
click at [166, 268] on span "Select row" at bounding box center [170, 265] width 11 height 11
click at [170, 296] on span "Select row" at bounding box center [170, 293] width 11 height 11
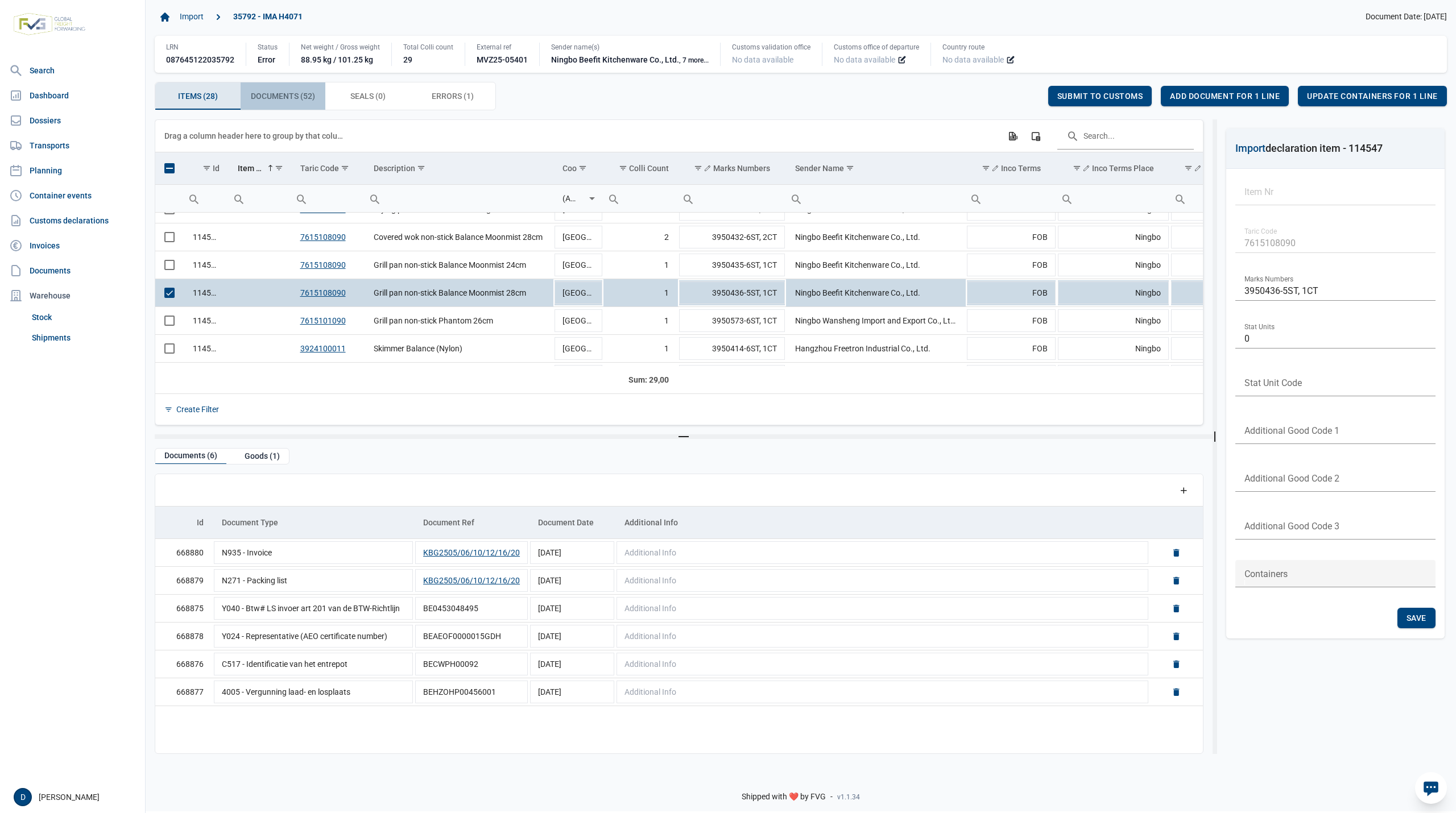
click at [273, 100] on span "Documents (52) Documents (52)" at bounding box center [283, 96] width 64 height 14
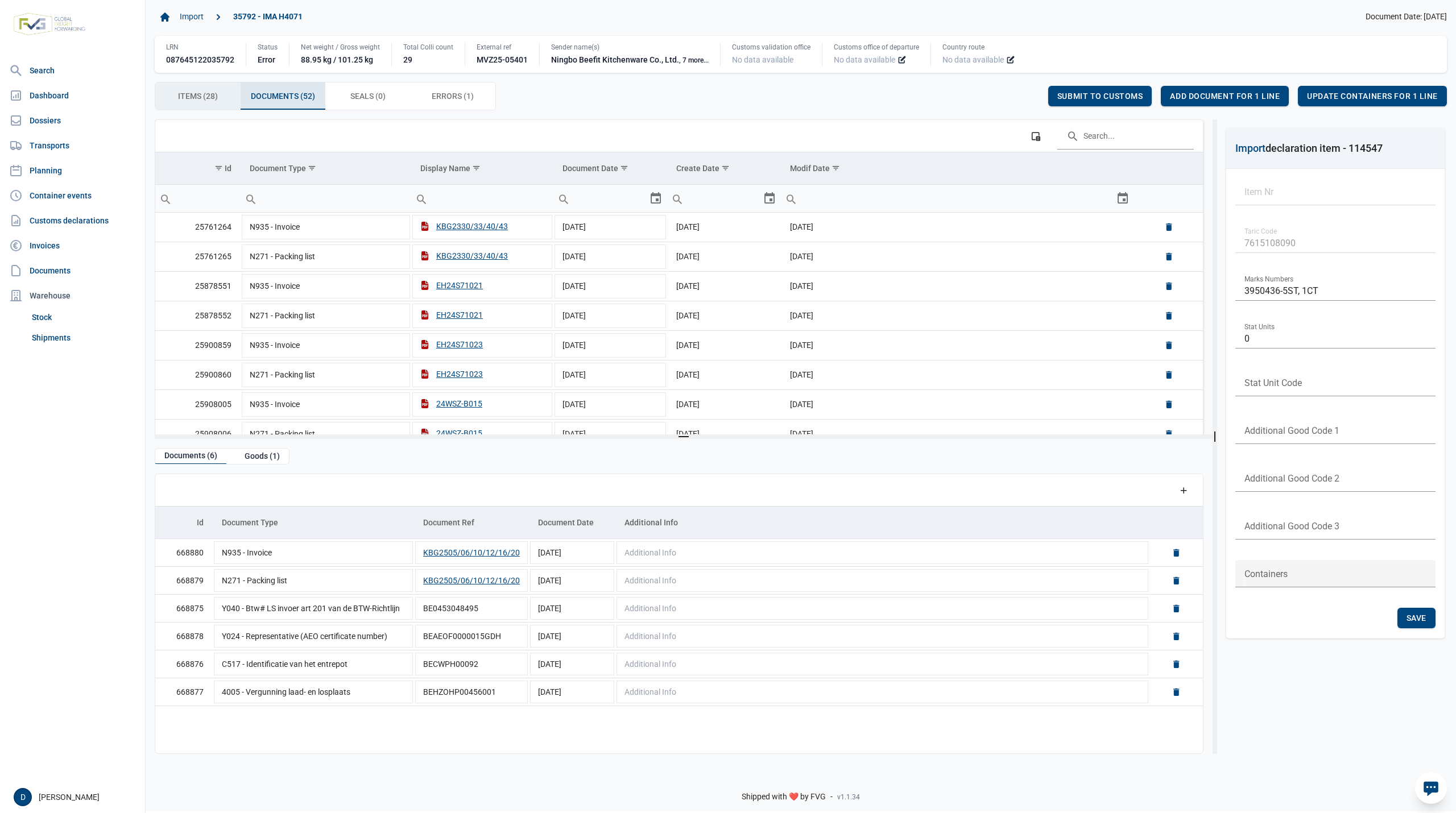
click at [226, 100] on div "Items (28) Items (28)" at bounding box center [198, 96] width 85 height 28
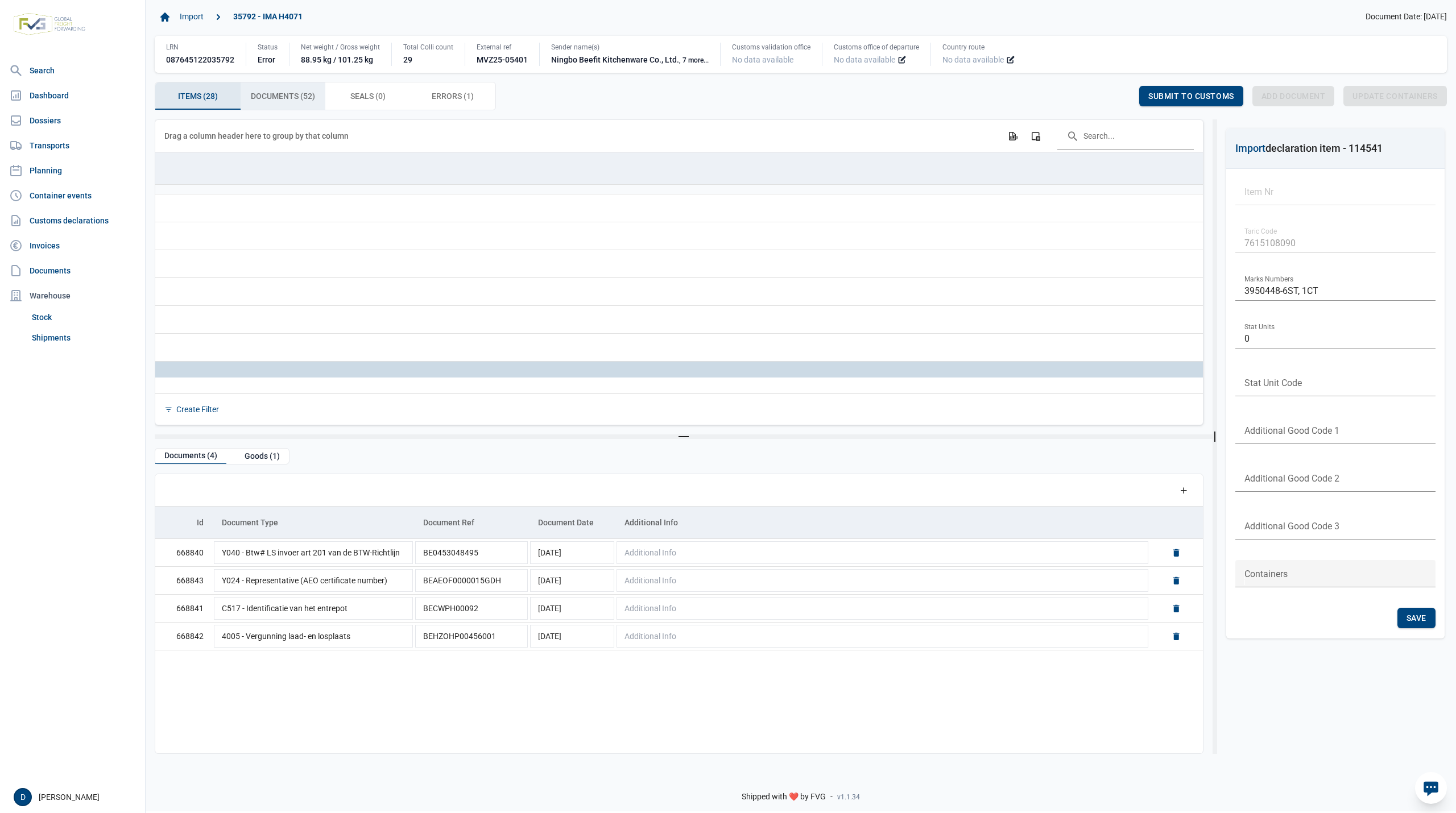
click at [293, 92] on span "Documents (52) Documents (52)" at bounding box center [283, 96] width 64 height 14
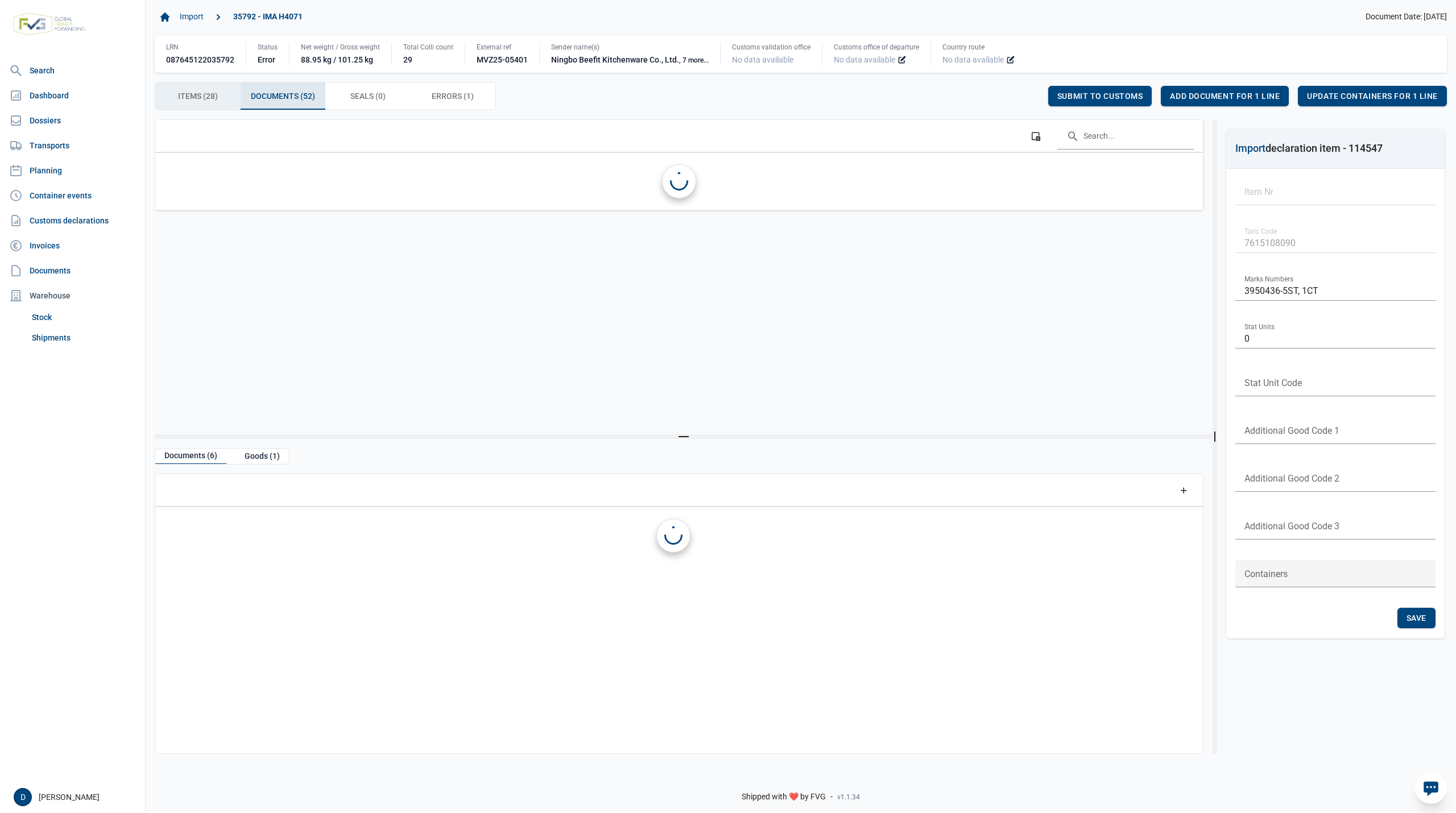
click at [217, 99] on span "Items (28) Items (28)" at bounding box center [198, 96] width 40 height 14
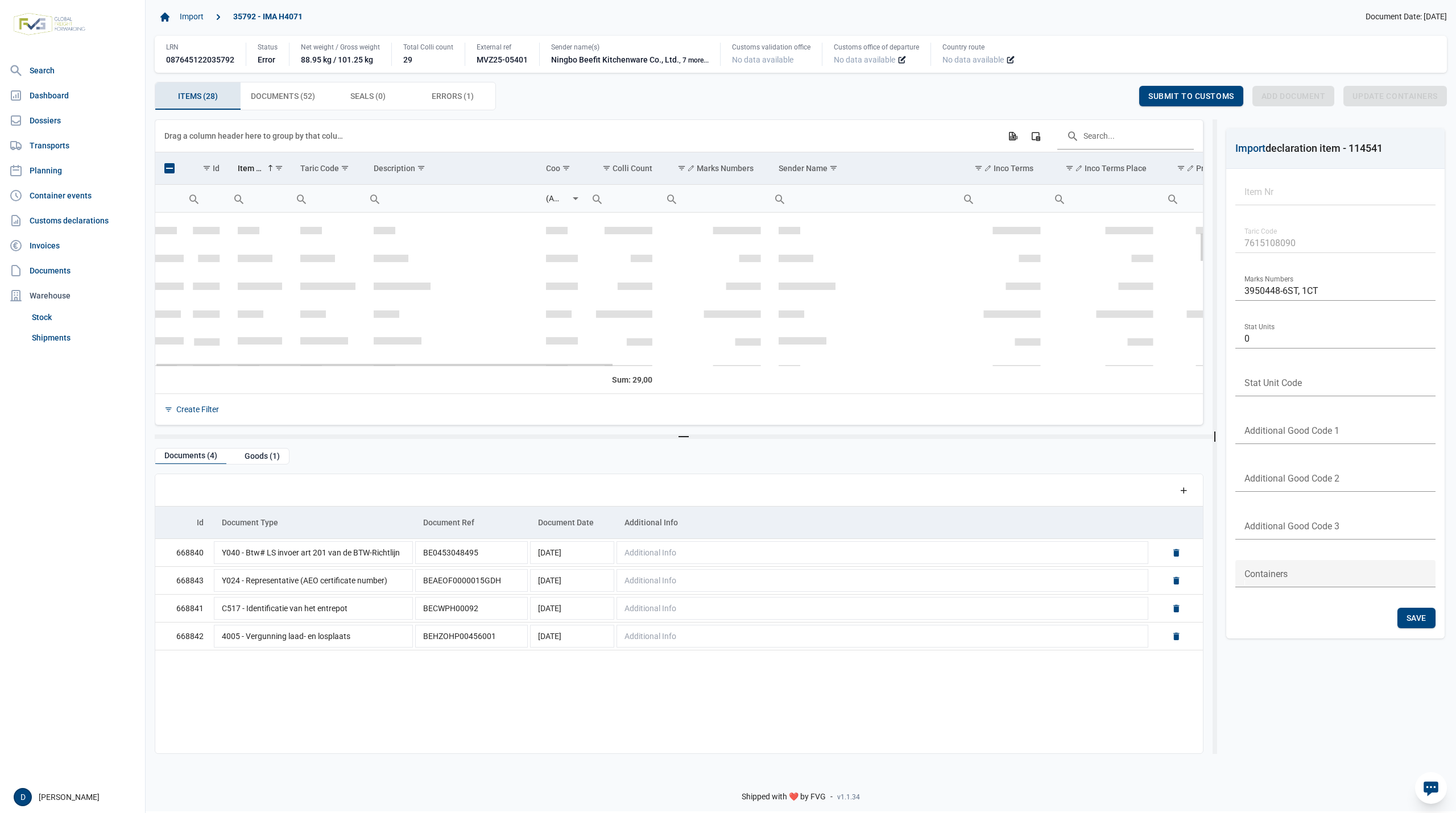
scroll to position [101, 0]
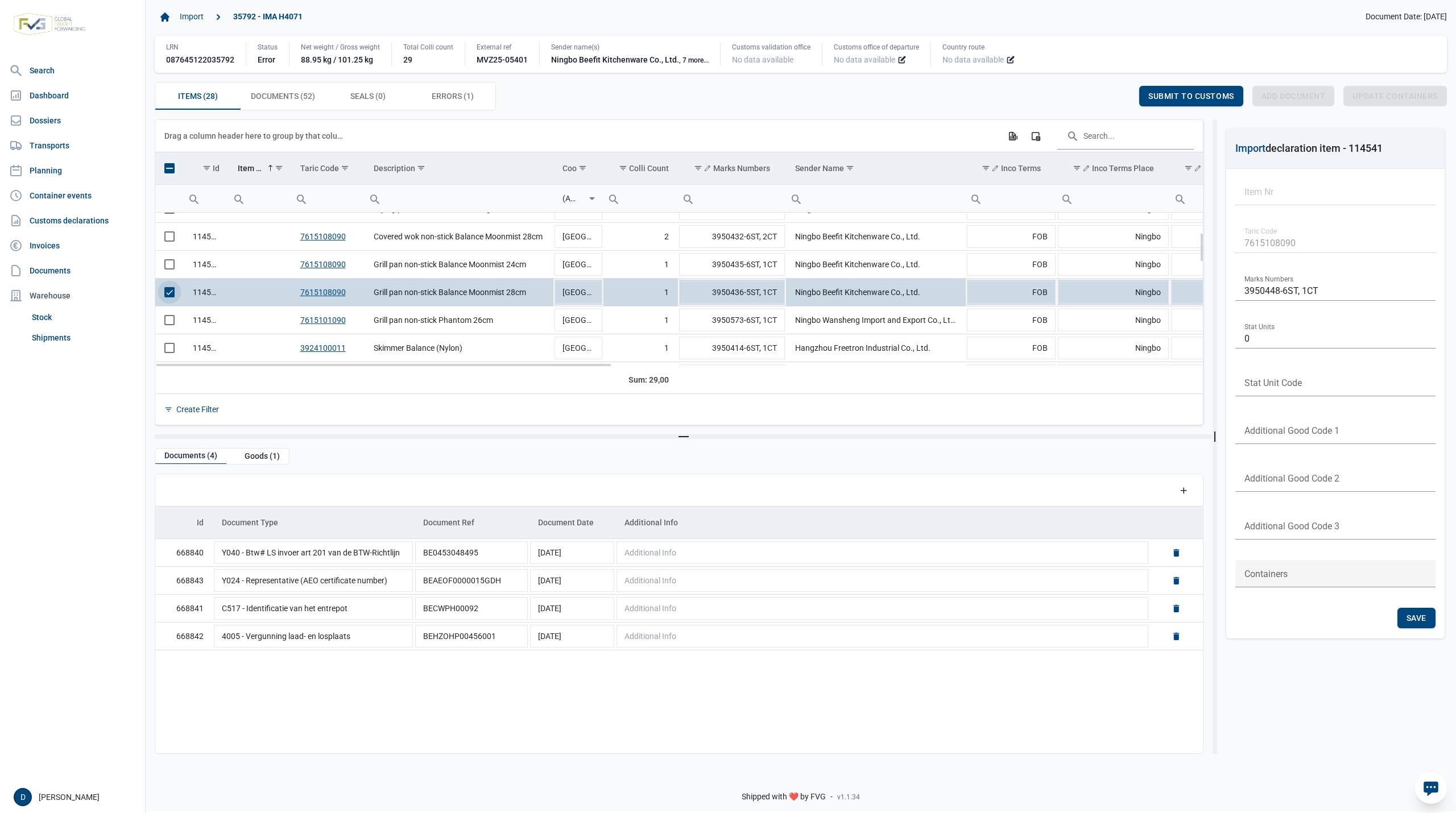
click at [166, 296] on span "Select row" at bounding box center [170, 292] width 11 height 11
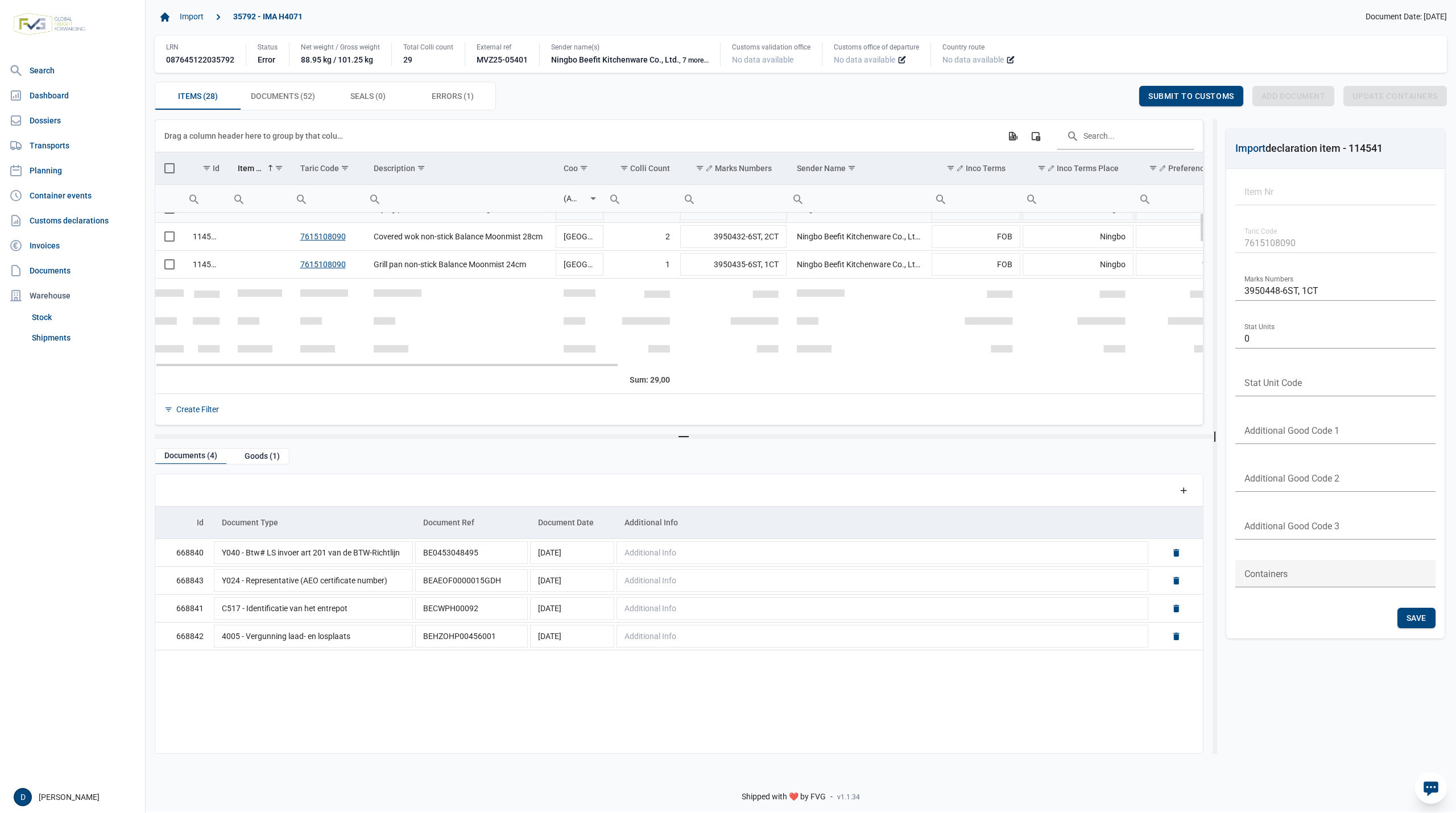
scroll to position [0, 0]
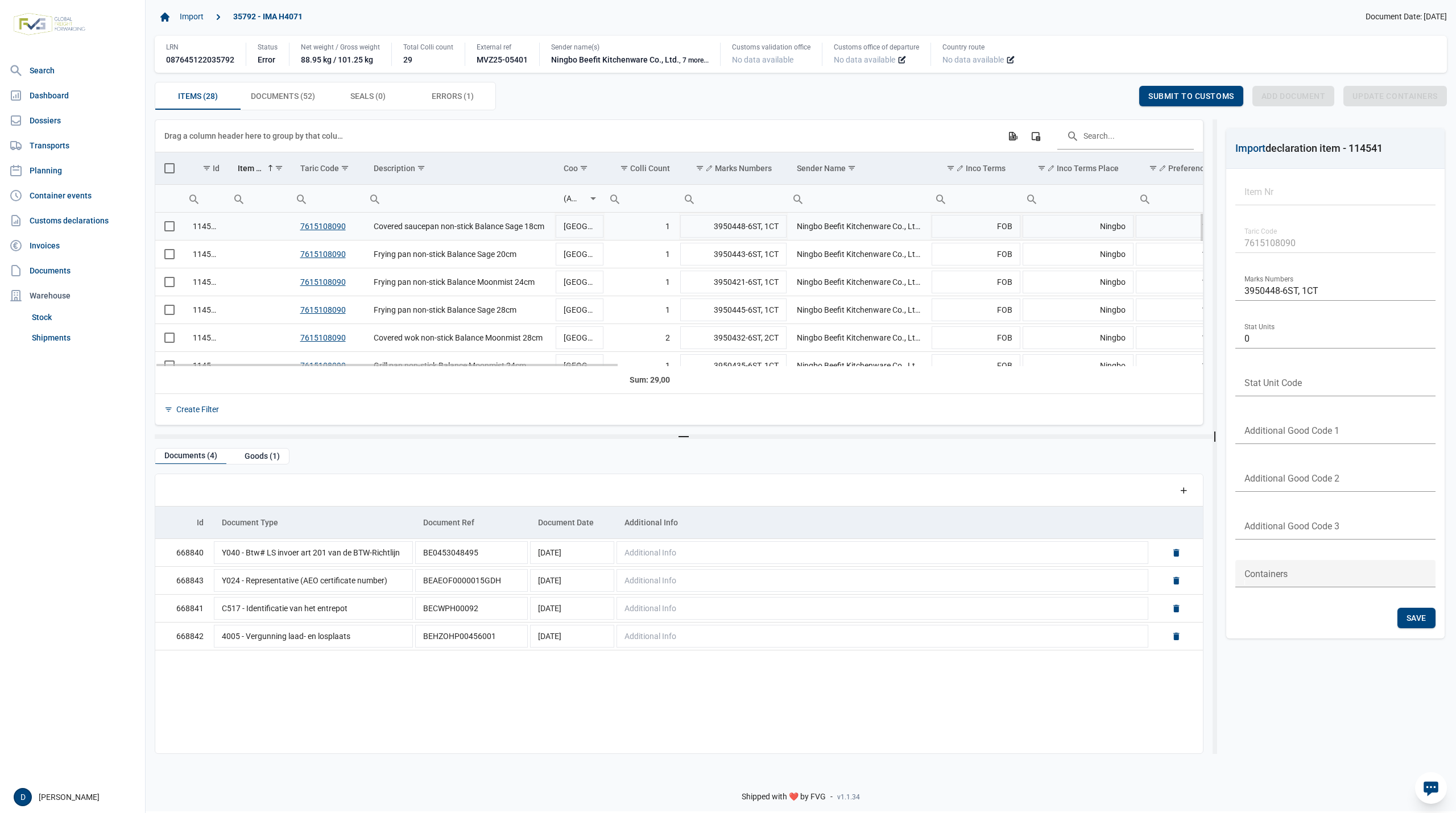
click at [160, 230] on td "Data grid with 28 rows and 23 columns" at bounding box center [169, 226] width 28 height 28
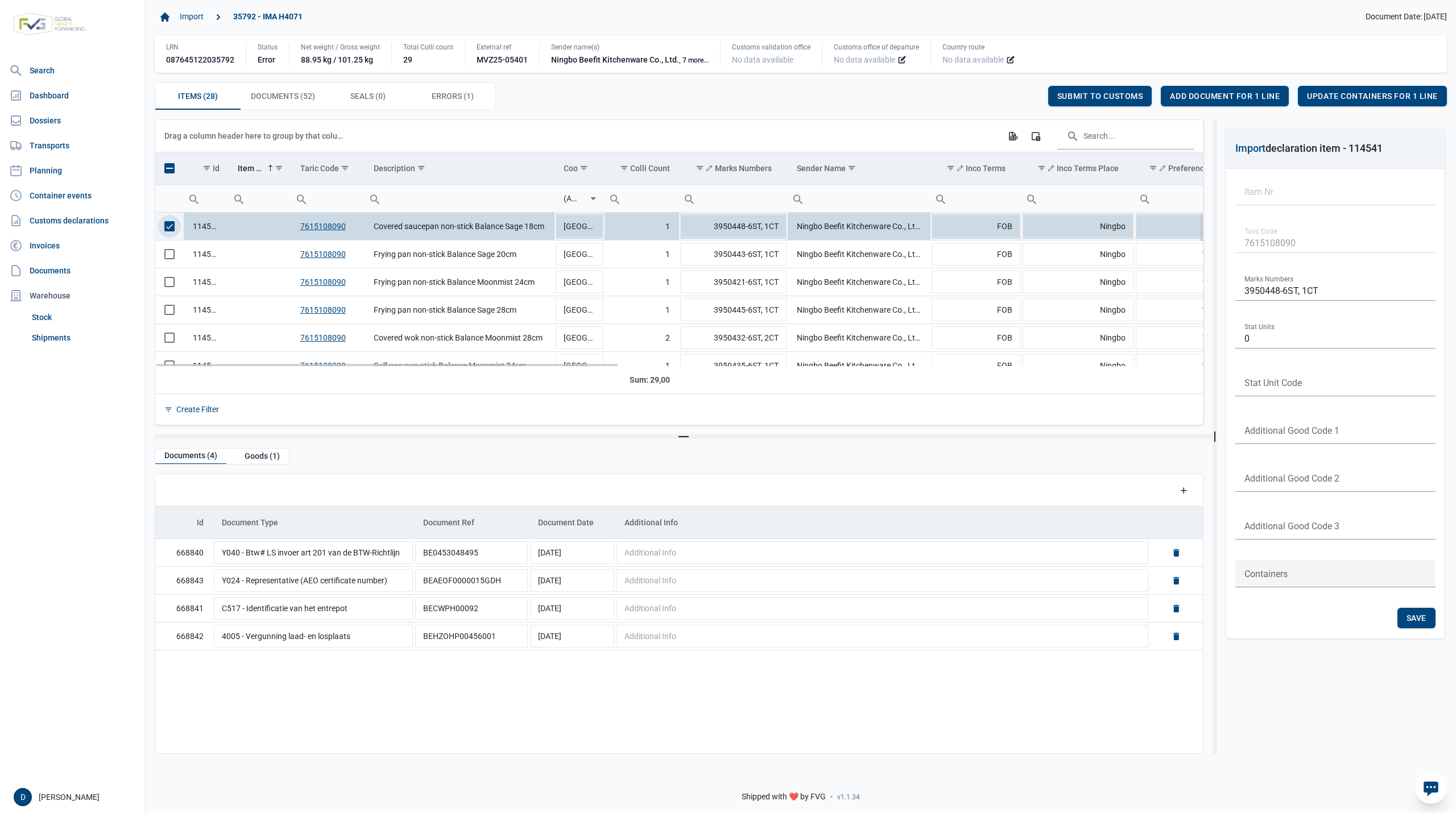
click at [174, 228] on span "Select row" at bounding box center [170, 226] width 11 height 11
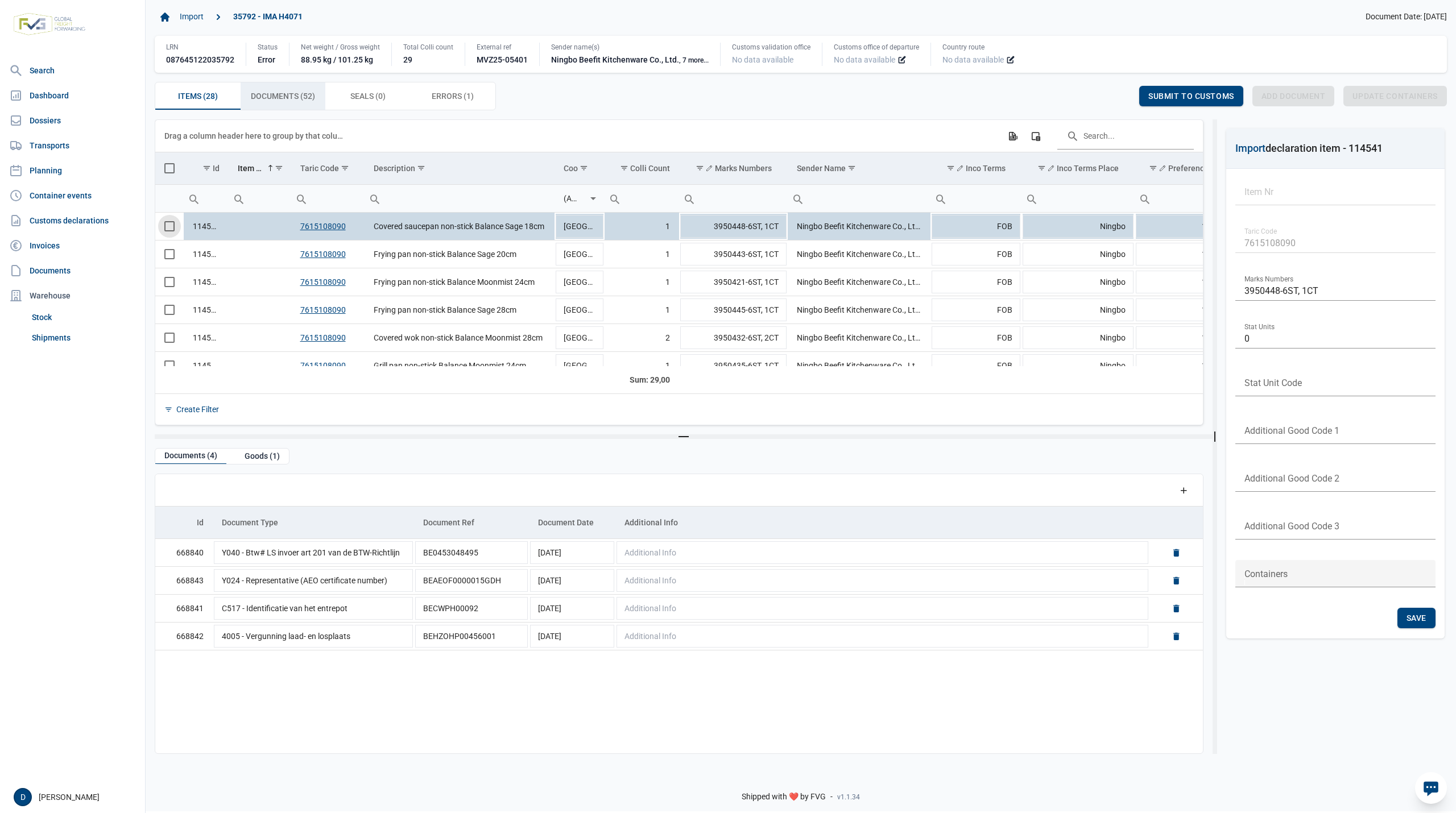
click at [264, 98] on span "Documents (52) Documents (52)" at bounding box center [283, 96] width 64 height 14
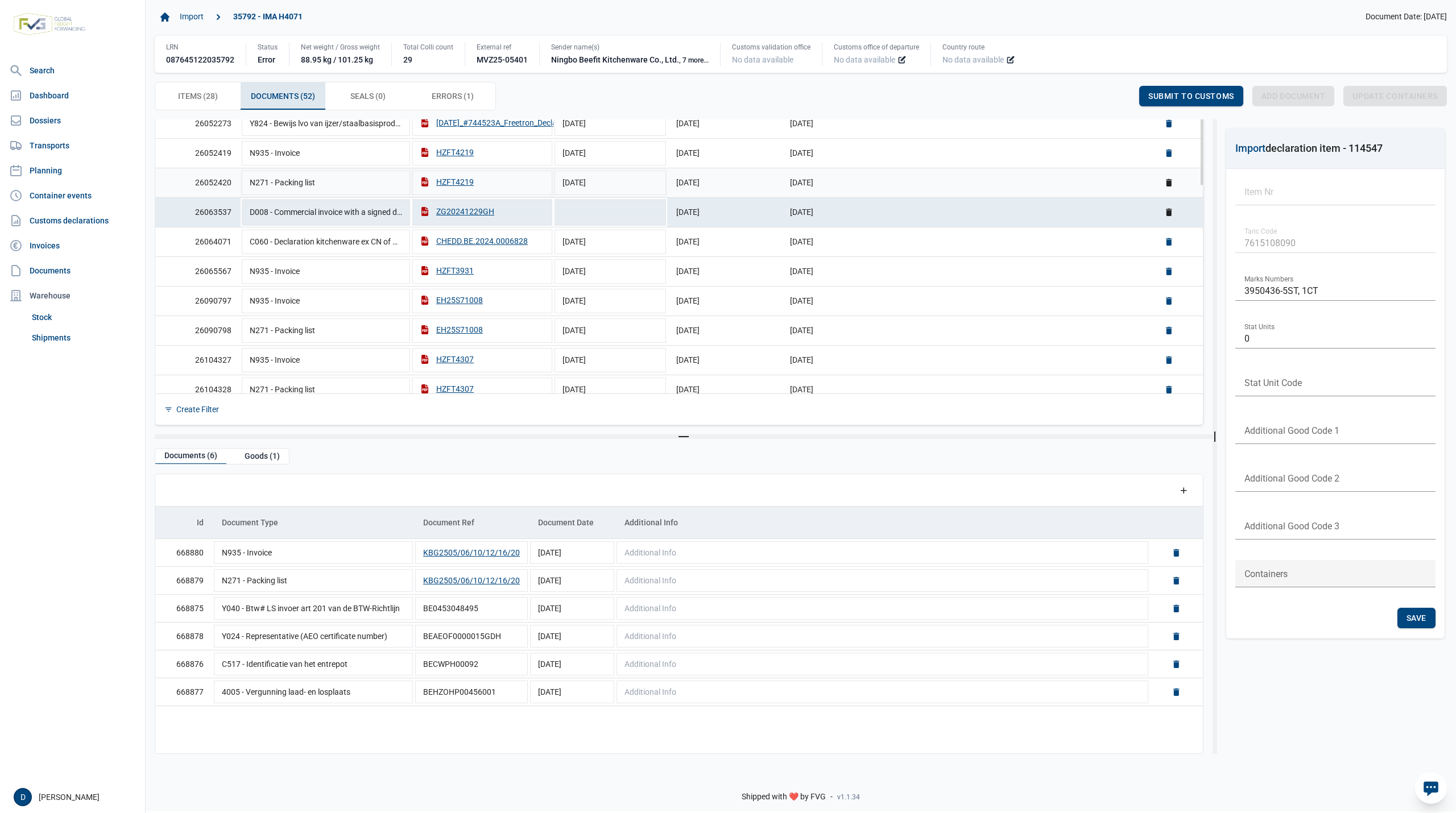
scroll to position [421, 0]
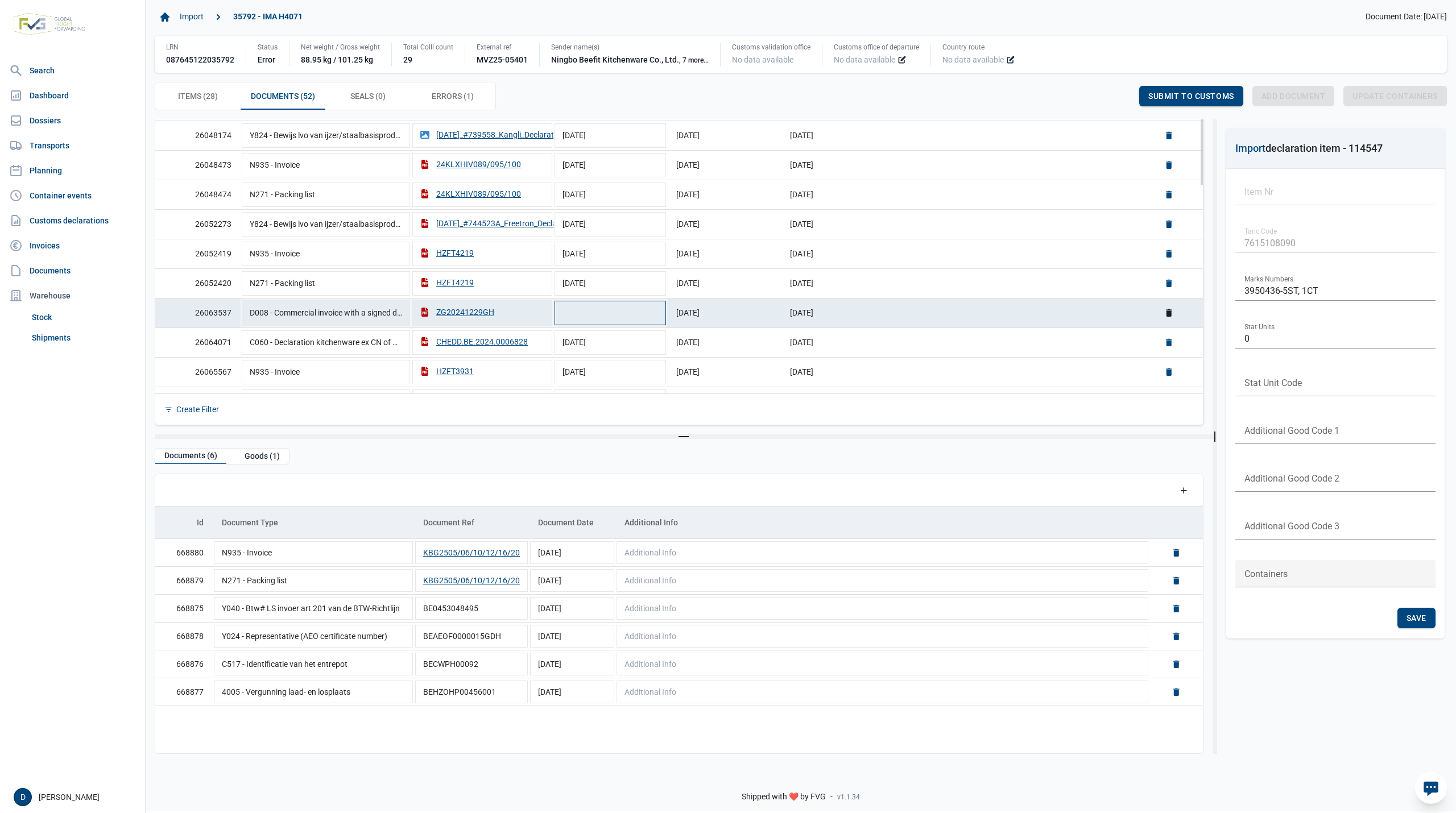
click at [586, 324] on td "Data grid with 52 rows and 6 columns" at bounding box center [610, 312] width 114 height 30
click at [460, 317] on div "ZG20241229GH" at bounding box center [457, 312] width 74 height 11
click at [381, 324] on td "D008 - Commercial invoice with a signed declaration" at bounding box center [326, 312] width 170 height 28
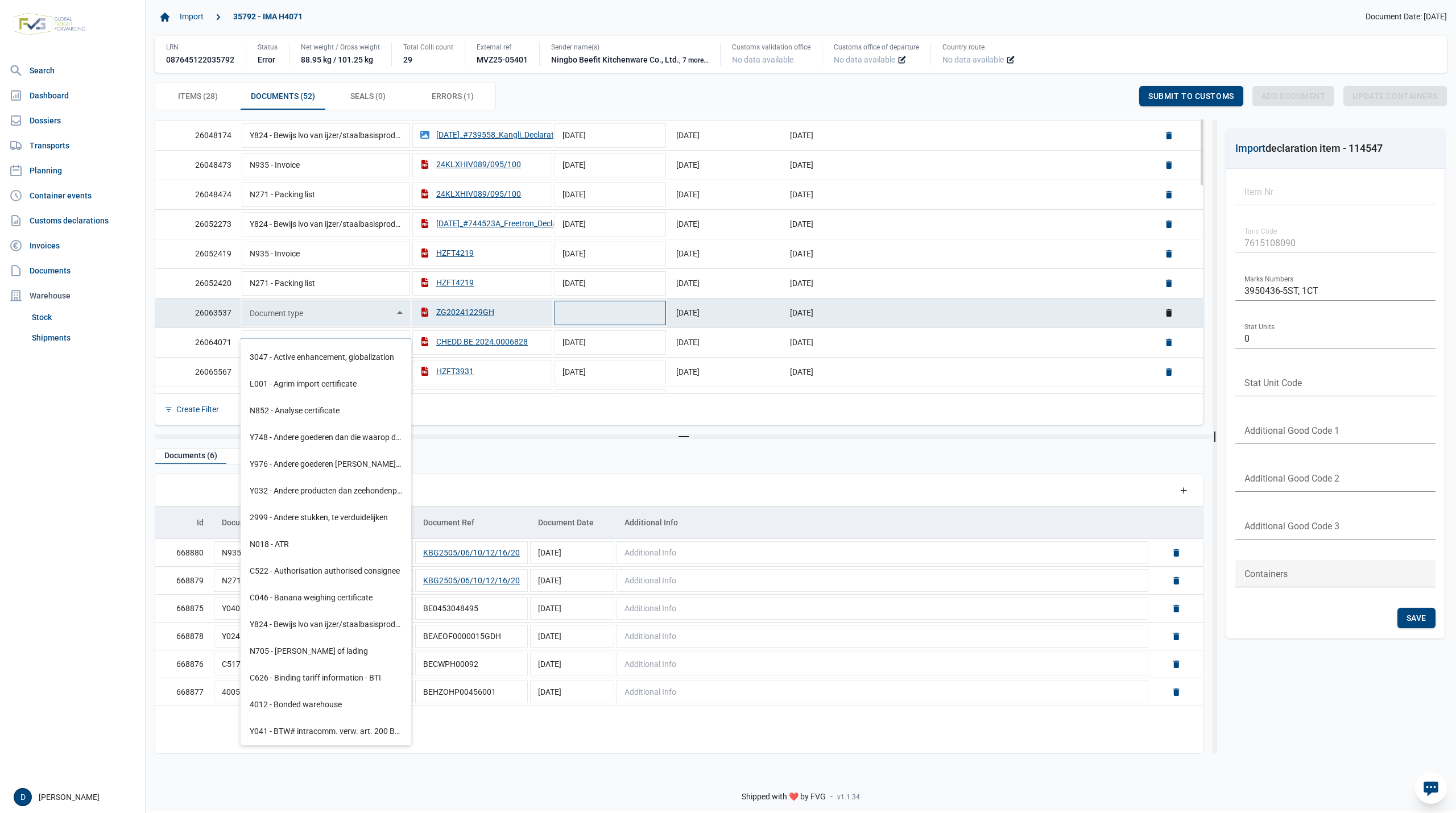
click at [593, 325] on td "Data grid with 52 rows and 6 columns" at bounding box center [610, 312] width 114 height 30
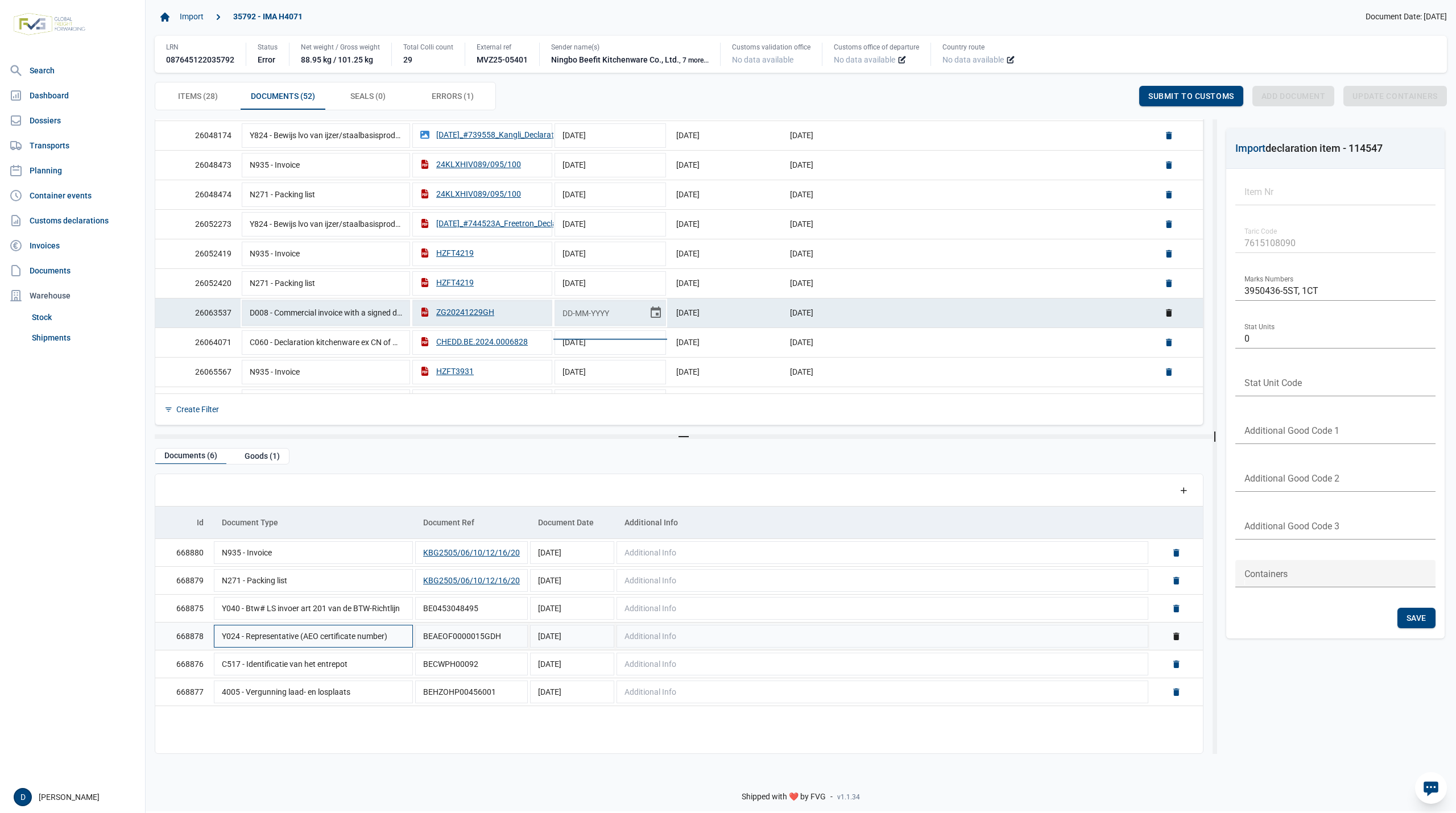
scroll to position [1, 0]
click at [193, 96] on span "Items (28) Items (28)" at bounding box center [198, 96] width 40 height 14
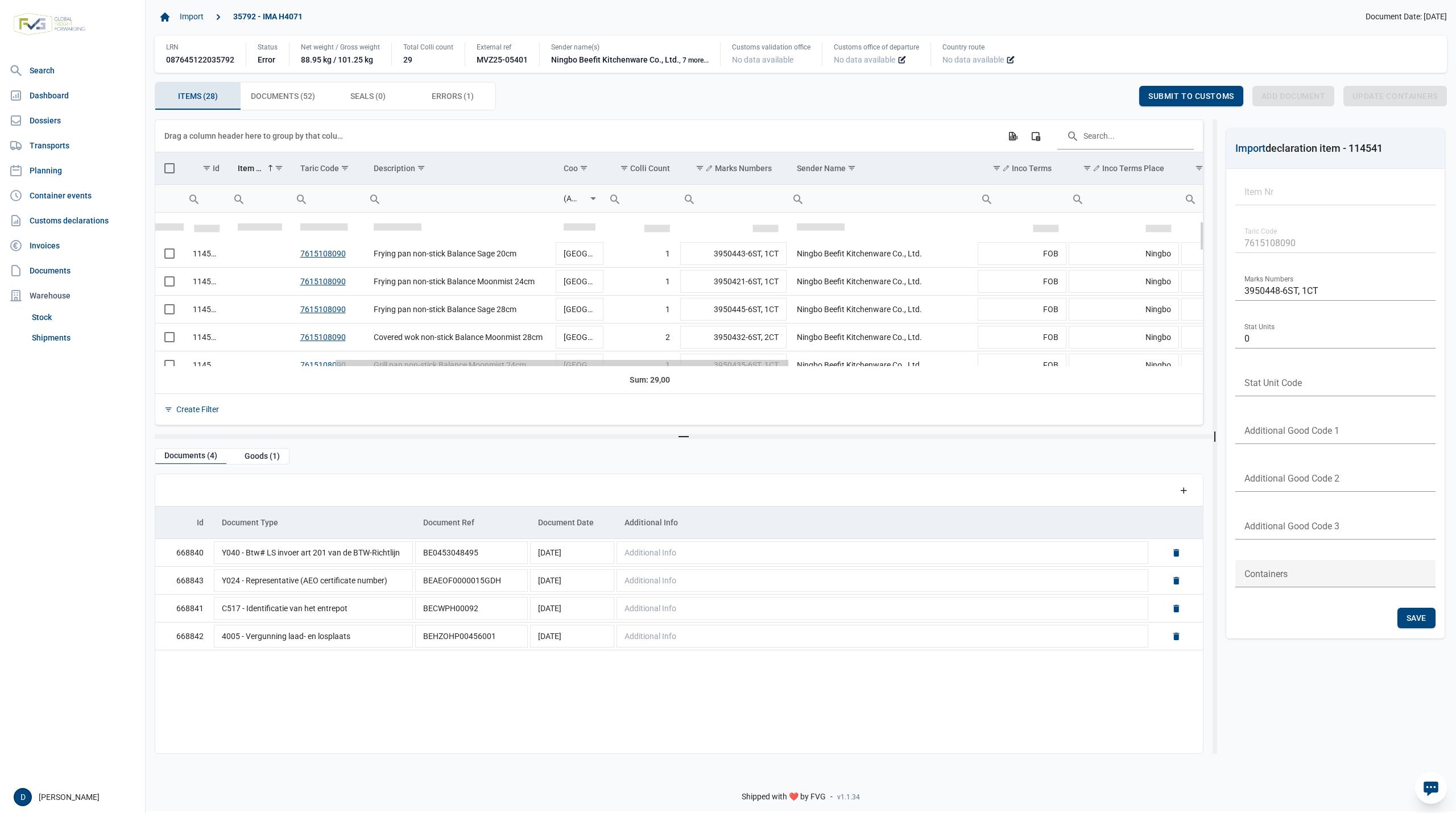
drag, startPoint x: 533, startPoint y: 373, endPoint x: 721, endPoint y: 381, distance: 188.2
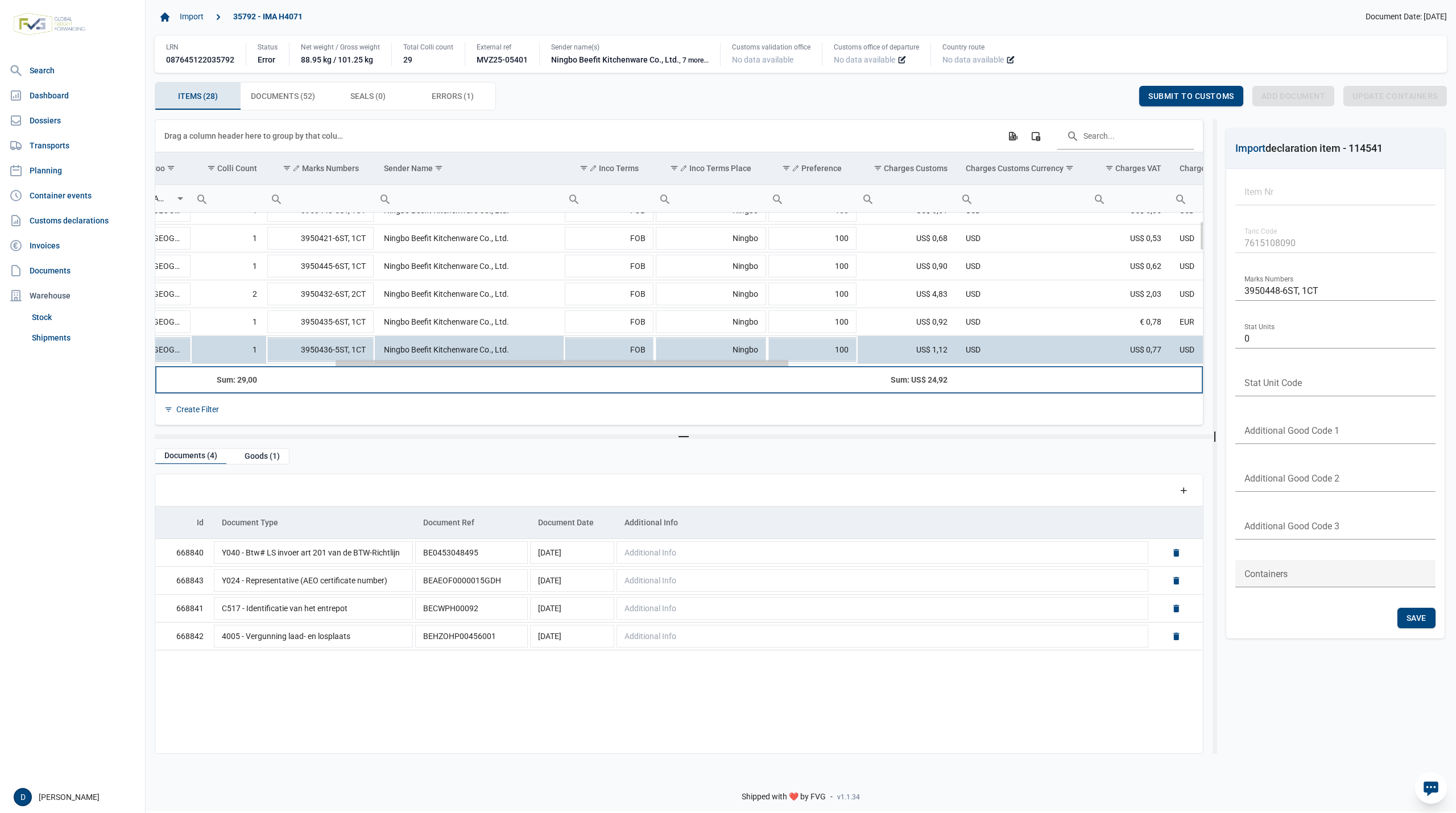
click at [676, 383] on td "Data grid with 28 rows and 23 columns" at bounding box center [710, 380] width 112 height 28
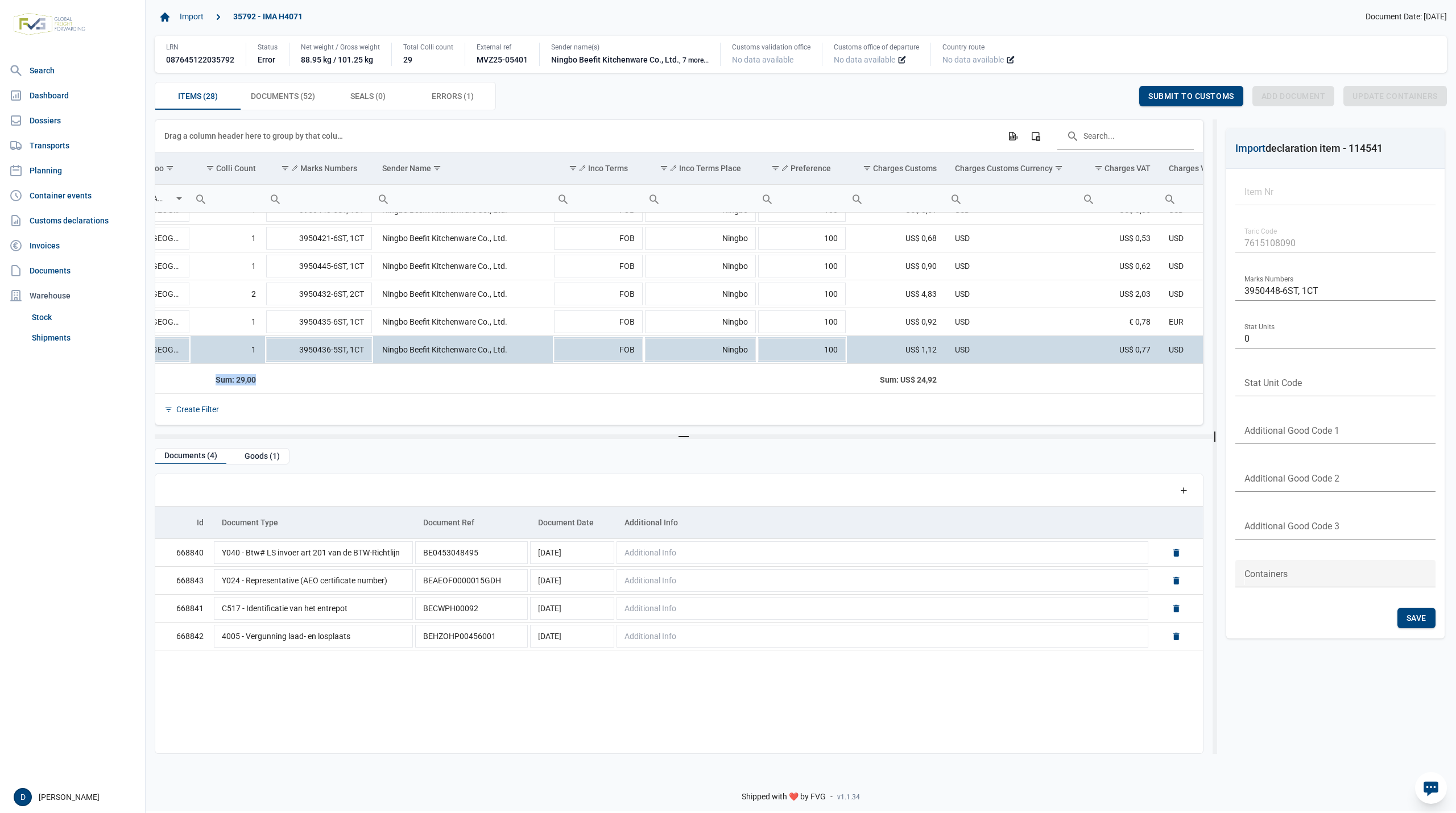
drag, startPoint x: 658, startPoint y: 367, endPoint x: 445, endPoint y: 369, distance: 213.0
click at [452, 367] on tr "Sum: 29,00 Sum: US$ 24,92 Sum: 101,25 Sum: 88,95 Sum: 572,28" at bounding box center [943, 380] width 2402 height 28
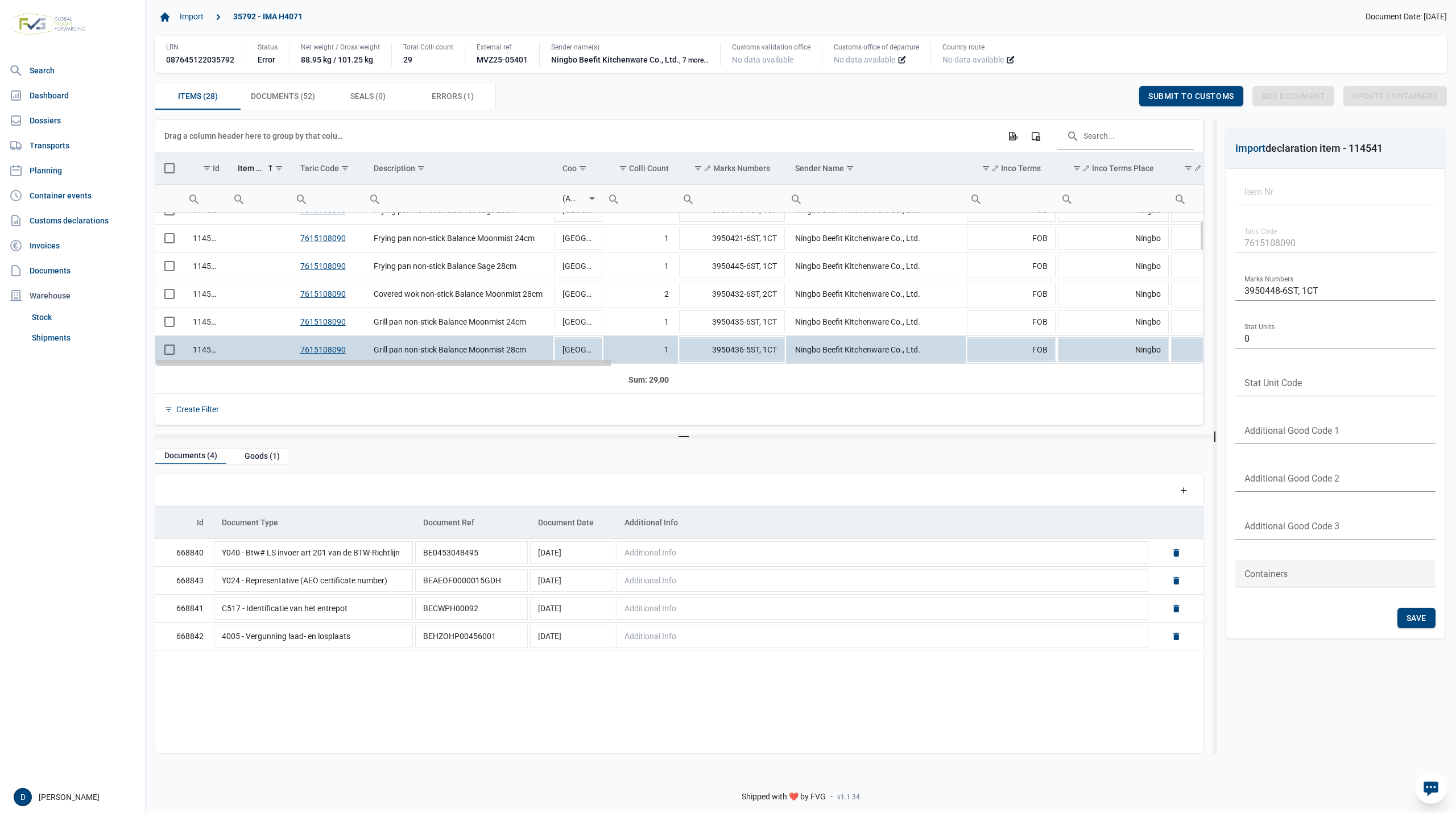
click at [158, 366] on div "Data grid with 28 rows and 23 columns" at bounding box center [679, 362] width 1048 height 7
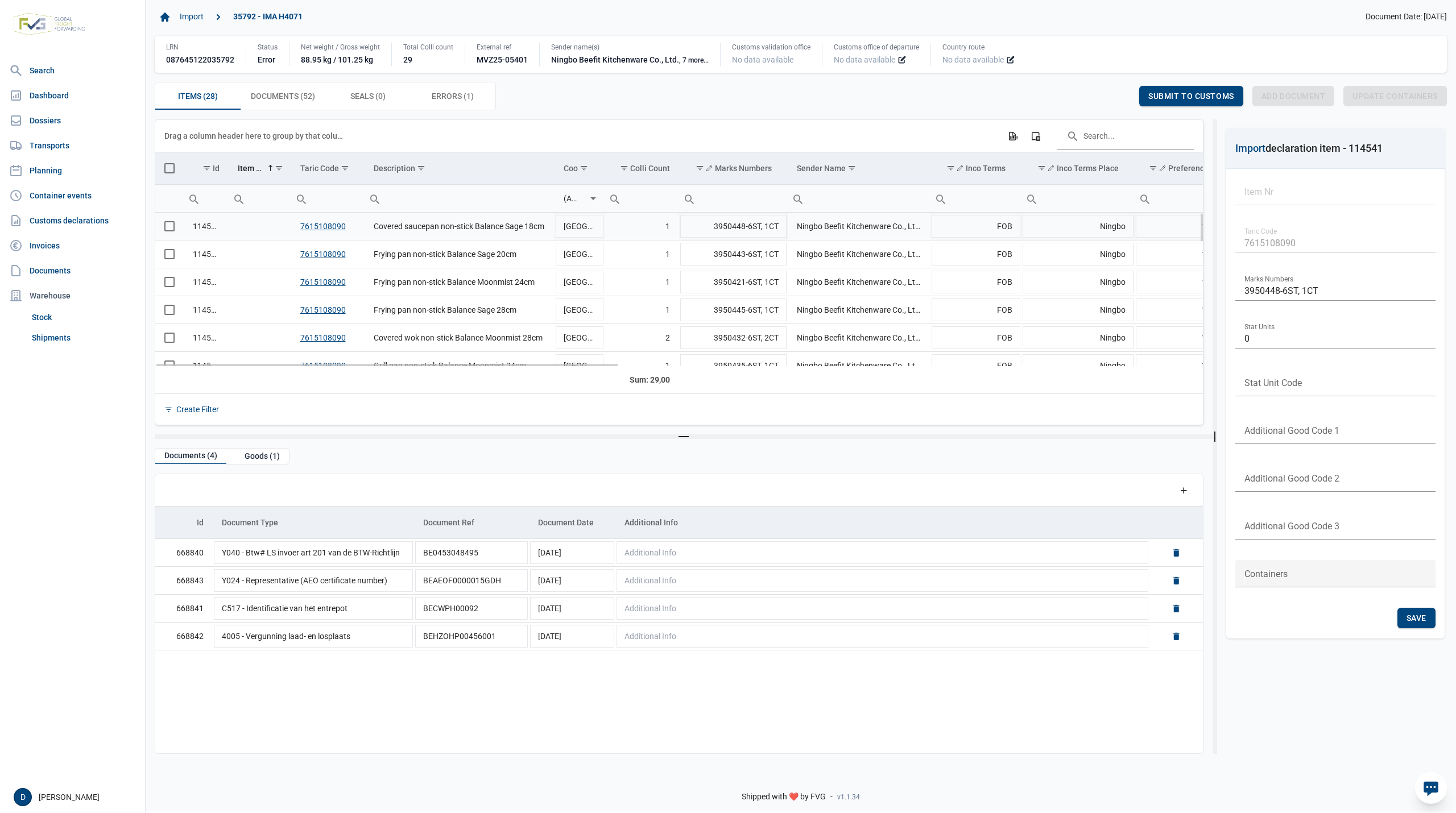
click at [165, 227] on span "Select row" at bounding box center [170, 226] width 11 height 11
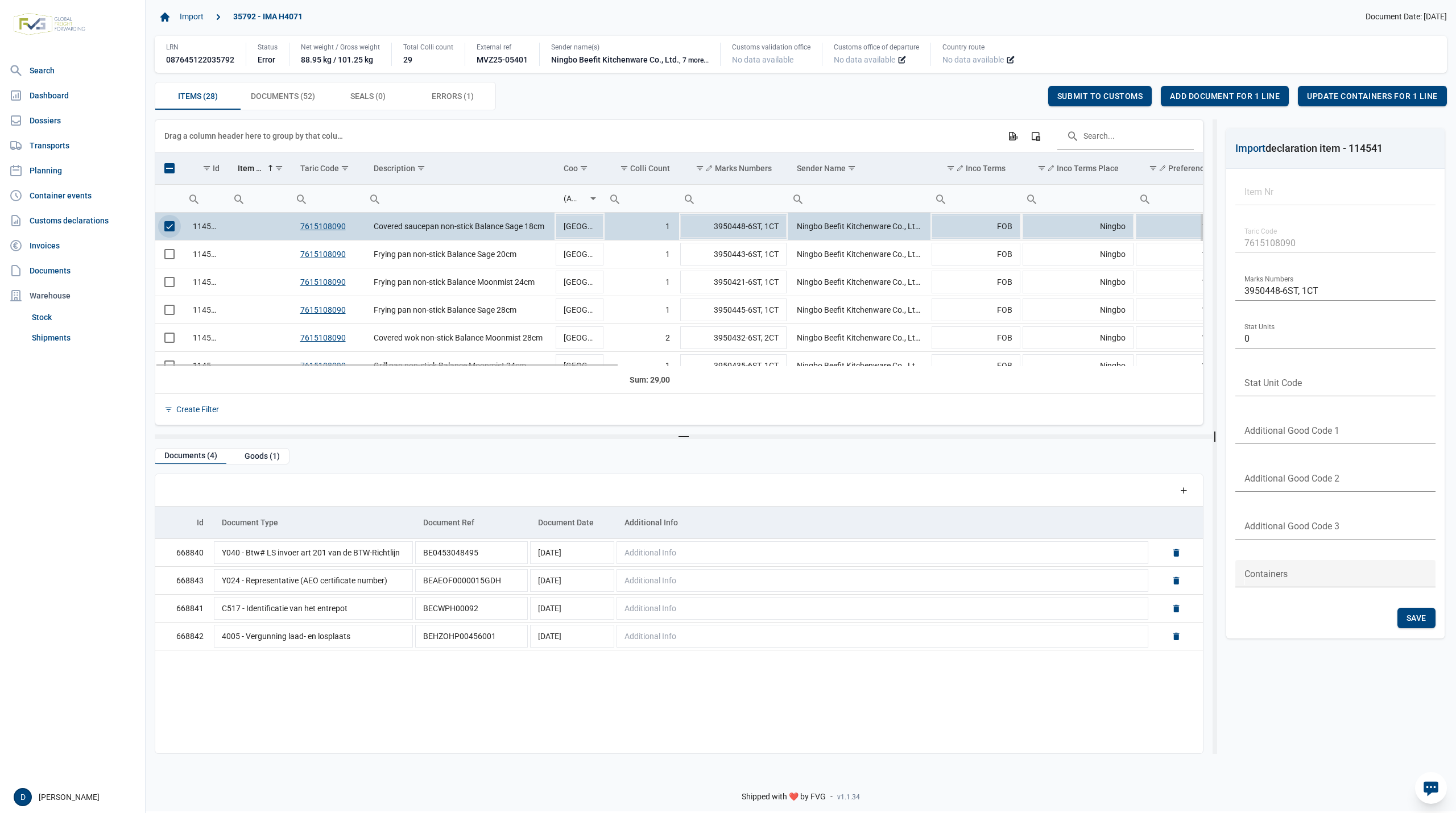
click at [170, 225] on span "Select row" at bounding box center [170, 226] width 11 height 11
click at [170, 255] on span "Select row" at bounding box center [170, 254] width 11 height 11
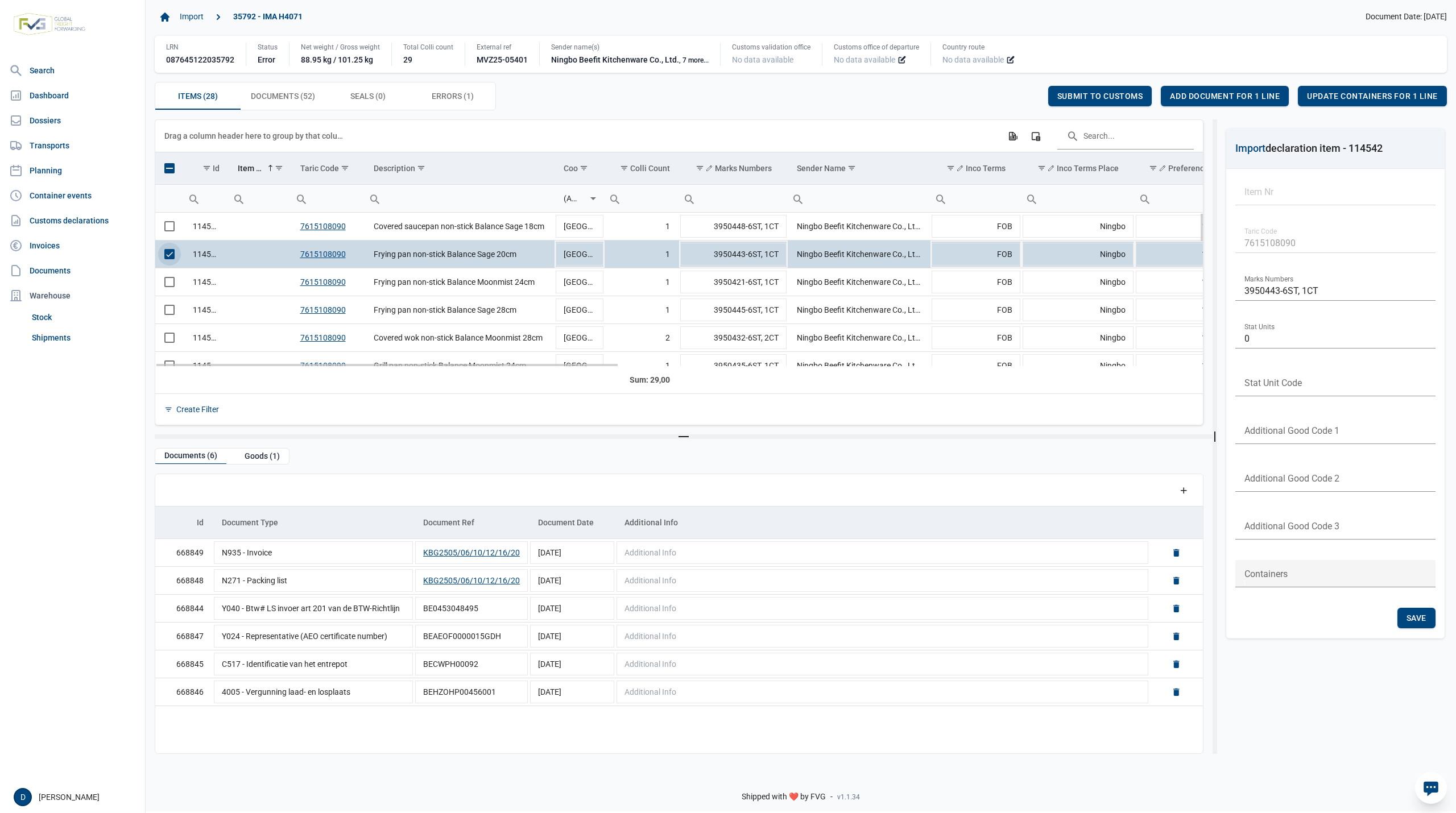
click at [170, 255] on span "Select row" at bounding box center [170, 254] width 11 height 11
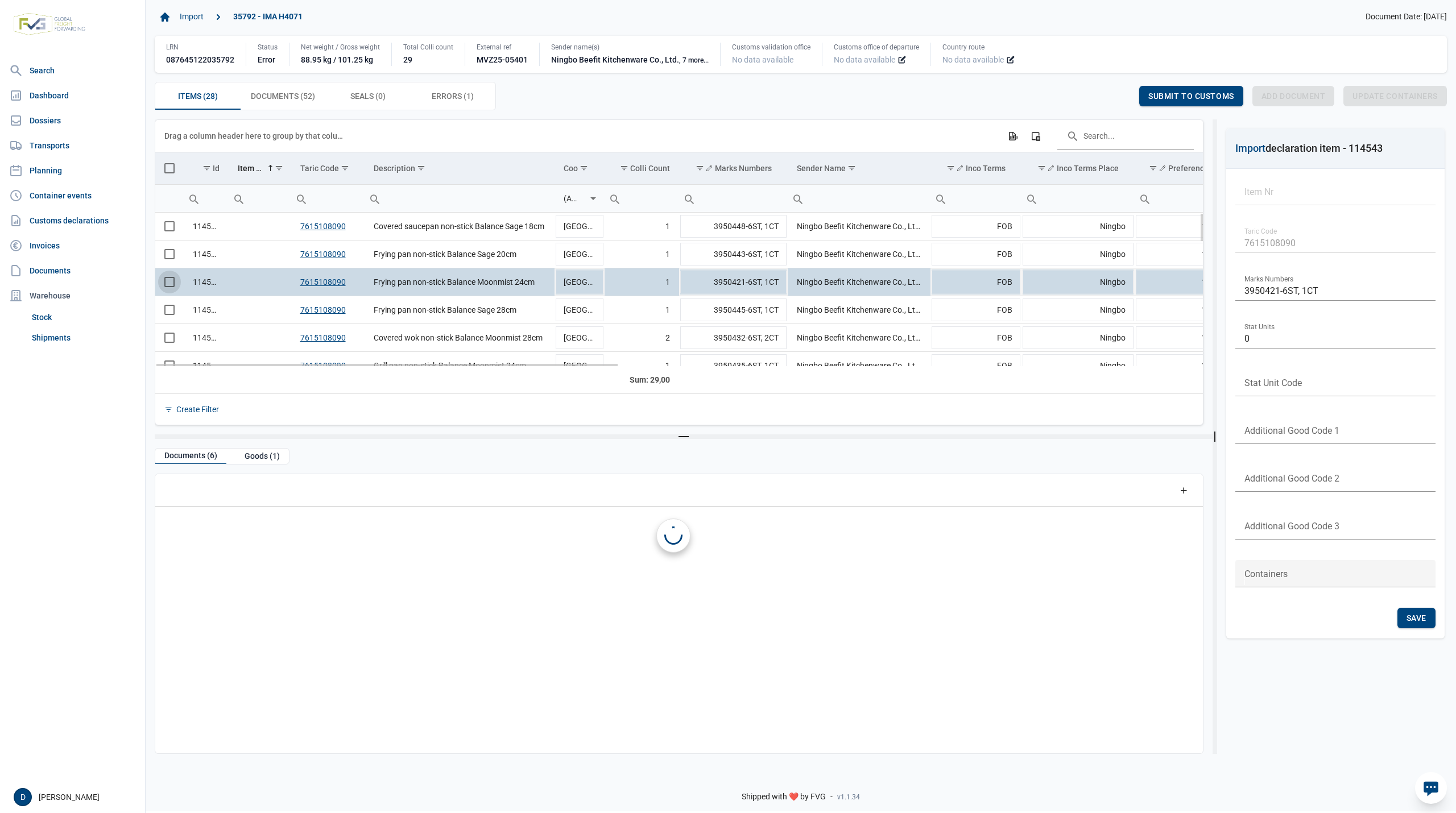
click at [165, 284] on span "Select row" at bounding box center [170, 282] width 11 height 11
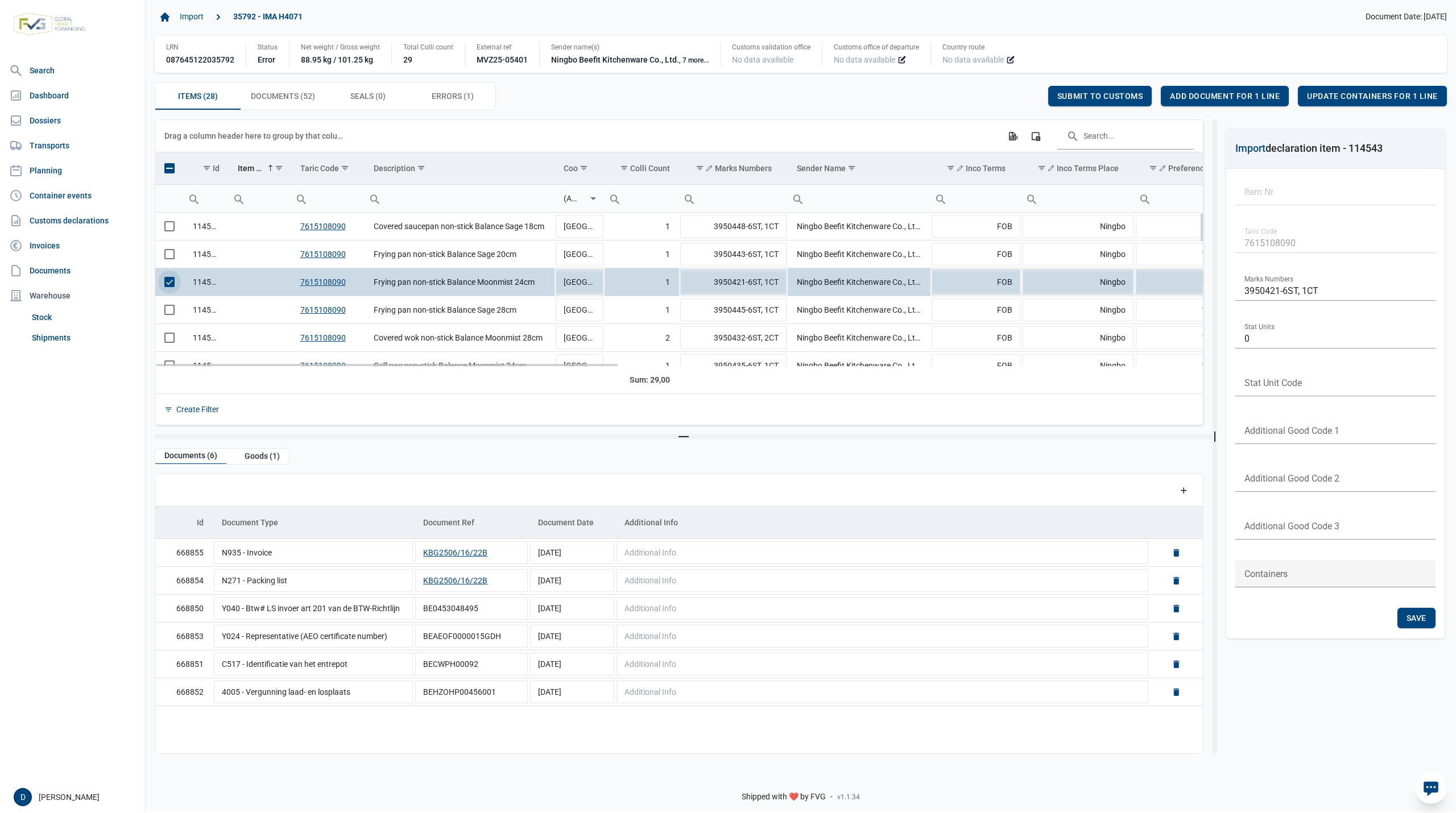
click at [166, 285] on span "Select row" at bounding box center [170, 282] width 11 height 11
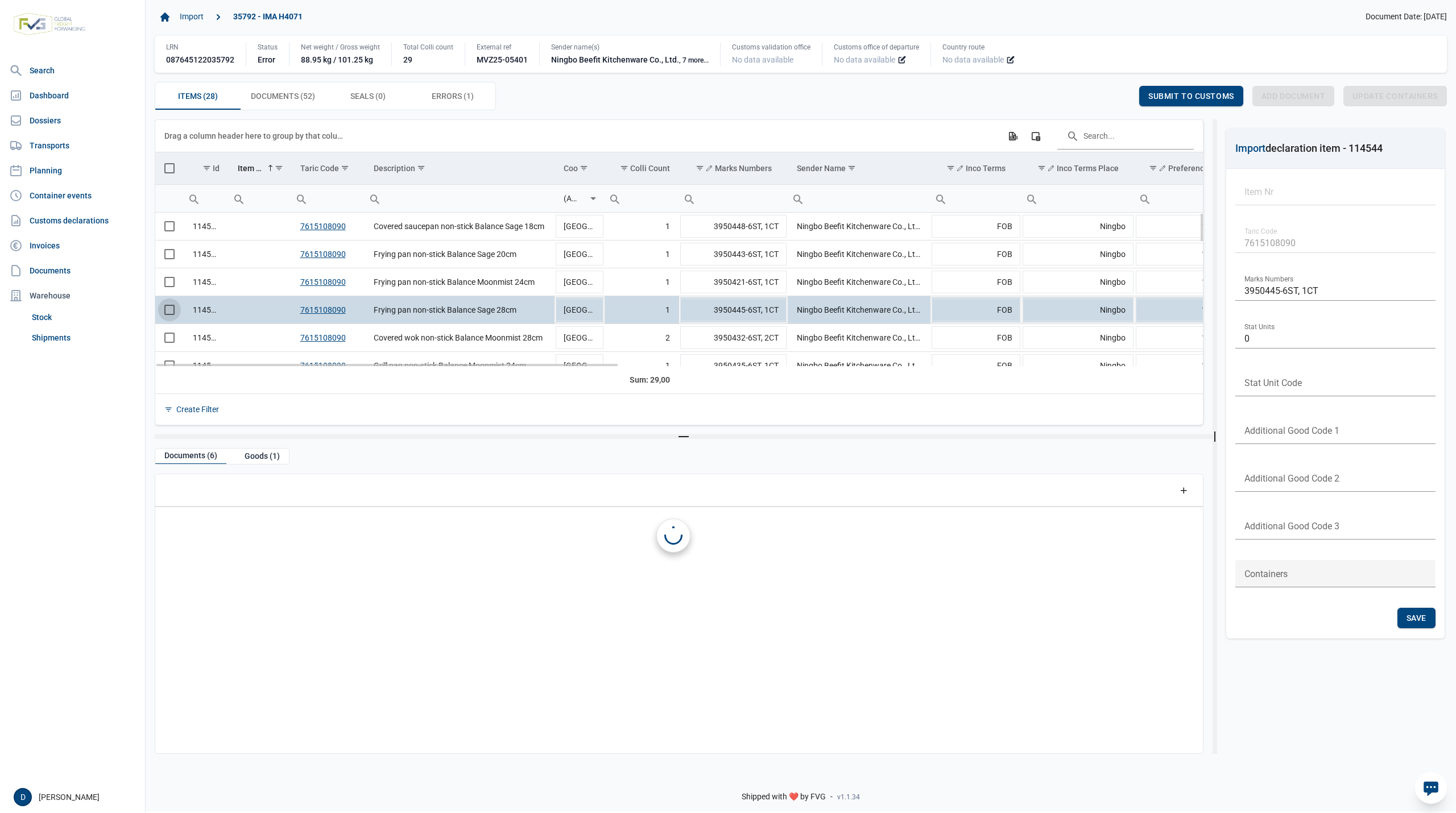
click at [165, 313] on span "Select row" at bounding box center [170, 310] width 11 height 11
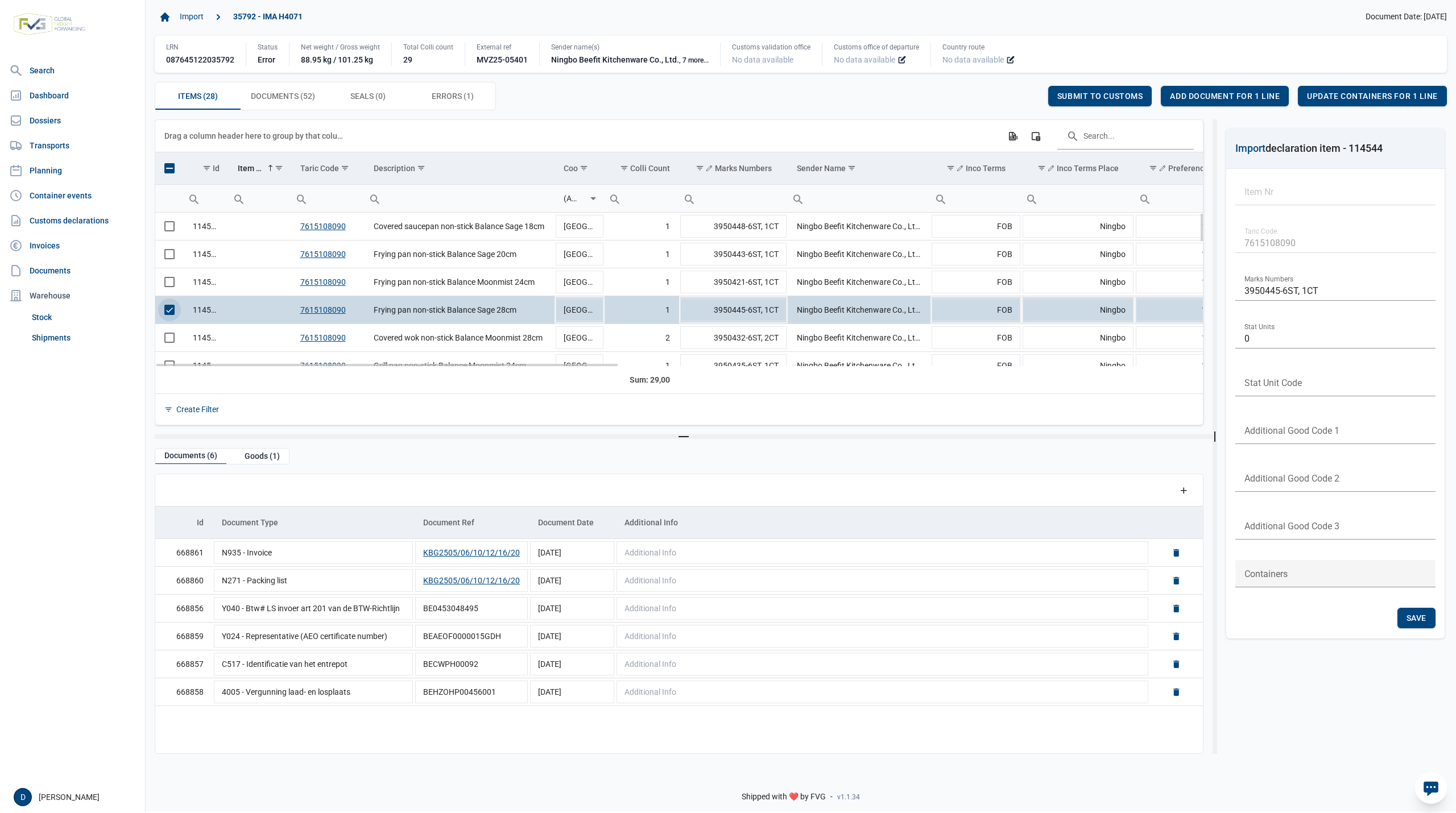
click at [166, 312] on span "Select row" at bounding box center [170, 310] width 11 height 11
click at [167, 340] on span "Select row" at bounding box center [170, 338] width 11 height 11
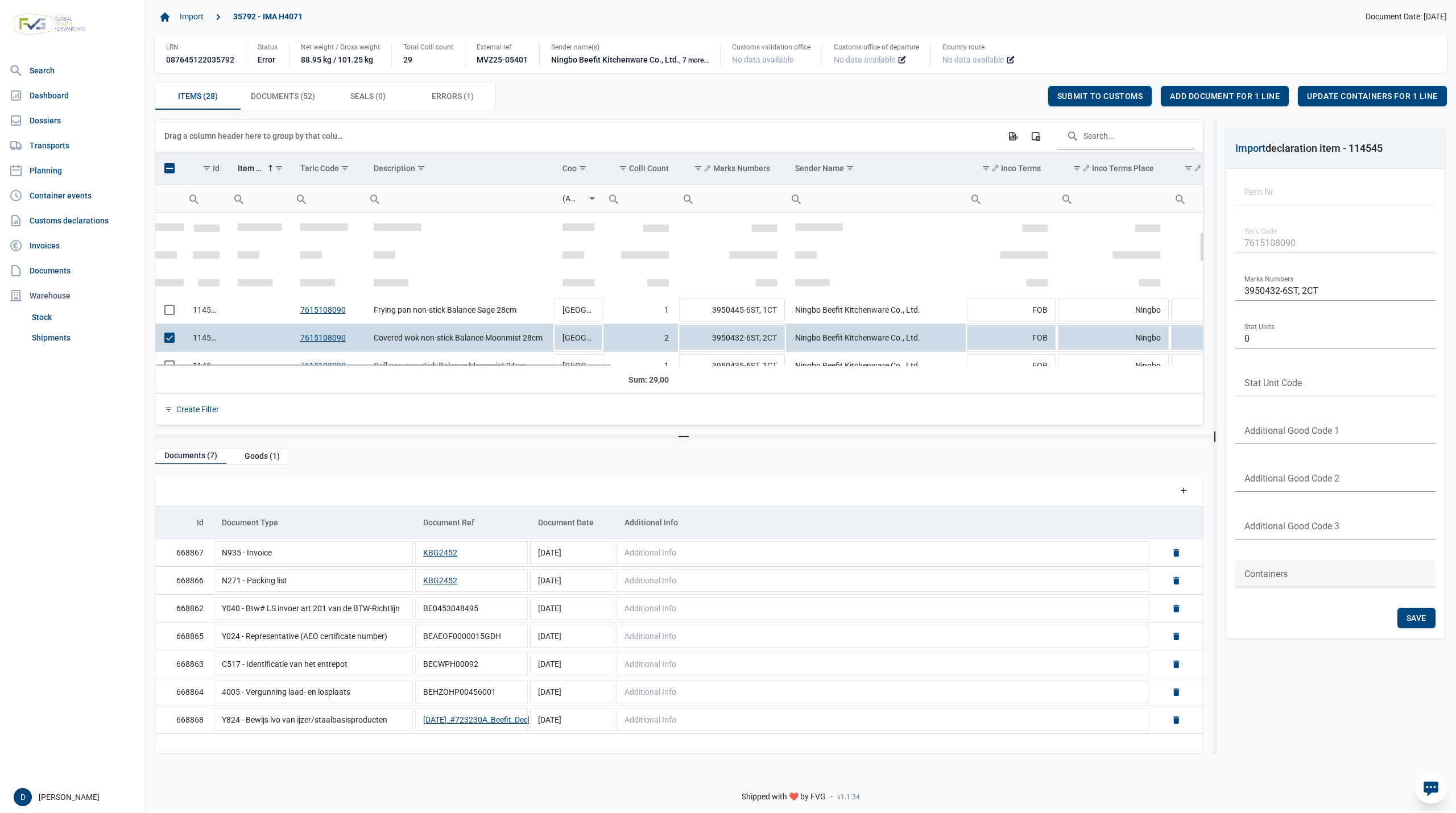
scroll to position [101, 0]
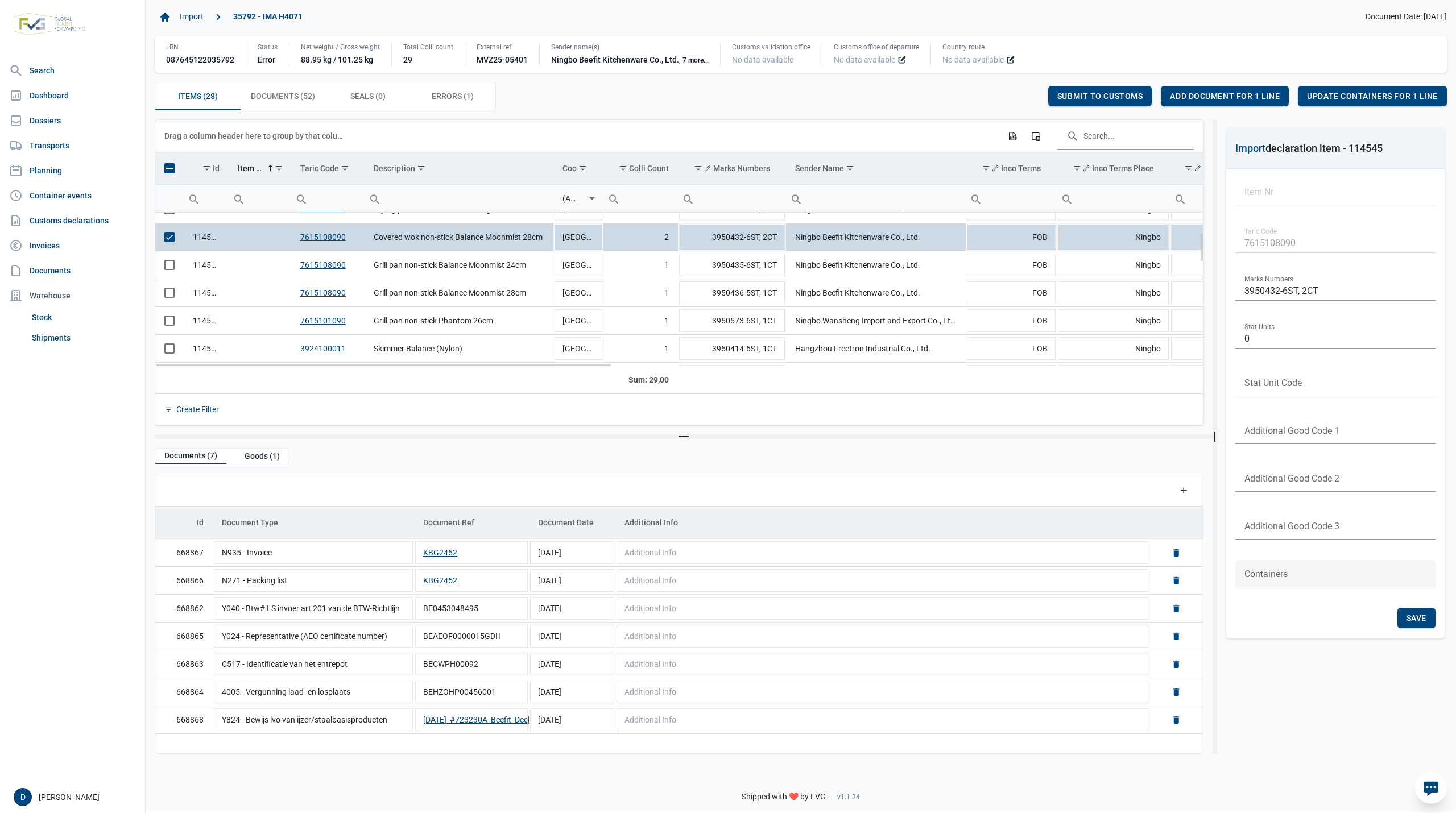
click at [166, 242] on span "Select row" at bounding box center [170, 237] width 11 height 11
click at [174, 267] on span "Select row" at bounding box center [170, 265] width 11 height 11
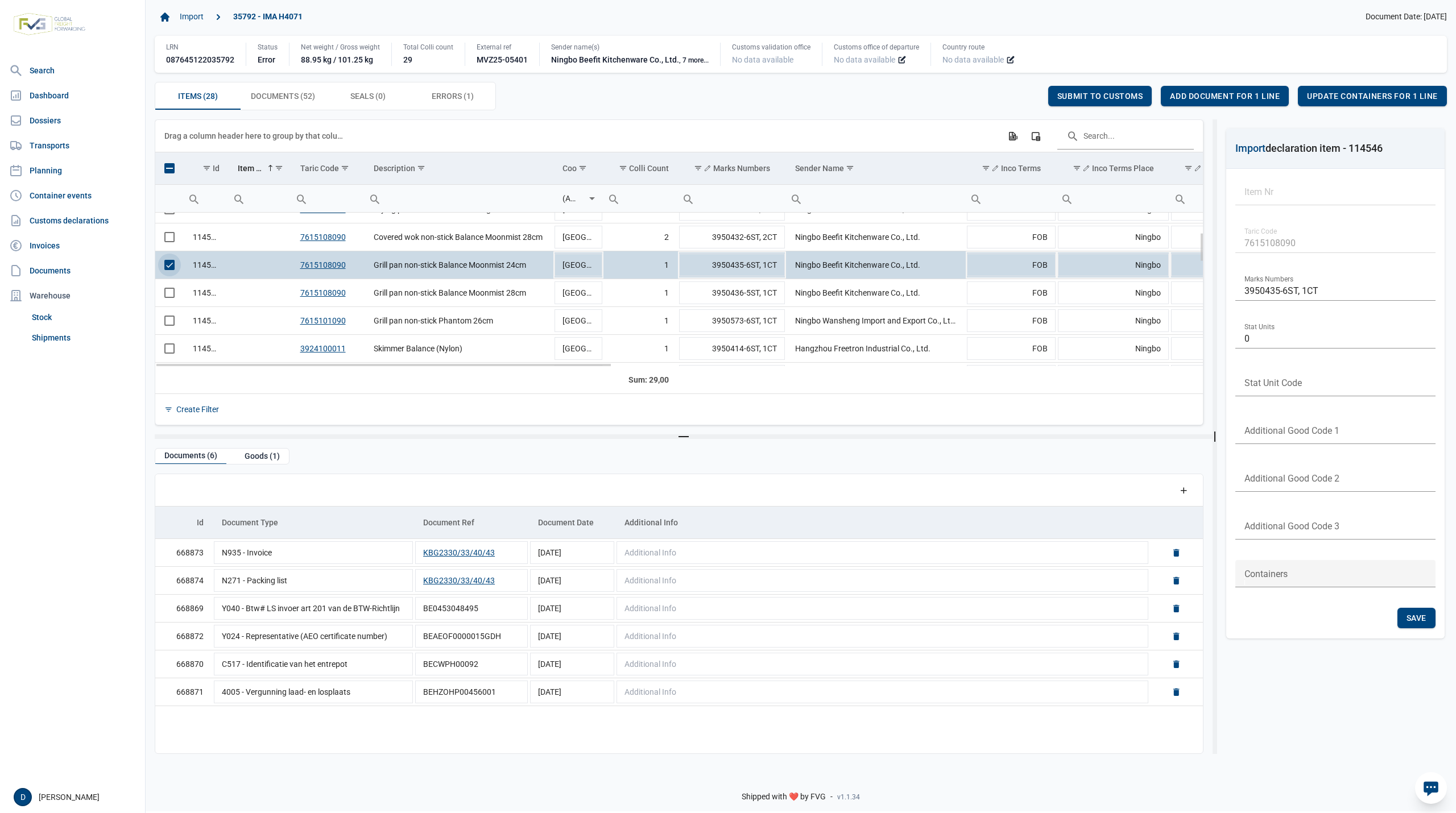
click at [174, 270] on span "Select row" at bounding box center [170, 265] width 11 height 11
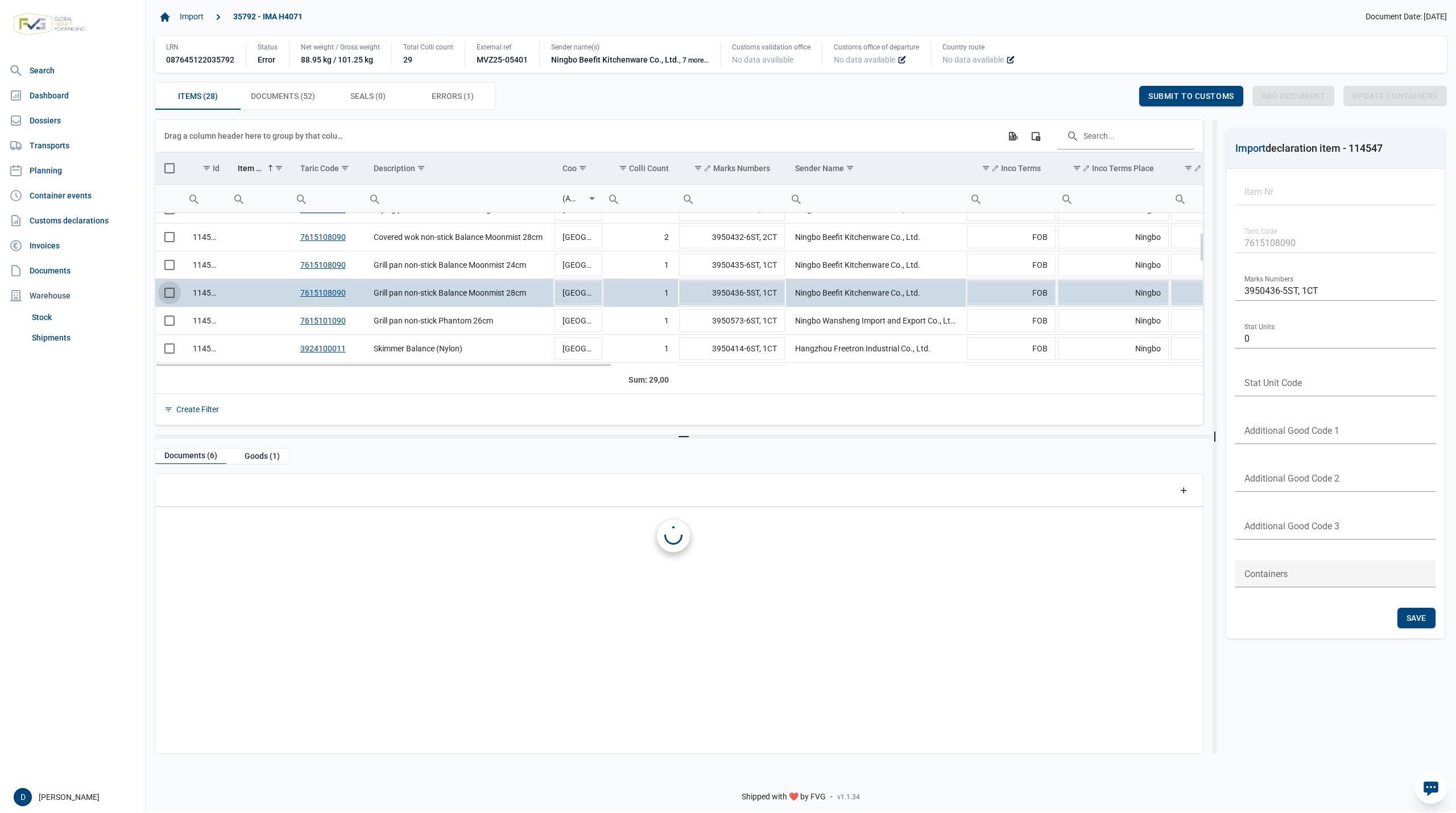
click at [172, 296] on span "Select row" at bounding box center [170, 293] width 11 height 11
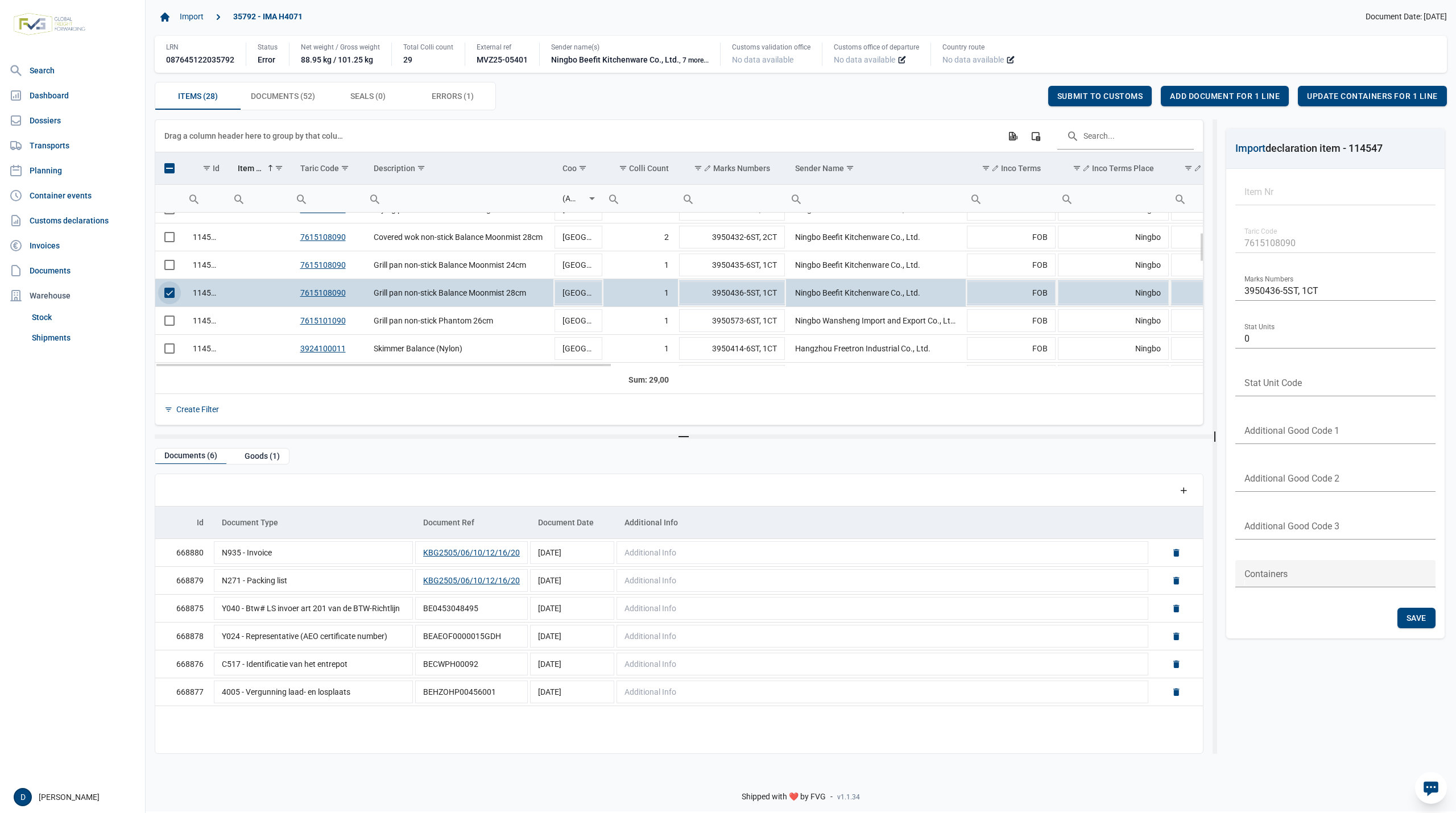
click at [171, 298] on span "Select row" at bounding box center [170, 293] width 11 height 11
click at [166, 325] on span "Select row" at bounding box center [170, 321] width 11 height 11
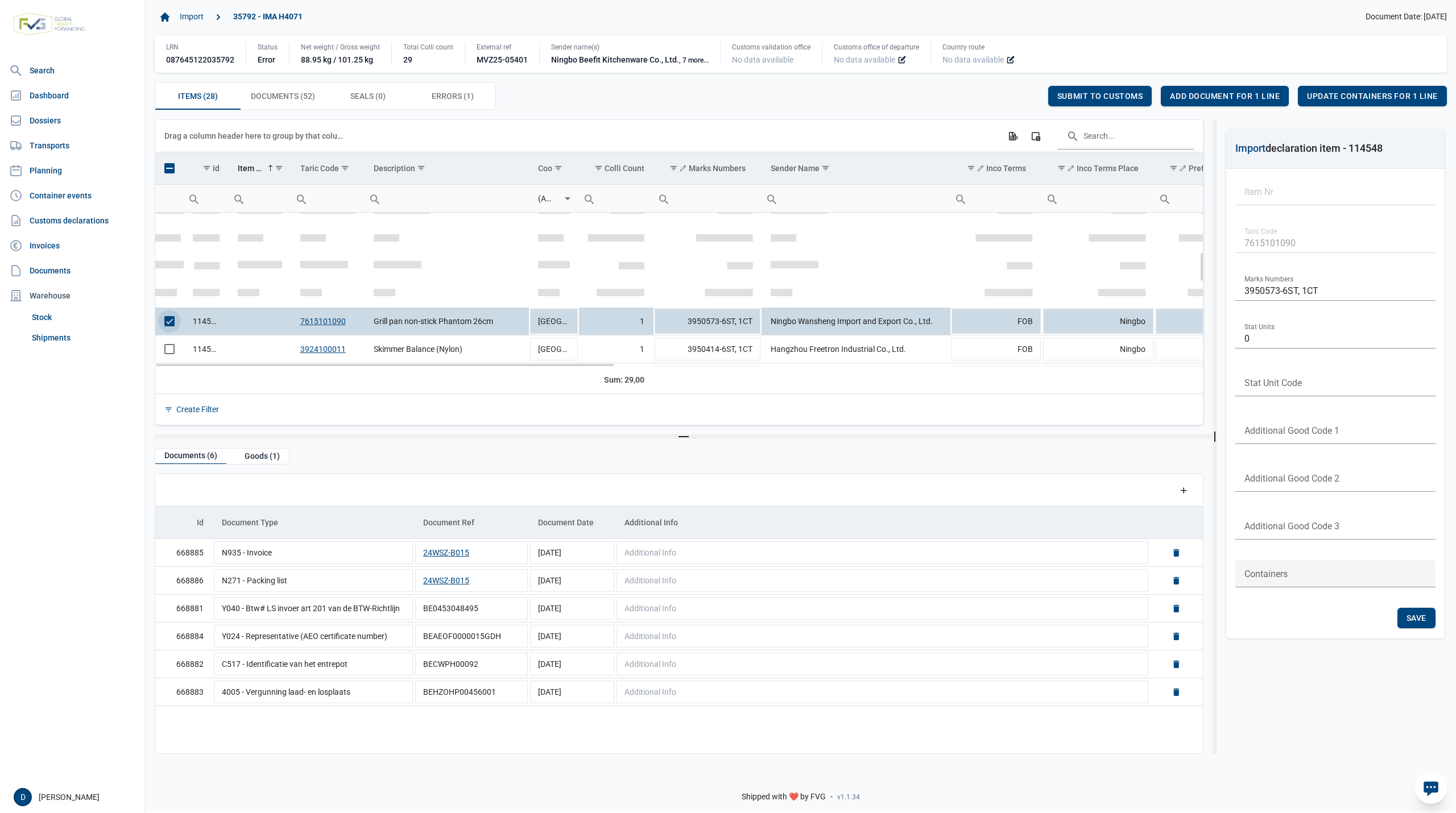
scroll to position [201, 0]
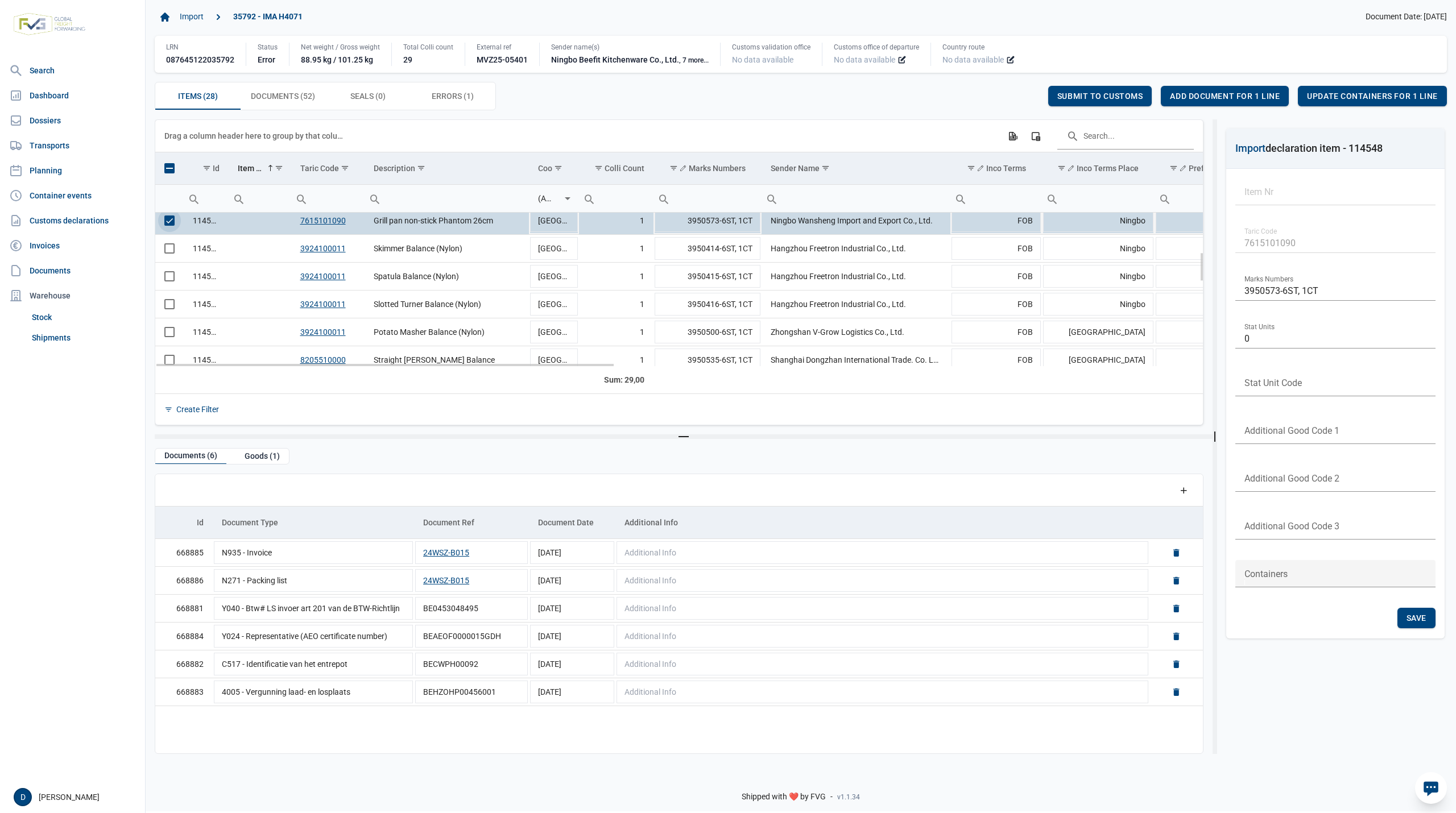
click at [167, 225] on span "Select row" at bounding box center [170, 221] width 11 height 11
click at [167, 251] on span "Select row" at bounding box center [170, 248] width 11 height 11
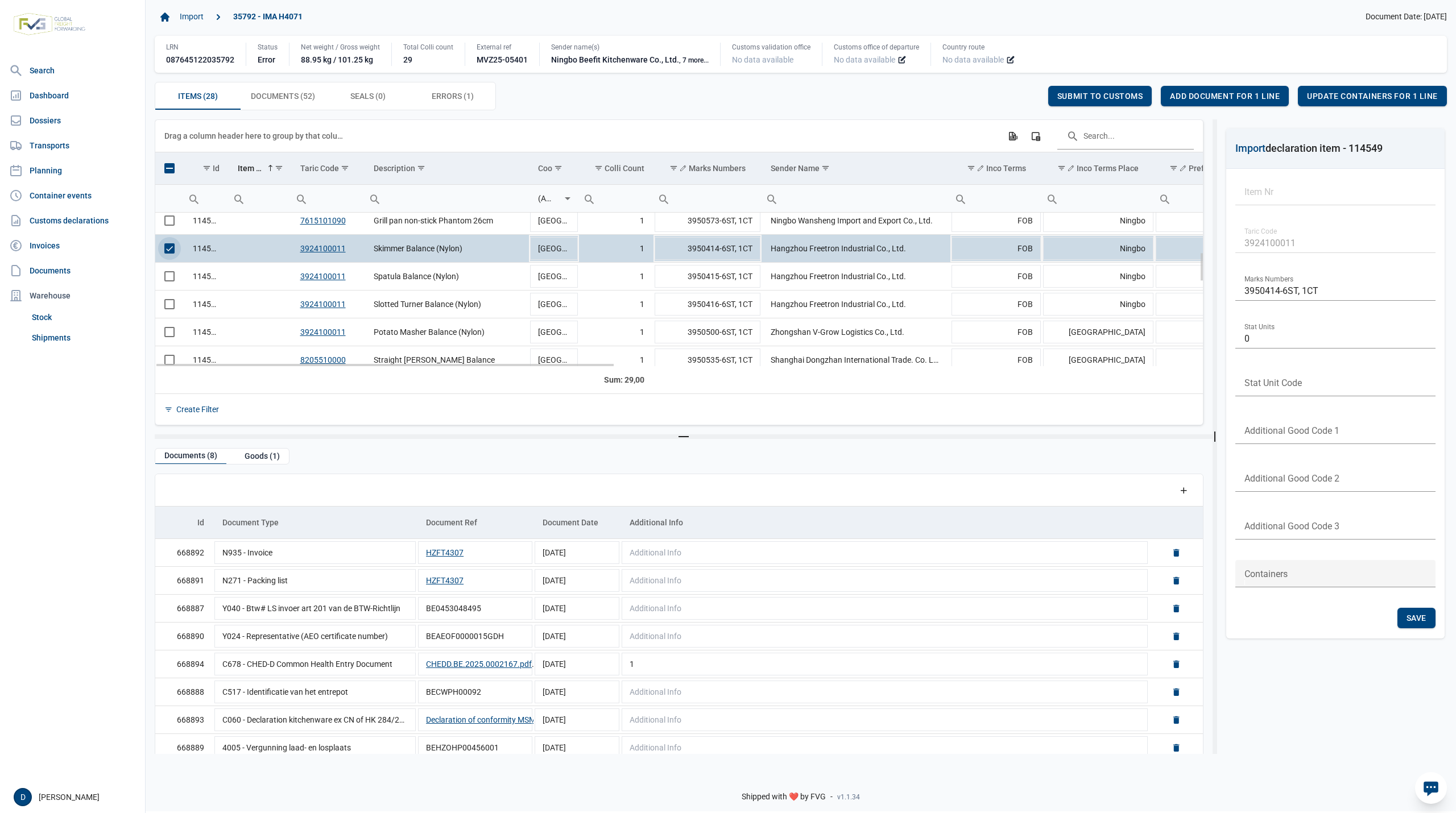
click at [166, 246] on span "Select row" at bounding box center [170, 248] width 11 height 11
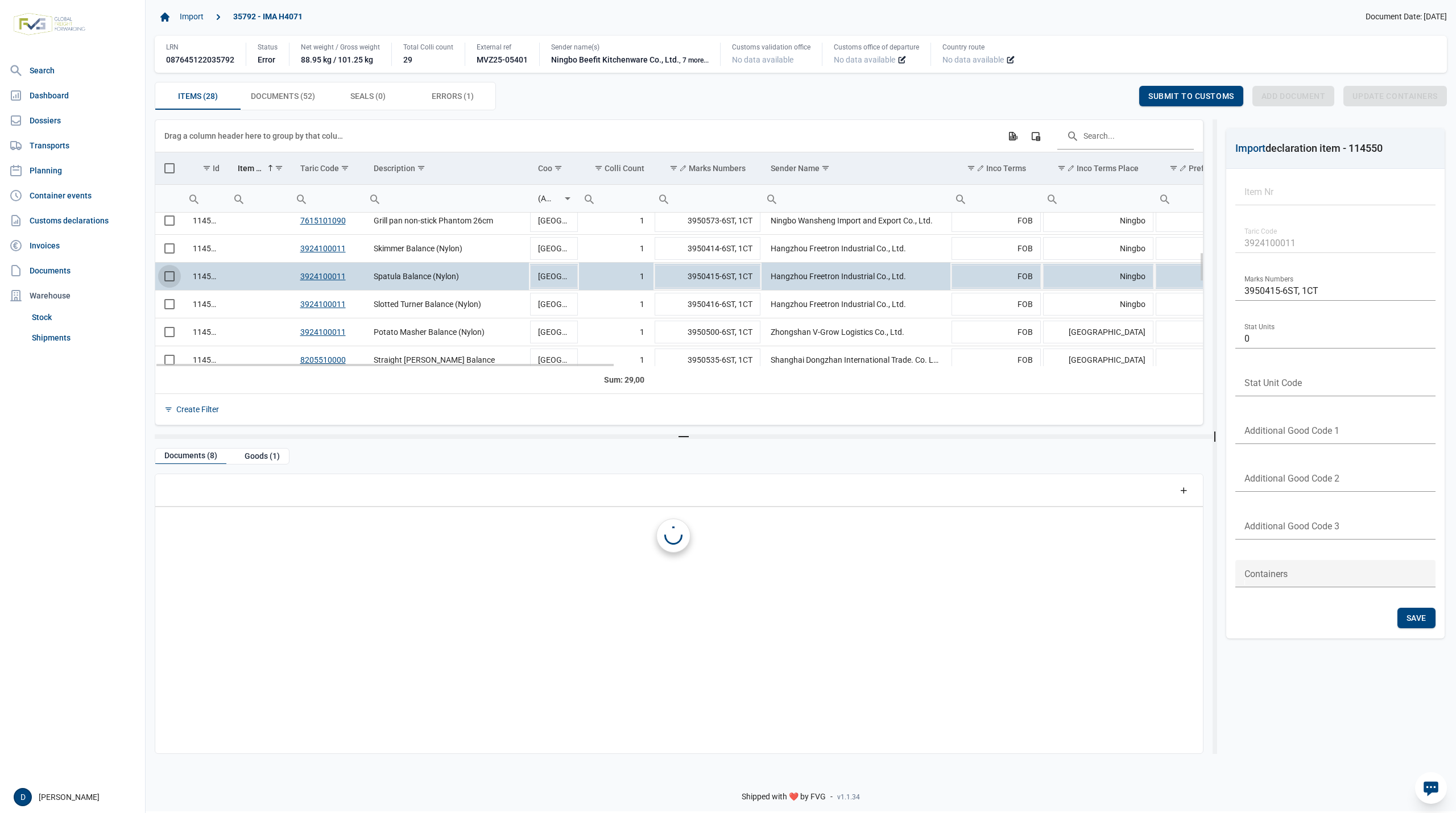
click at [164, 277] on span "Select row" at bounding box center [170, 276] width 11 height 11
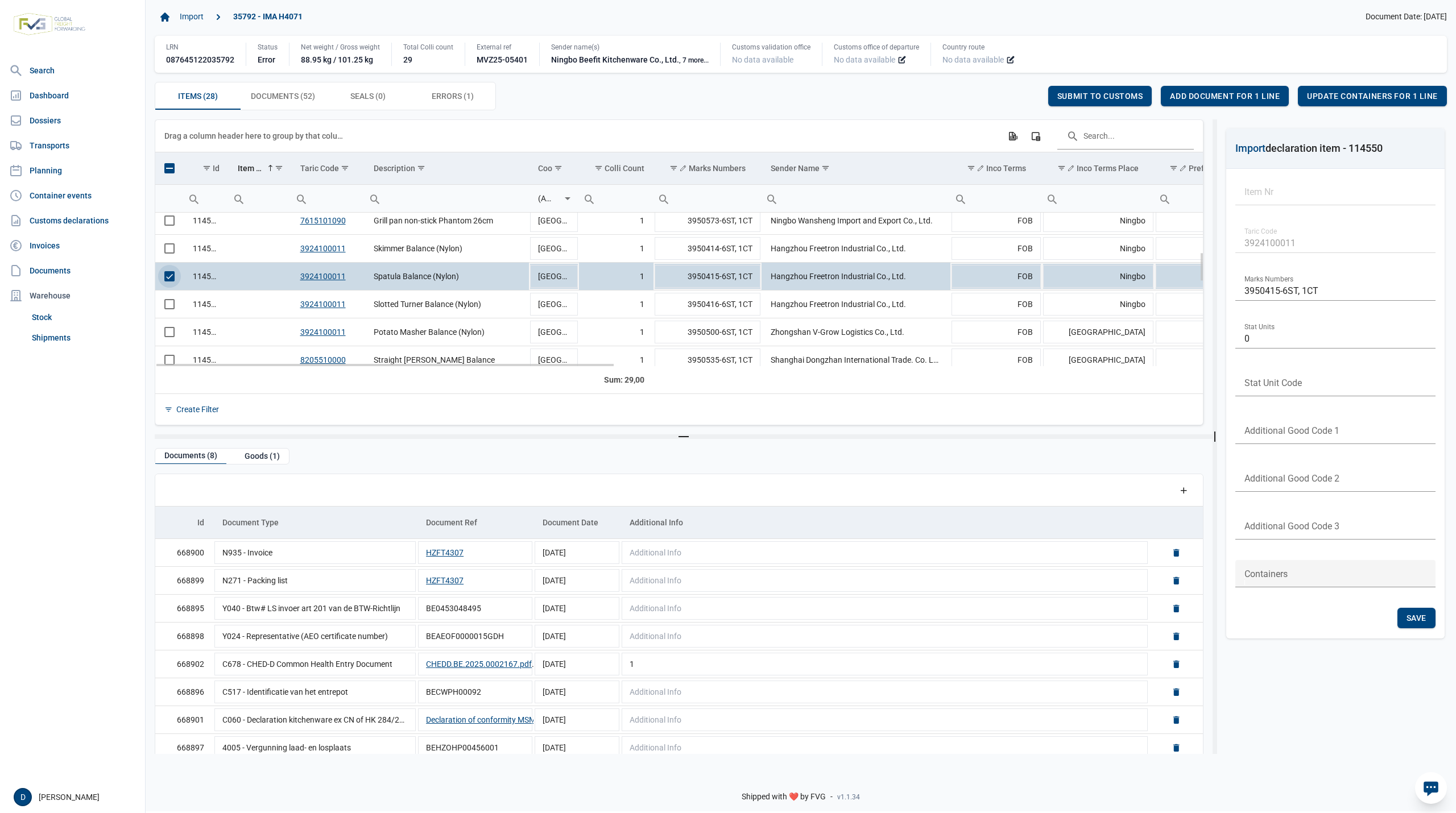
click at [164, 277] on span "Select row" at bounding box center [170, 276] width 11 height 11
click at [168, 301] on td "Data grid with 28 rows and 23 columns" at bounding box center [169, 304] width 28 height 28
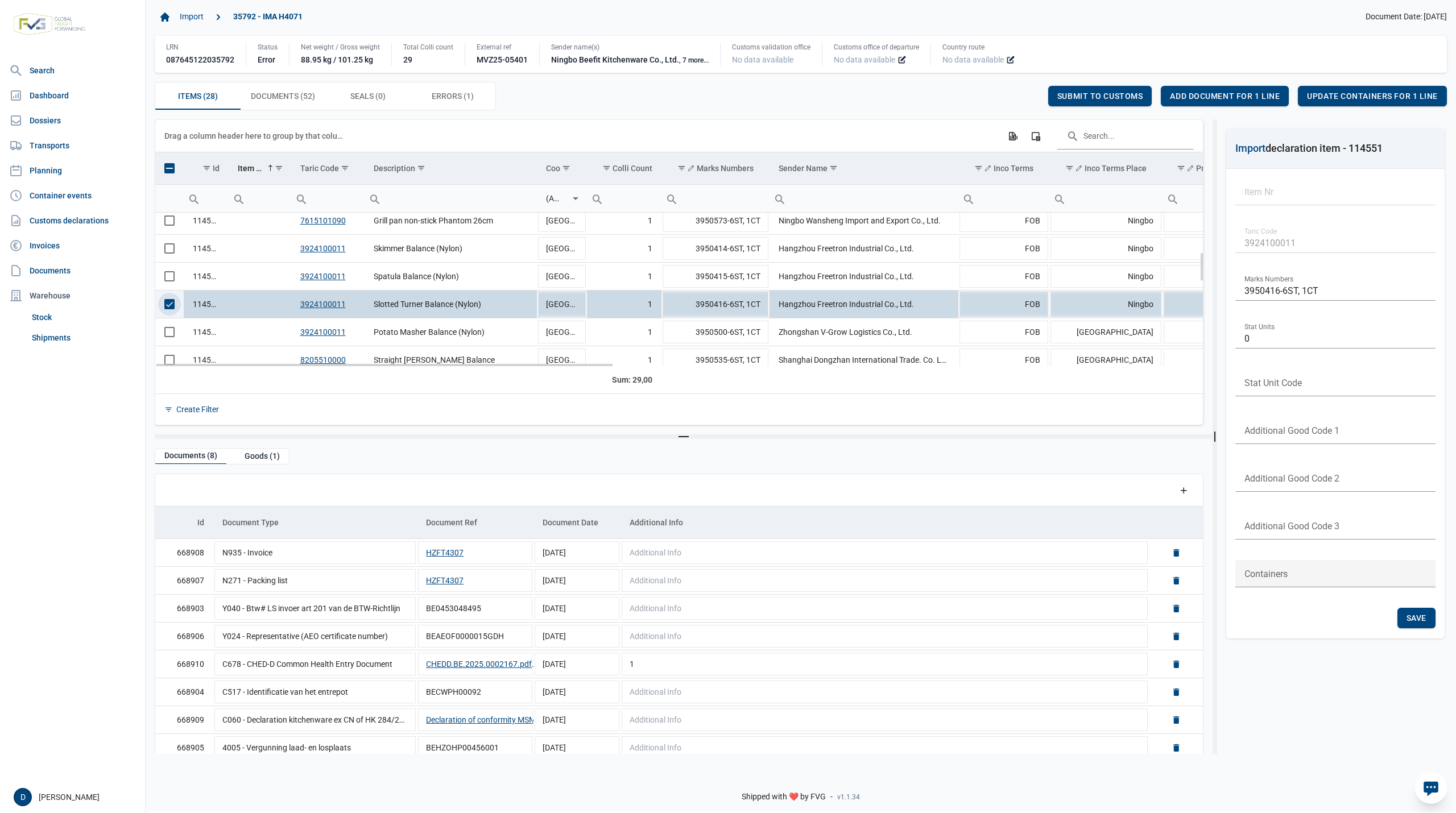
click at [169, 306] on span "Select row" at bounding box center [170, 304] width 11 height 11
click at [166, 333] on span "Select row" at bounding box center [170, 332] width 11 height 11
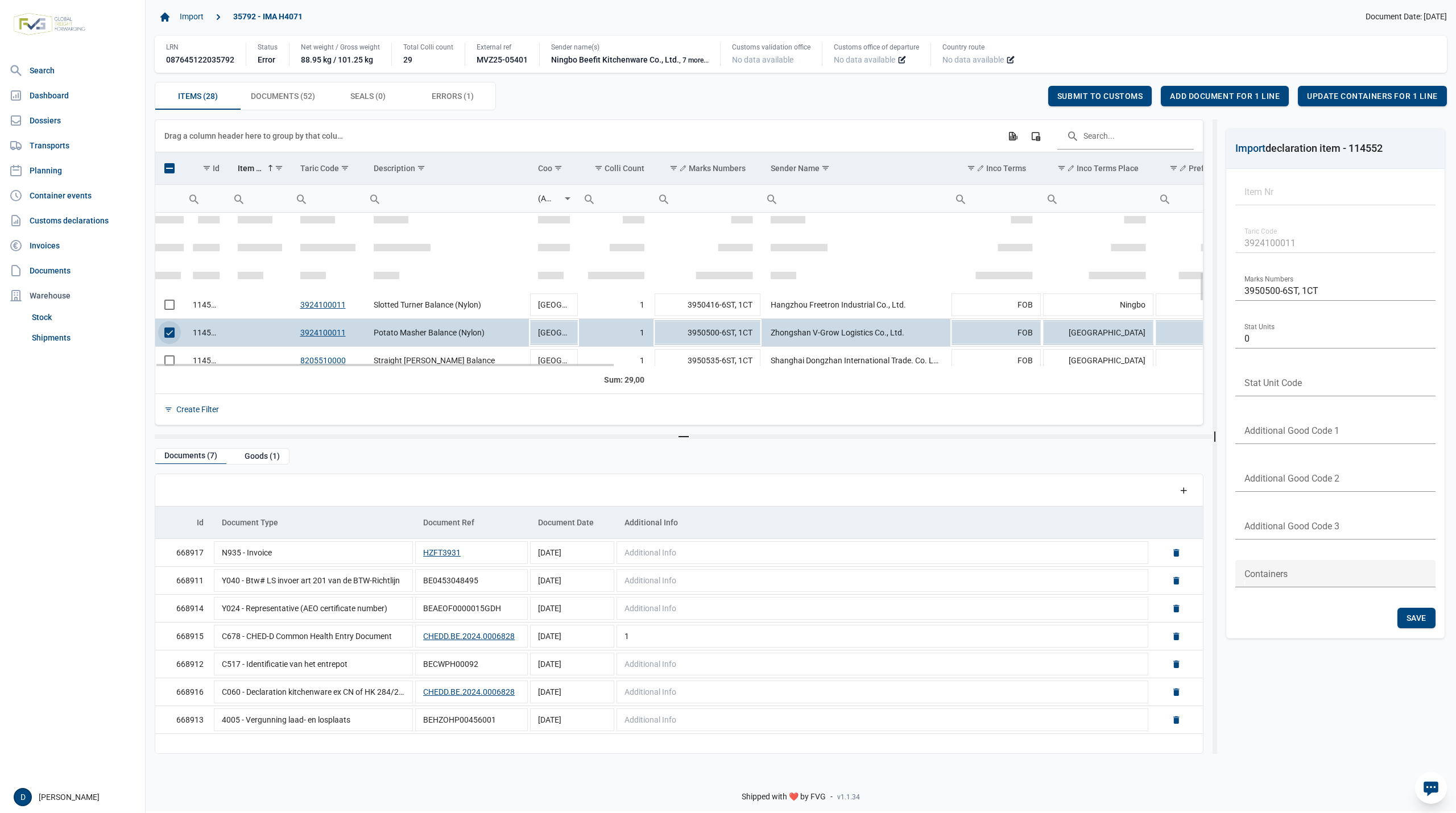
scroll to position [302, 0]
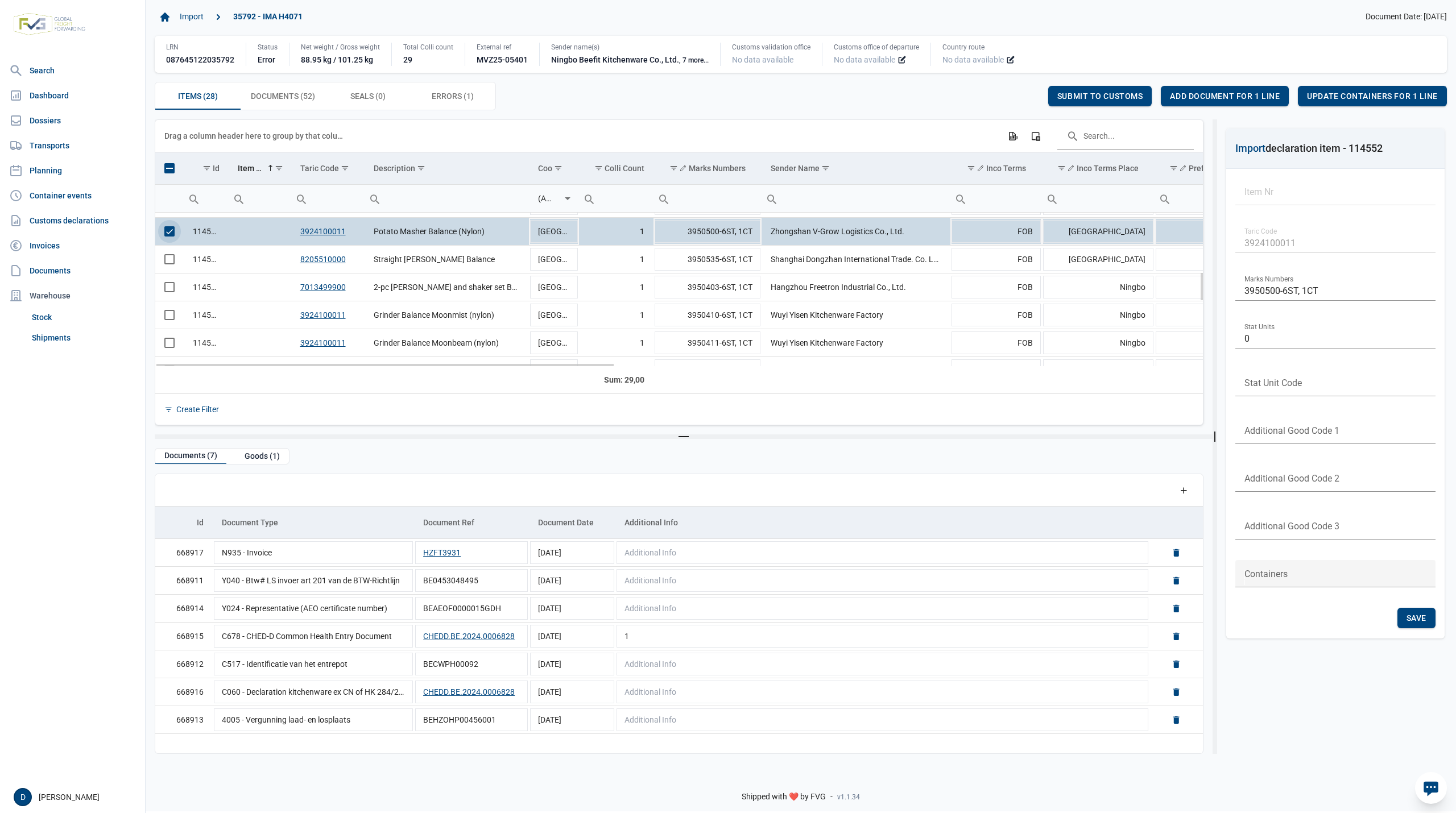
click at [168, 234] on span "Select row" at bounding box center [170, 231] width 11 height 11
click at [169, 260] on span "Select row" at bounding box center [170, 260] width 11 height 11
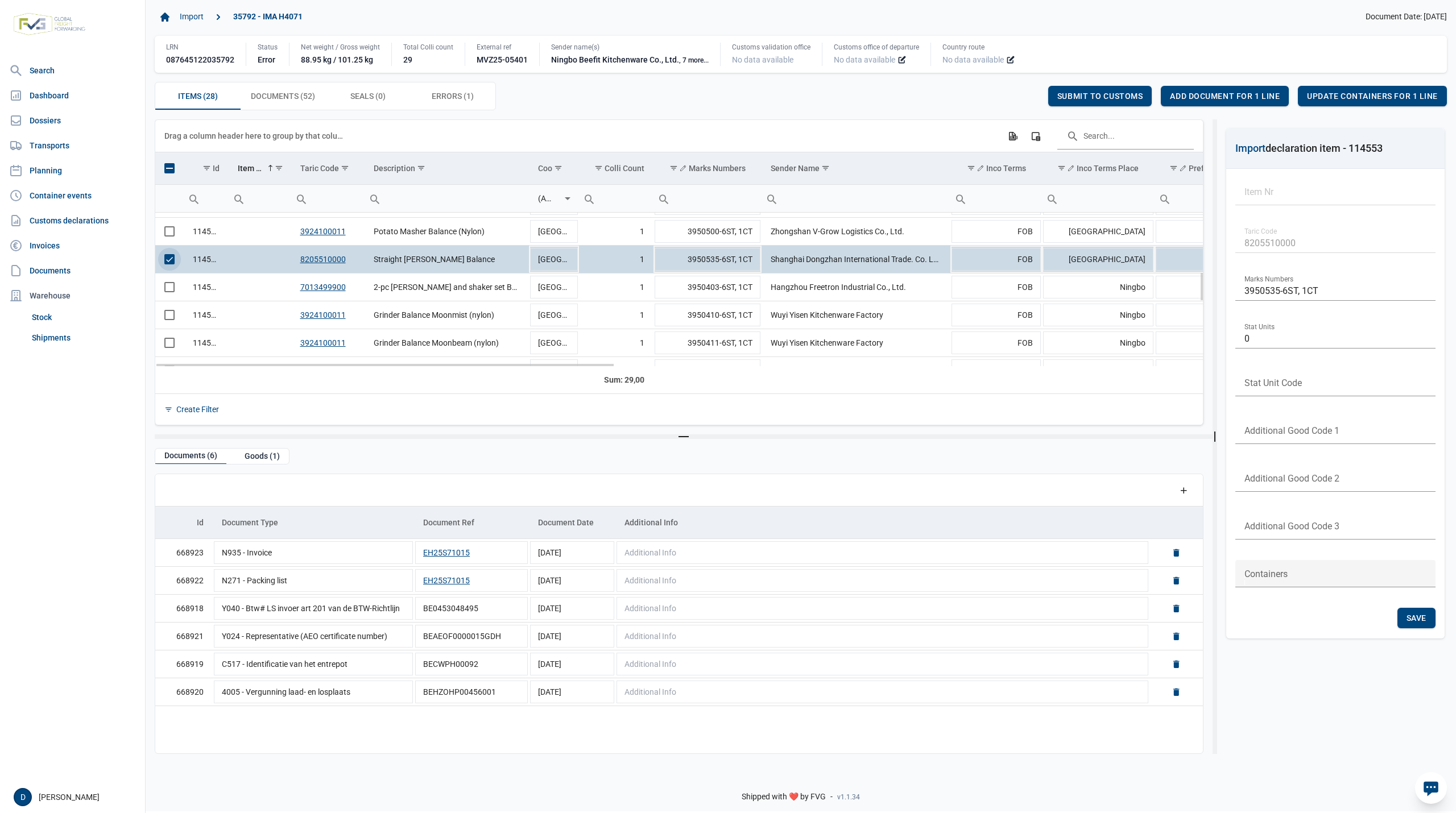
click at [171, 264] on span "Select row" at bounding box center [170, 260] width 11 height 11
click at [168, 292] on span "Select row" at bounding box center [170, 287] width 11 height 11
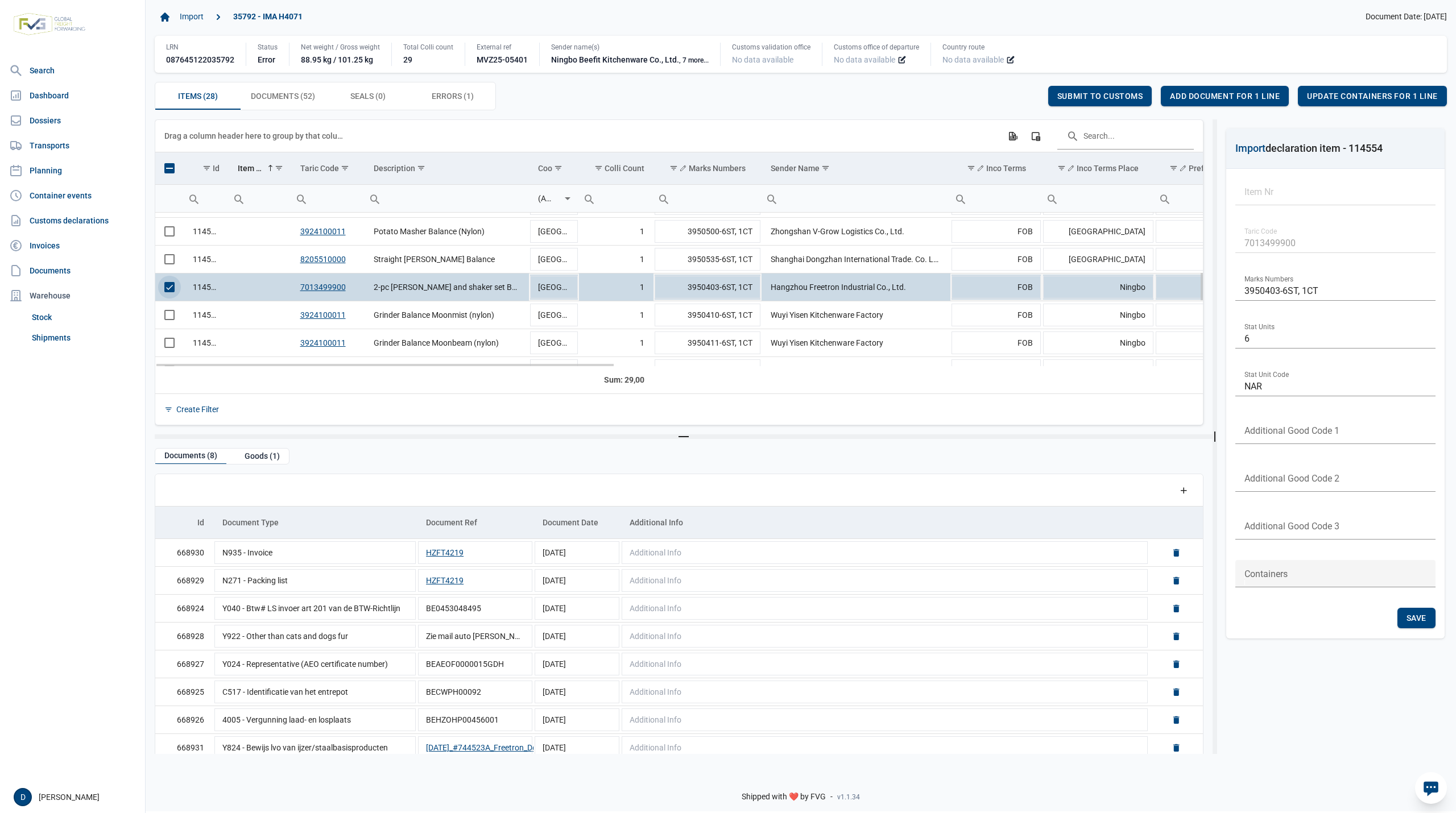
click at [168, 292] on span "Select row" at bounding box center [170, 287] width 11 height 11
click at [170, 320] on span "Select row" at bounding box center [170, 315] width 11 height 11
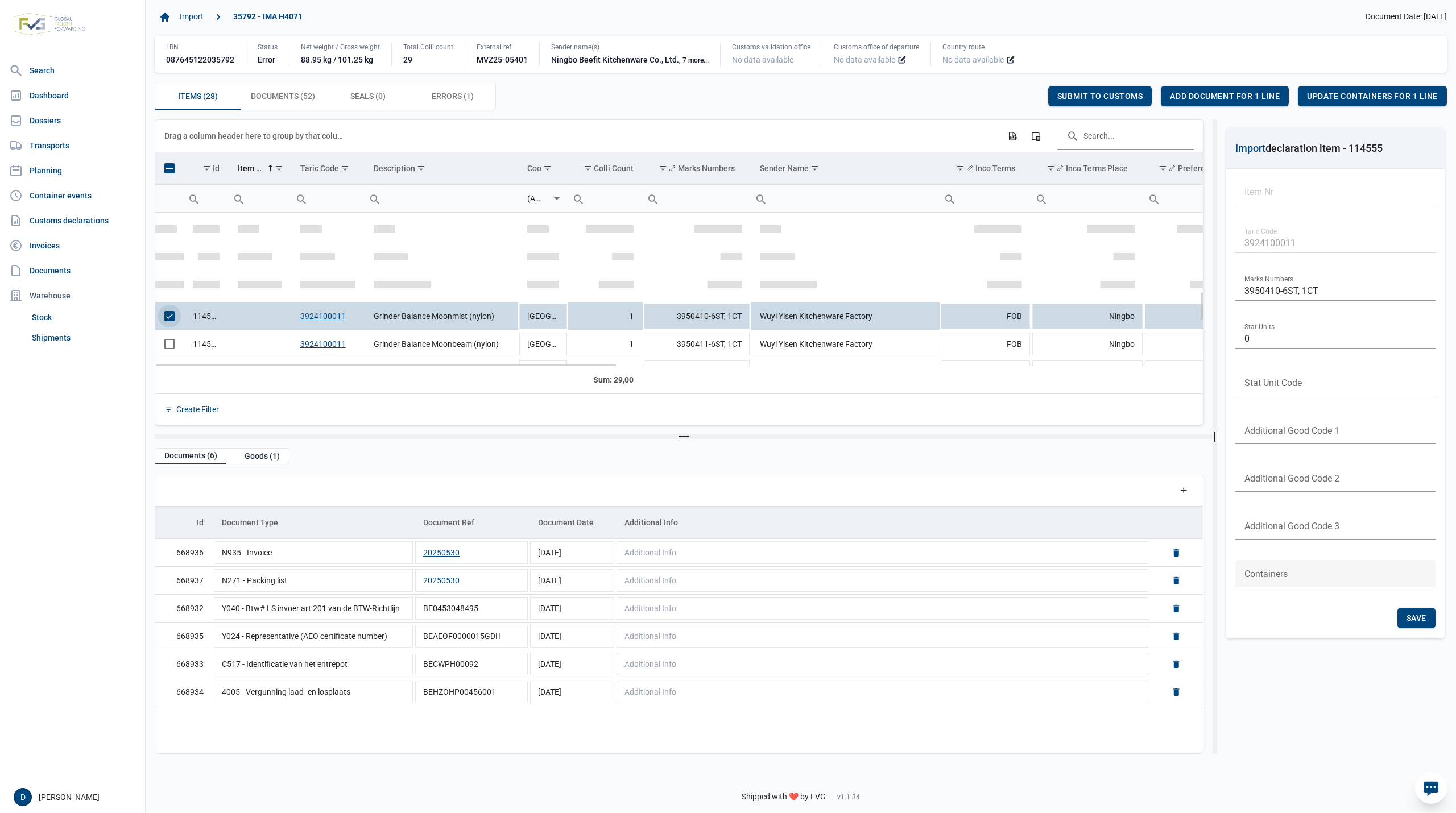
scroll to position [403, 0]
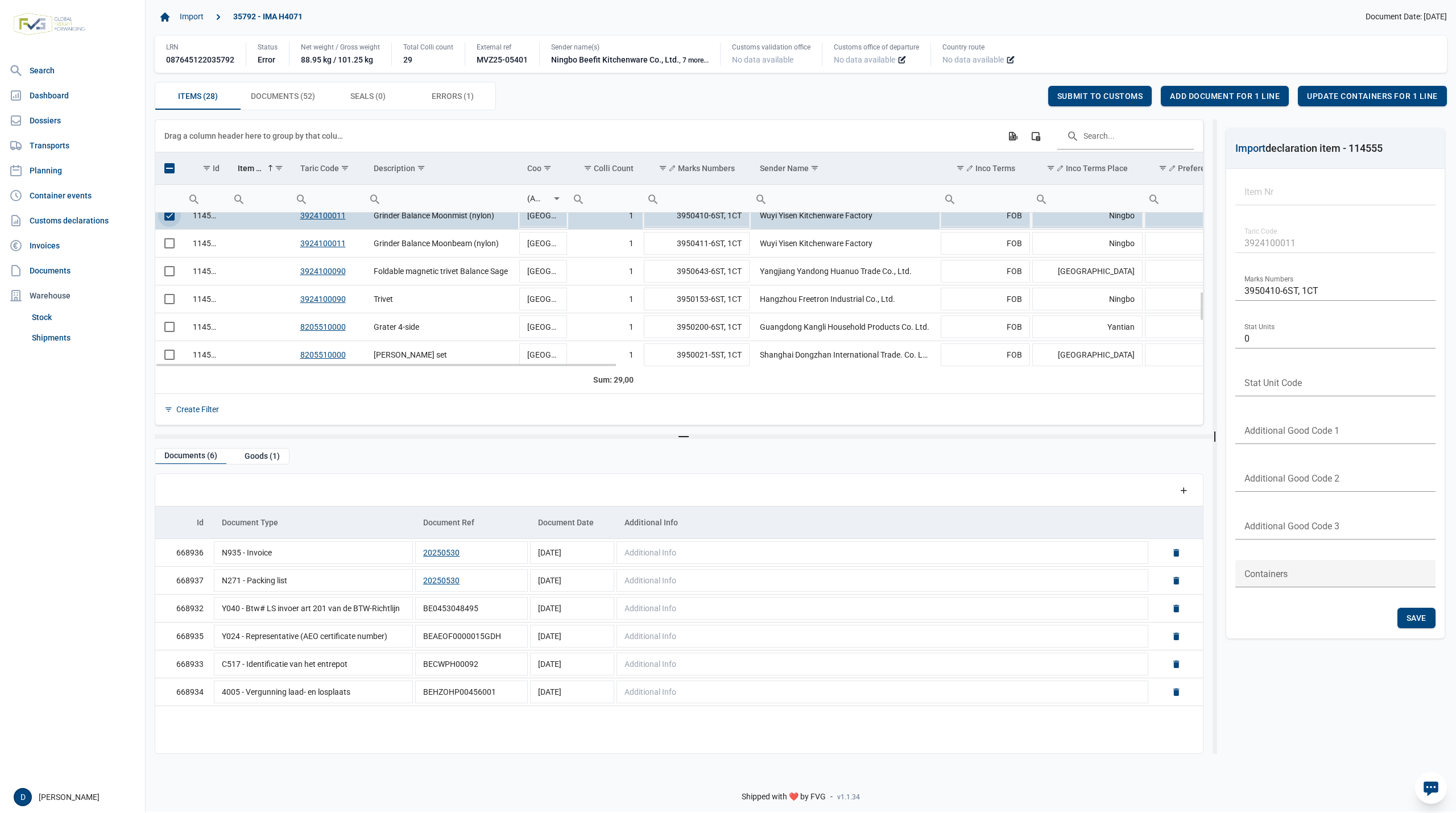
click at [173, 216] on span "Select row" at bounding box center [170, 216] width 11 height 11
click at [173, 248] on span "Select row" at bounding box center [170, 243] width 11 height 11
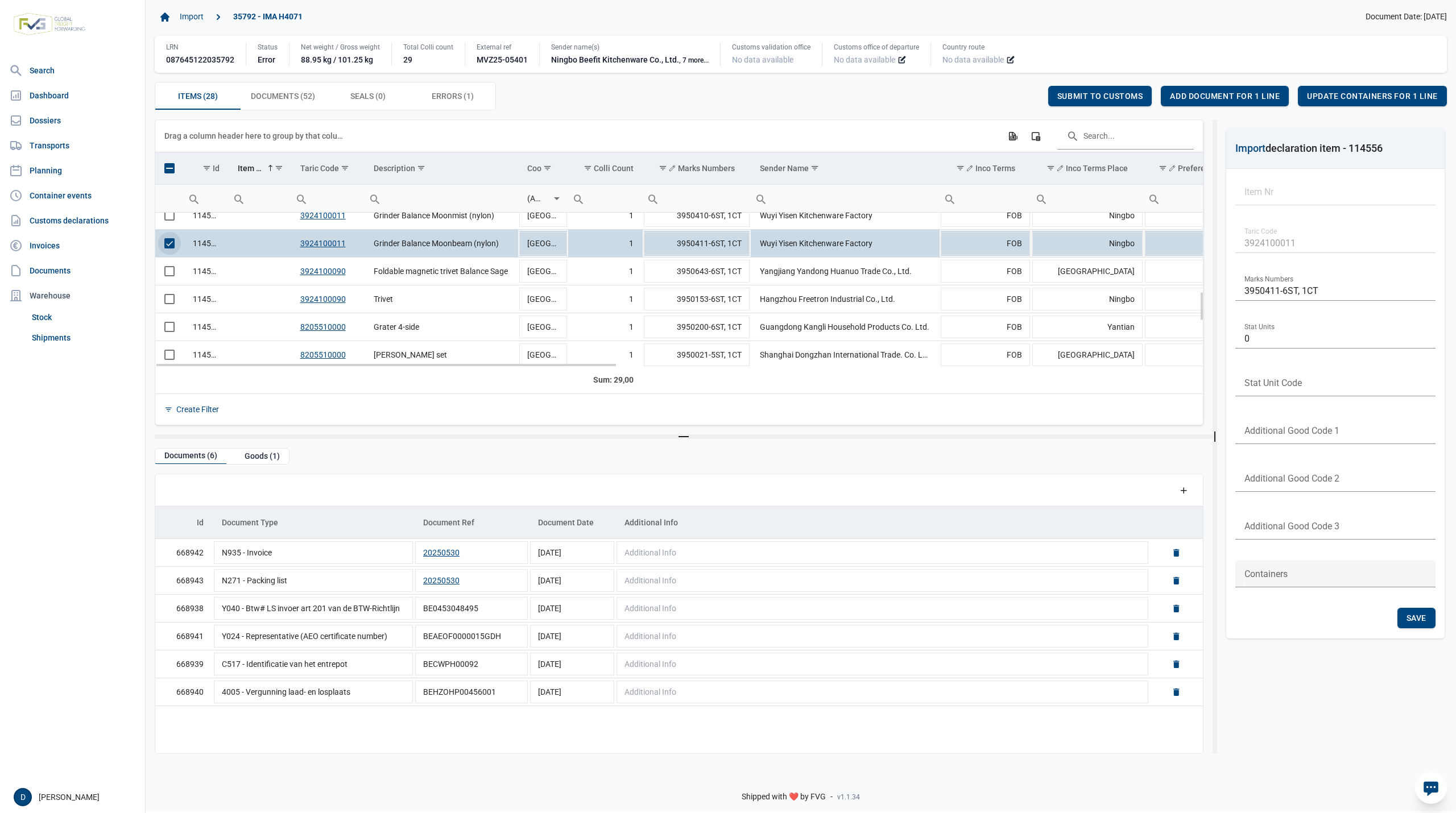
click at [173, 248] on span "Select row" at bounding box center [170, 243] width 11 height 11
click at [170, 275] on span "Select row" at bounding box center [170, 271] width 11 height 11
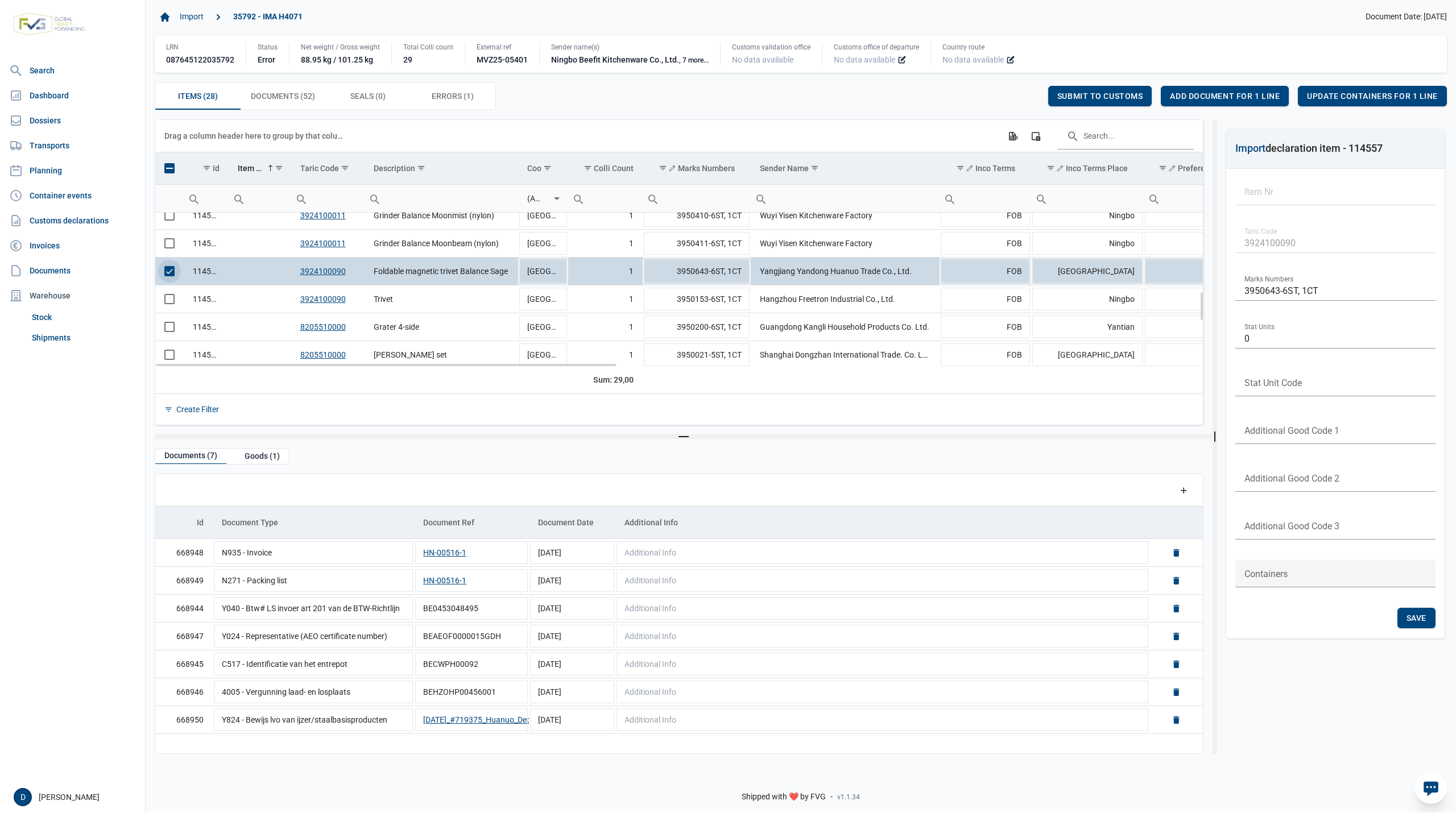
click at [170, 276] on span "Select row" at bounding box center [170, 271] width 11 height 11
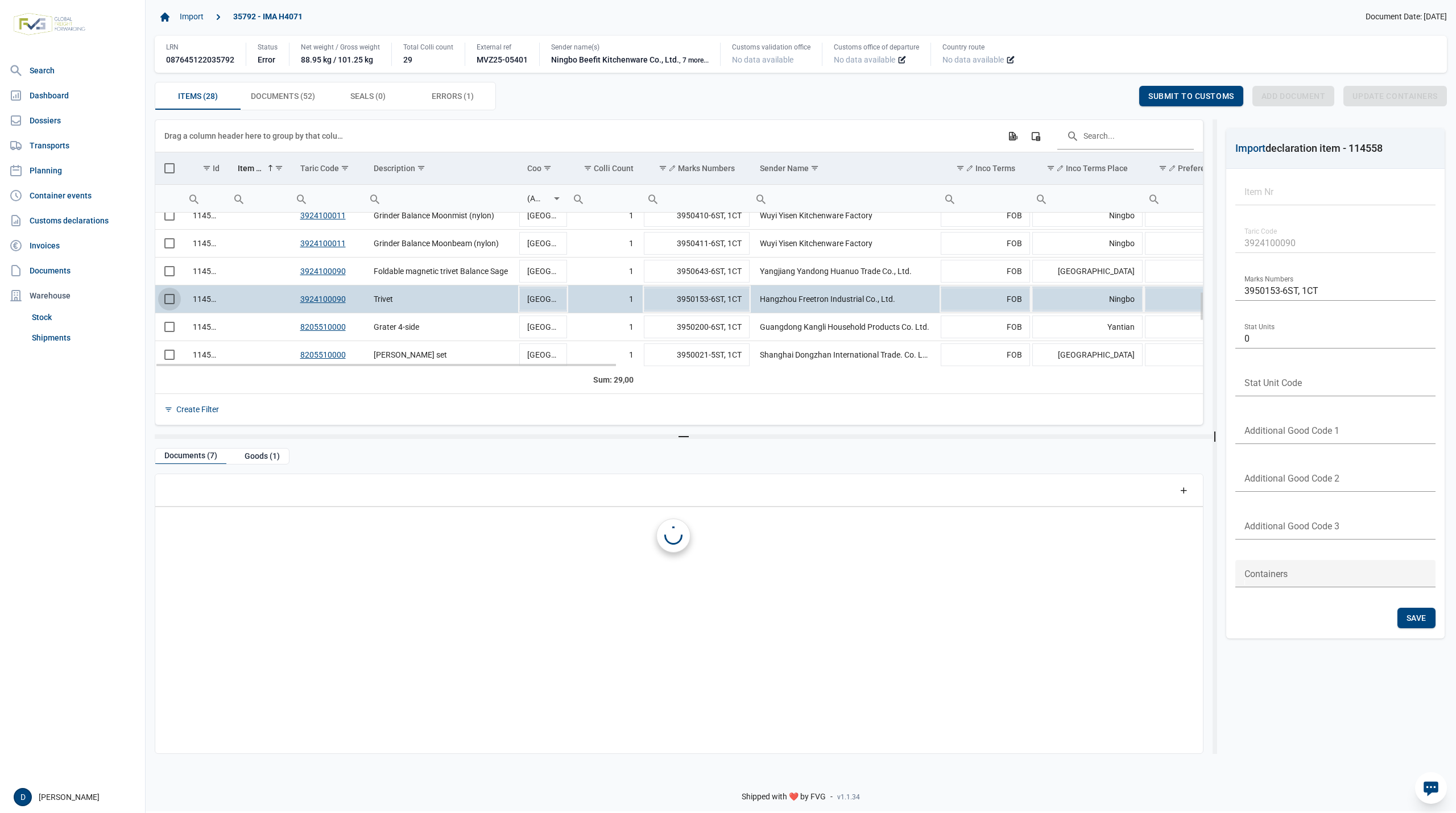
click at [170, 301] on span "Select row" at bounding box center [170, 299] width 11 height 11
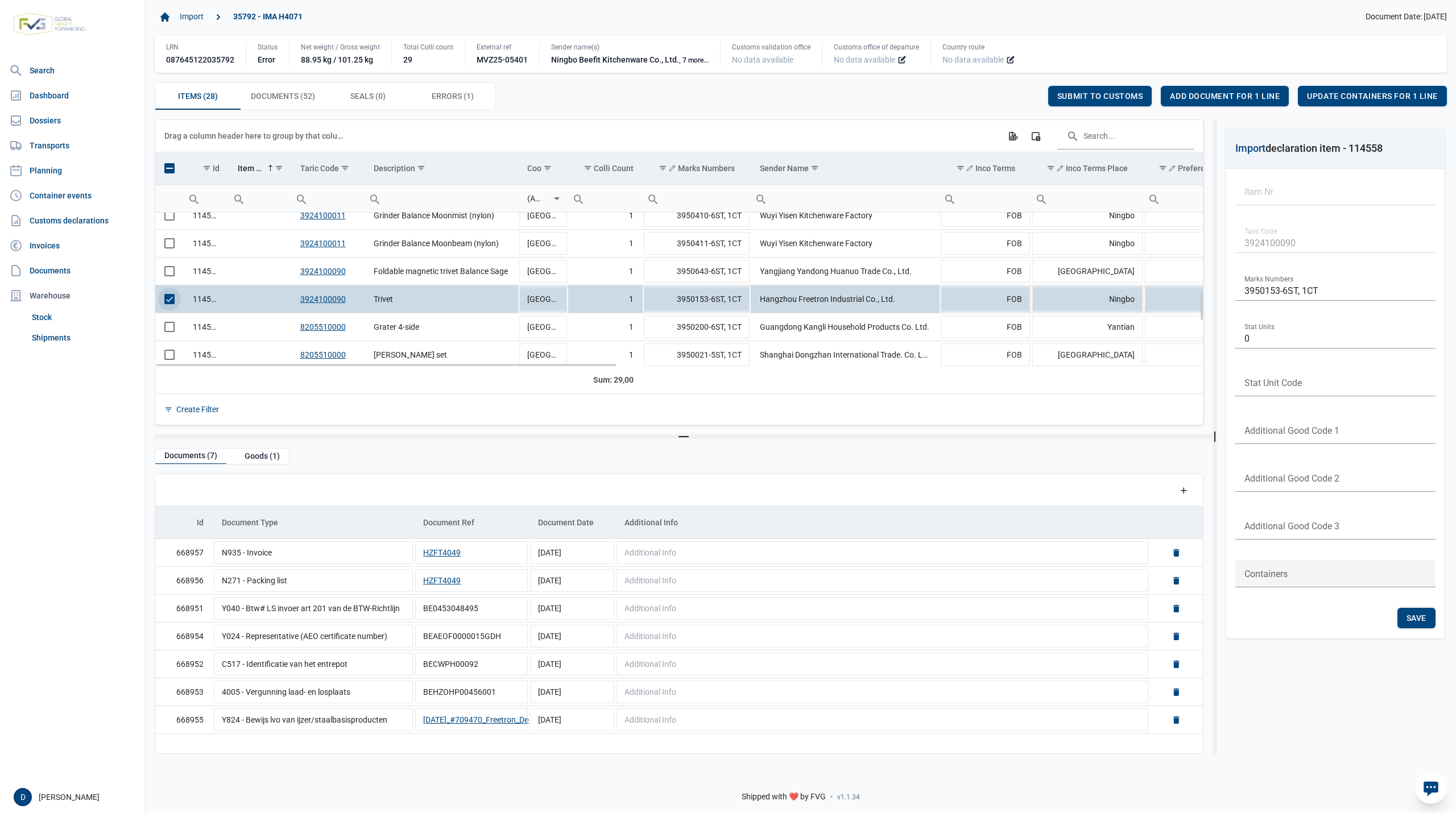
click at [173, 296] on span "Select row" at bounding box center [170, 299] width 11 height 11
click at [170, 332] on span "Select row" at bounding box center [170, 327] width 11 height 11
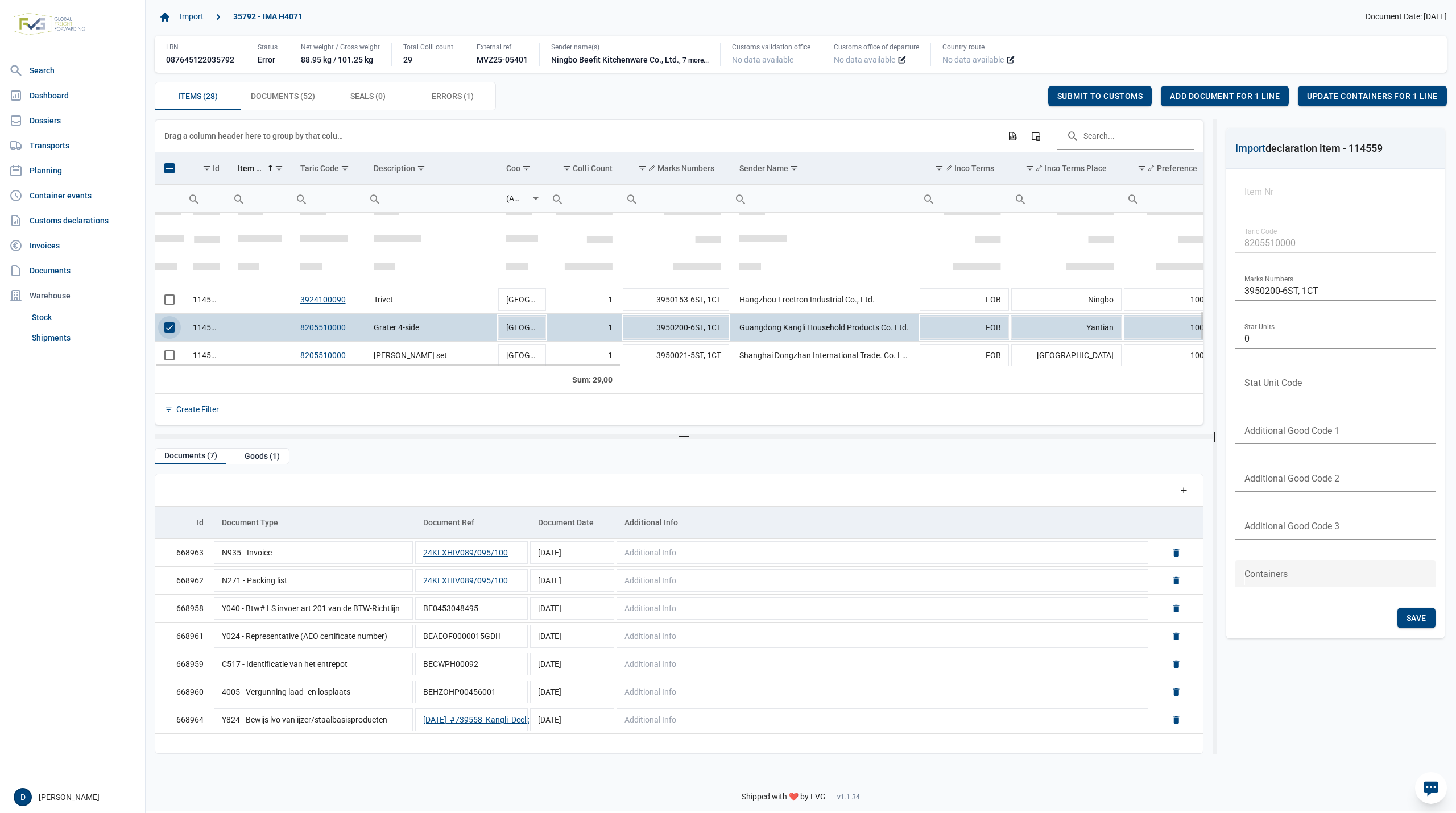
scroll to position [503, 0]
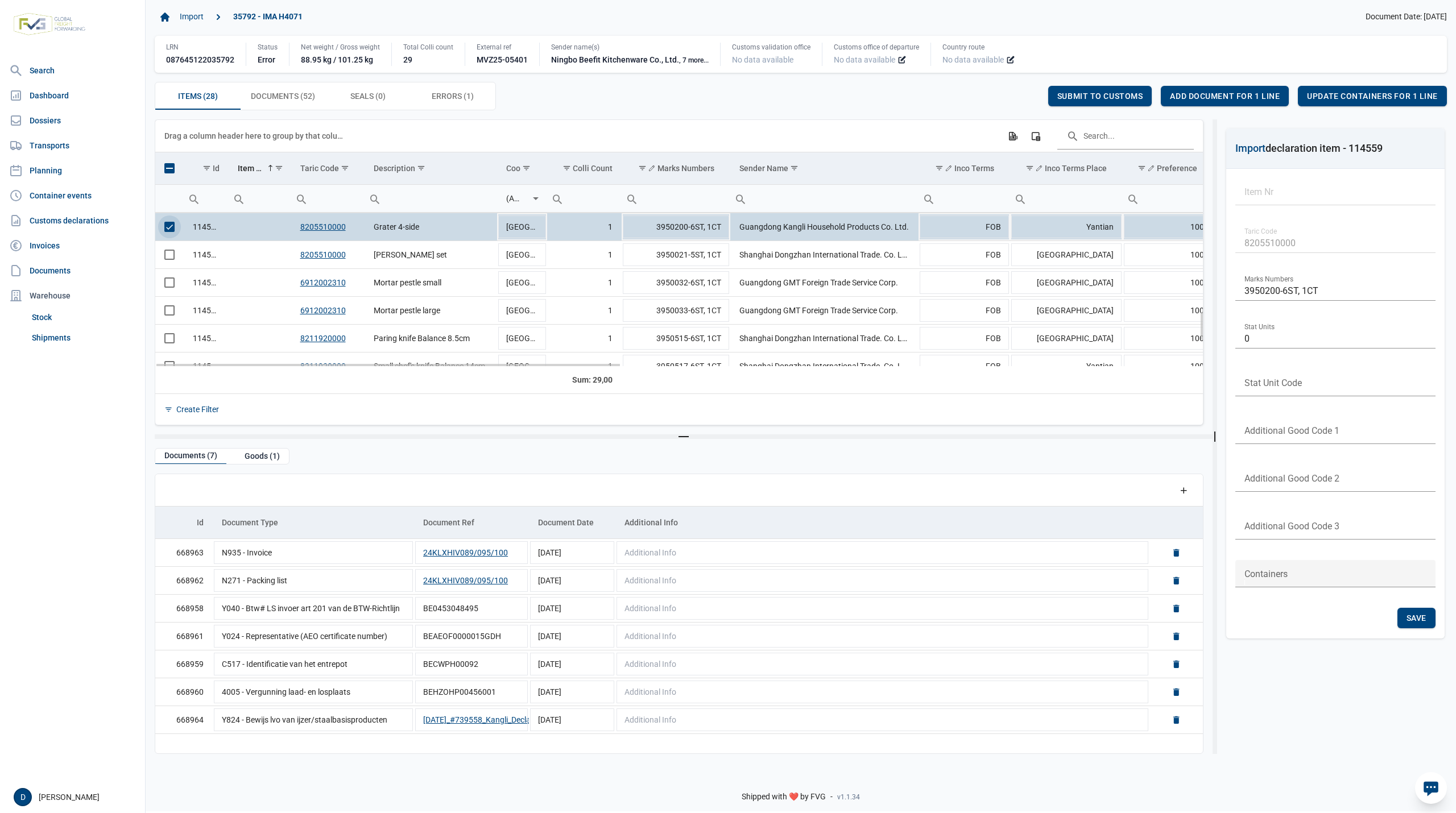
click at [171, 232] on span "Select row" at bounding box center [170, 227] width 11 height 11
click at [170, 264] on td "Data grid with 28 rows and 23 columns" at bounding box center [169, 255] width 28 height 28
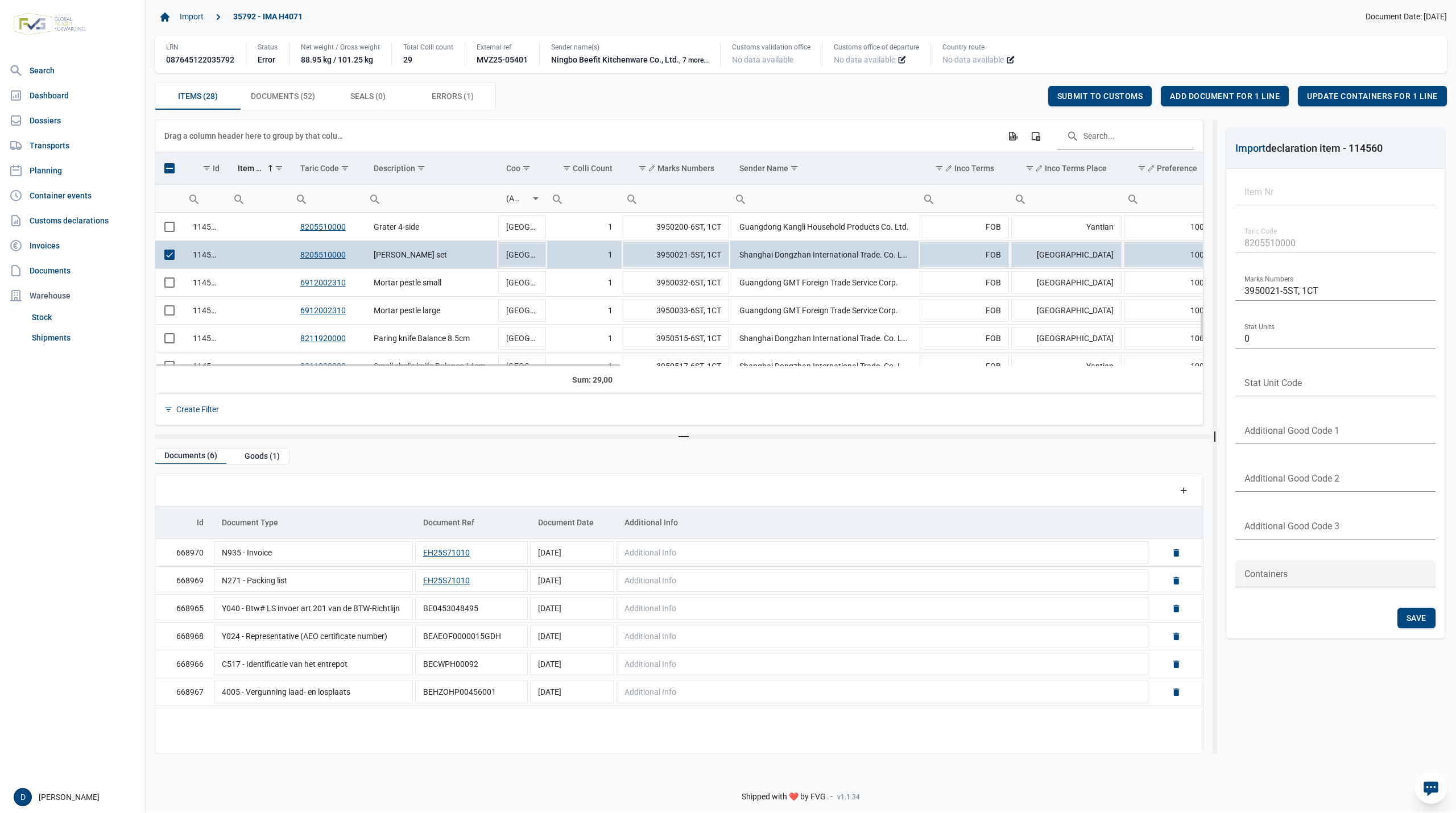
click at [170, 259] on span "Select row" at bounding box center [170, 255] width 11 height 11
click at [169, 283] on span "Select row" at bounding box center [170, 283] width 11 height 11
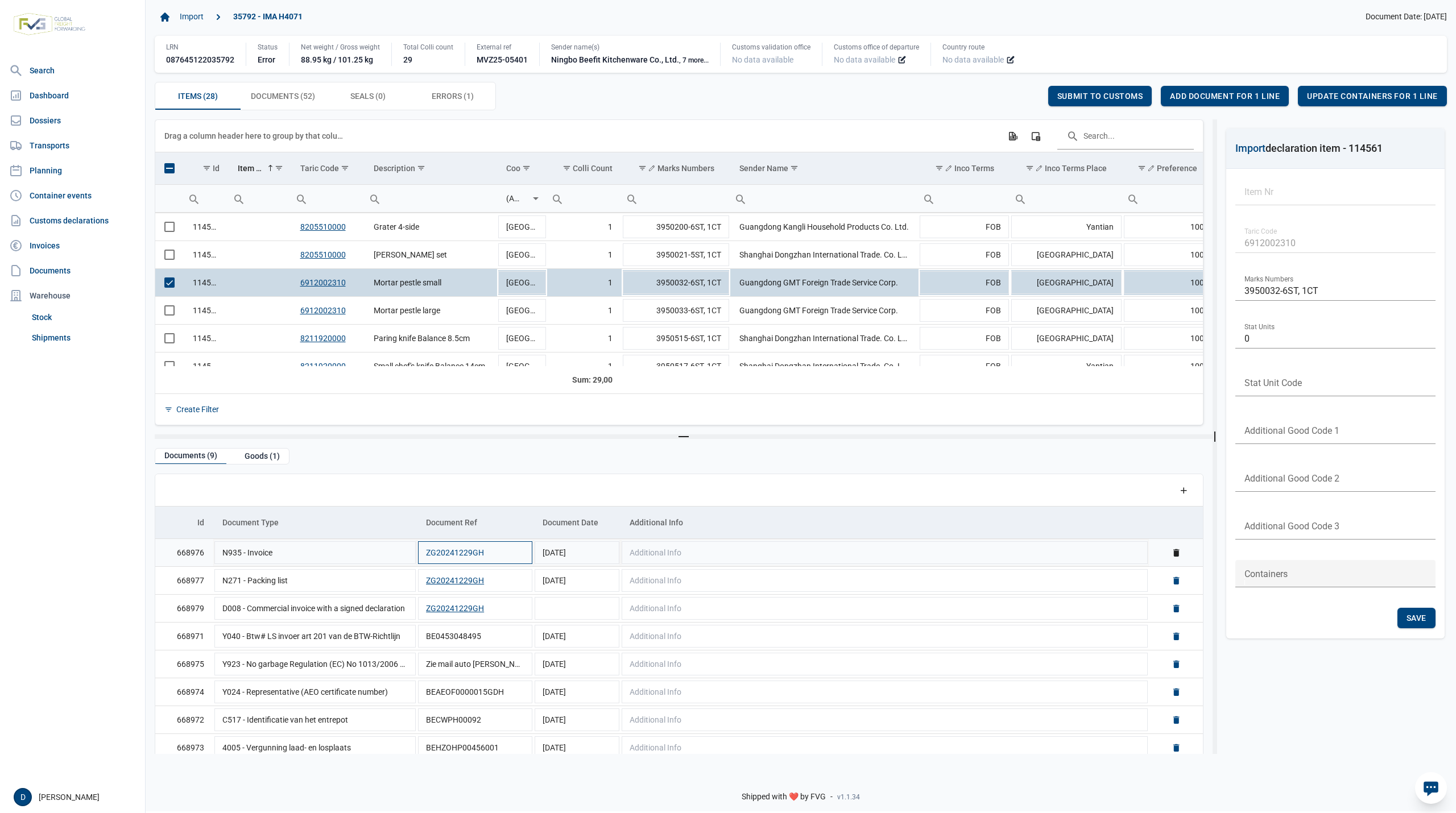
click at [447, 556] on button "ZG20241229GH" at bounding box center [455, 552] width 58 height 11
click at [171, 285] on span "Select row" at bounding box center [170, 283] width 11 height 11
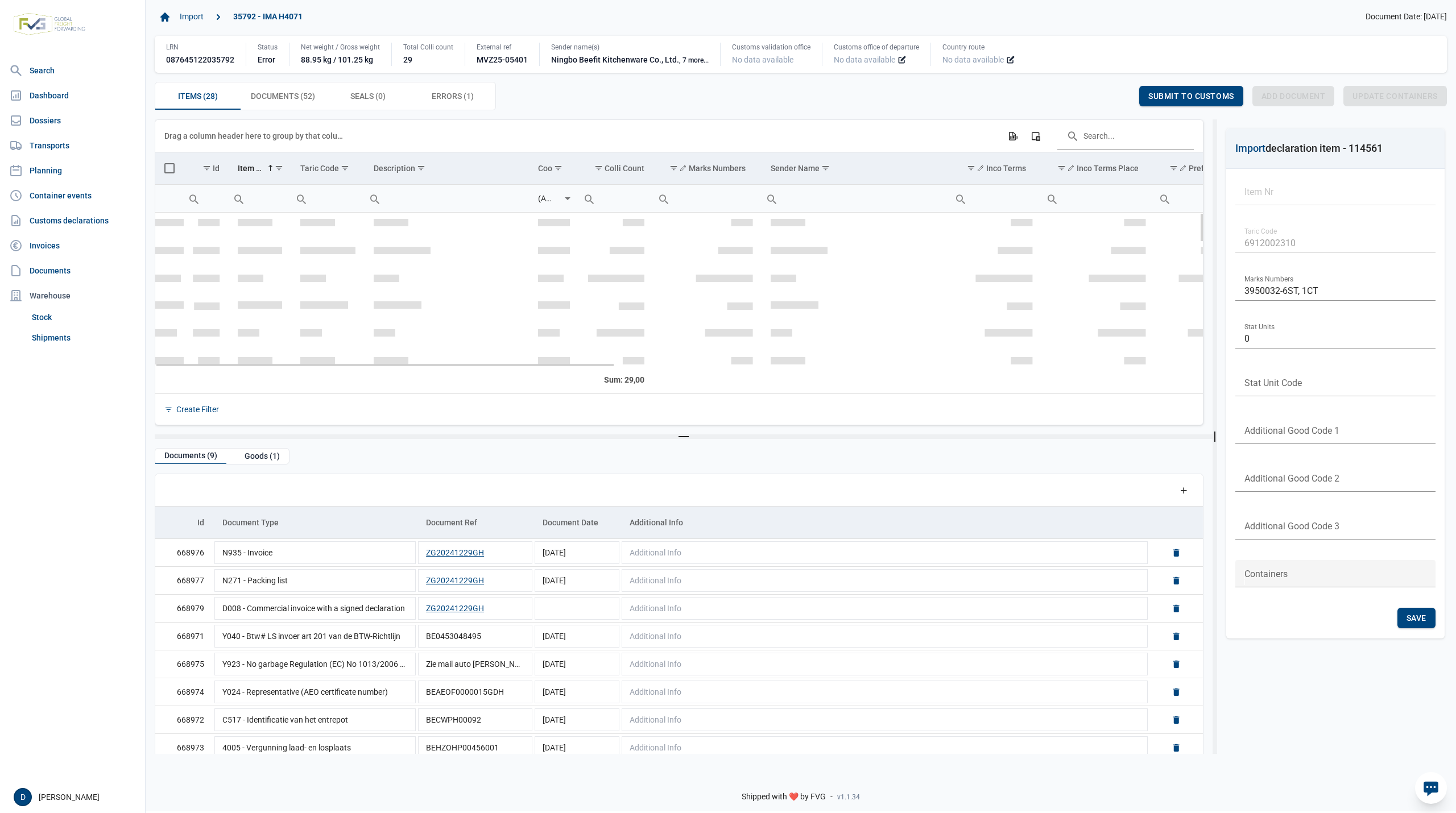
scroll to position [0, 0]
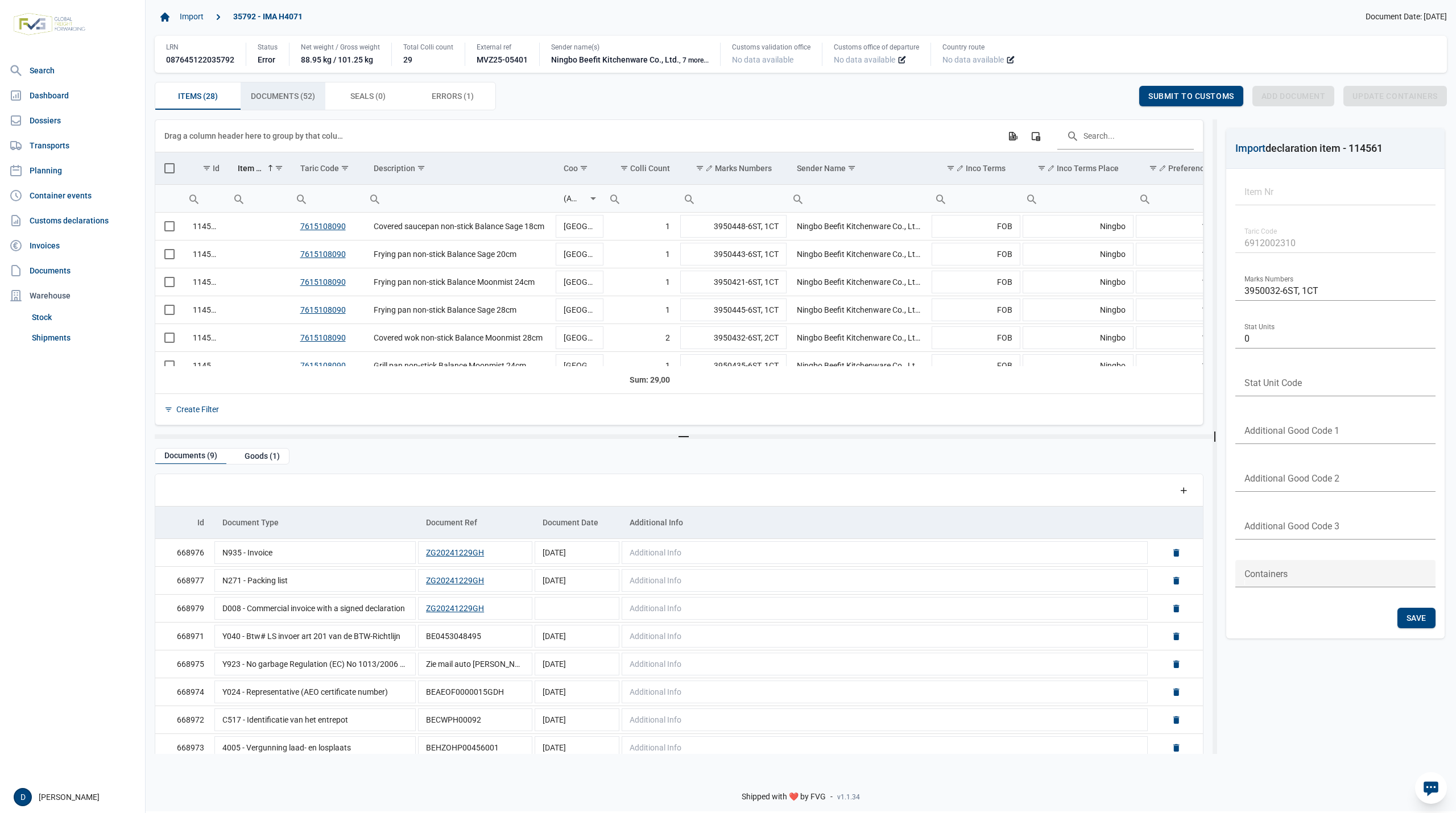
click at [297, 91] on span "Documents (52) Documents (52)" at bounding box center [283, 96] width 64 height 14
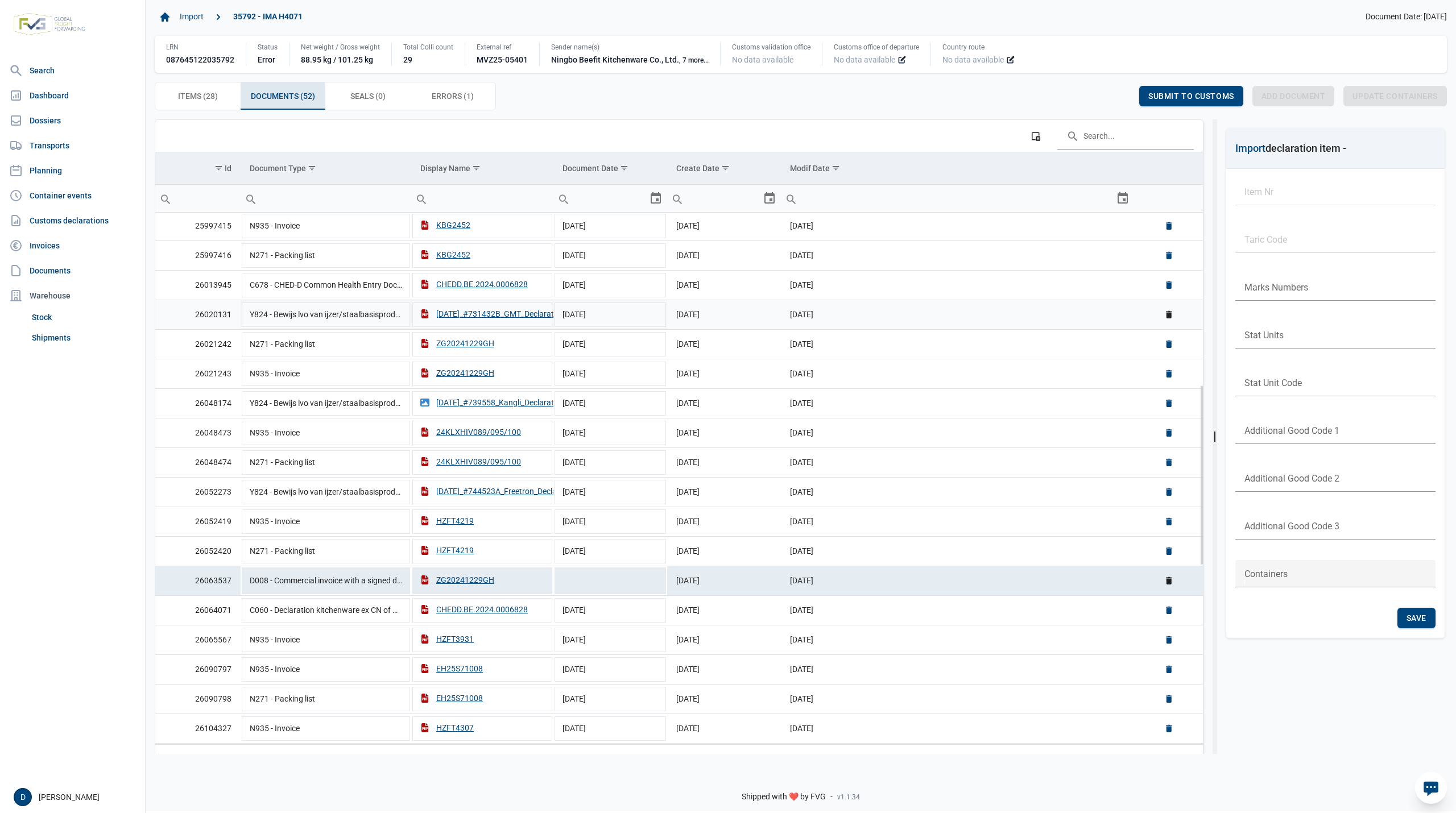
scroll to position [705, 0]
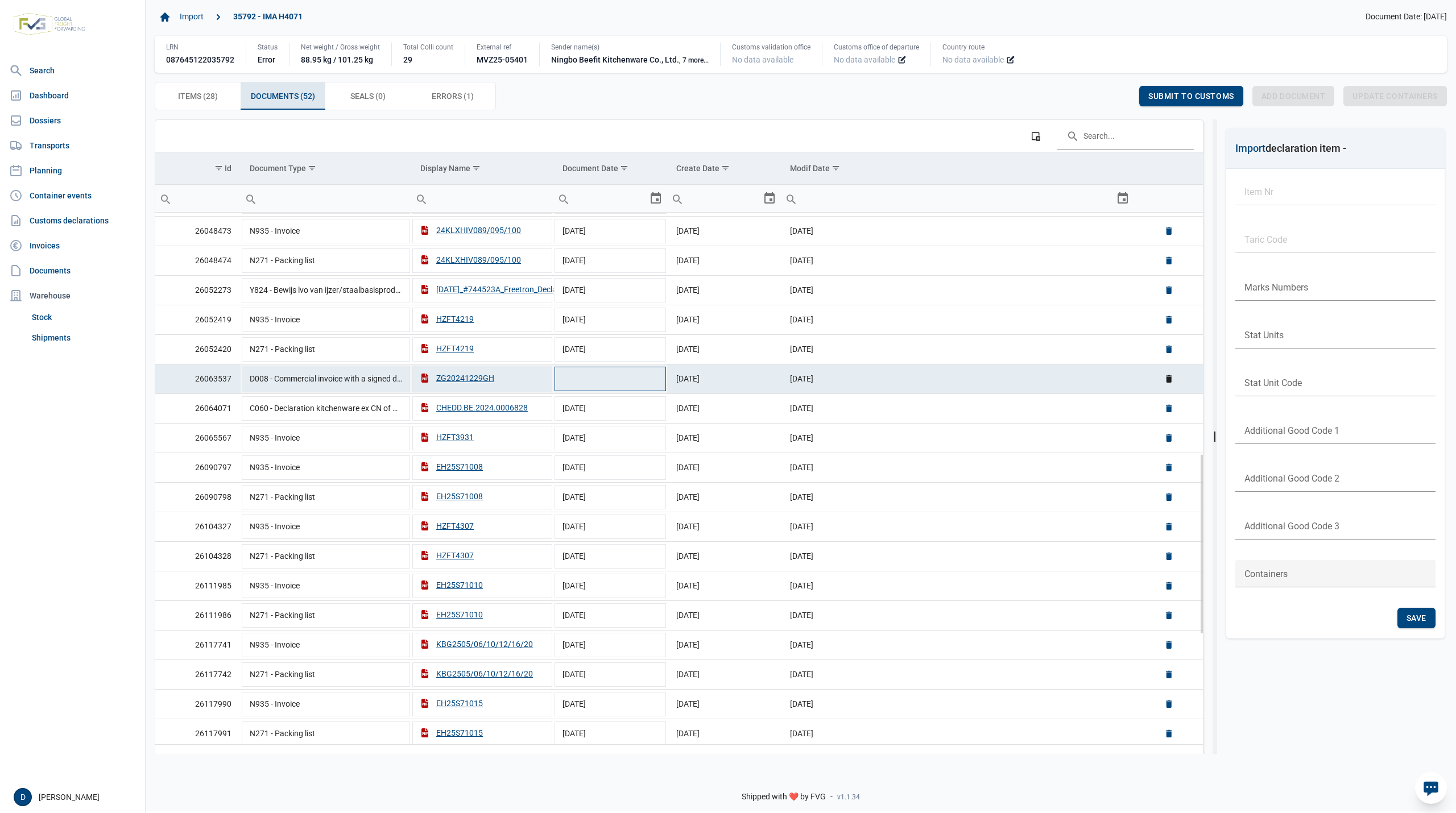
click at [605, 387] on td "Data grid with 52 rows and 6 columns" at bounding box center [610, 378] width 114 height 30
type input "29-12-2024"
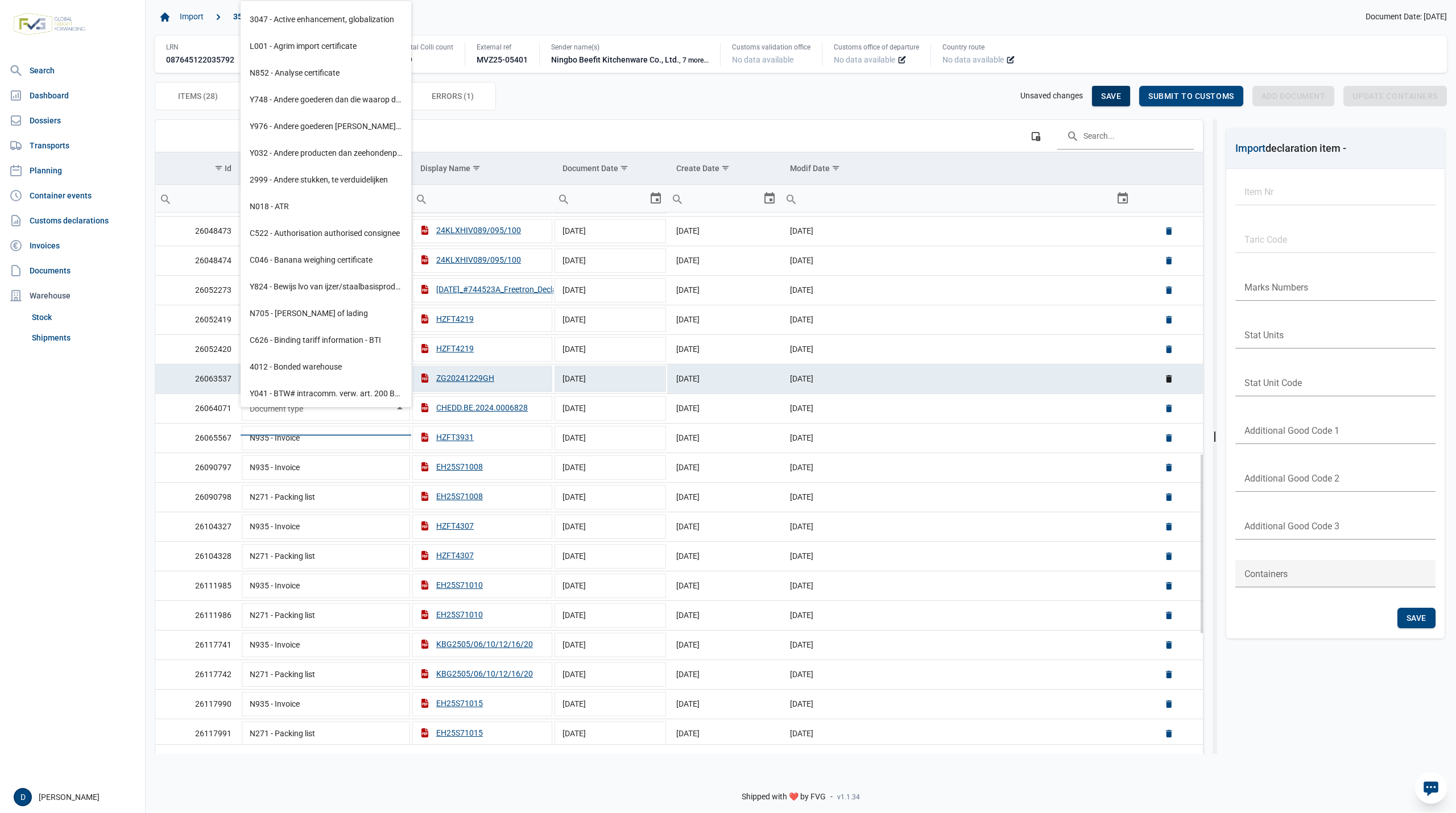
click at [1110, 95] on span "Save" at bounding box center [1111, 96] width 20 height 9
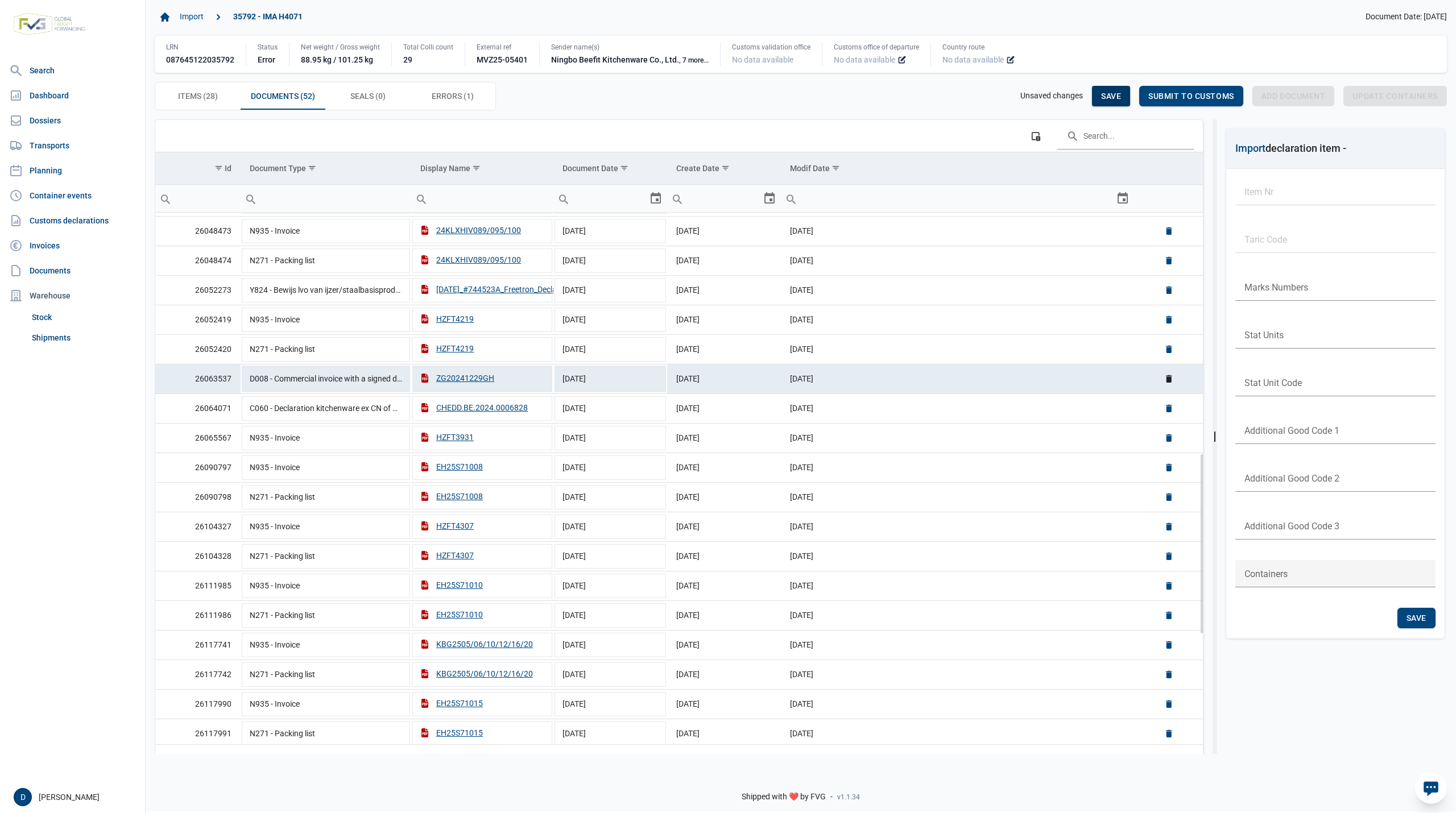
click at [1110, 95] on span "Save" at bounding box center [1111, 96] width 20 height 9
click at [1194, 95] on span "Submit to customs" at bounding box center [1191, 96] width 86 height 9
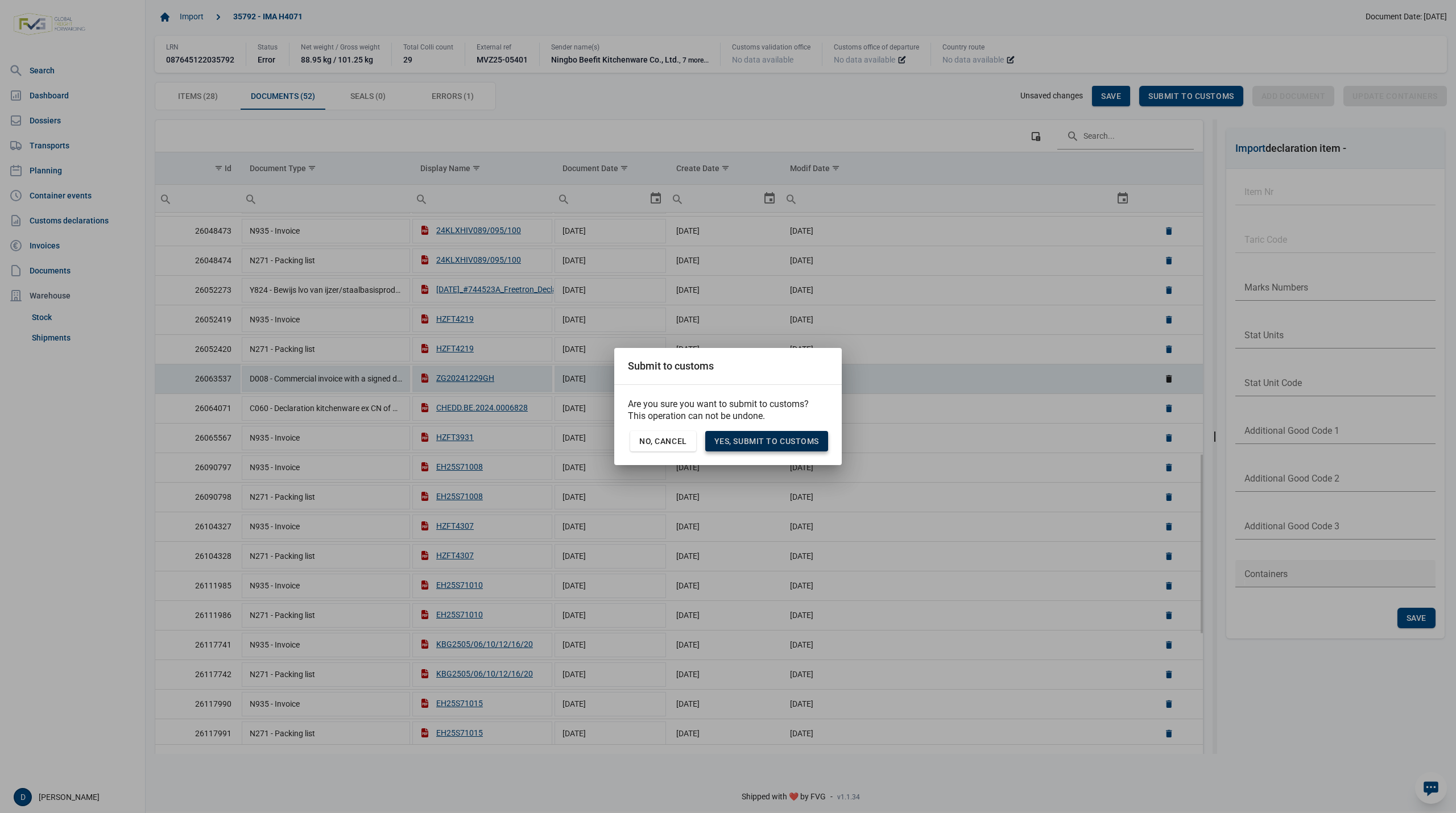
click at [783, 442] on span "Yes, Submit to customs" at bounding box center [766, 441] width 105 height 9
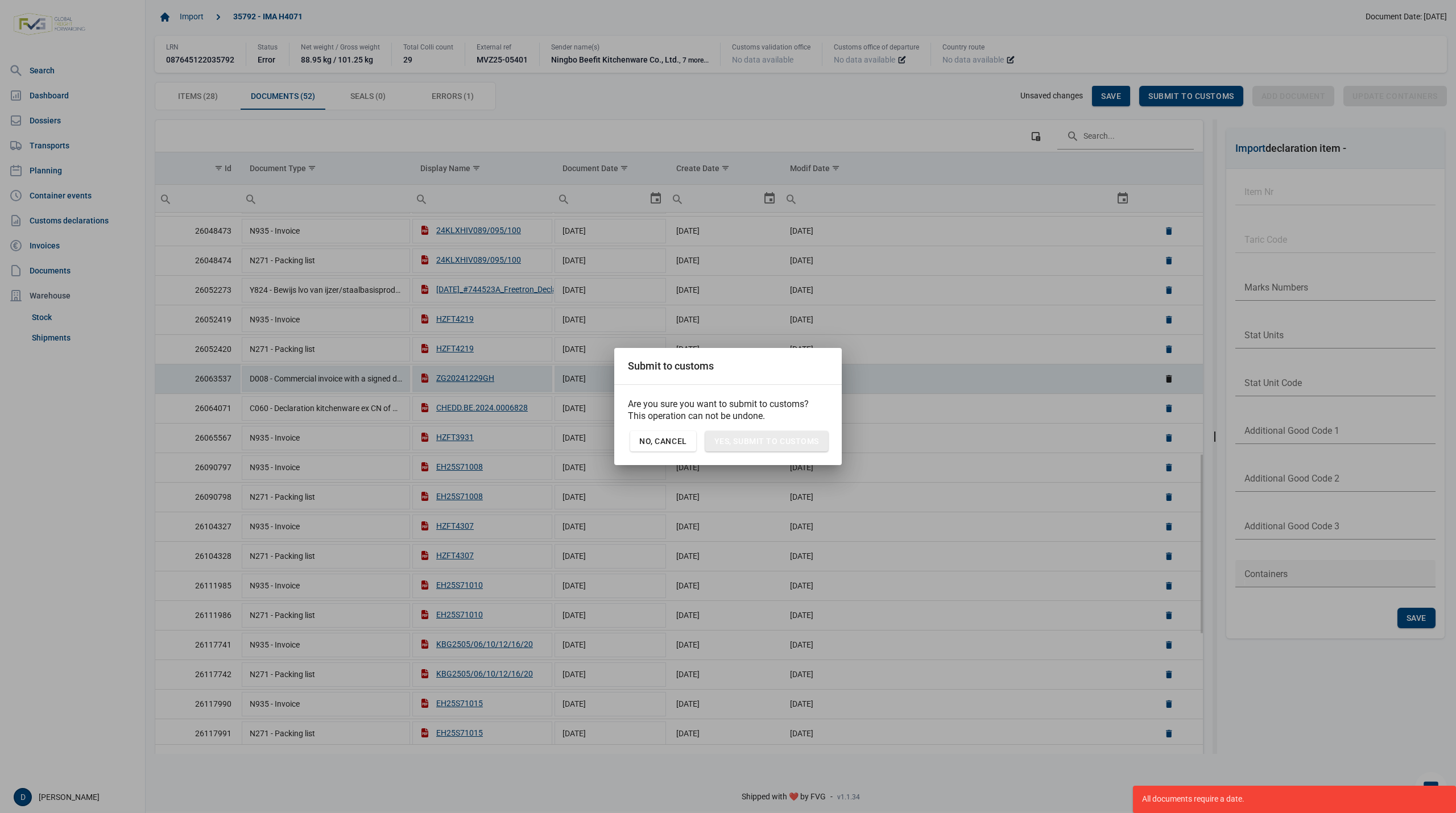
click at [822, 369] on div "Submit to customs" at bounding box center [728, 365] width 200 height 36
click at [652, 368] on div "Submit to customs" at bounding box center [671, 366] width 86 height 13
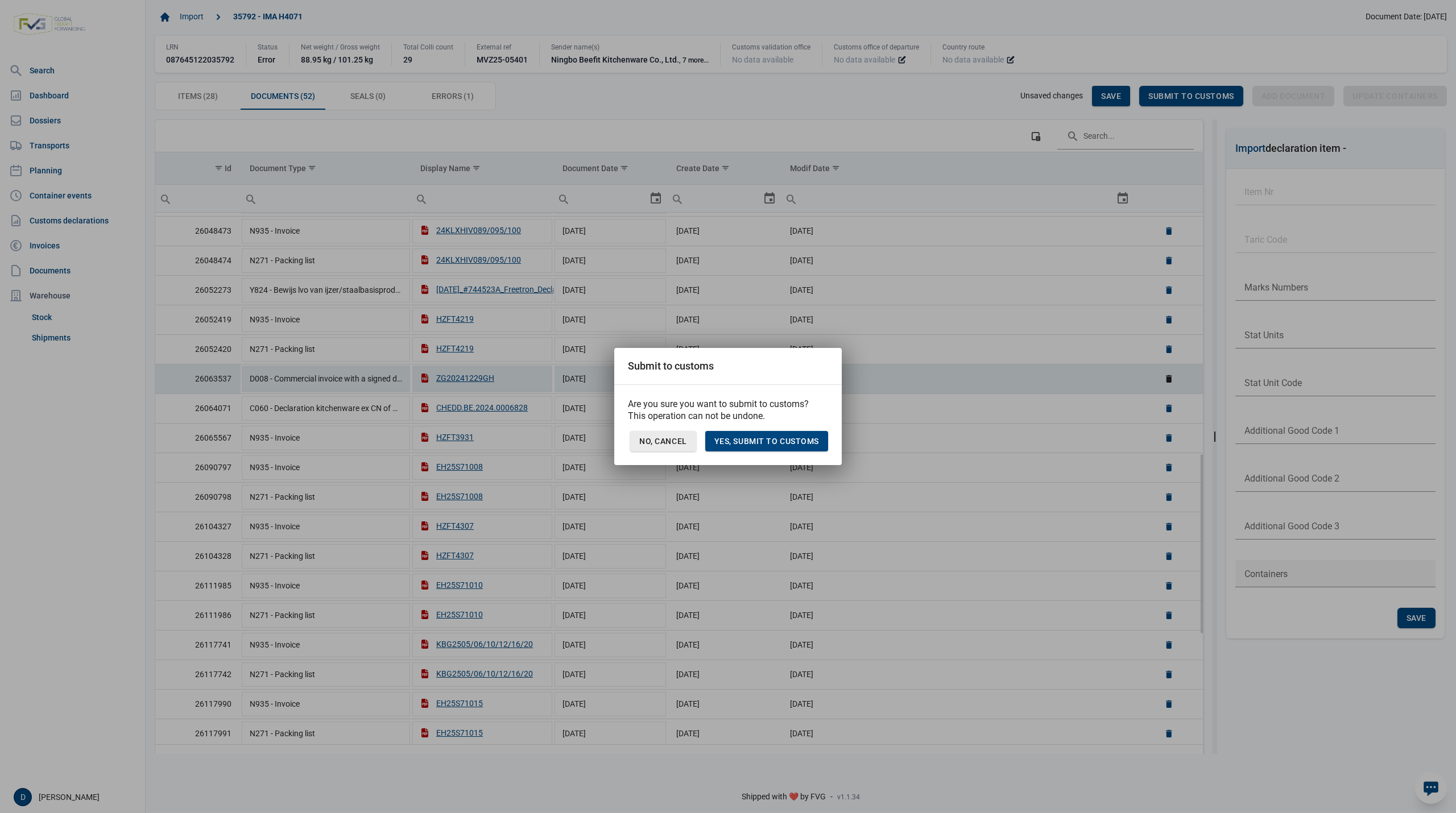
click at [686, 446] on span "No, Cancel" at bounding box center [663, 441] width 48 height 9
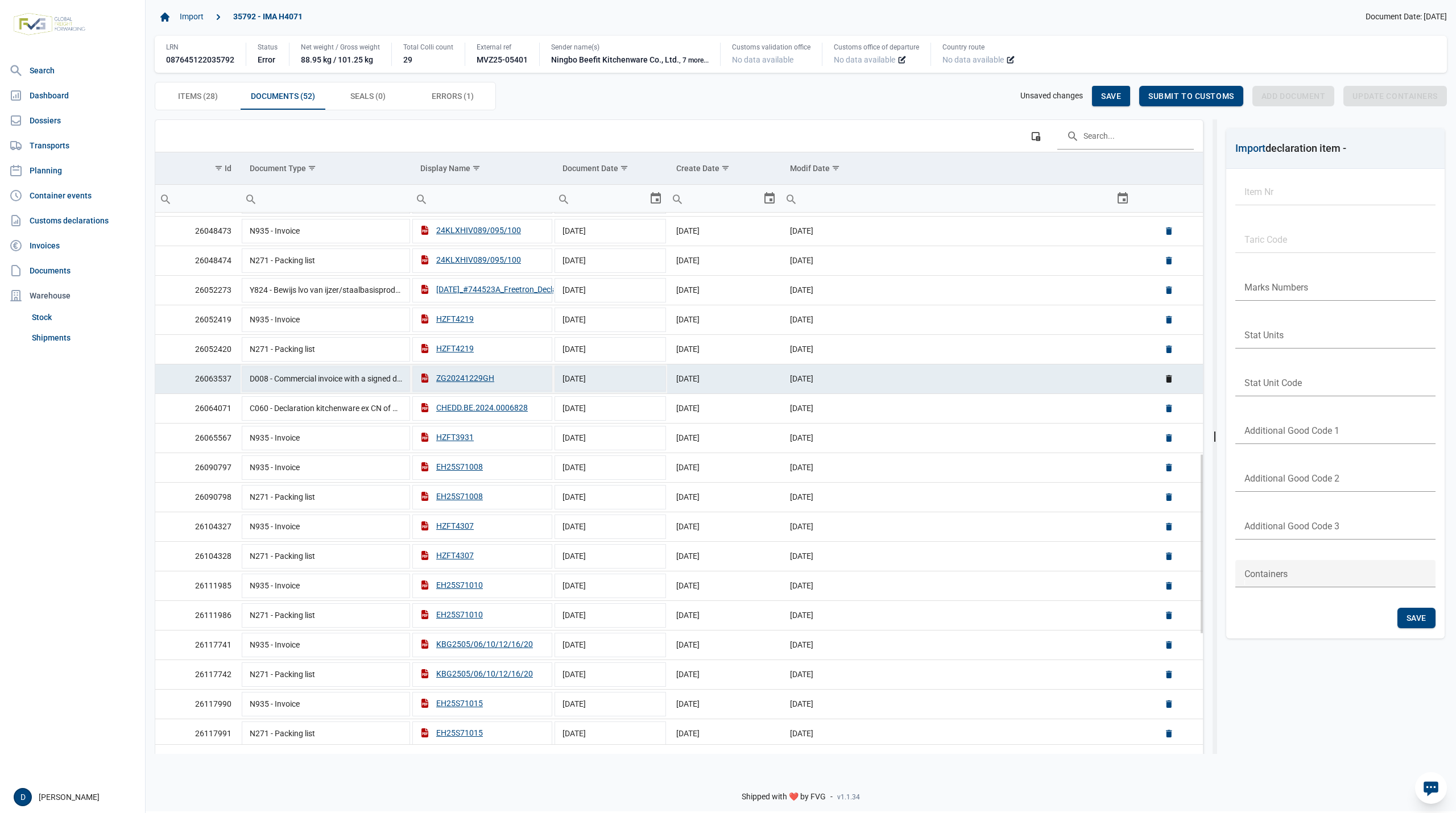
click at [958, 389] on td "05-03-2025" at bounding box center [957, 378] width 353 height 30
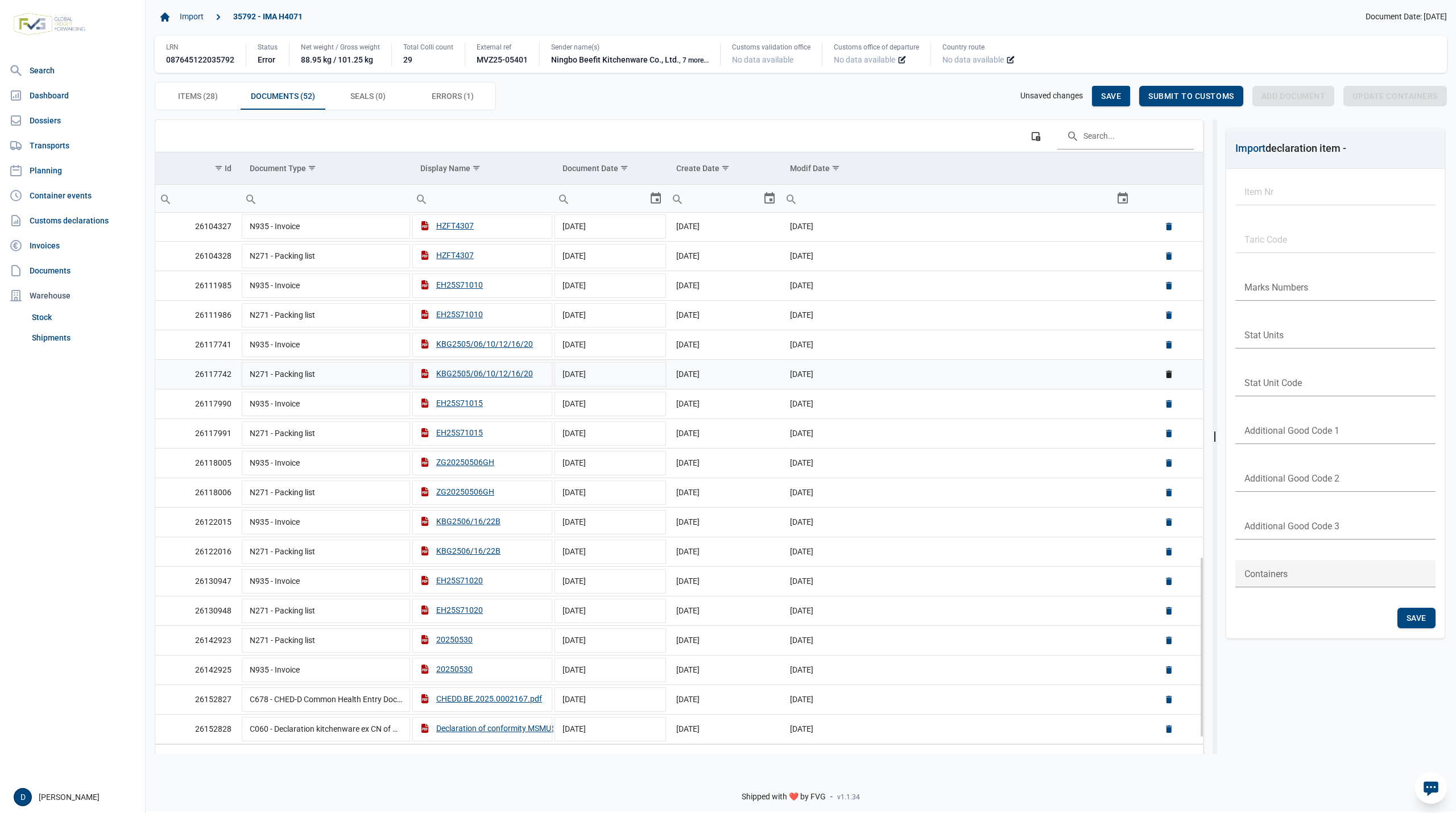
scroll to position [605, 0]
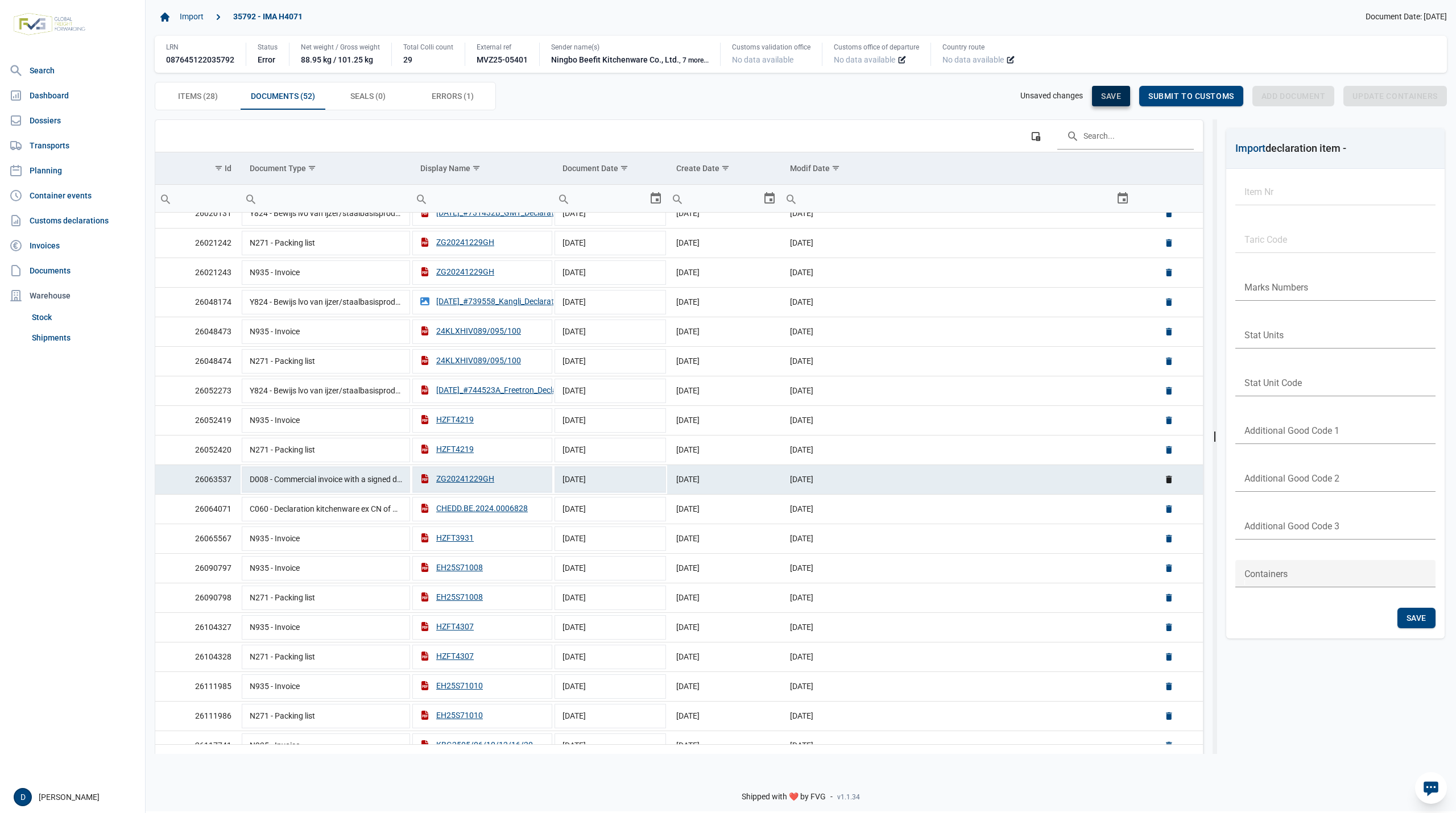
click at [1095, 91] on div "Save" at bounding box center [1111, 96] width 38 height 20
click at [1104, 94] on span "Save" at bounding box center [1111, 96] width 20 height 9
click at [884, 489] on td "05-03-2025" at bounding box center [957, 478] width 353 height 30
click at [1109, 98] on span "Save" at bounding box center [1111, 96] width 20 height 9
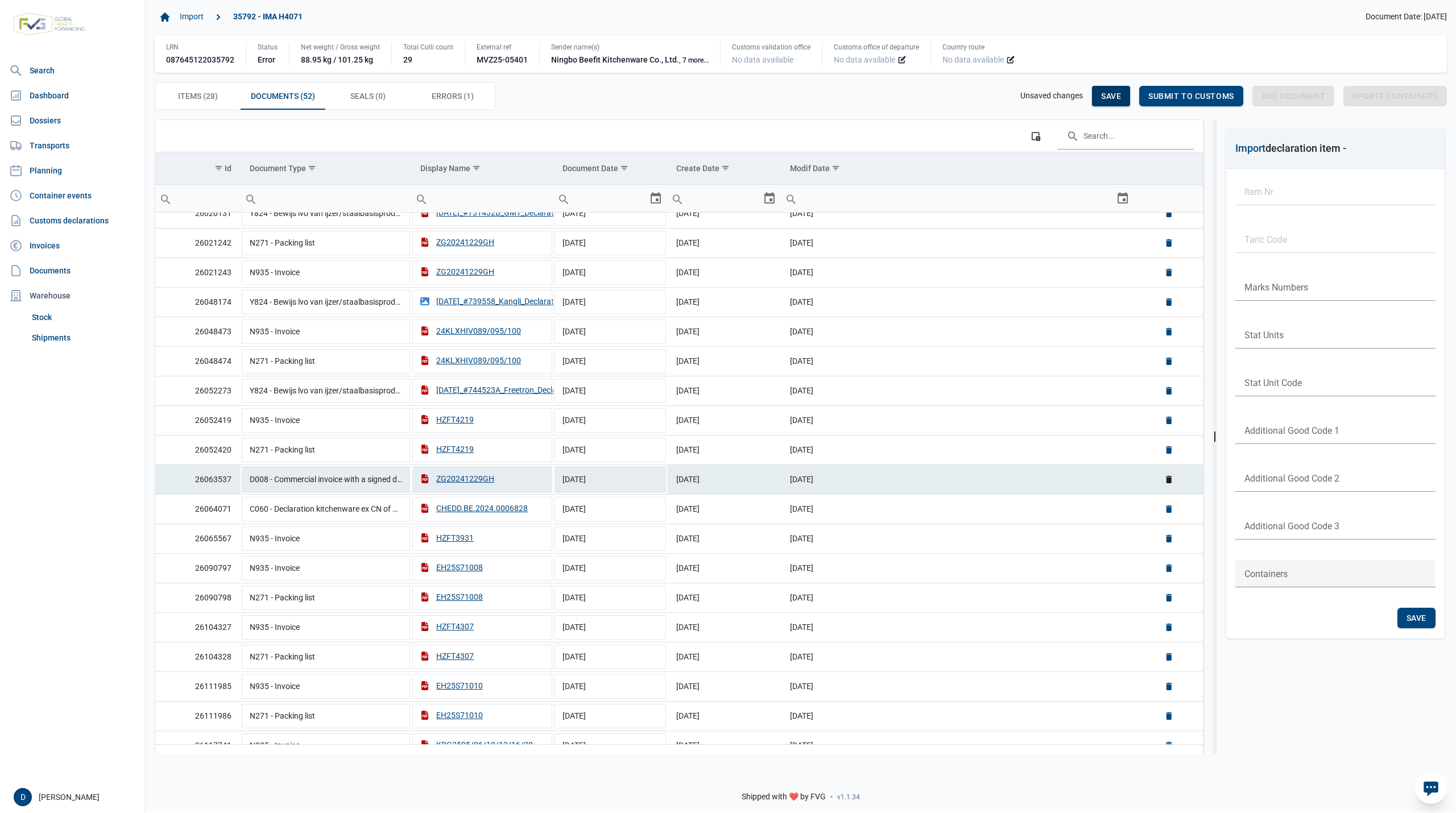
click at [1111, 98] on span "Save" at bounding box center [1111, 96] width 20 height 9
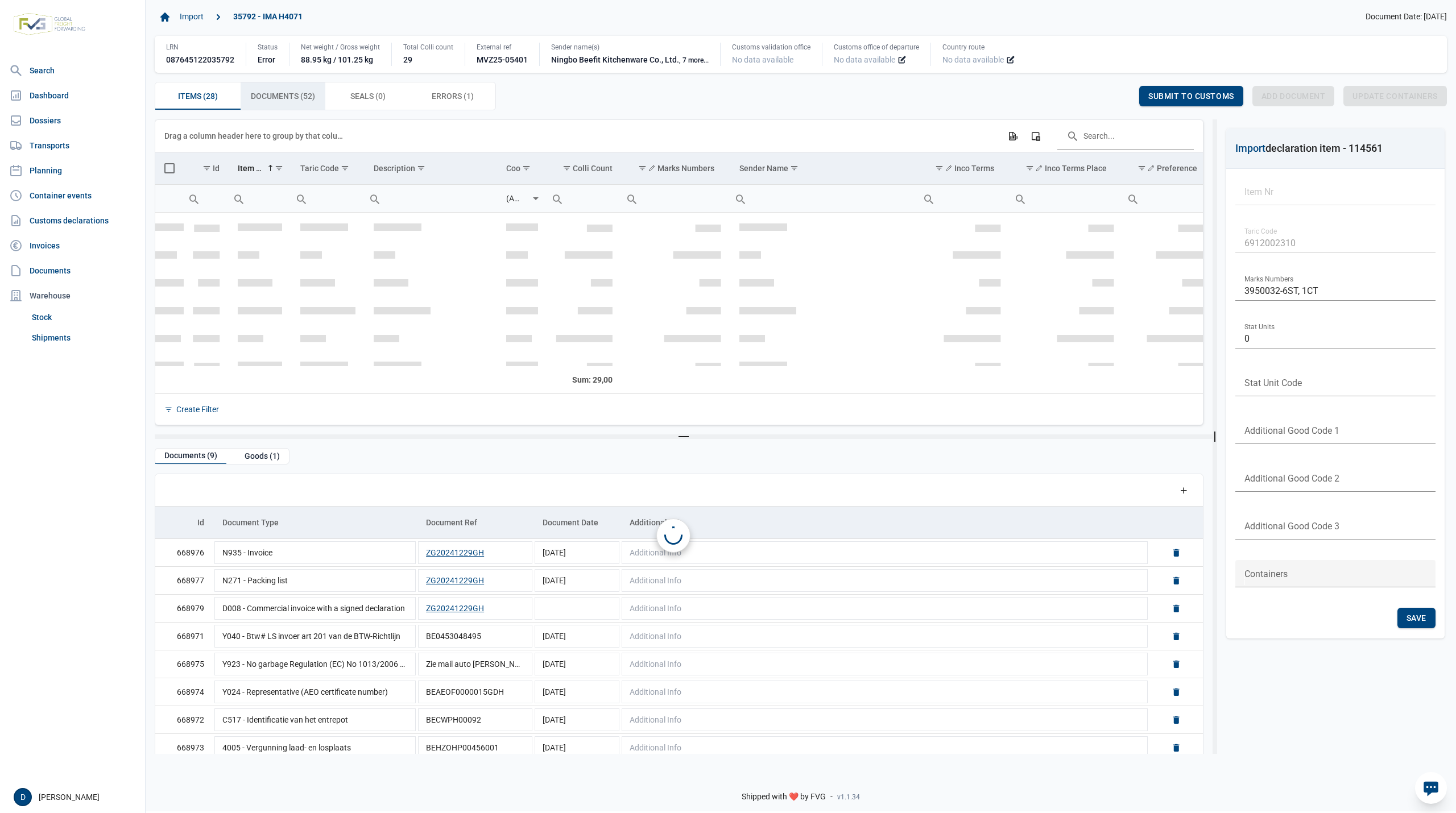
scroll to position [560, 0]
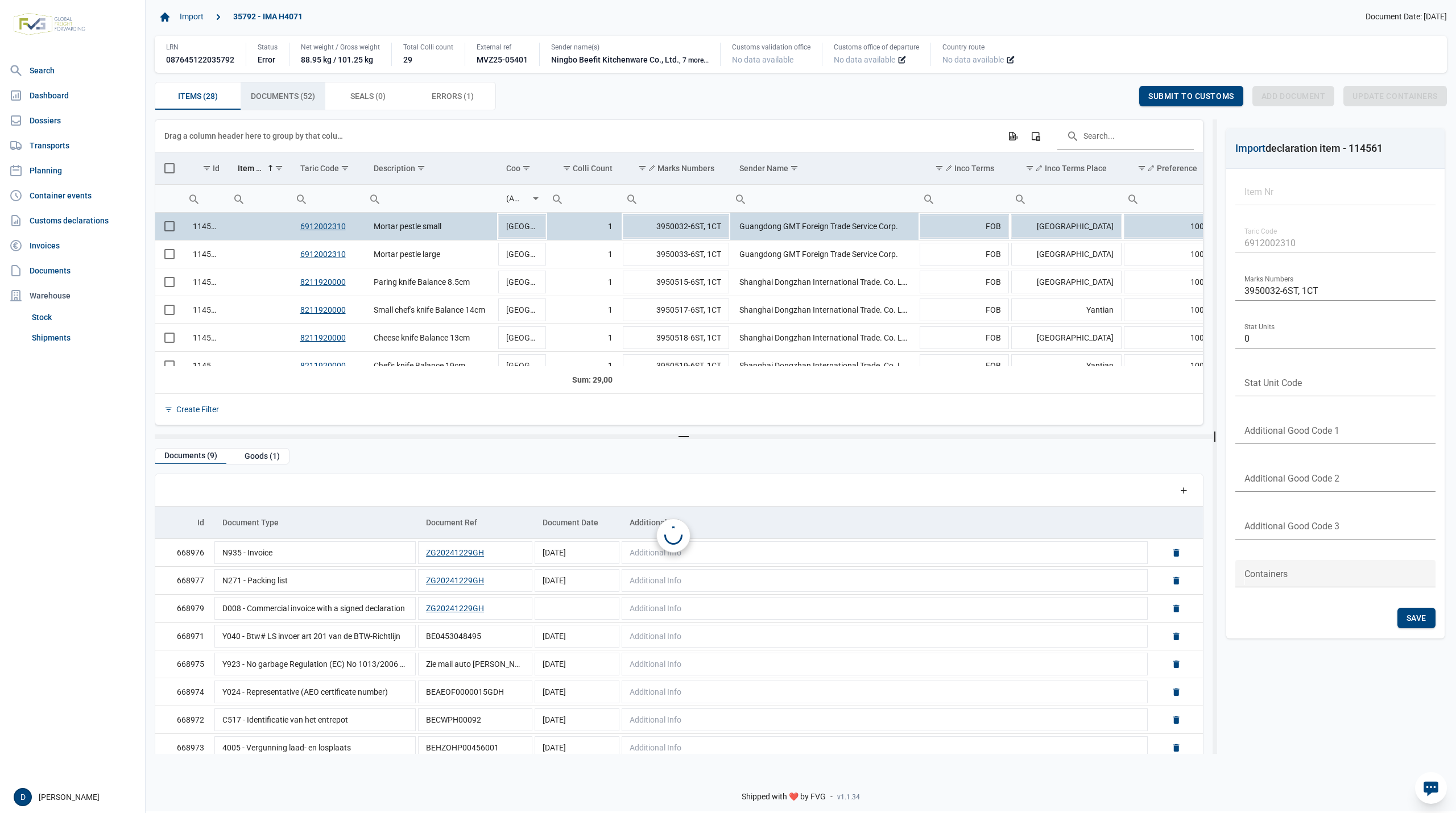
click at [284, 90] on span "Documents (52) Documents (52)" at bounding box center [283, 96] width 64 height 14
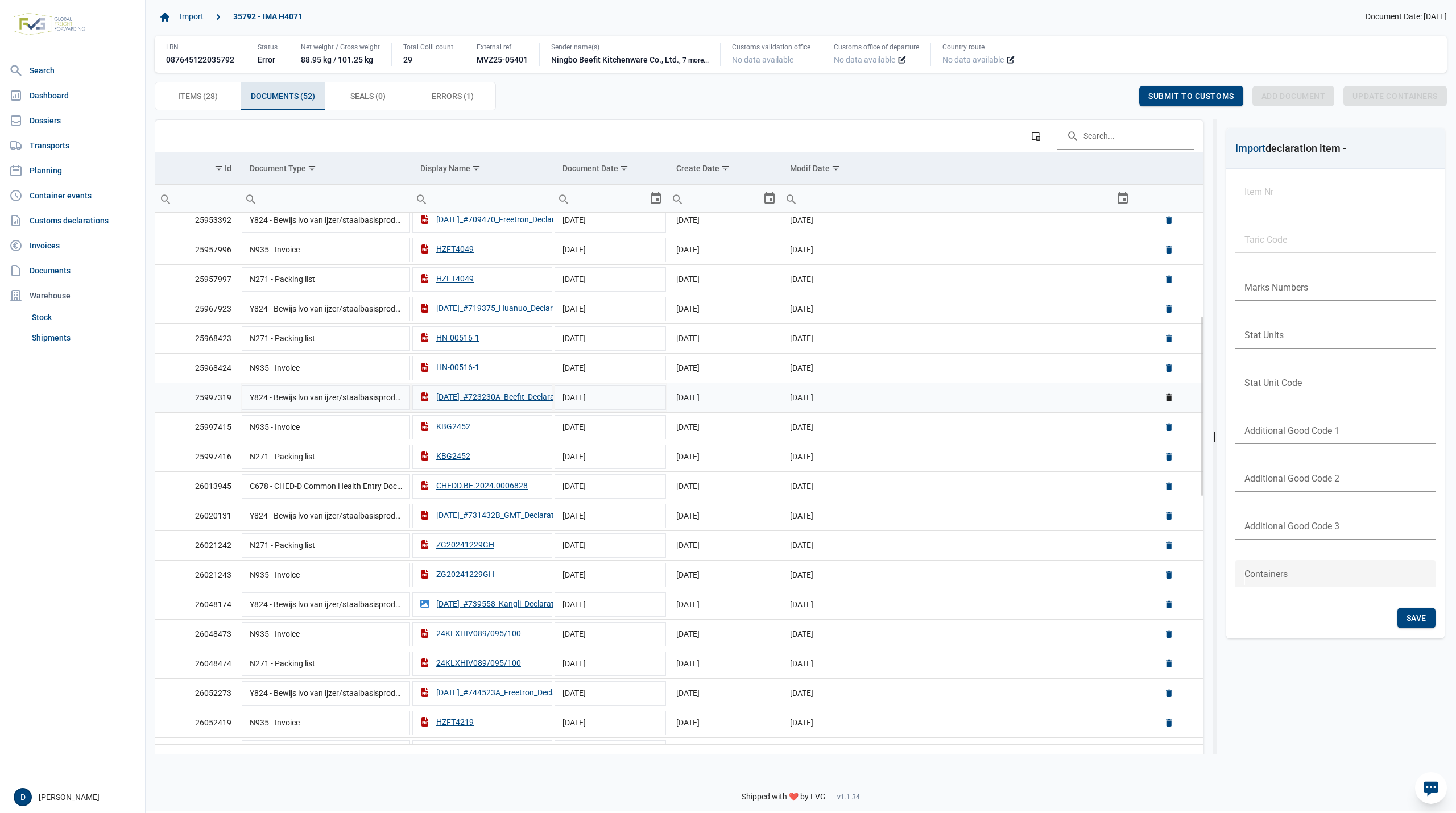
scroll to position [503, 0]
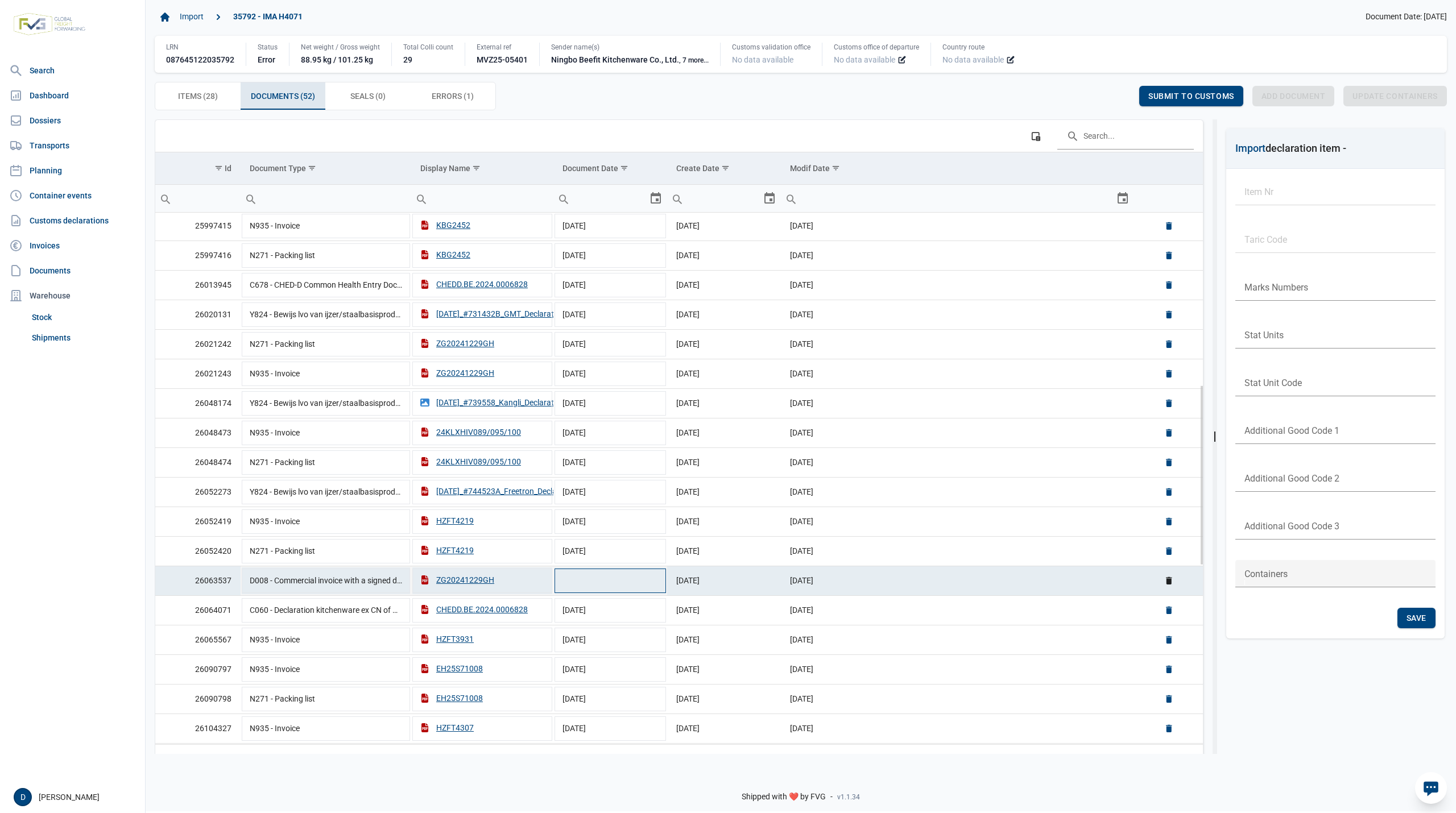
click at [592, 595] on td "Data grid with 52 rows and 6 columns" at bounding box center [610, 580] width 114 height 30
type input "[DATE]"
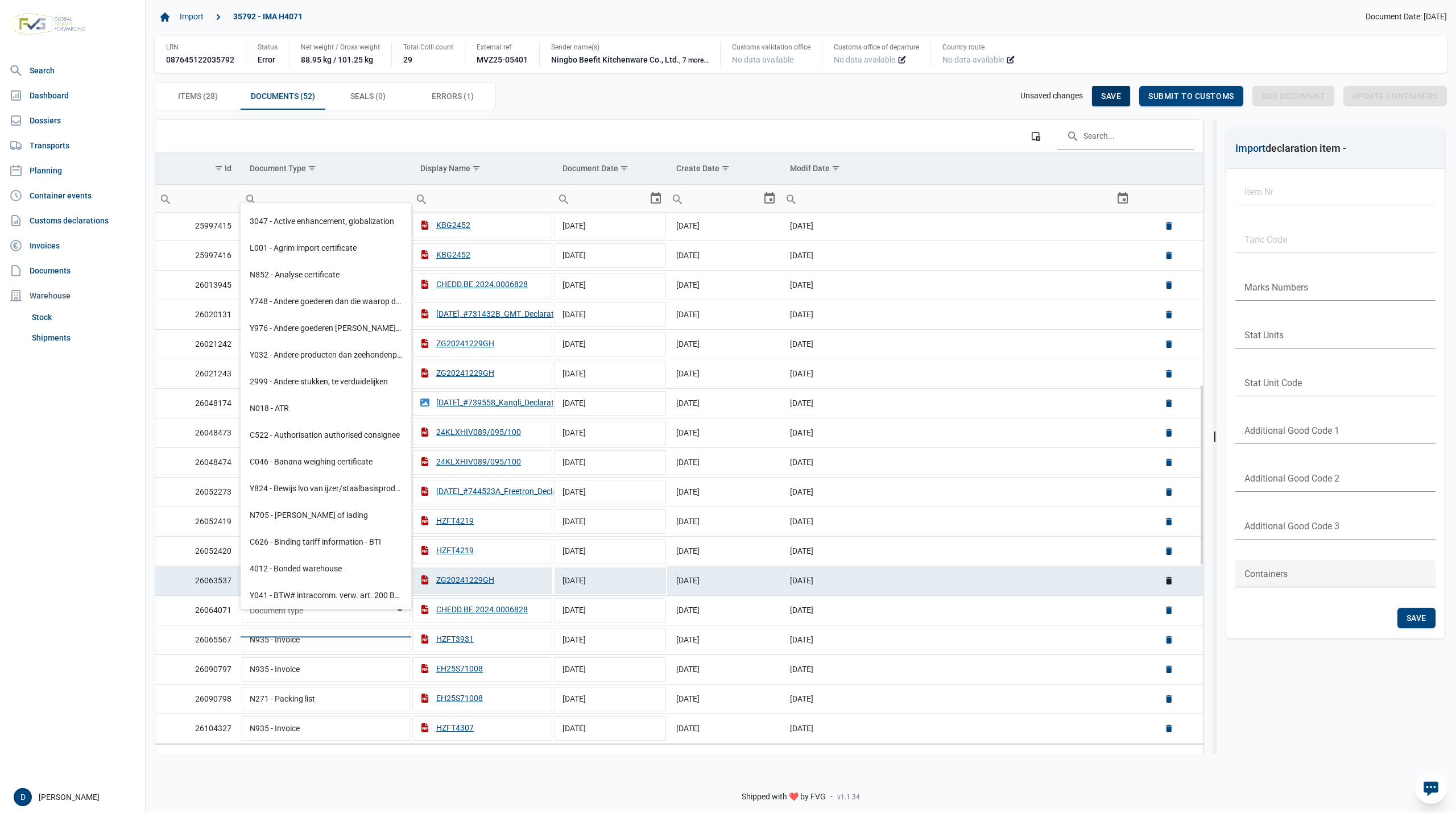
click at [1111, 91] on span "Save" at bounding box center [1111, 96] width 20 height 9
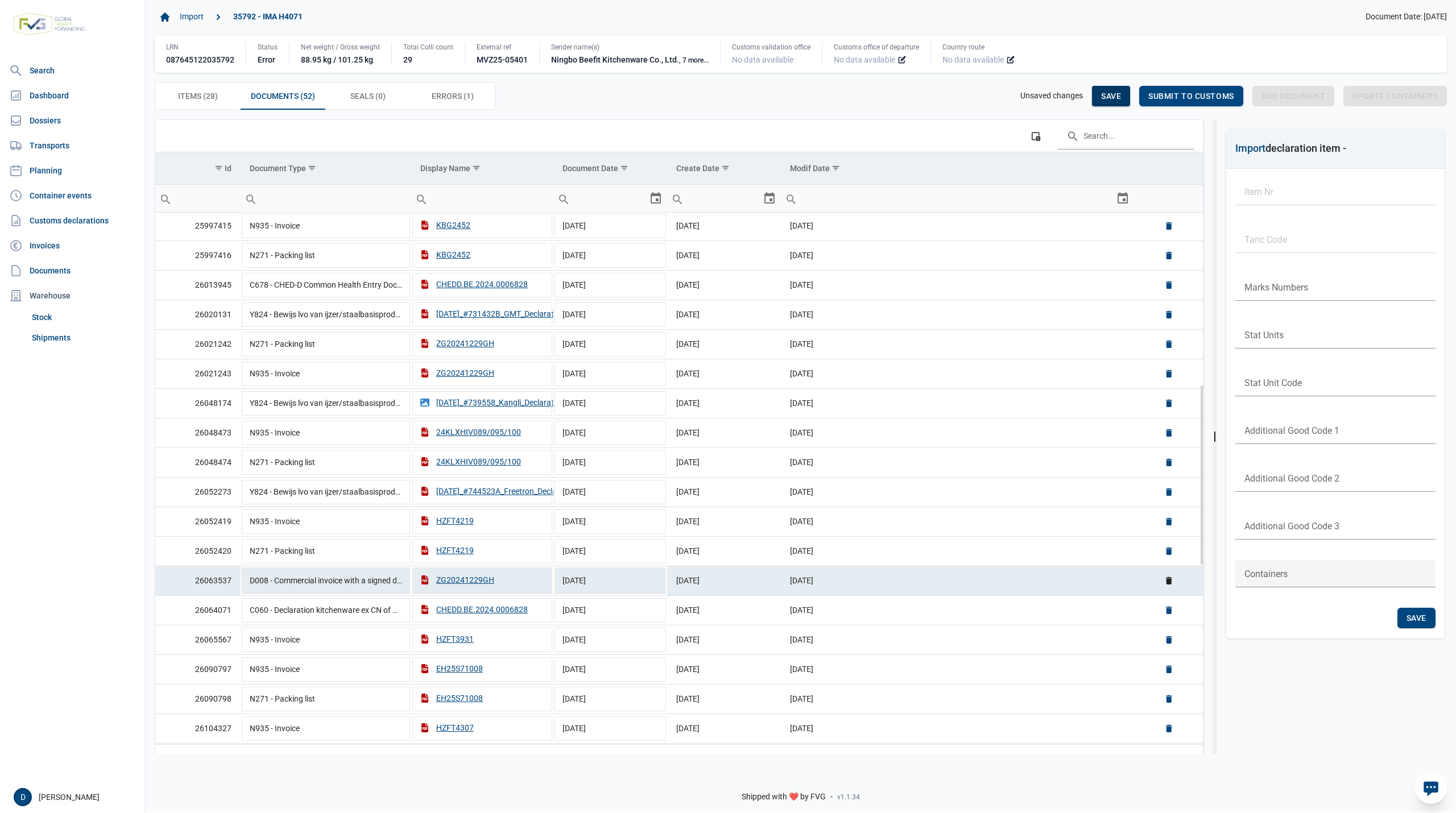
click at [1113, 91] on span "Save" at bounding box center [1111, 96] width 20 height 9
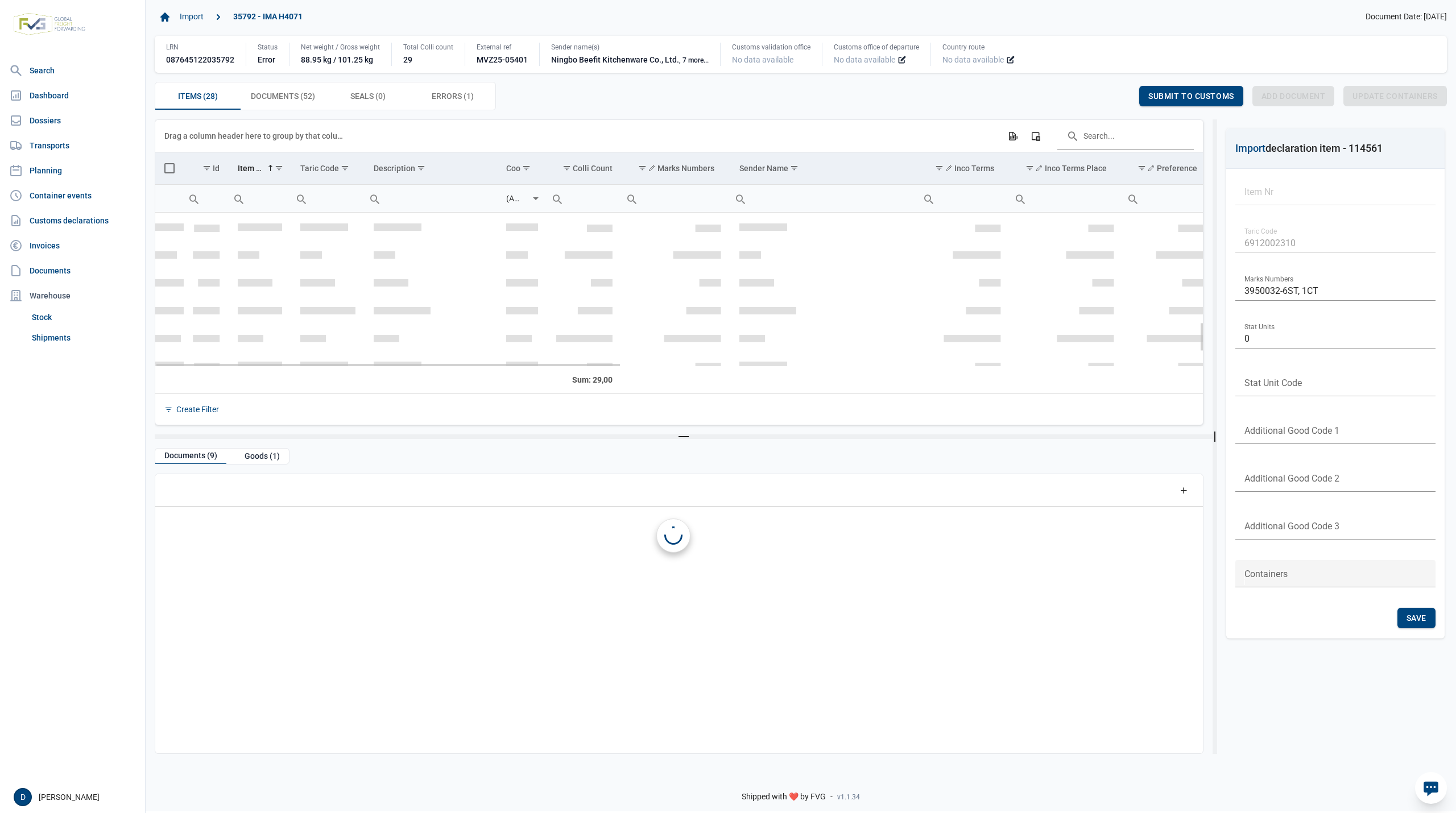
scroll to position [560, 0]
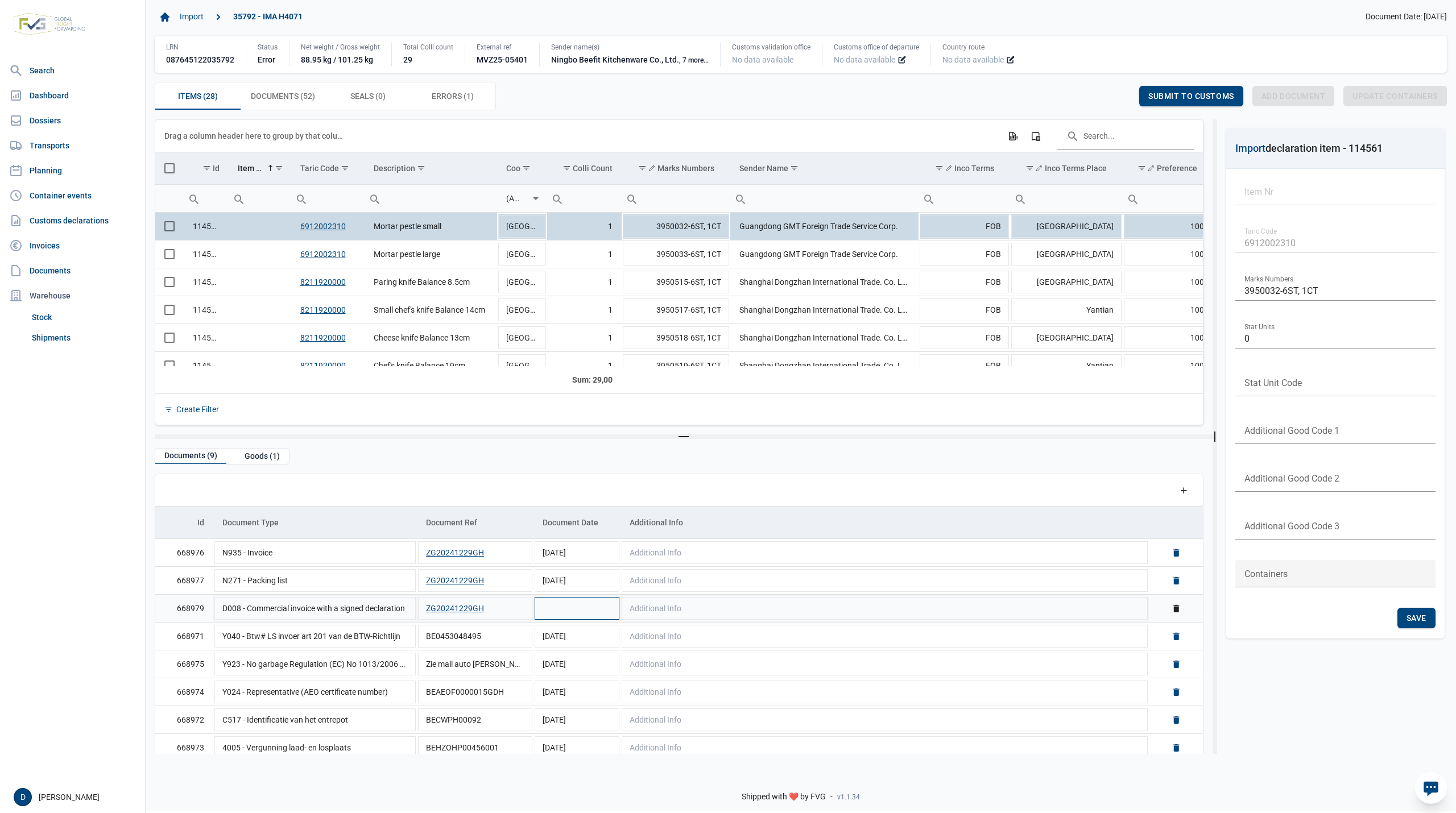
click at [570, 599] on td "Data grid with 9 rows and 5 columns" at bounding box center [577, 608] width 87 height 28
click at [574, 612] on input "Document date" at bounding box center [568, 609] width 69 height 28
type input "[DATE]"
click at [1110, 91] on span "Save" at bounding box center [1111, 96] width 20 height 9
click at [290, 101] on span "Documents (52) Documents (52)" at bounding box center [283, 96] width 64 height 14
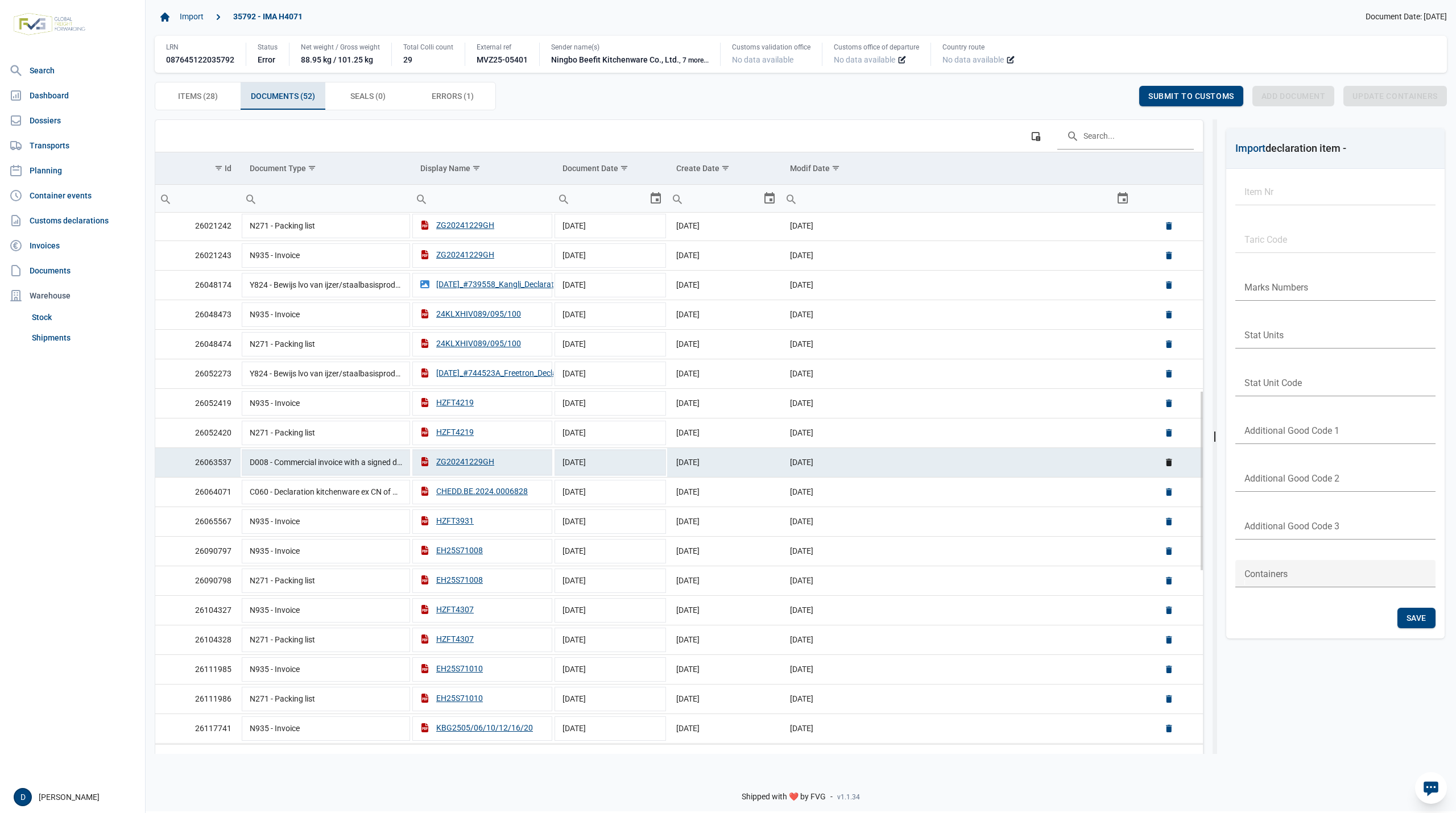
scroll to position [521, 0]
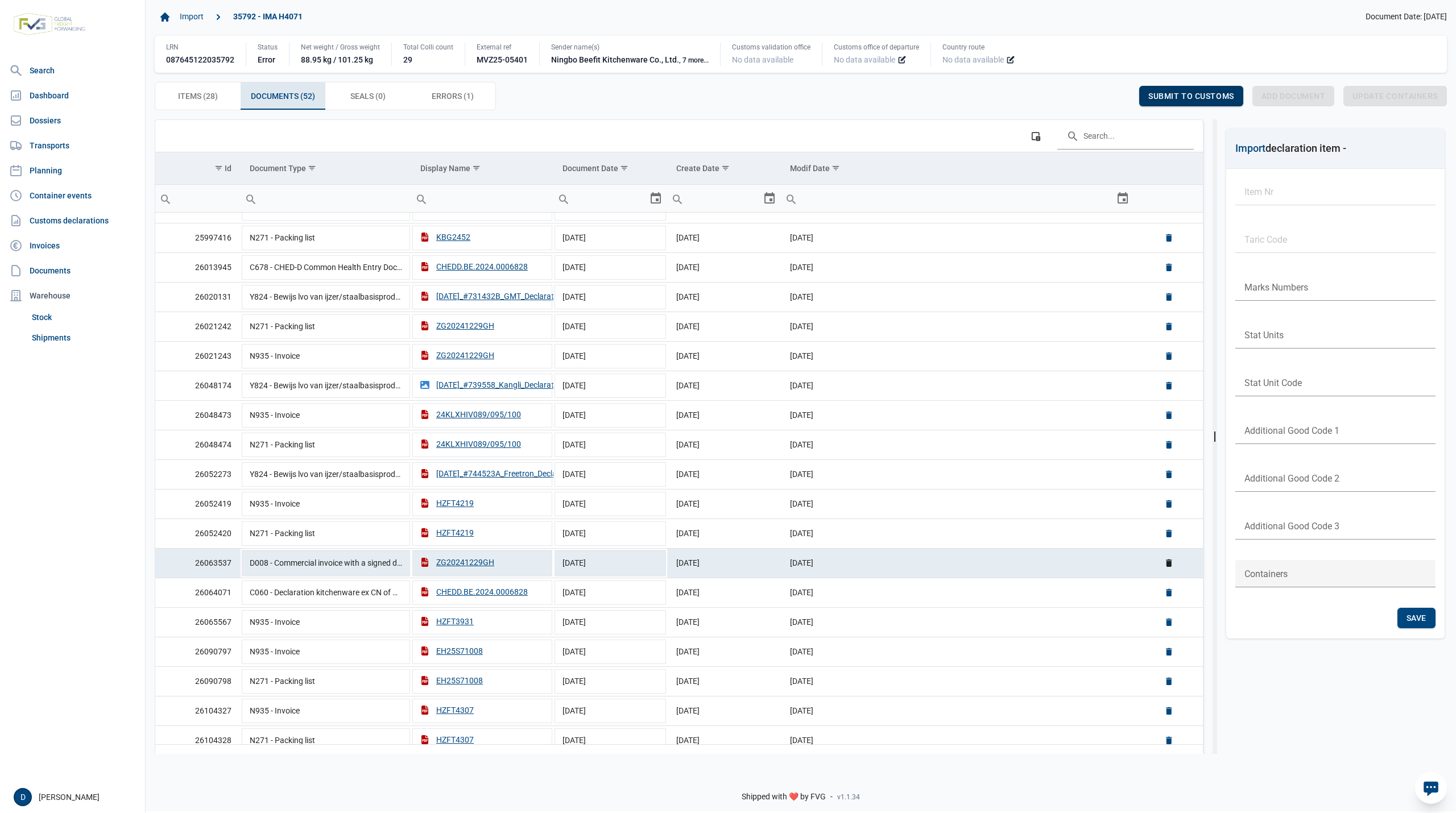
click at [1178, 91] on span "Submit to customs" at bounding box center [1191, 96] width 86 height 9
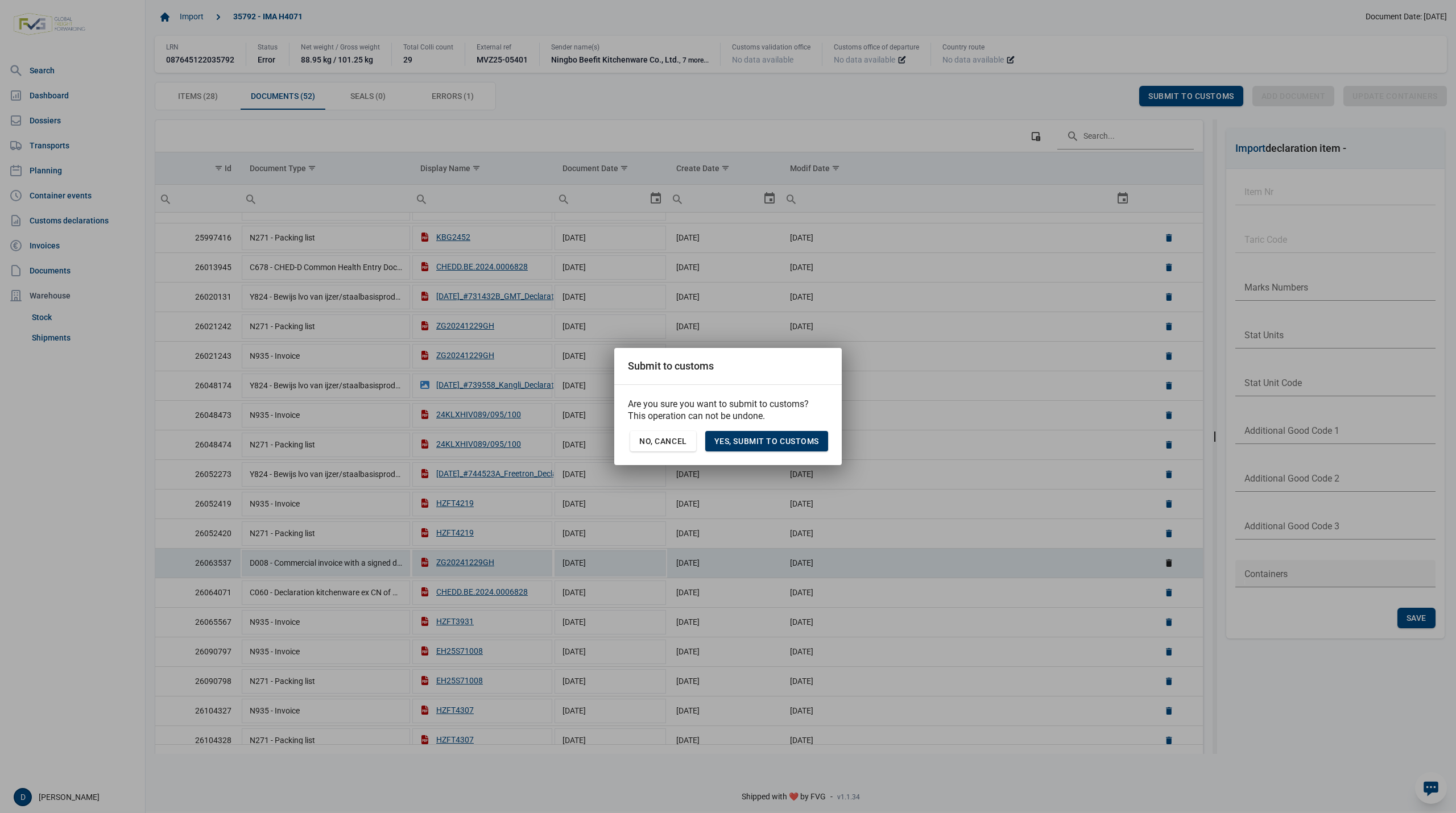
click at [759, 442] on span "Yes, Submit to customs" at bounding box center [766, 441] width 105 height 9
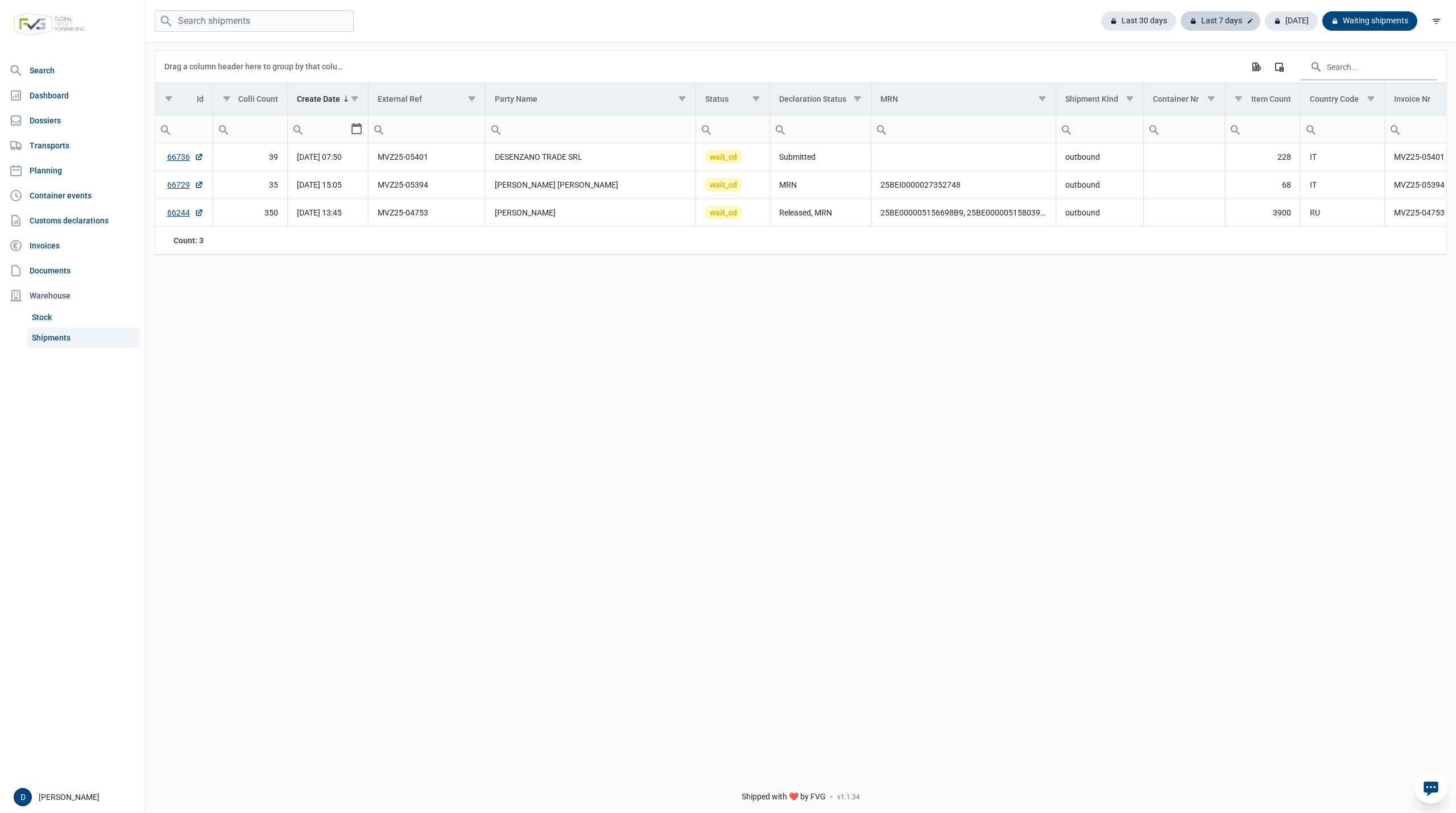
click at [1226, 20] on div "Last 7 days" at bounding box center [1220, 20] width 80 height 19
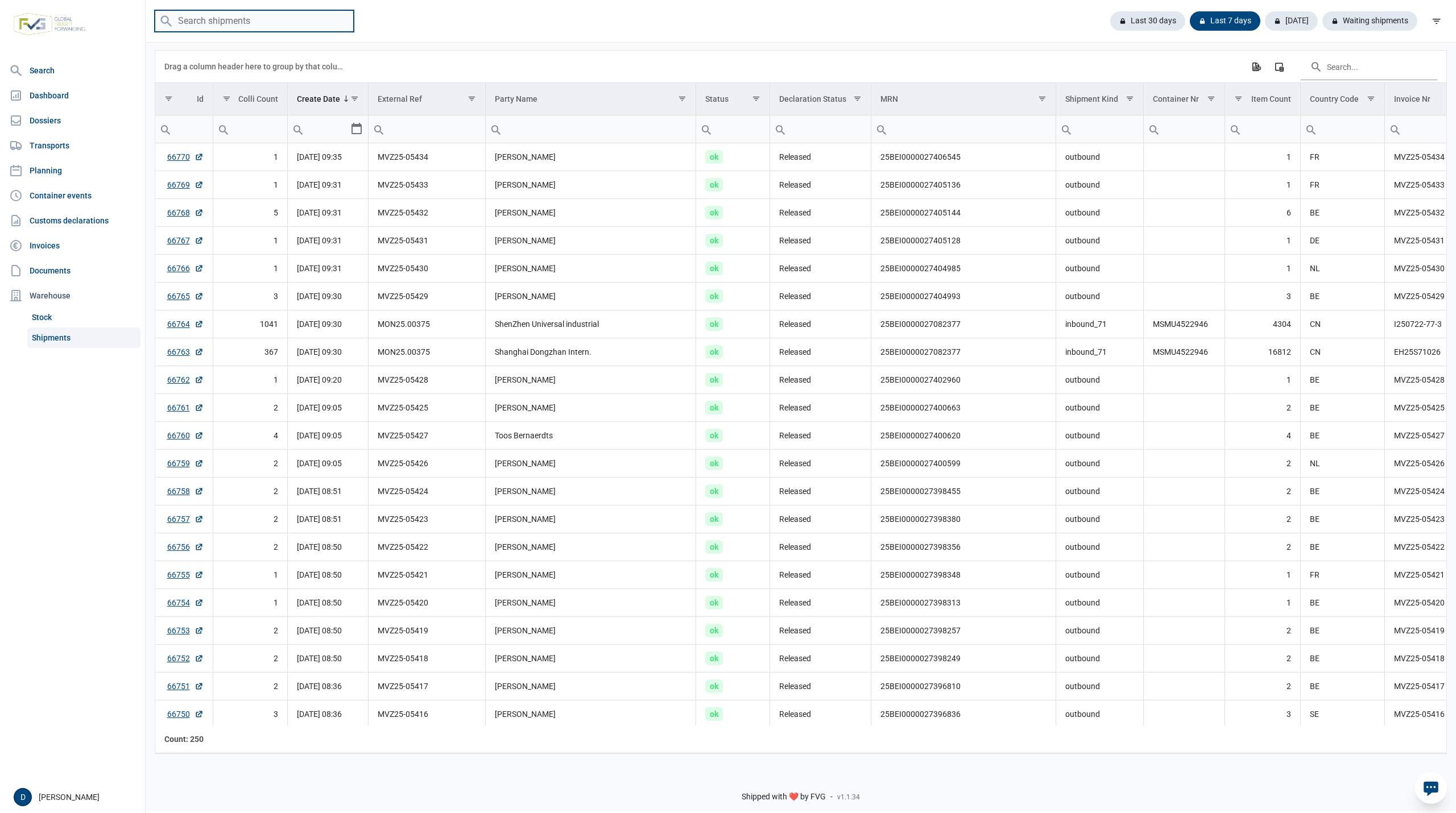
click at [205, 18] on input "search" at bounding box center [254, 22] width 199 height 22
paste input "mvz25-05382"
type input "mvz25-05382"
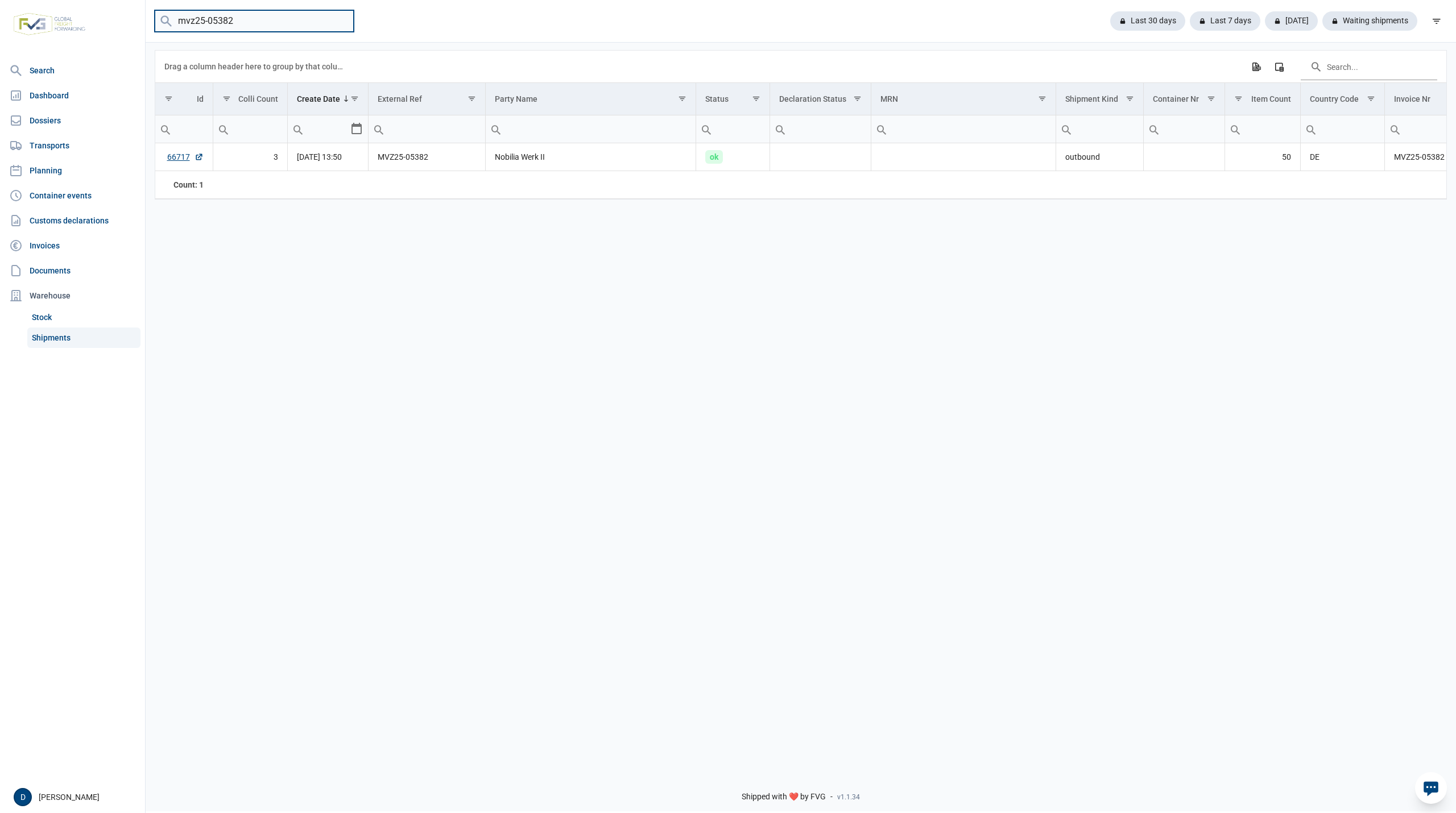
click at [342, 21] on input "mvz25-05382" at bounding box center [254, 22] width 199 height 22
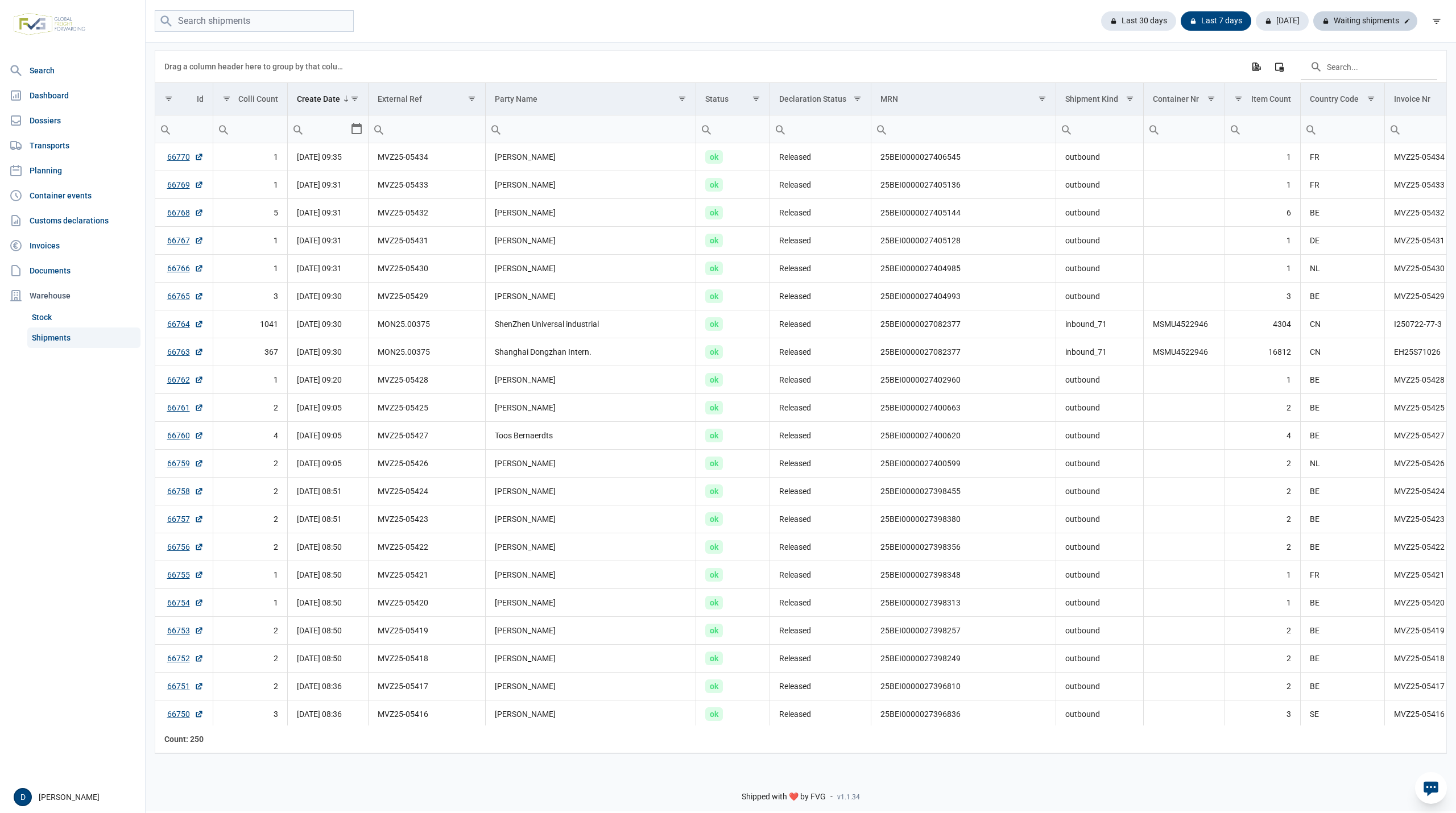
click at [1384, 14] on div "Waiting shipments" at bounding box center [1365, 20] width 104 height 19
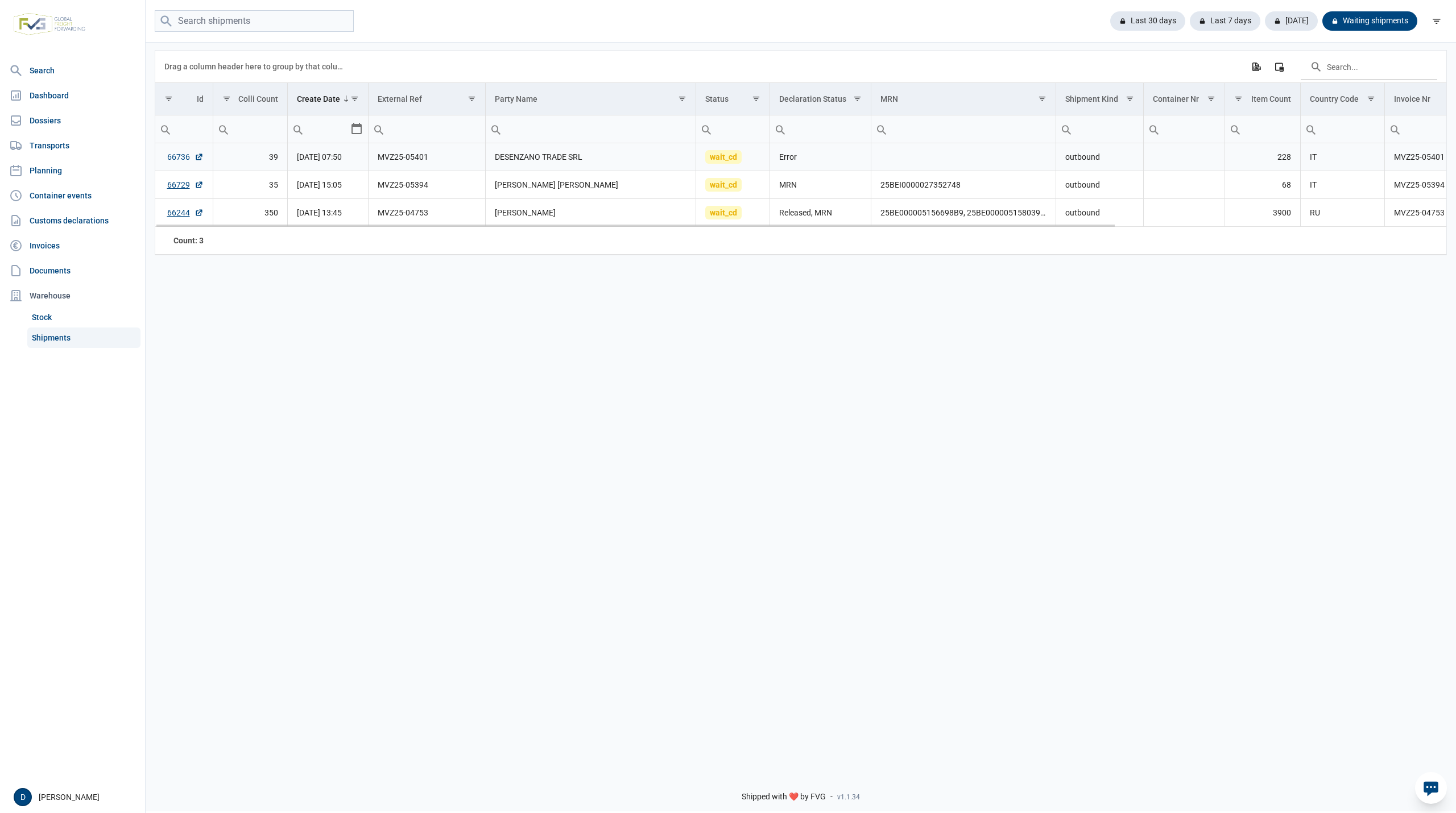
click at [175, 160] on link "66736" at bounding box center [185, 156] width 36 height 11
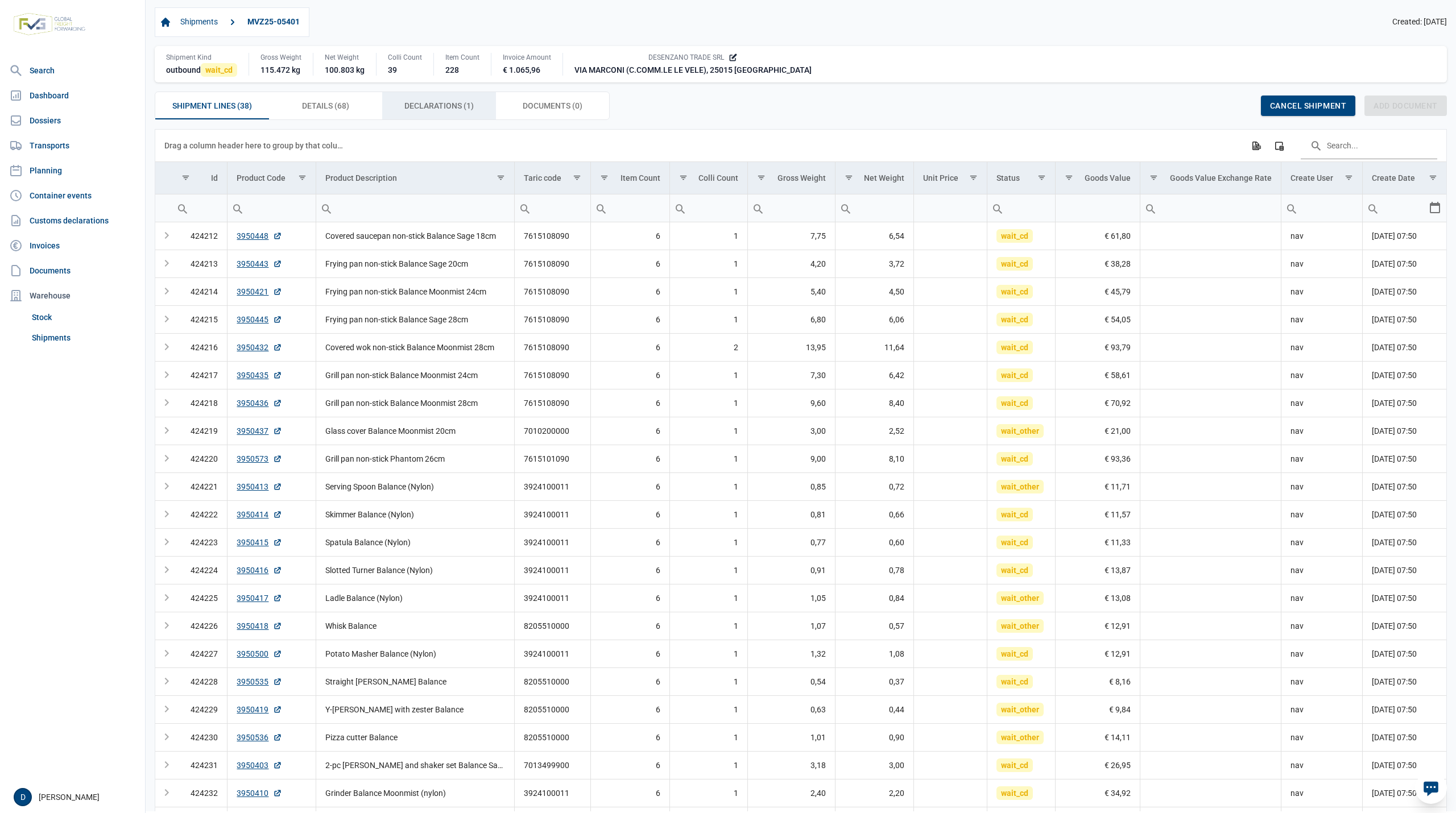
click at [438, 109] on span "Declarations (1) Declarations (1)" at bounding box center [439, 105] width 69 height 14
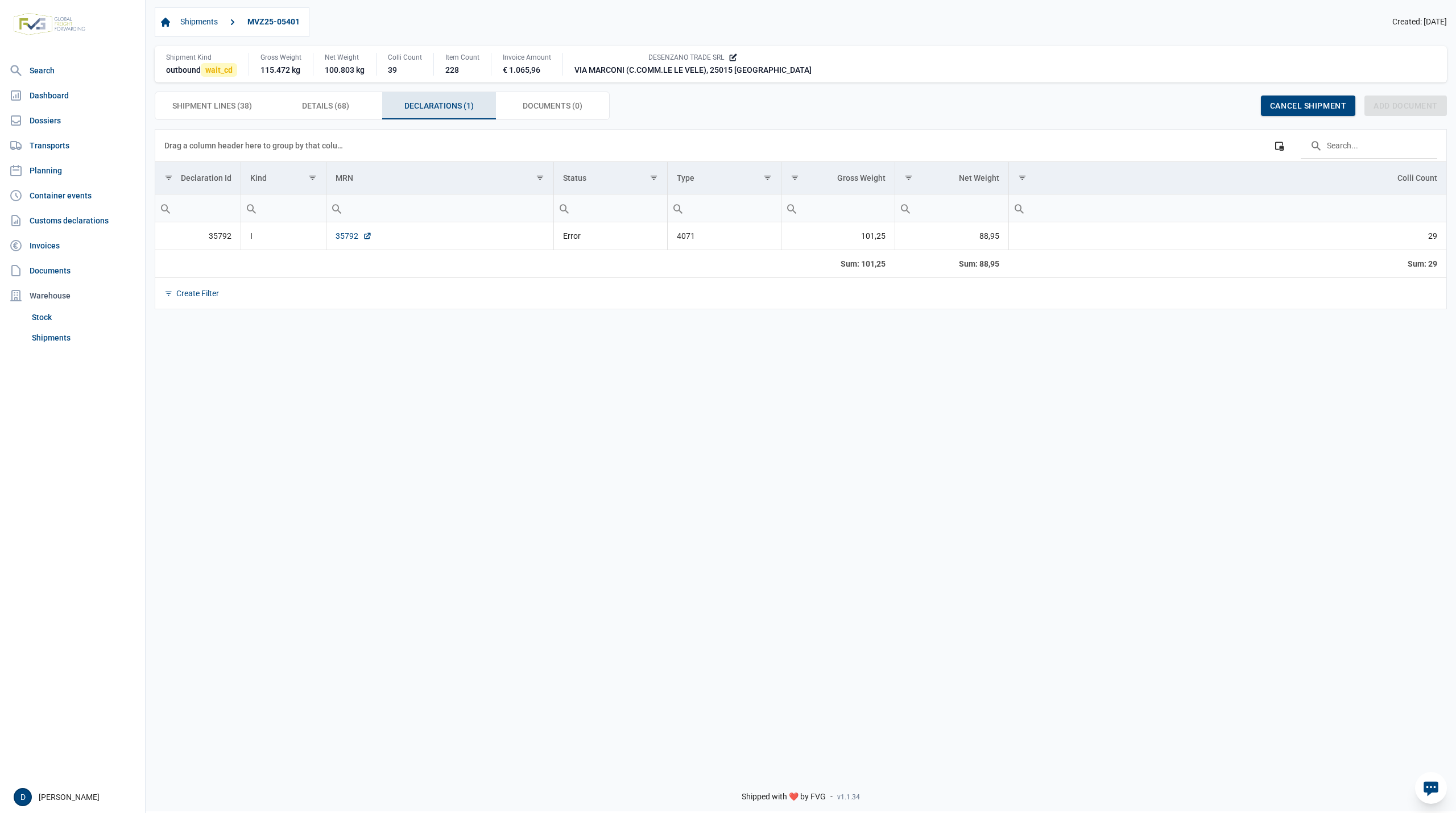
click at [337, 237] on link "35792" at bounding box center [353, 235] width 36 height 11
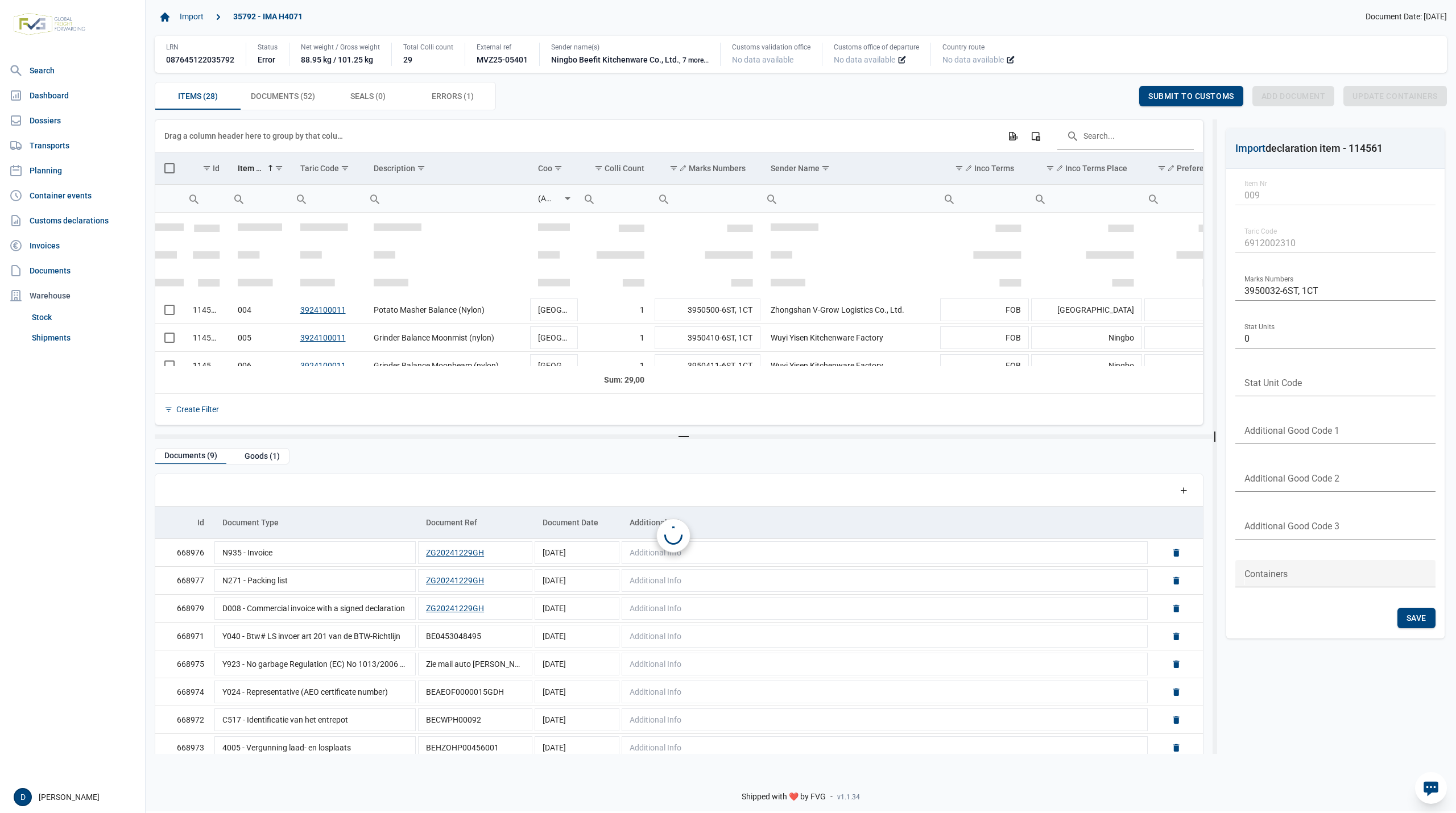
scroll to position [99, 0]
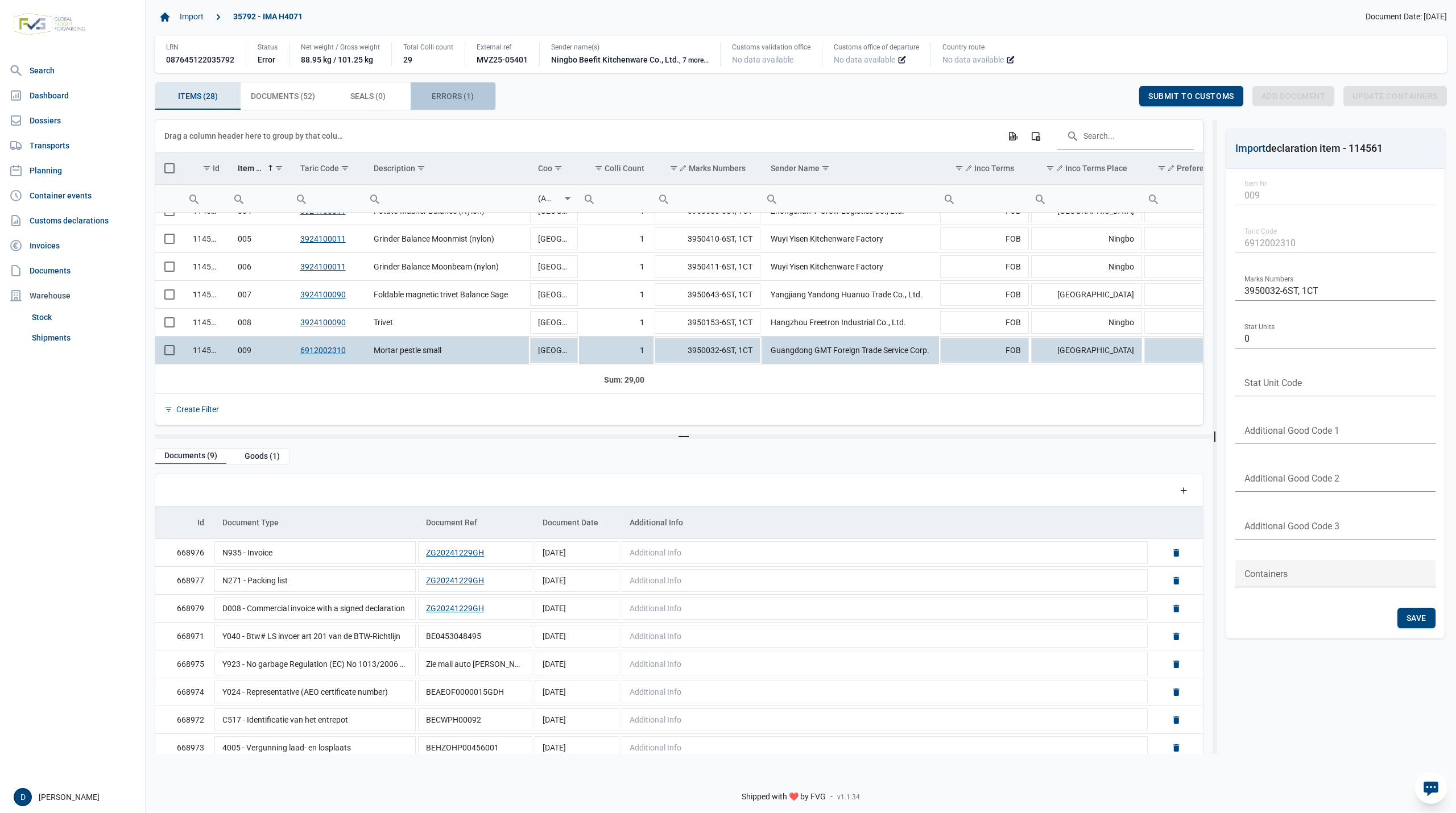
click at [448, 91] on span "Errors (1) Errors (1)" at bounding box center [452, 96] width 42 height 14
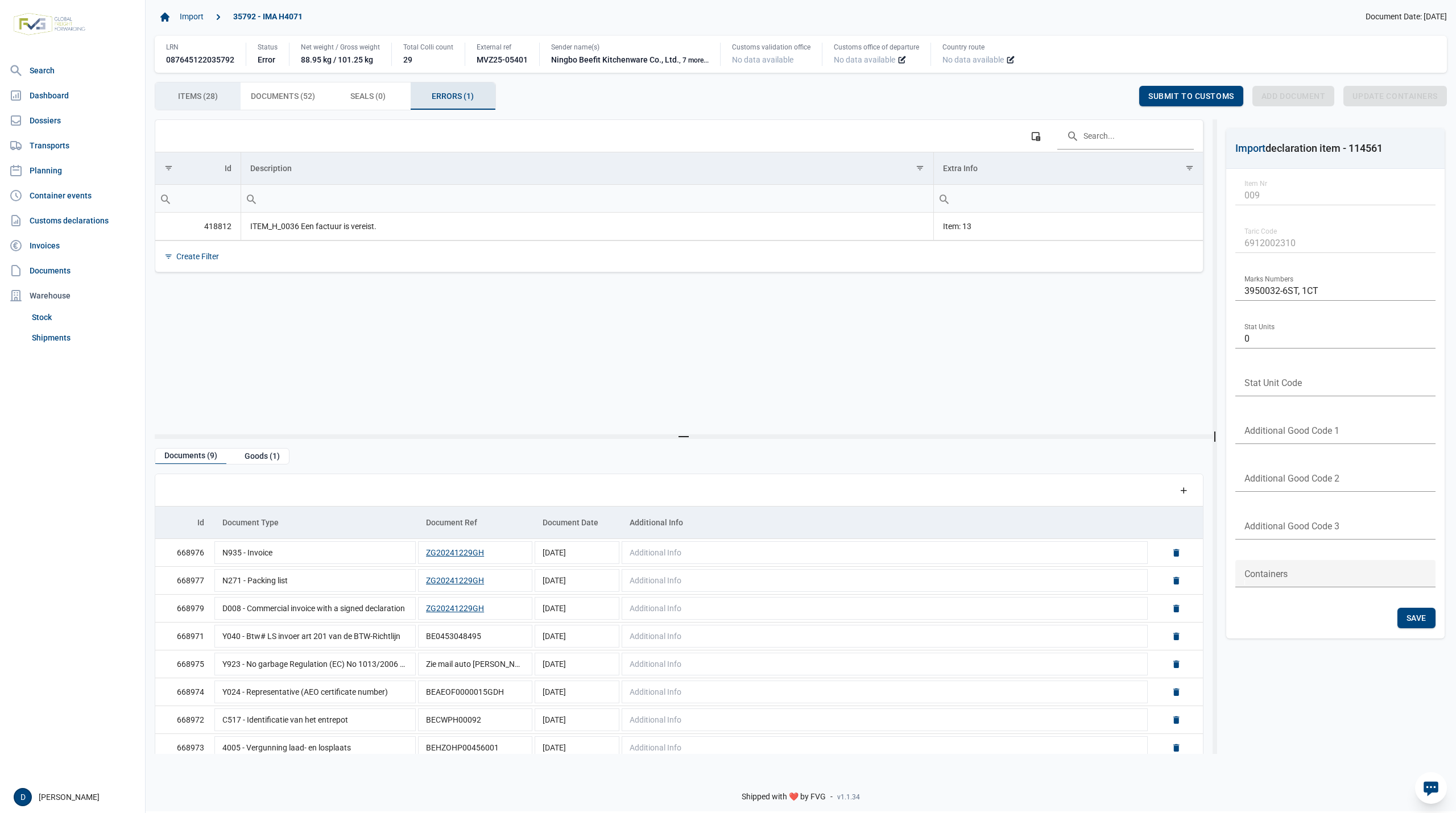
click at [189, 96] on span "Items (28) Items (28)" at bounding box center [198, 96] width 40 height 14
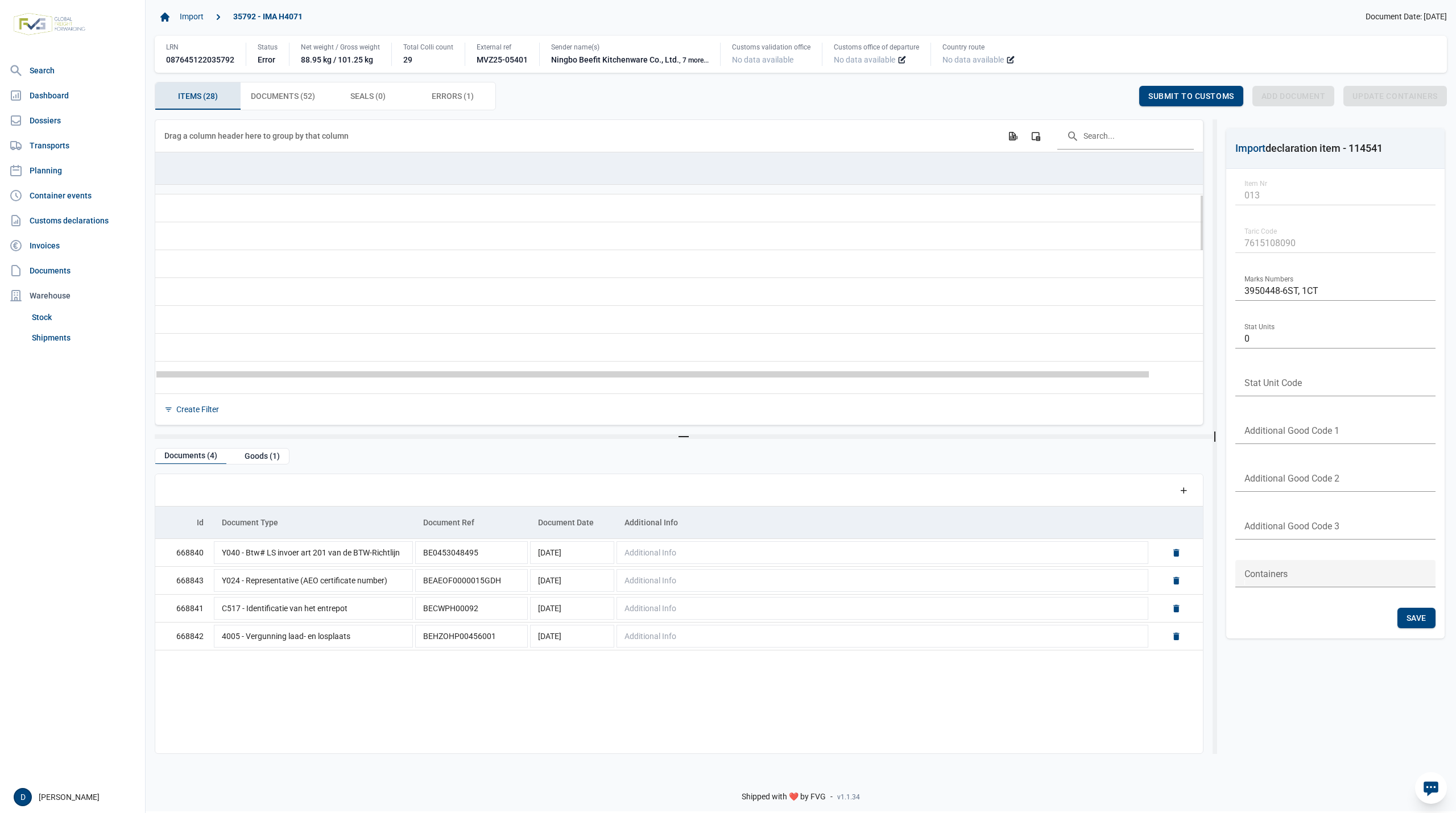
drag, startPoint x: 389, startPoint y: 376, endPoint x: 333, endPoint y: 377, distance: 56.0
click at [333, 377] on body "For evaluation purposes only. Redistribution prohibited. Please register an exi…" at bounding box center [728, 386] width 1456 height 813
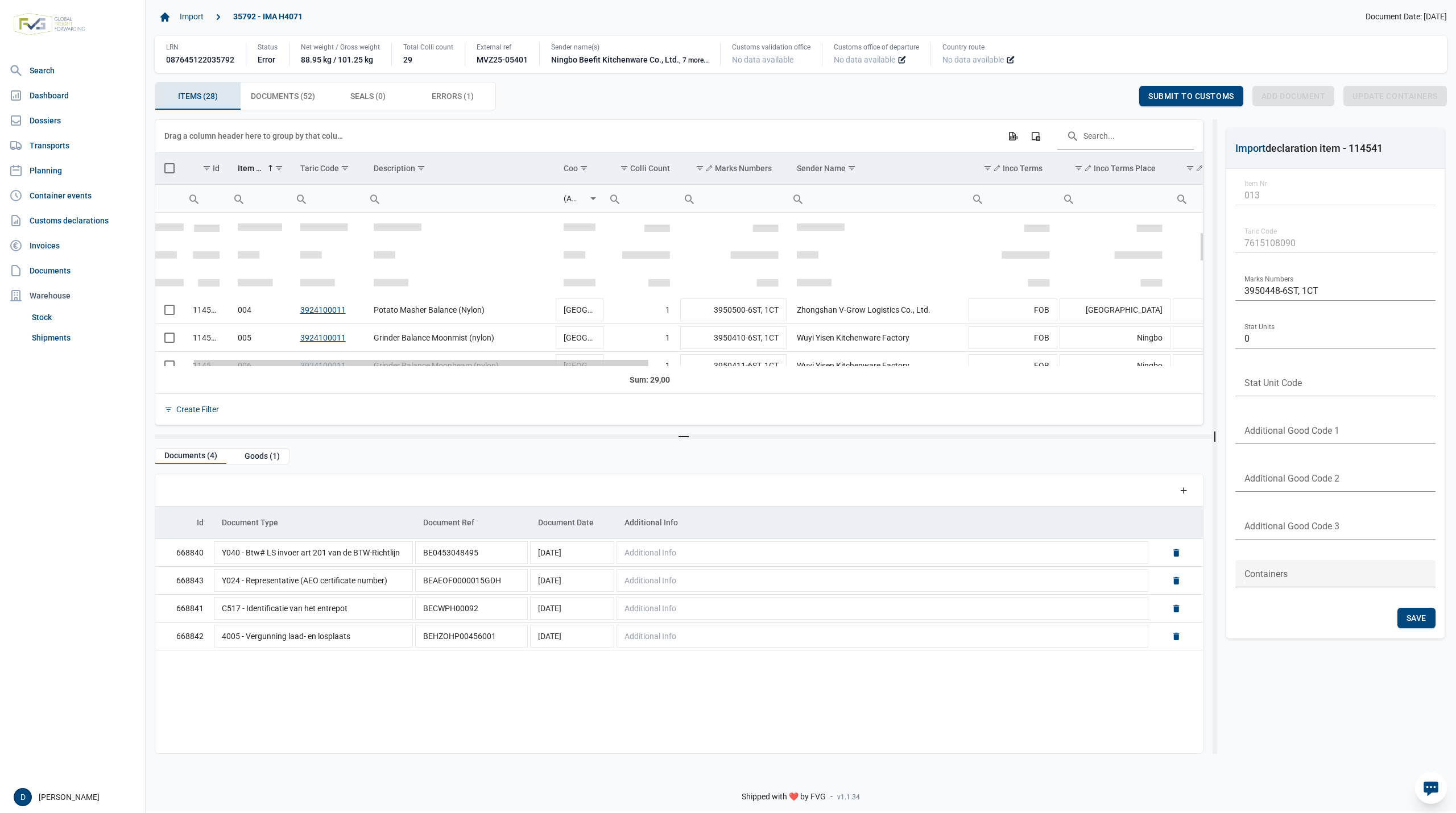
scroll to position [0, 85]
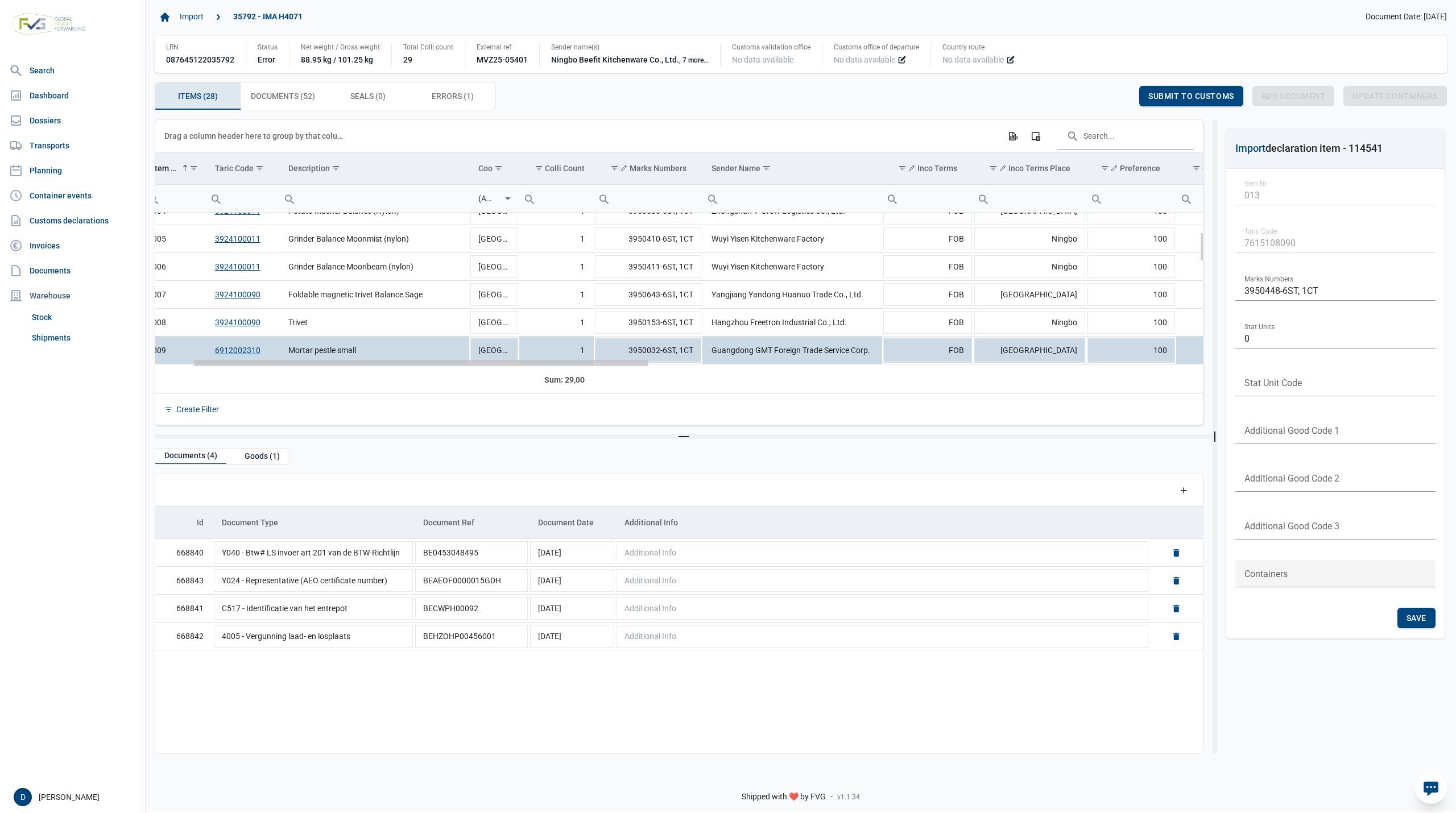
drag, startPoint x: 333, startPoint y: 373, endPoint x: 376, endPoint y: 377, distance: 43.2
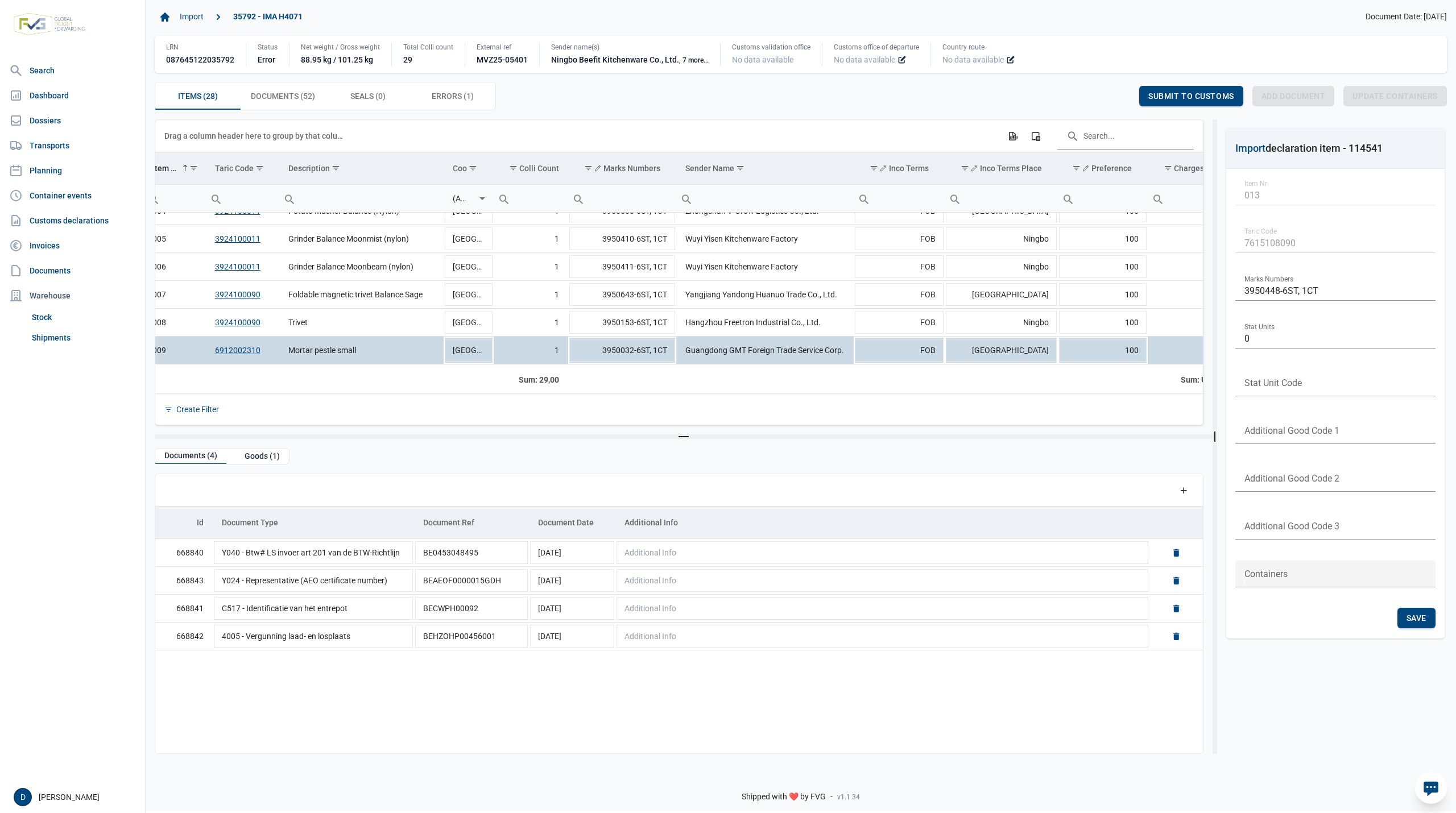
click at [442, 397] on div "Create Filter" at bounding box center [679, 409] width 1048 height 32
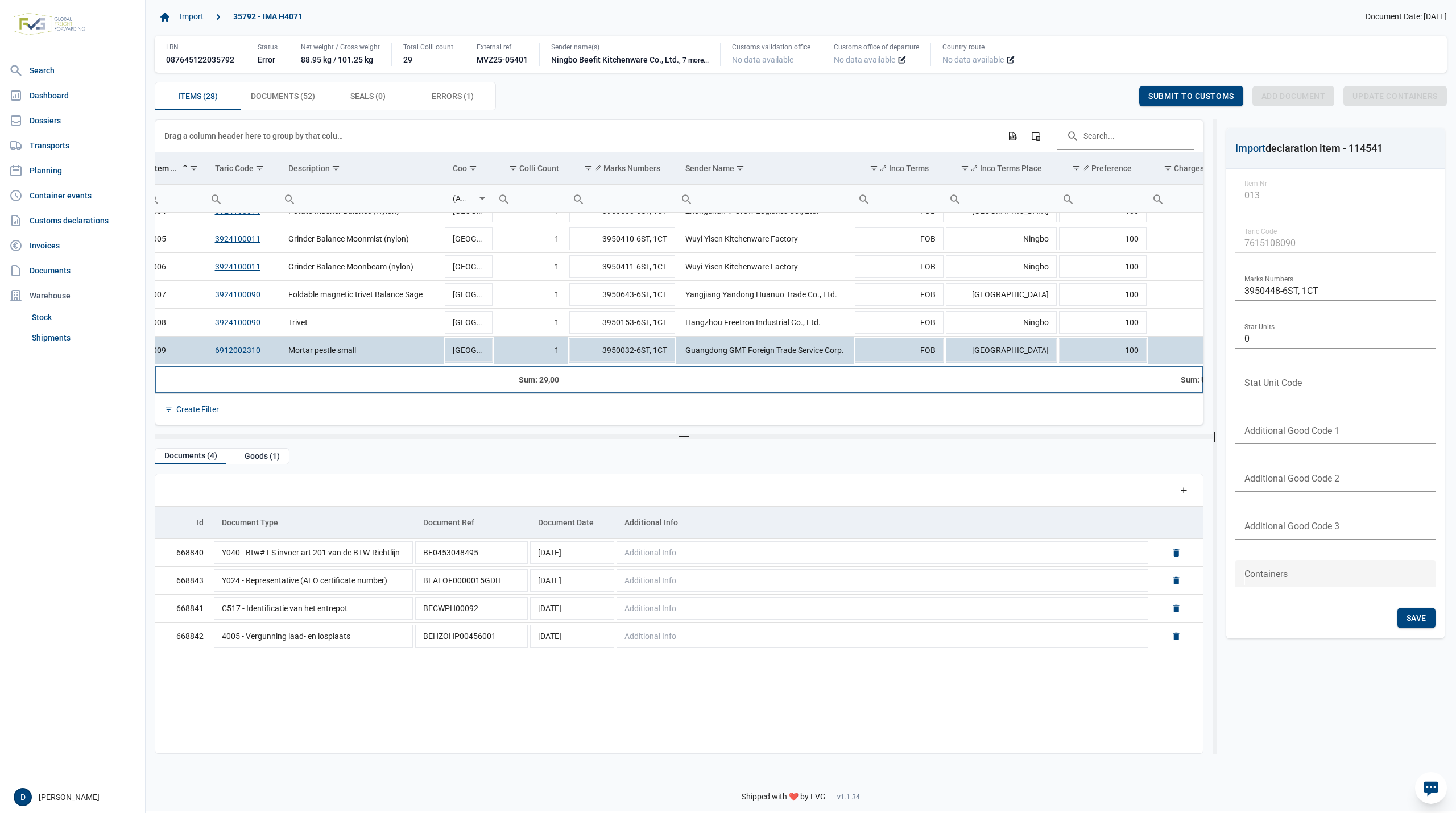
click at [191, 392] on td "Data grid with 28 rows and 23 columns" at bounding box center [174, 380] width 62 height 28
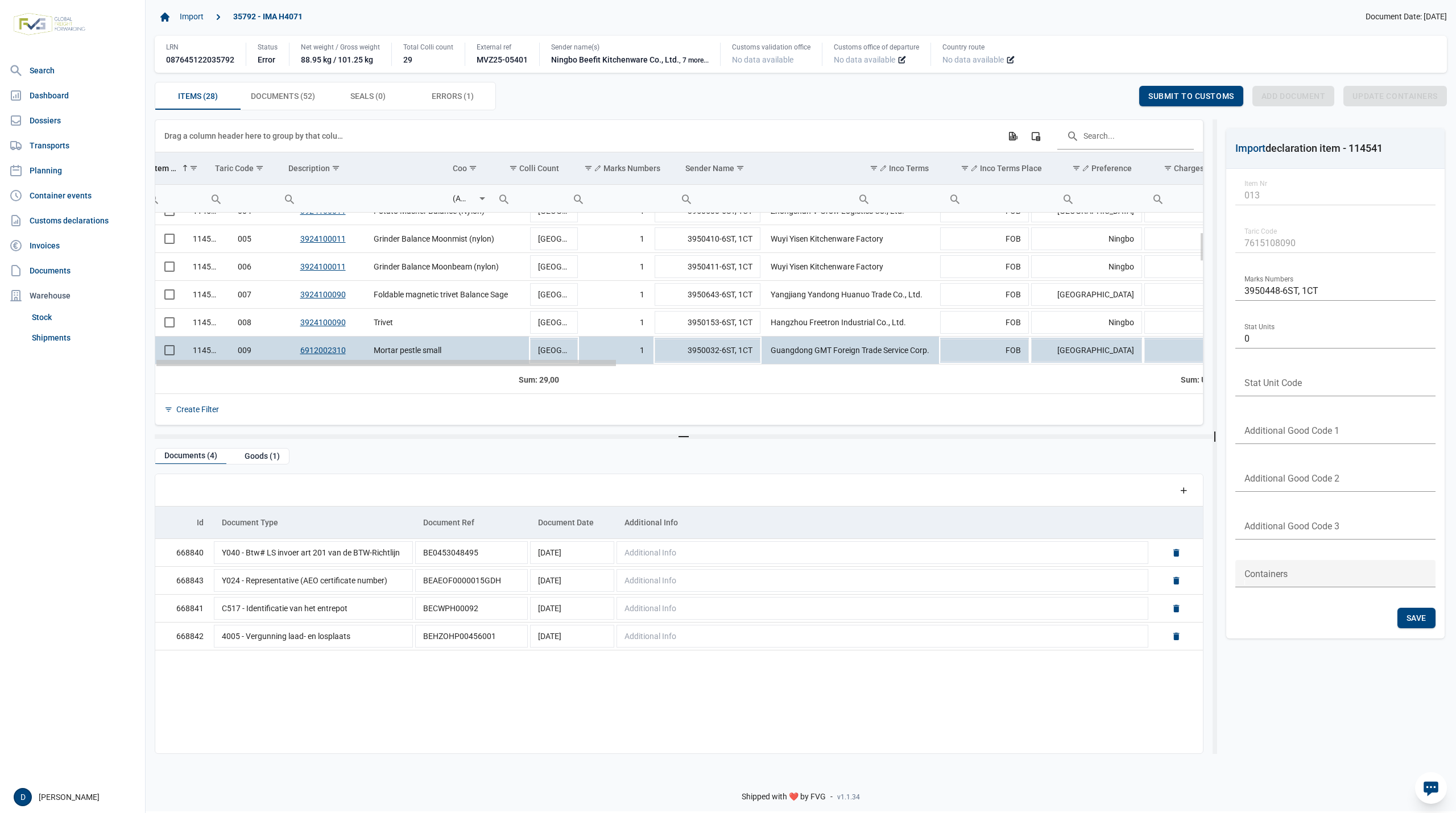
scroll to position [0, 0]
click at [158, 366] on div "Data grid with 28 rows and 23 columns" at bounding box center [679, 362] width 1048 height 7
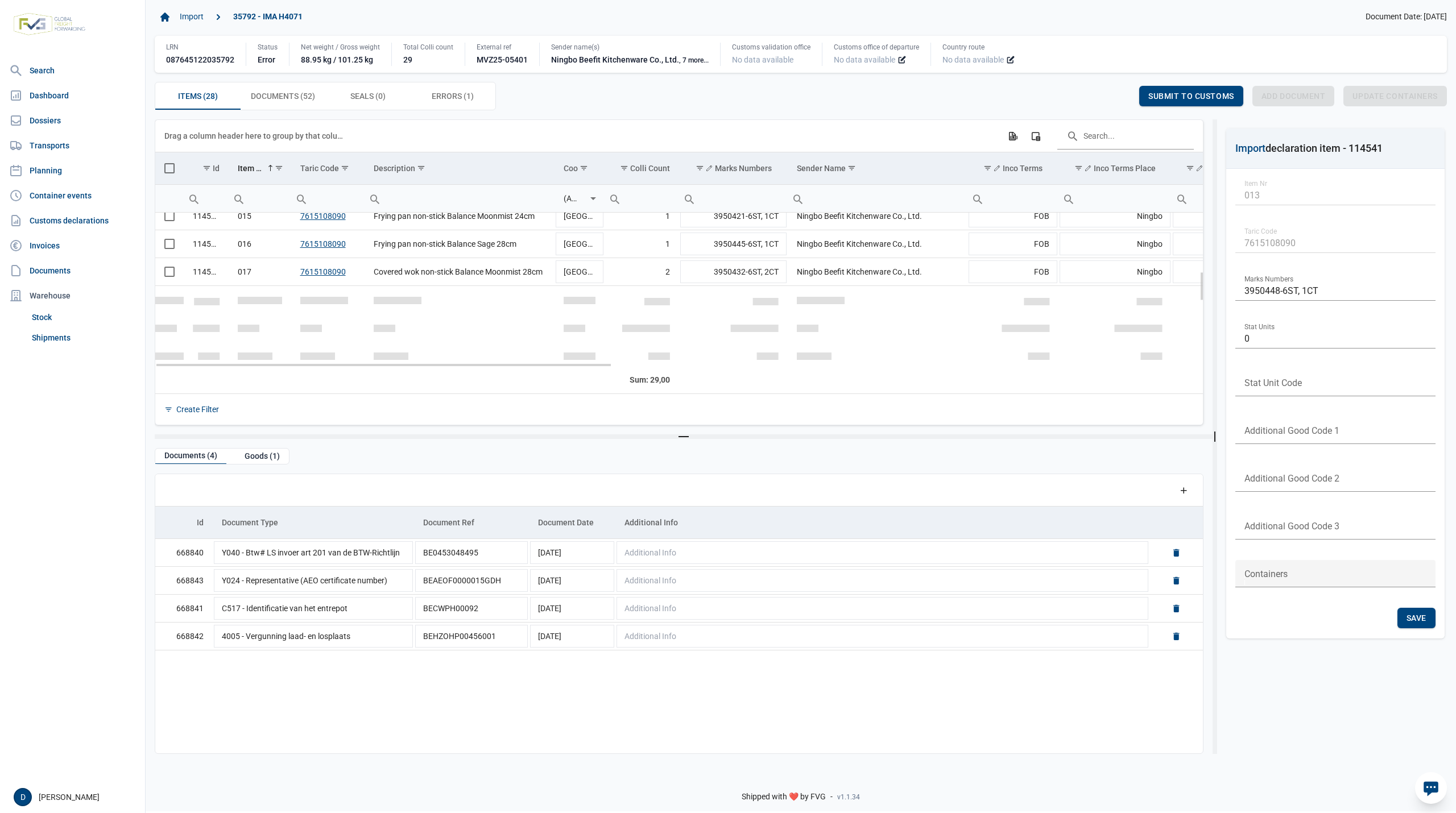
scroll to position [300, 0]
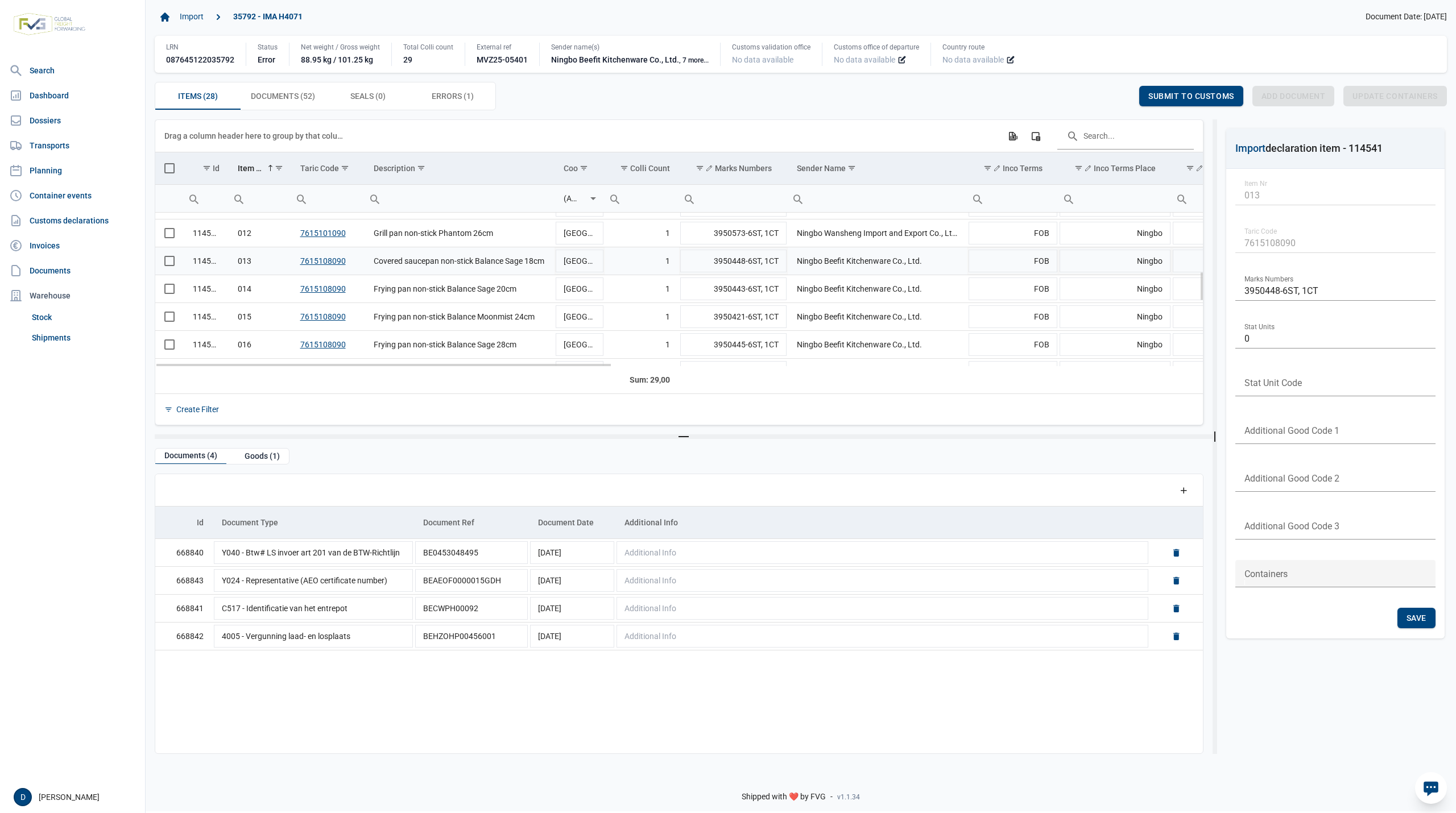
click at [166, 265] on span "Select row" at bounding box center [170, 261] width 11 height 11
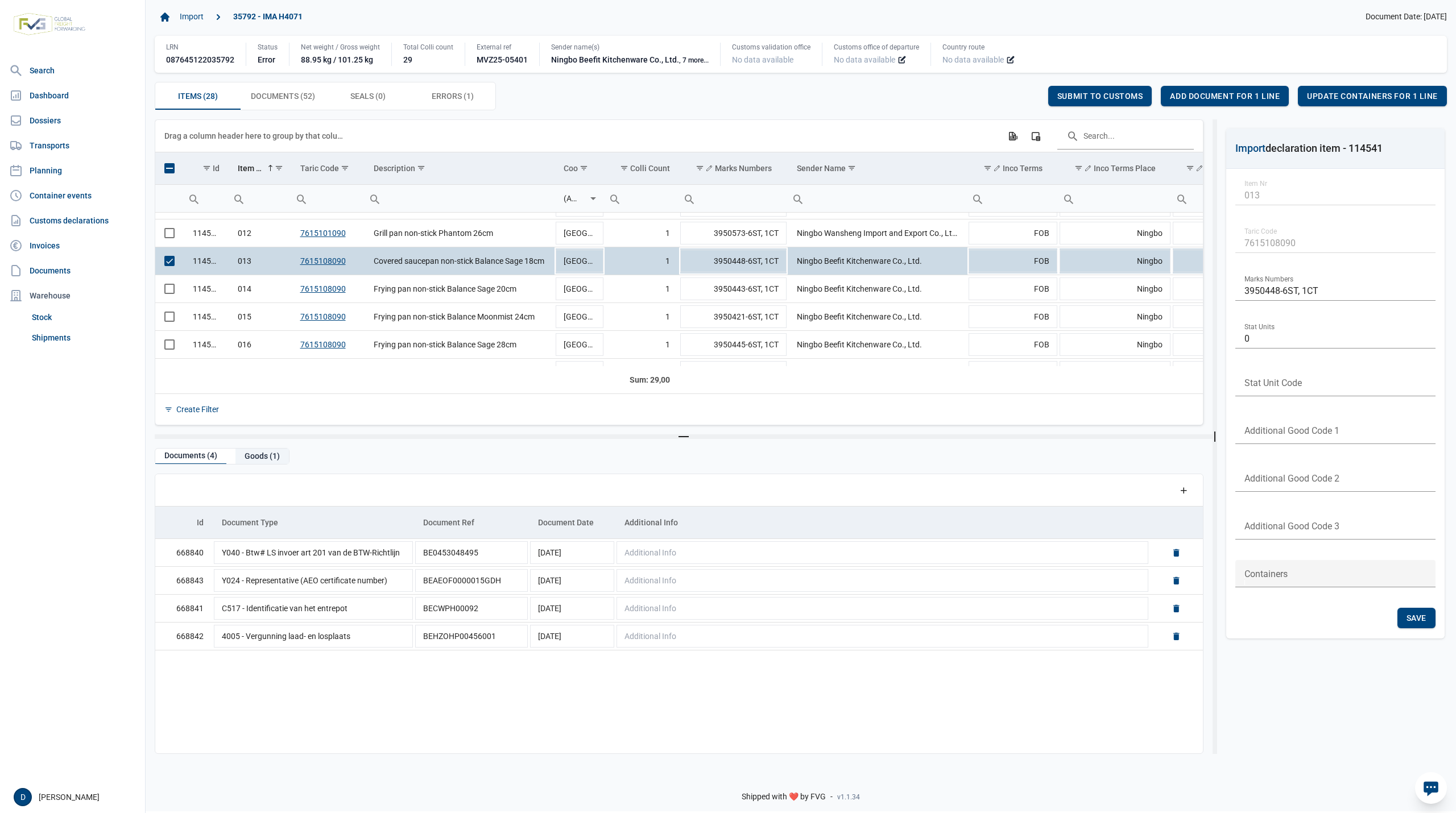
click at [259, 457] on div "Goods (1)" at bounding box center [262, 455] width 53 height 15
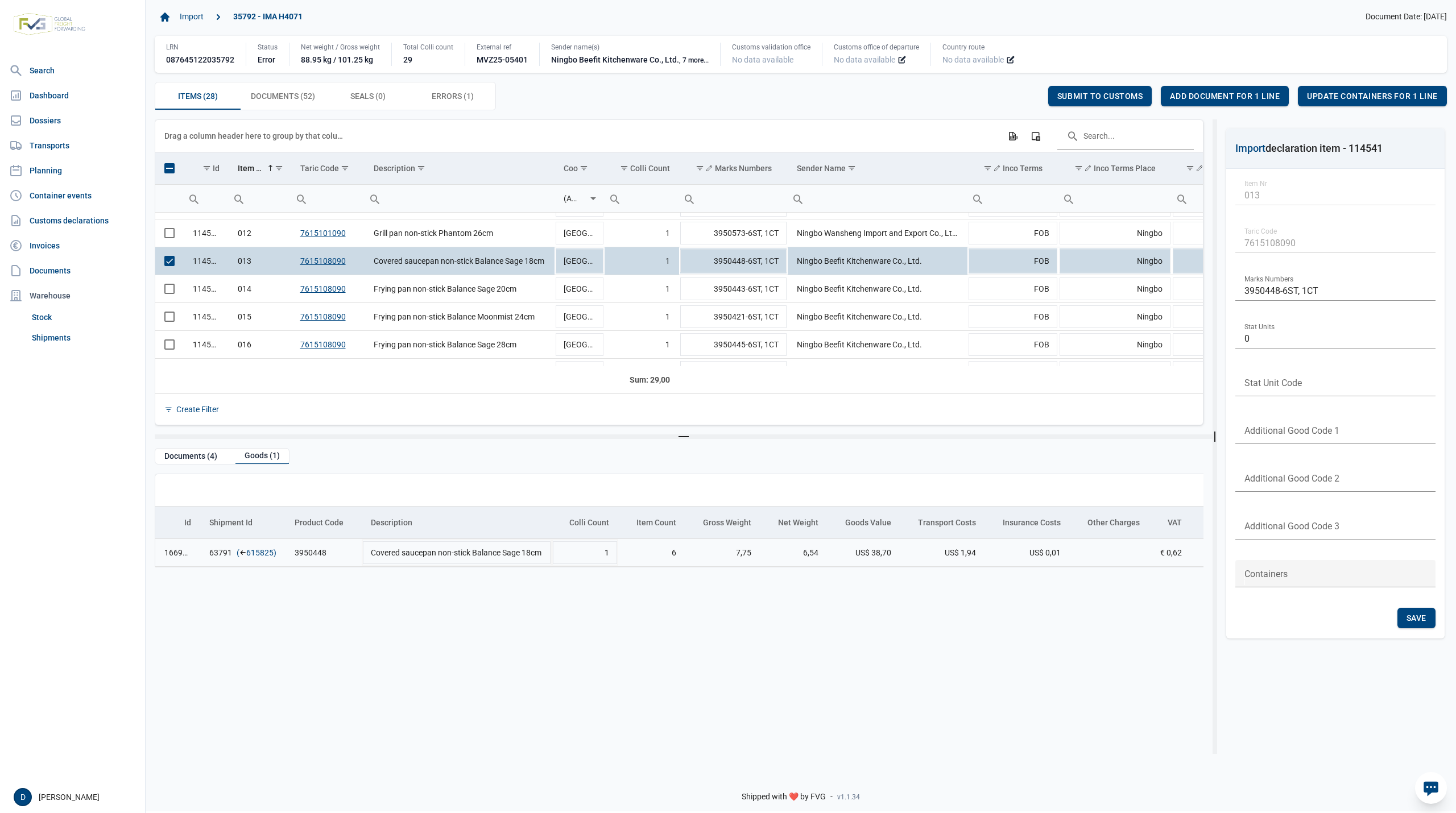
click at [260, 555] on link "615825" at bounding box center [260, 552] width 28 height 11
click at [1215, 99] on span "Add document for 1 line" at bounding box center [1225, 96] width 110 height 9
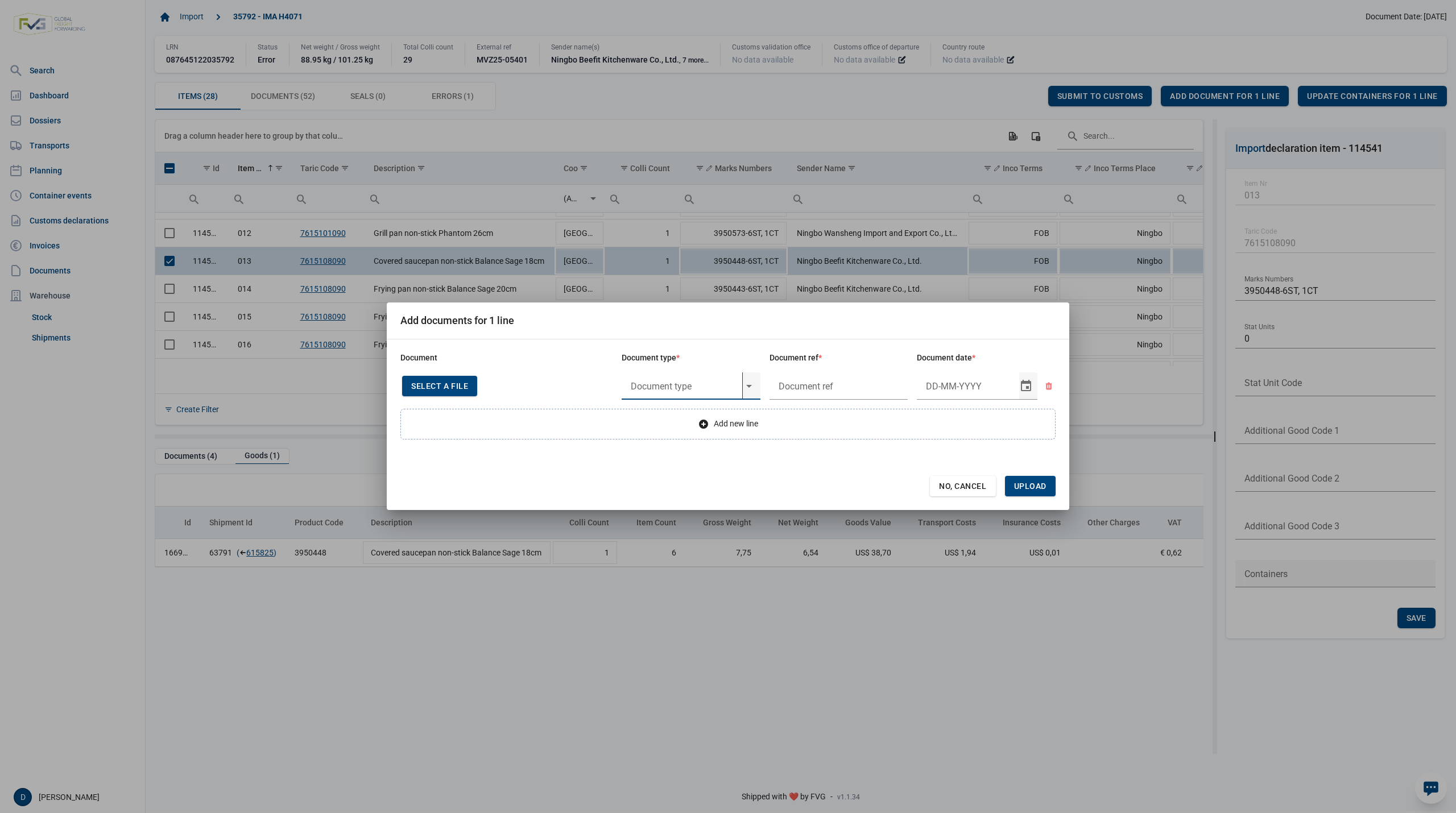
click at [662, 390] on input "text" at bounding box center [681, 386] width 120 height 28
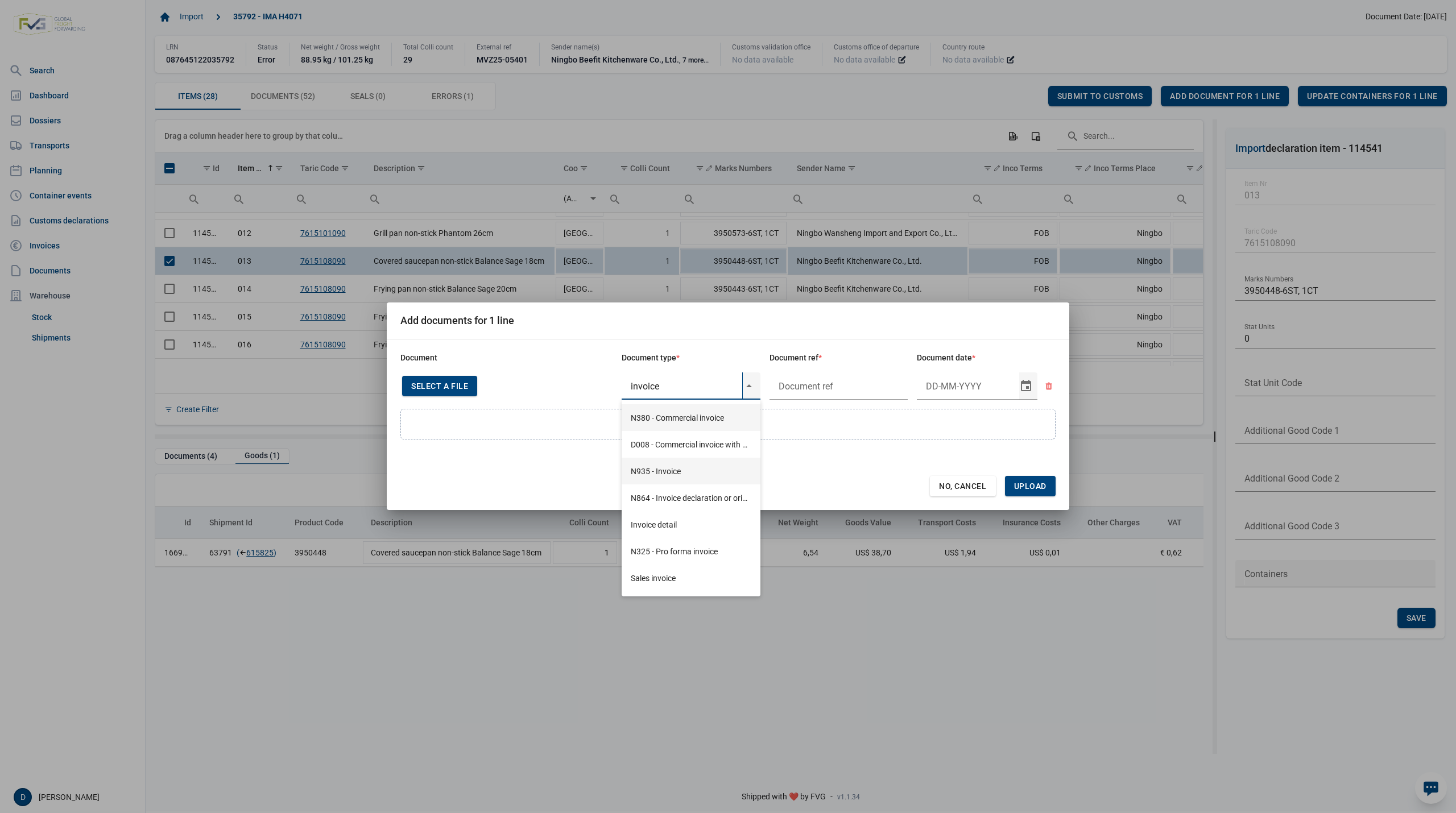
click at [662, 469] on div "N935 - Invoice" at bounding box center [691, 471] width 139 height 27
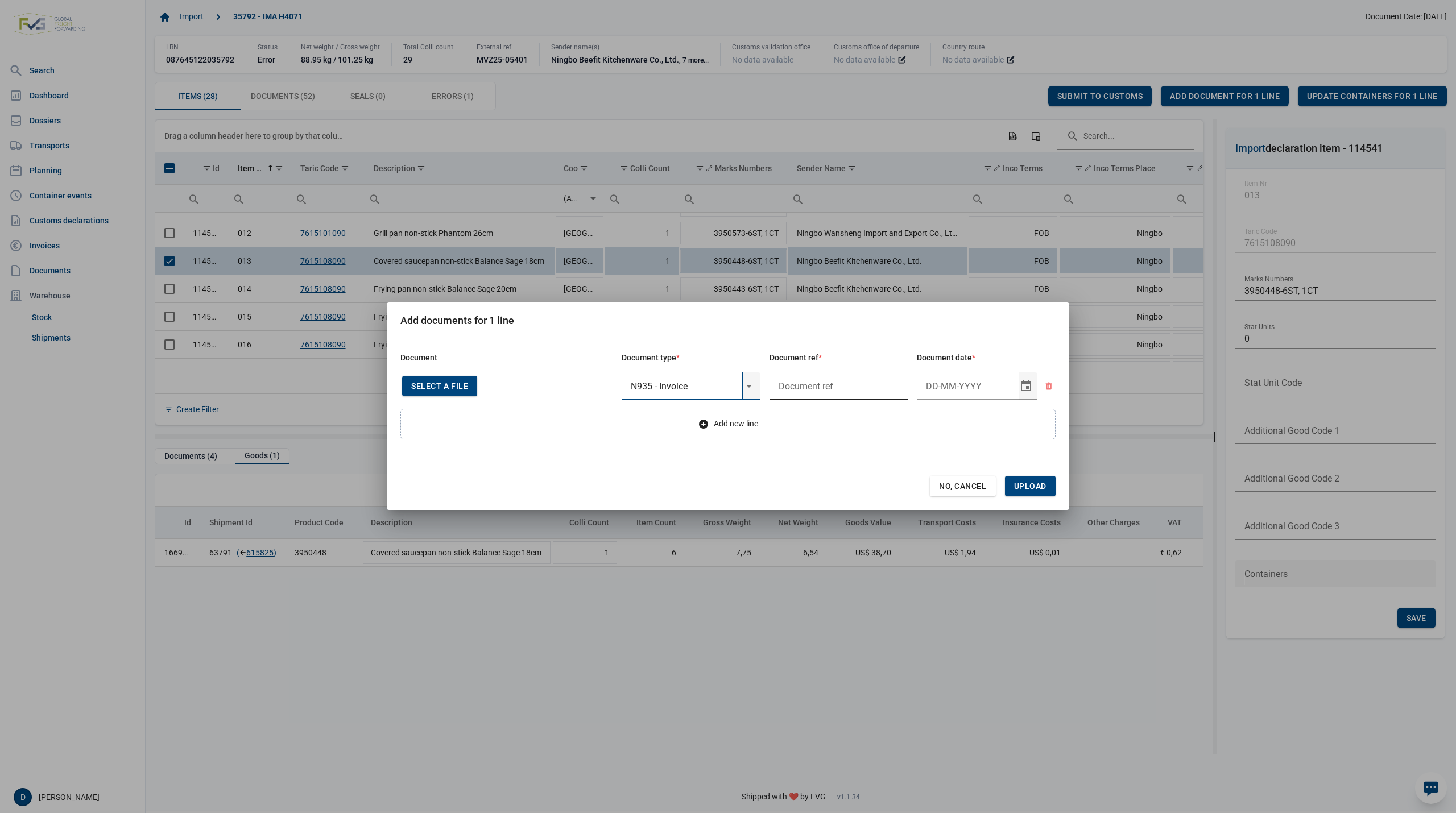
type input "N935 - Invoice"
click at [823, 388] on input "text" at bounding box center [838, 386] width 139 height 28
type input "."
click at [951, 379] on input "Document date" at bounding box center [968, 386] width 103 height 28
type input "26-3-2025"
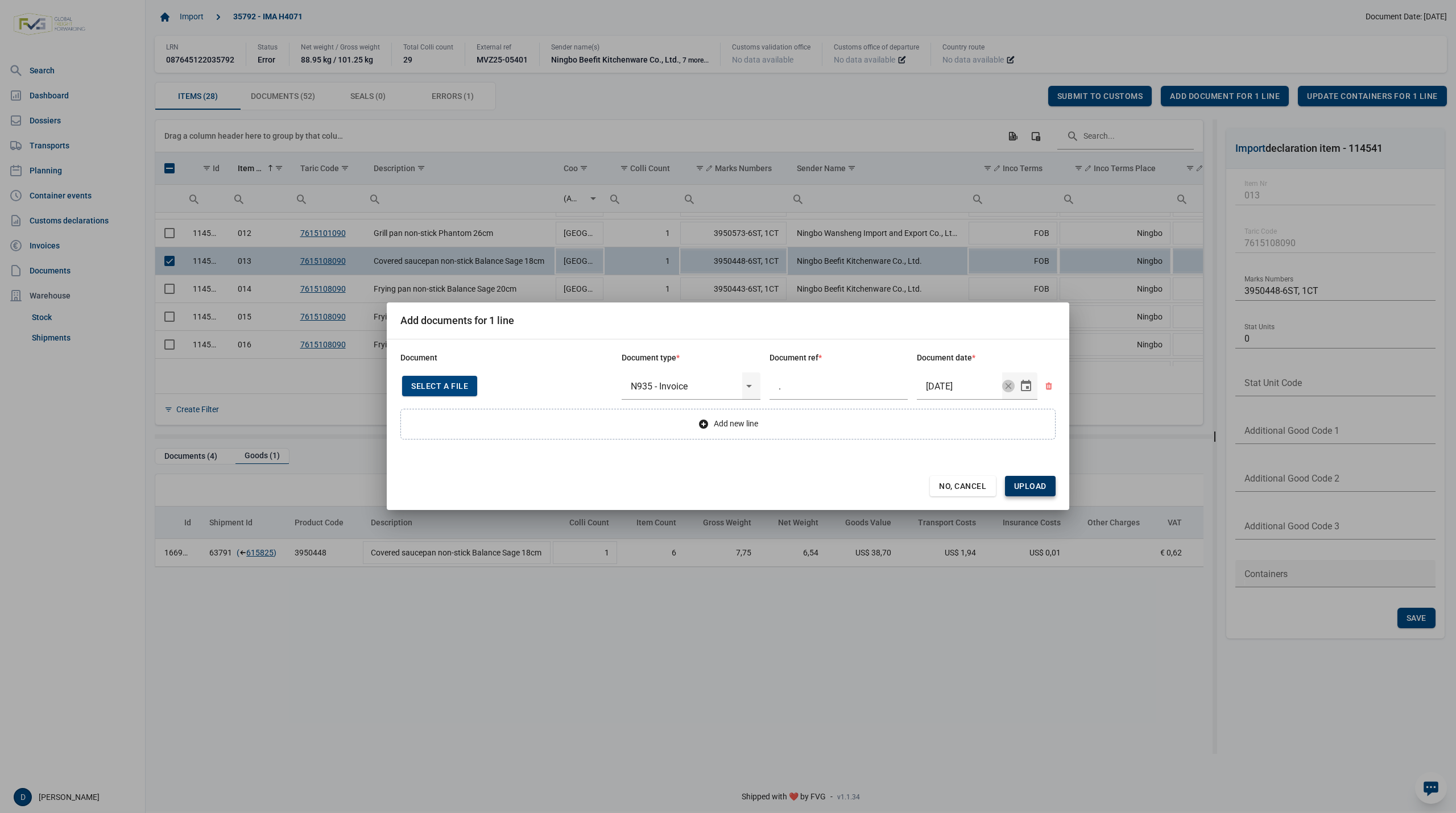
click at [1029, 486] on span "Upload" at bounding box center [1030, 486] width 32 height 9
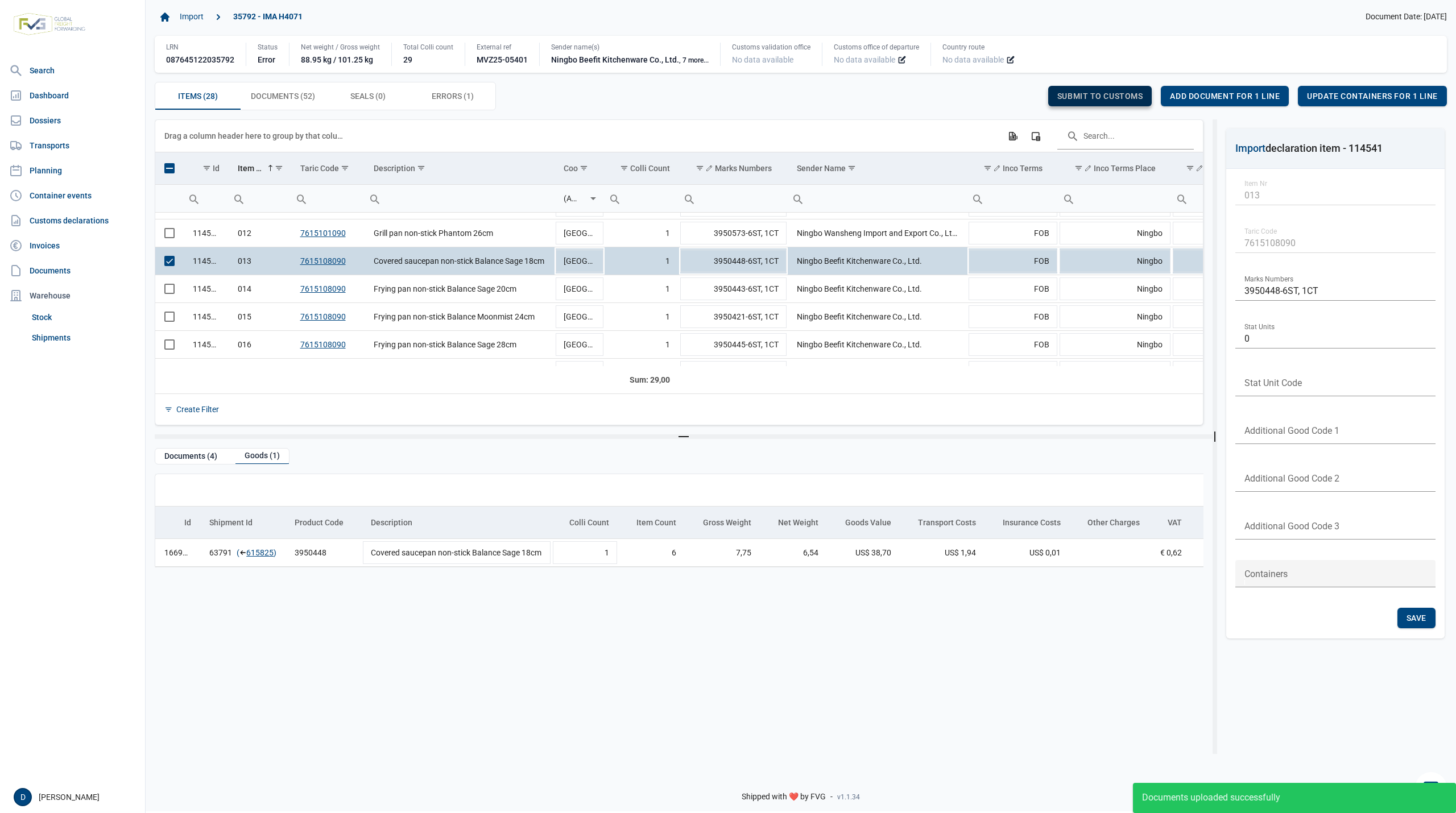
click at [1083, 92] on span "Submit to customs" at bounding box center [1100, 96] width 86 height 9
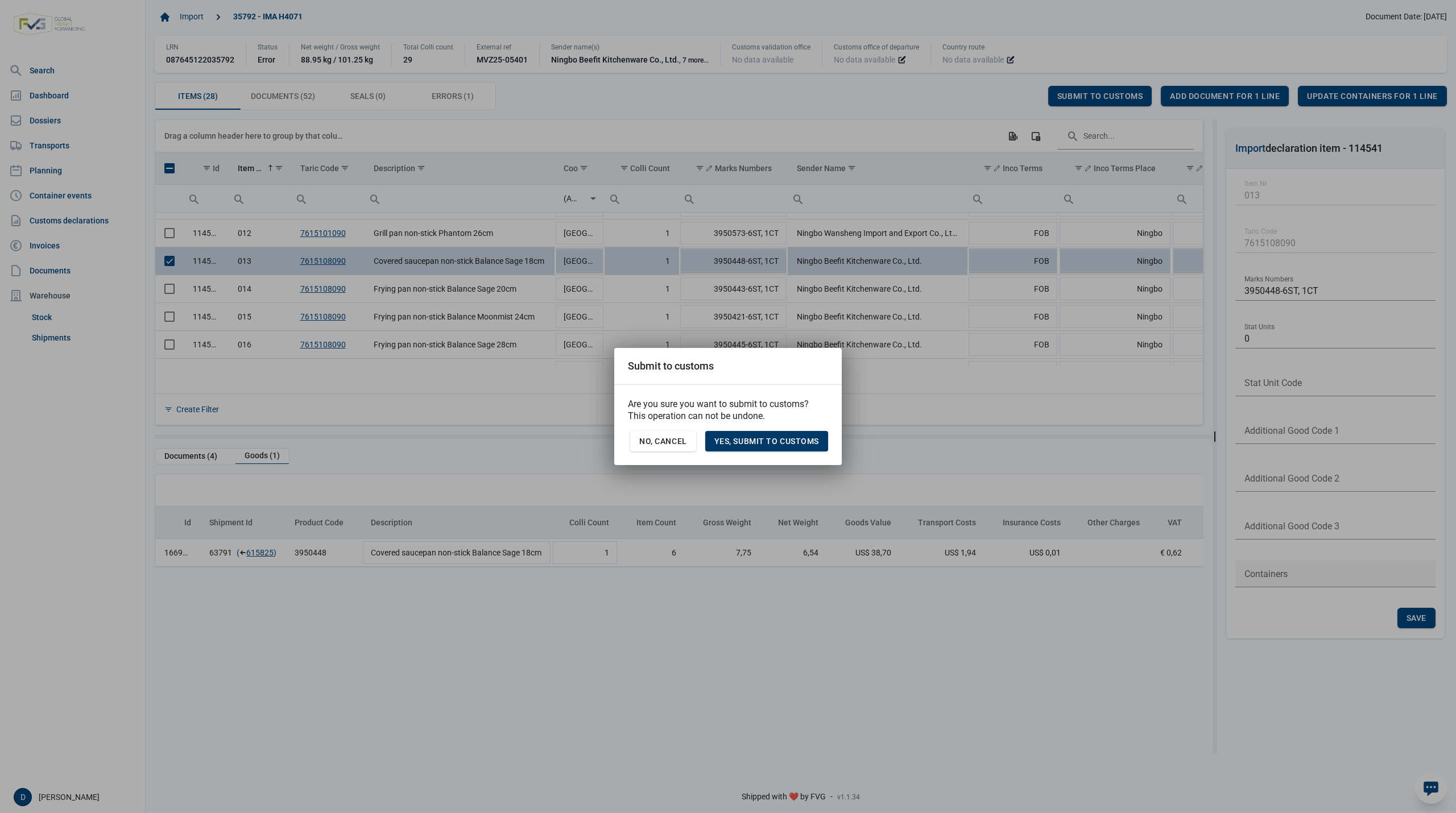
click at [772, 441] on span "Yes, Submit to customs" at bounding box center [766, 441] width 105 height 9
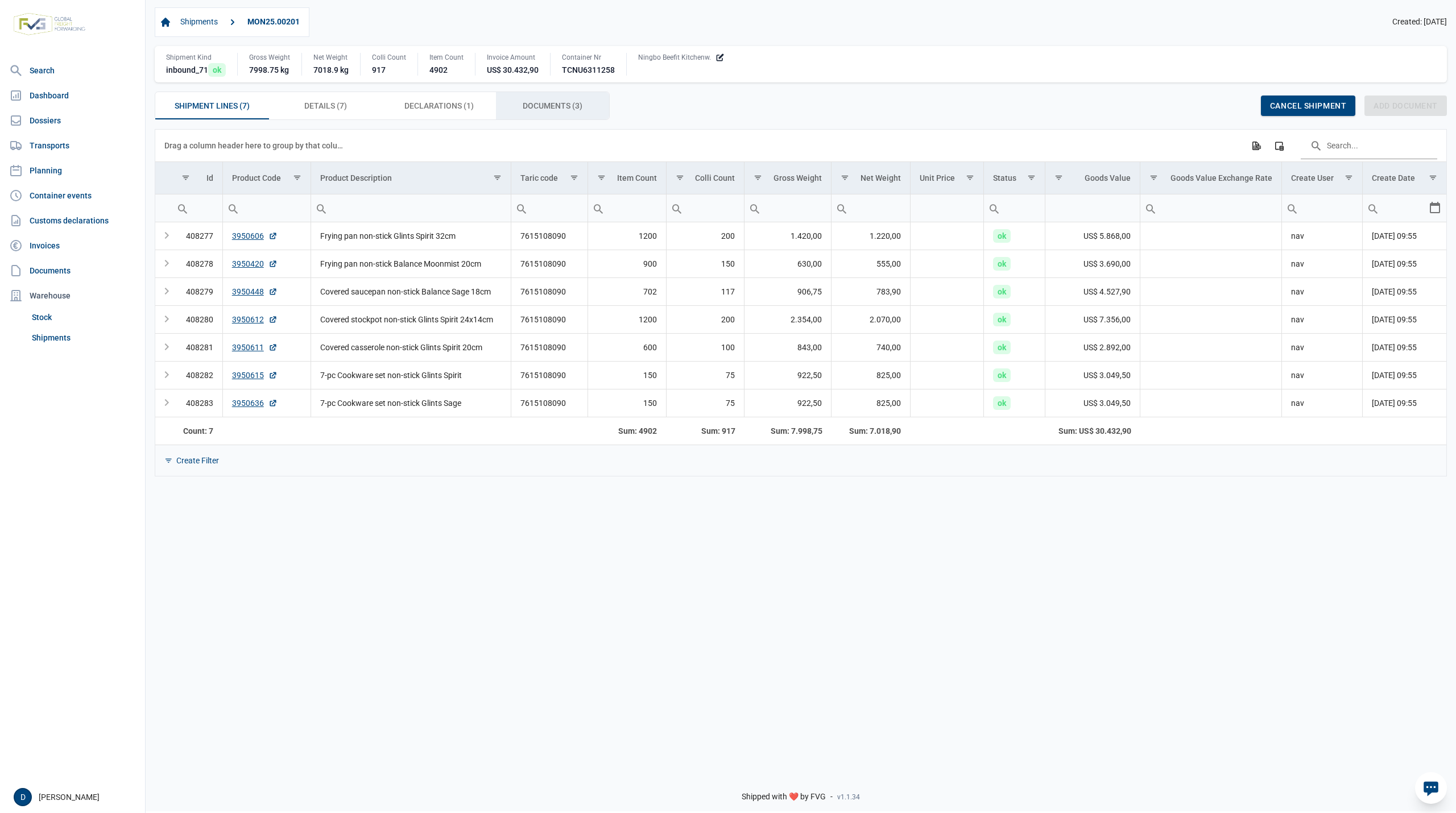
click at [553, 107] on span "Documents (3) Documents (3)" at bounding box center [552, 105] width 60 height 14
